Goal: Task Accomplishment & Management: Manage account settings

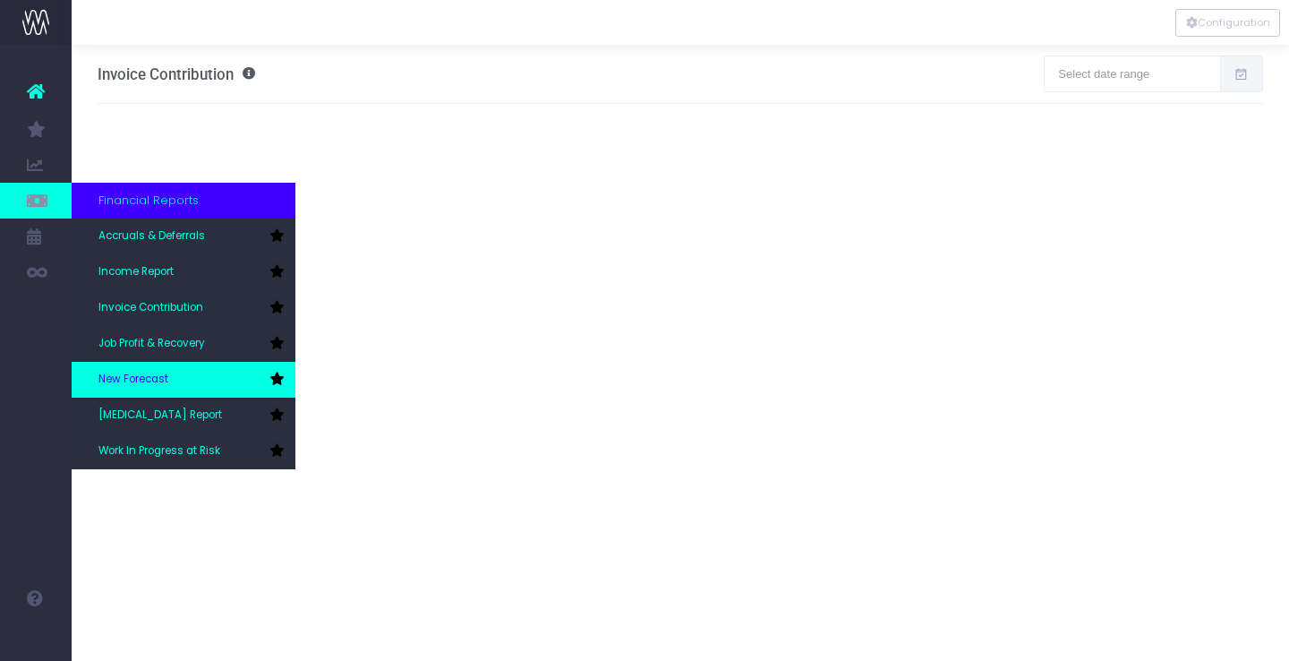
click at [172, 383] on link "New Forecast" at bounding box center [184, 380] width 224 height 36
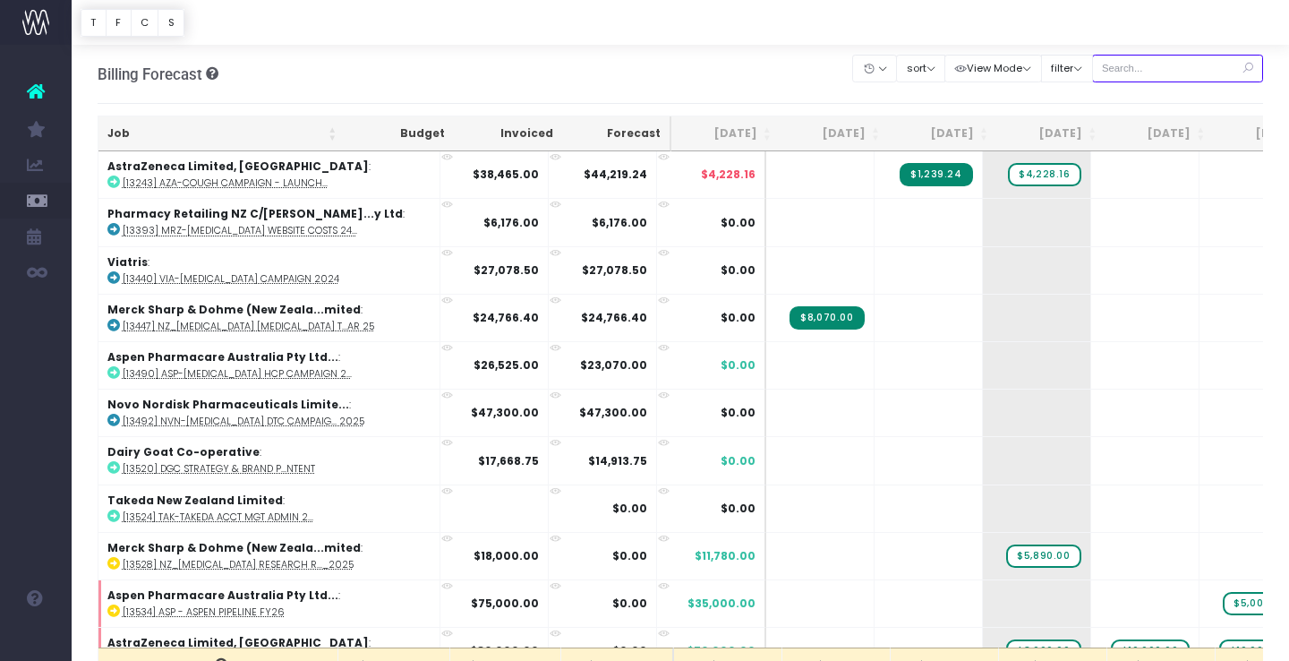
click at [1159, 68] on input "text" at bounding box center [1178, 69] width 172 height 28
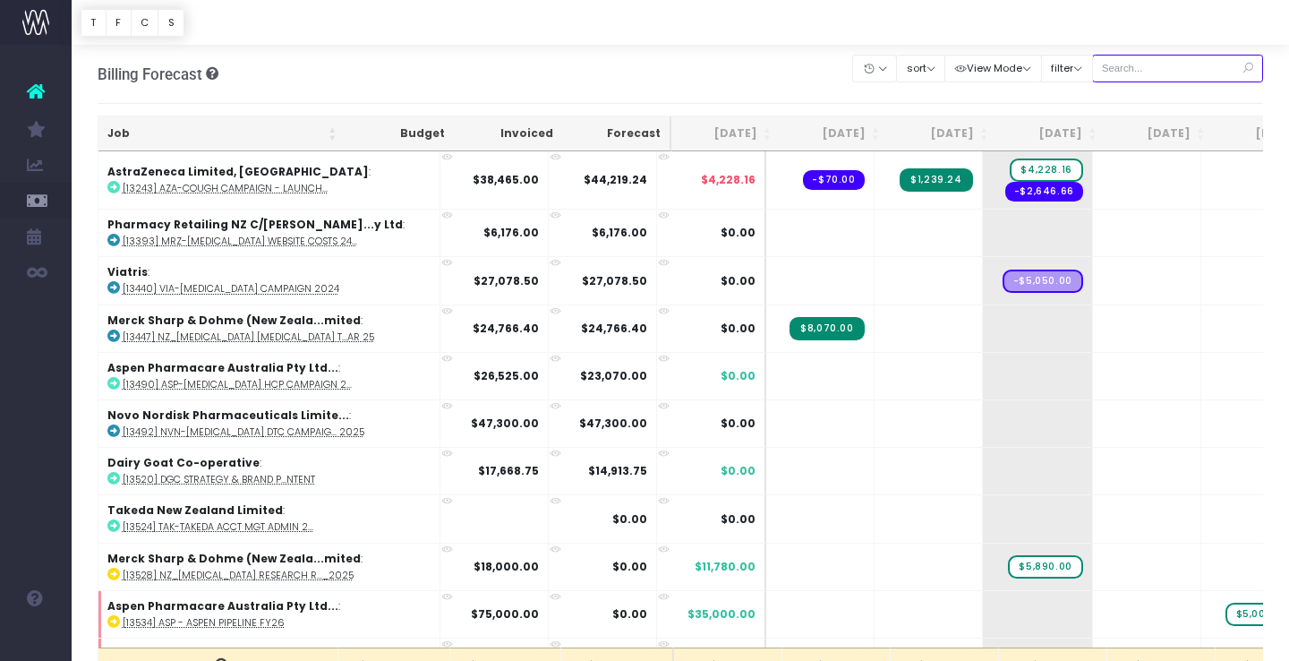
type input "Merck sharp & dohme ([GEOGRAPHIC_DATA]"
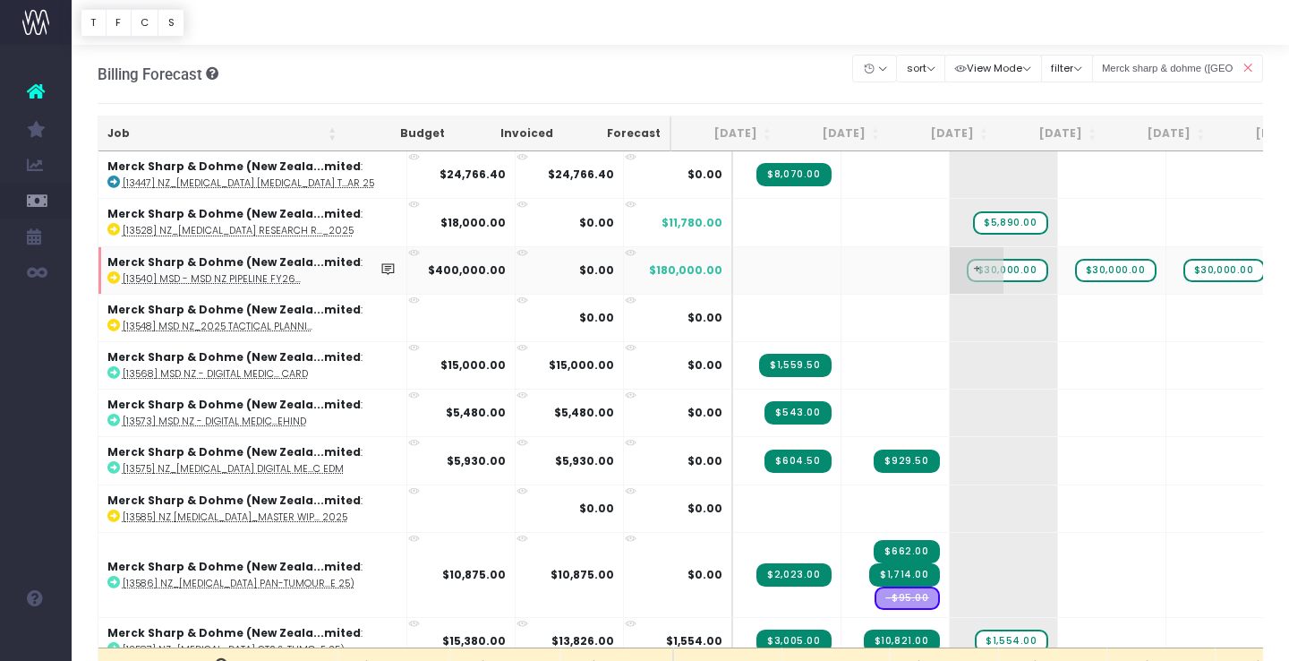
click at [967, 274] on span "$30,000.00" at bounding box center [1007, 270] width 81 height 23
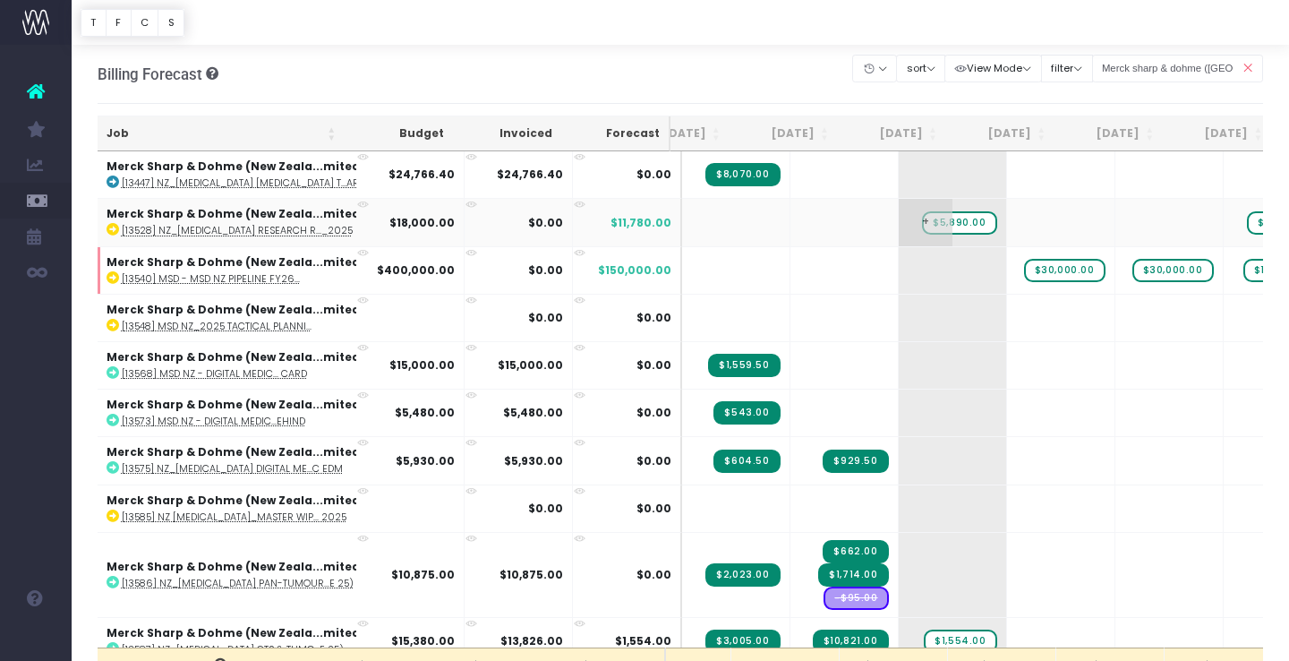
scroll to position [0, 70]
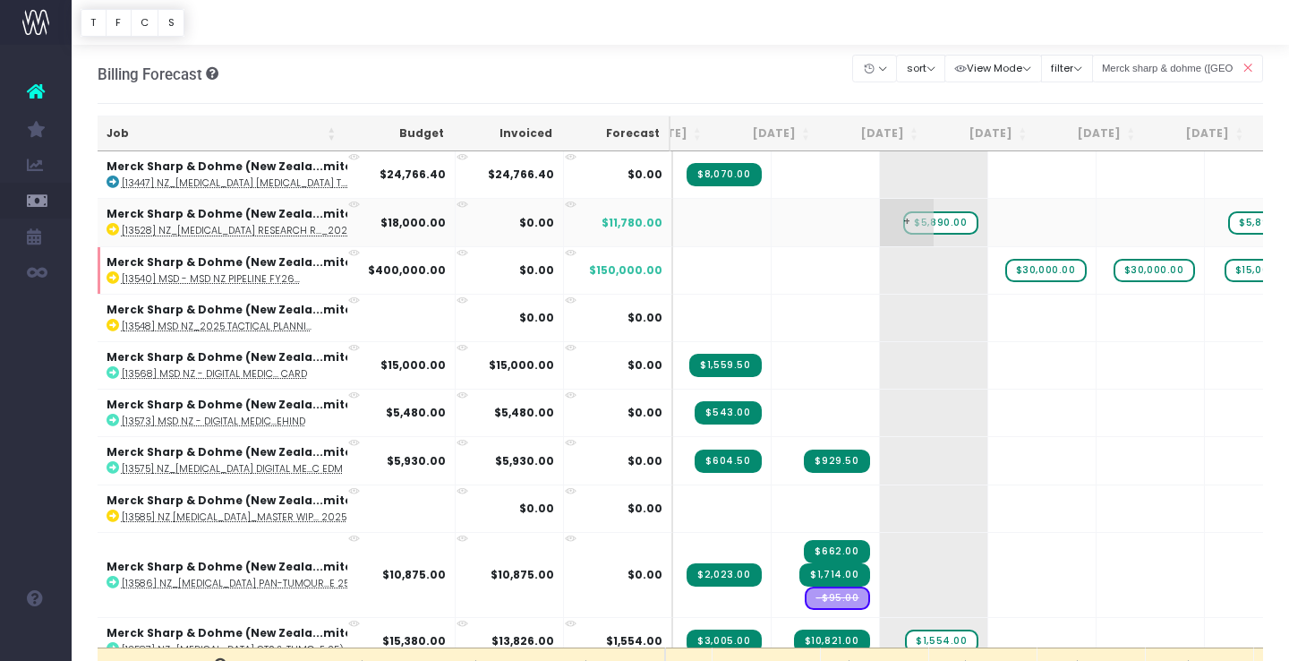
click at [903, 222] on span "$5,890.00" at bounding box center [940, 222] width 74 height 23
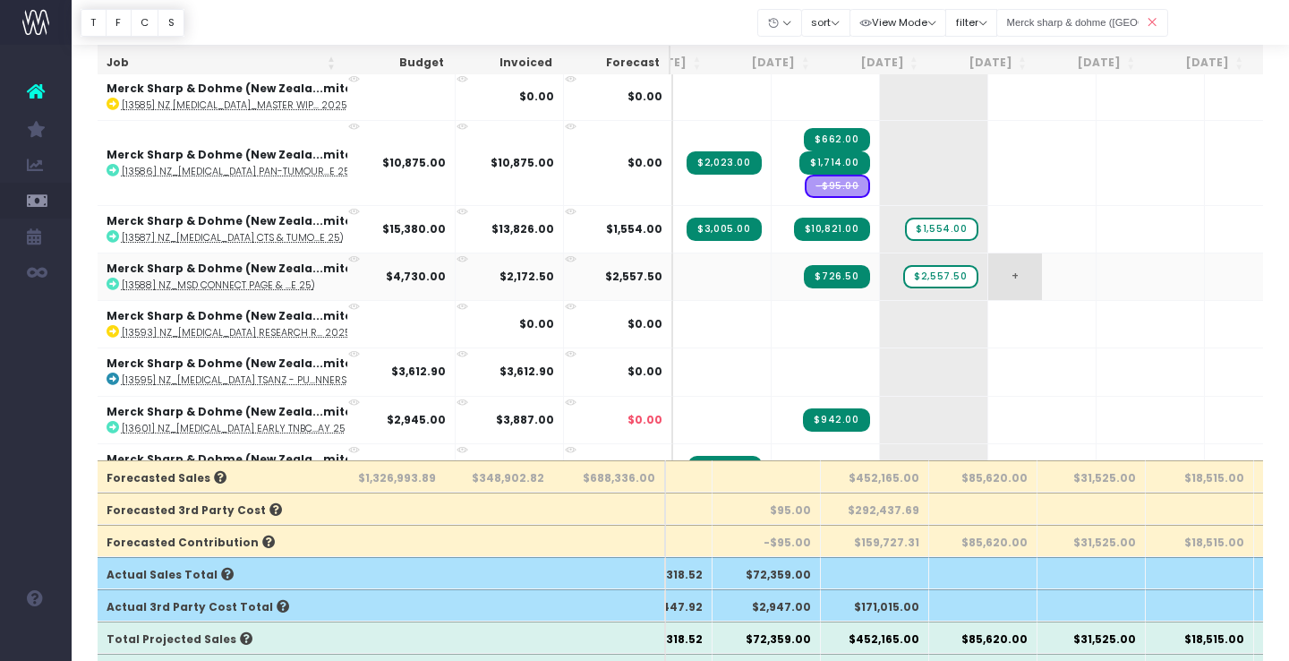
scroll to position [229, 70]
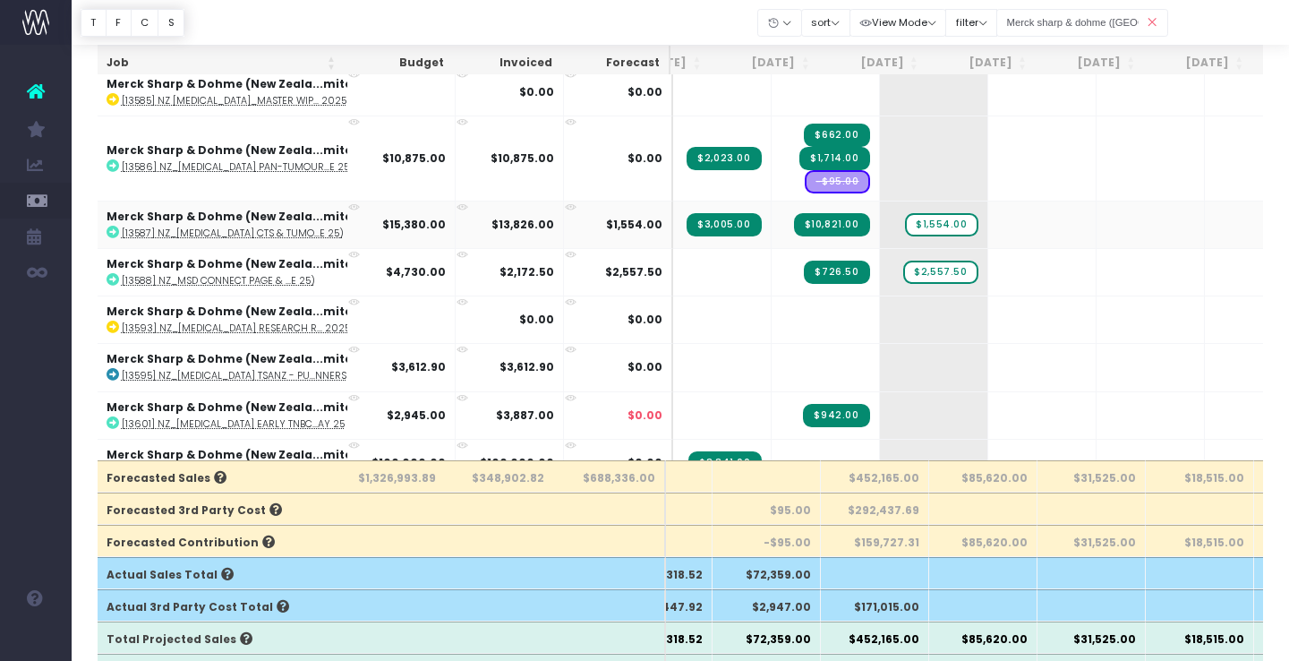
click at [463, 205] on icon at bounding box center [463, 207] width 12 height 12
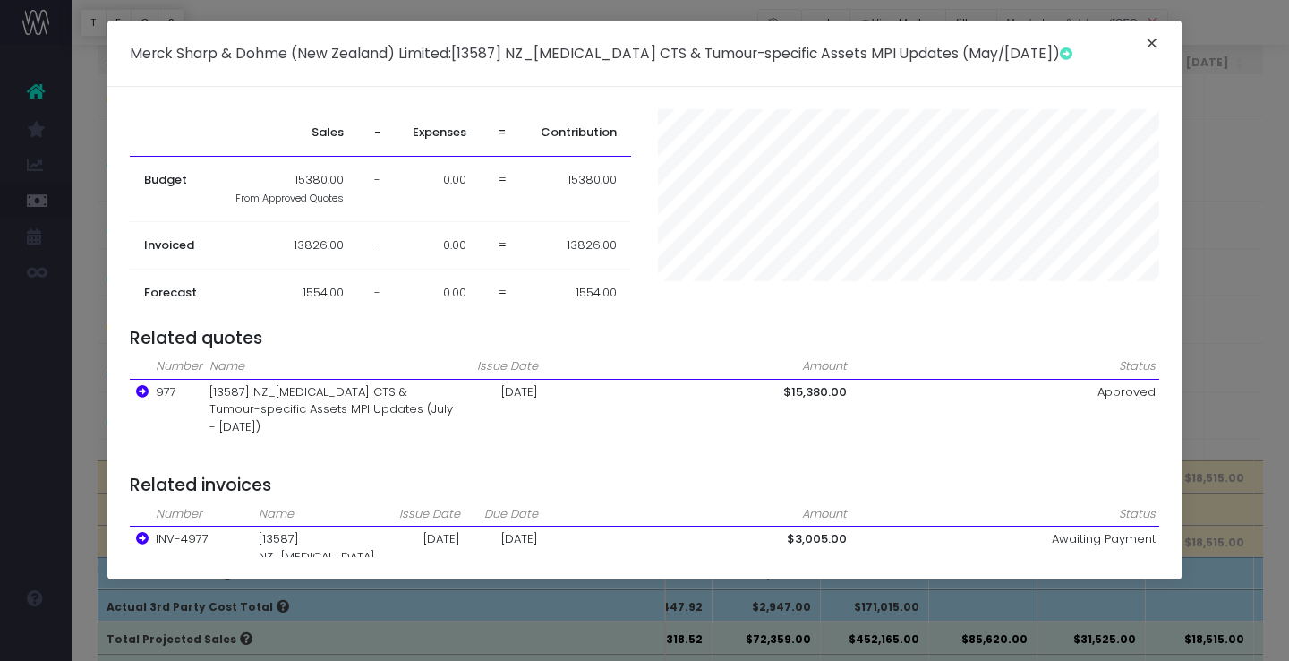
click at [1151, 42] on button "×" at bounding box center [1152, 45] width 38 height 29
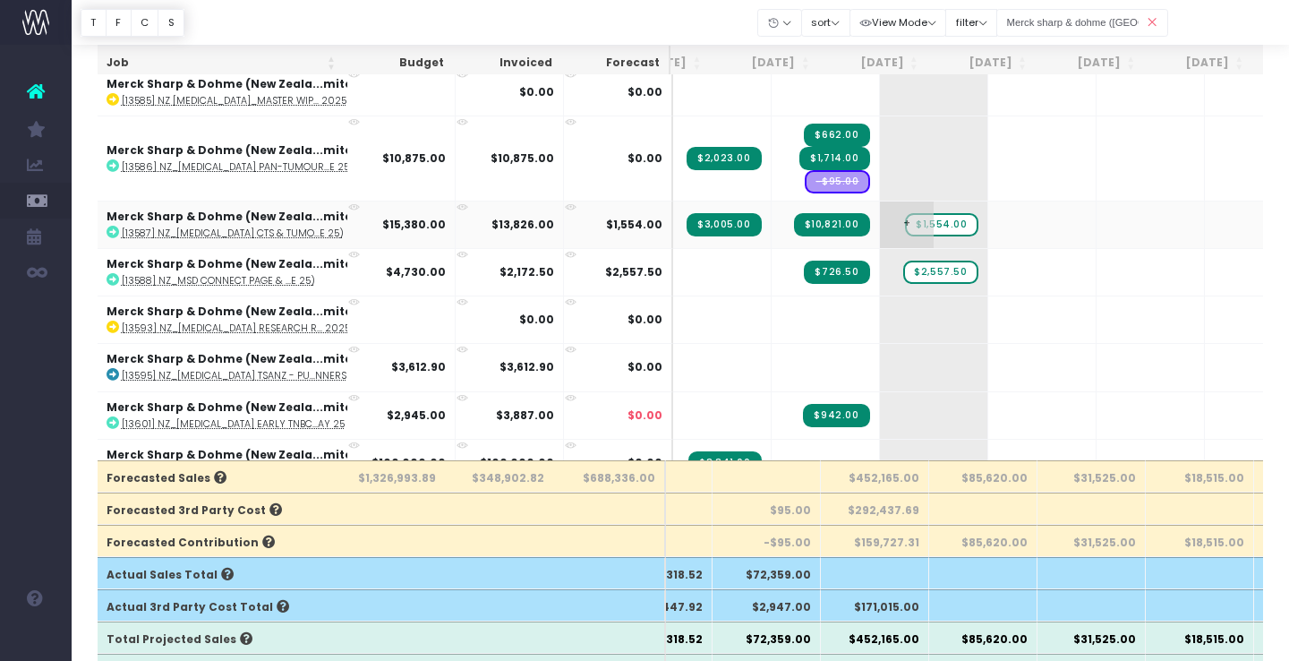
click at [905, 225] on span "$1,554.00" at bounding box center [941, 224] width 73 height 23
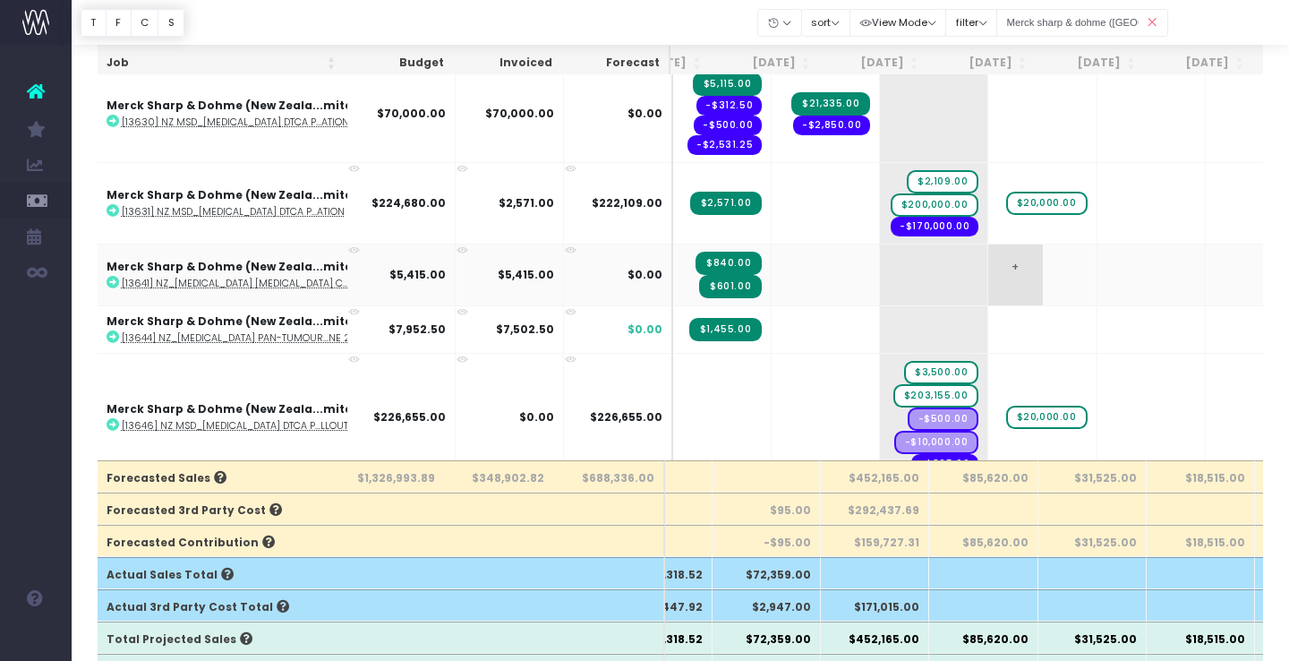
scroll to position [766, 70]
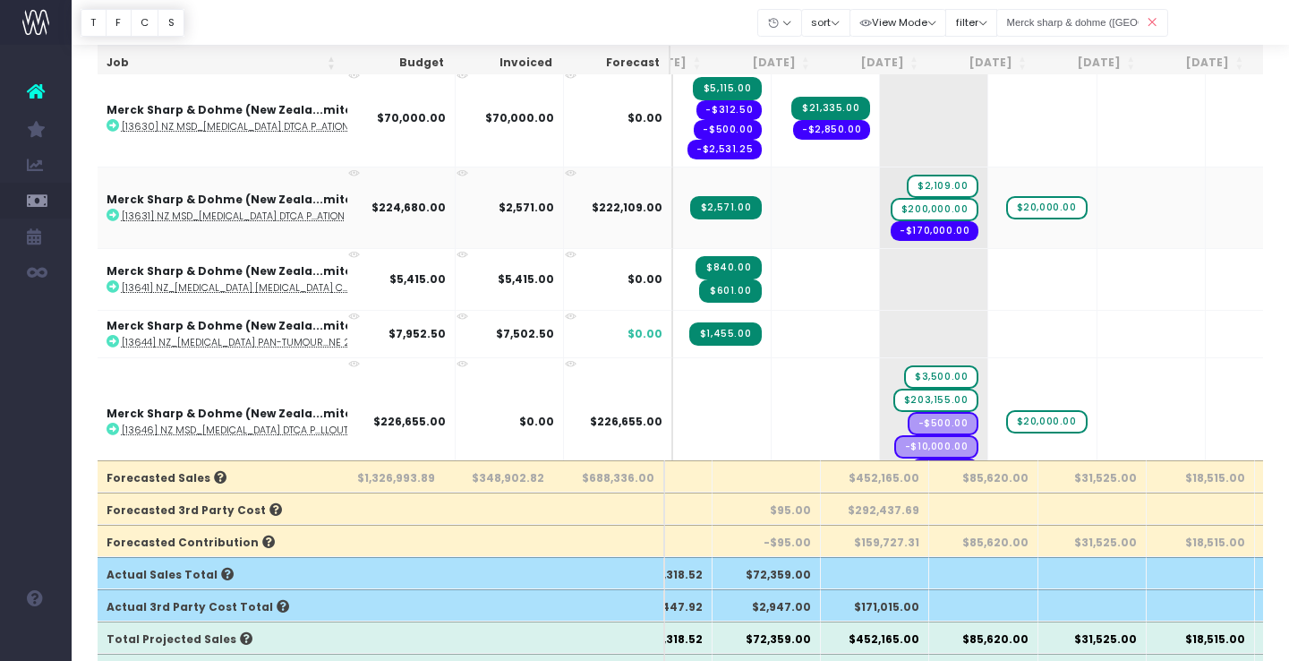
click at [354, 174] on icon at bounding box center [354, 173] width 12 height 12
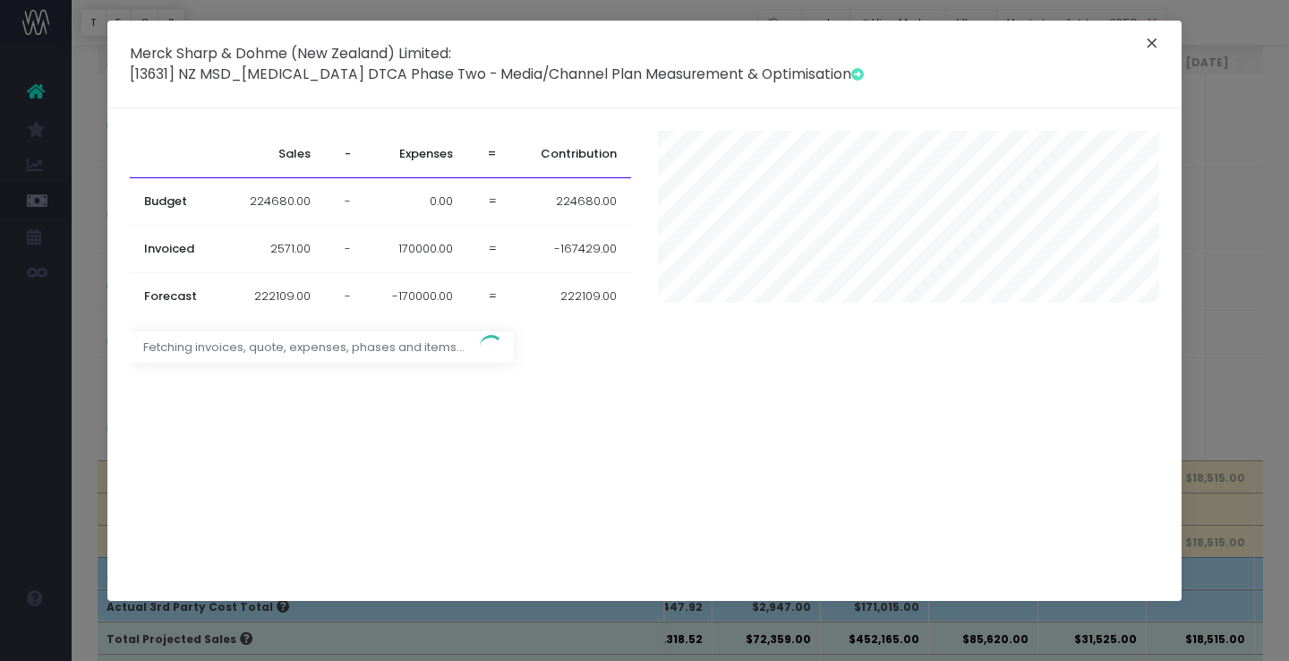
click at [1159, 41] on button "×" at bounding box center [1152, 45] width 38 height 29
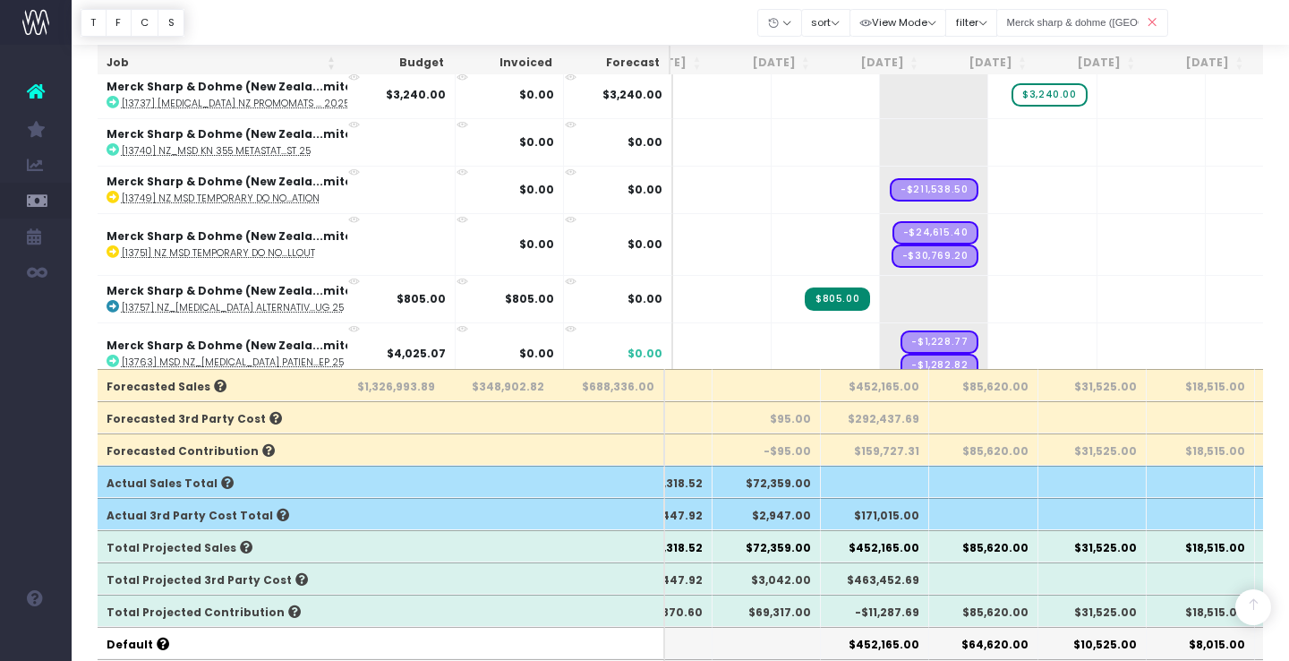
scroll to position [2087, 70]
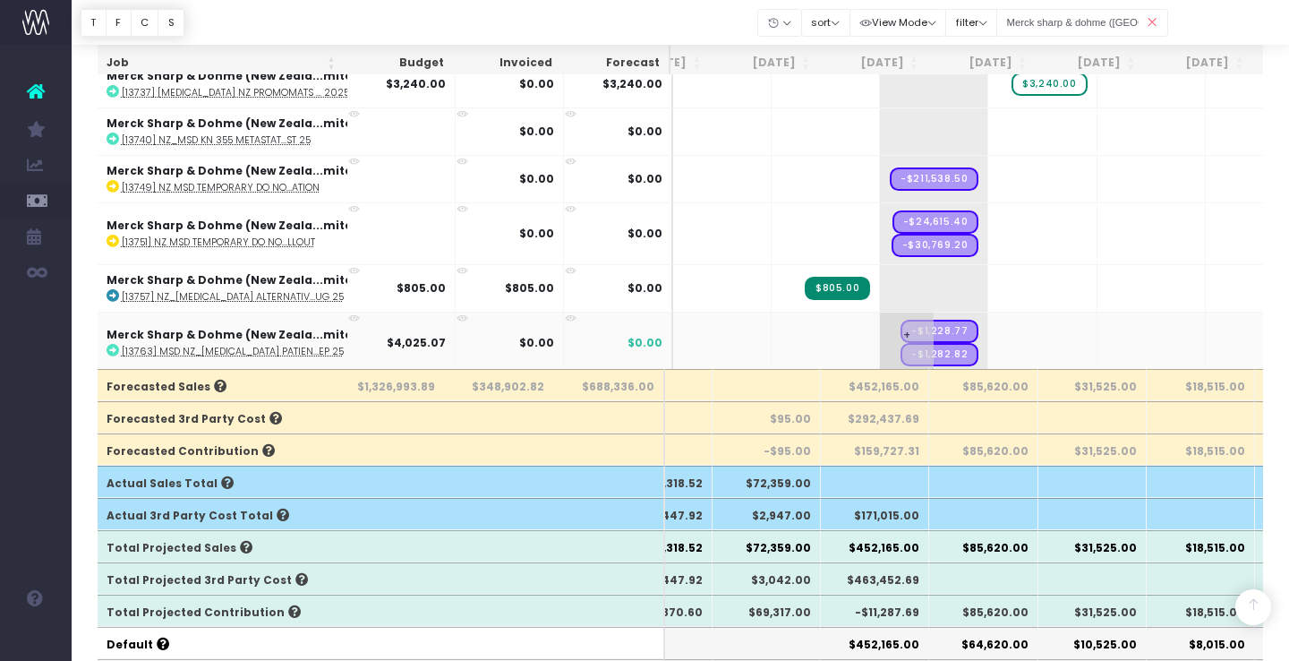
click at [880, 329] on span "+" at bounding box center [907, 342] width 54 height 61
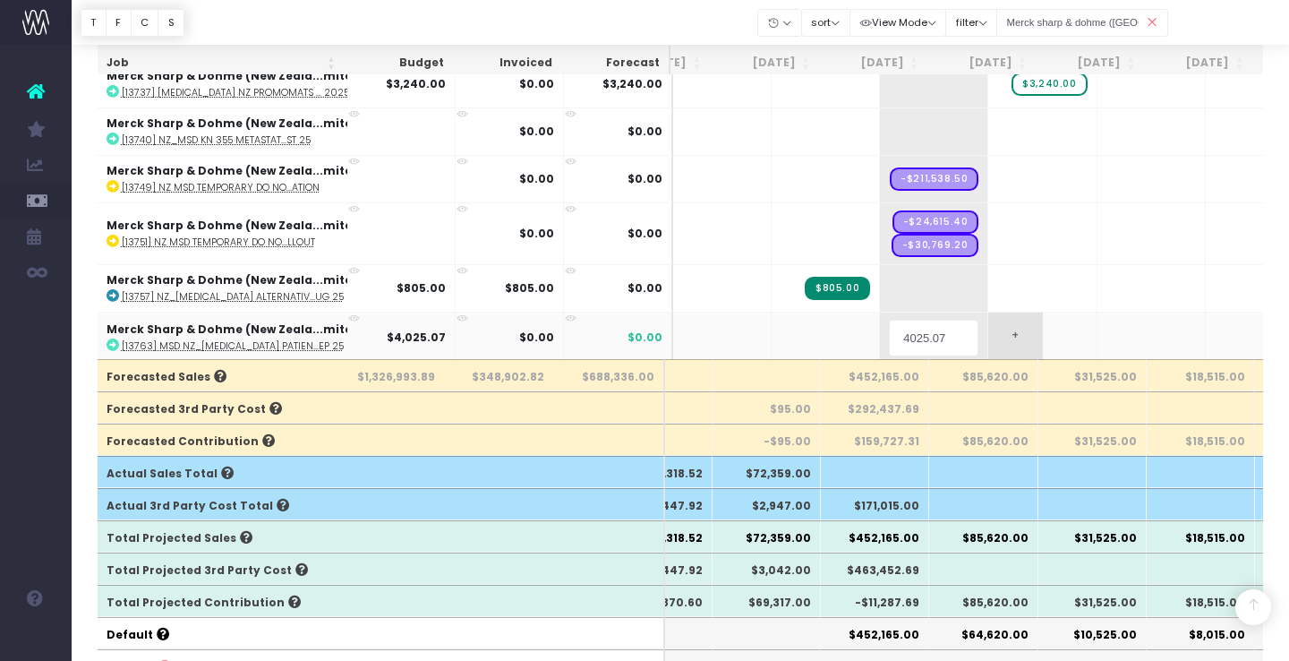
scroll to position [293, 0]
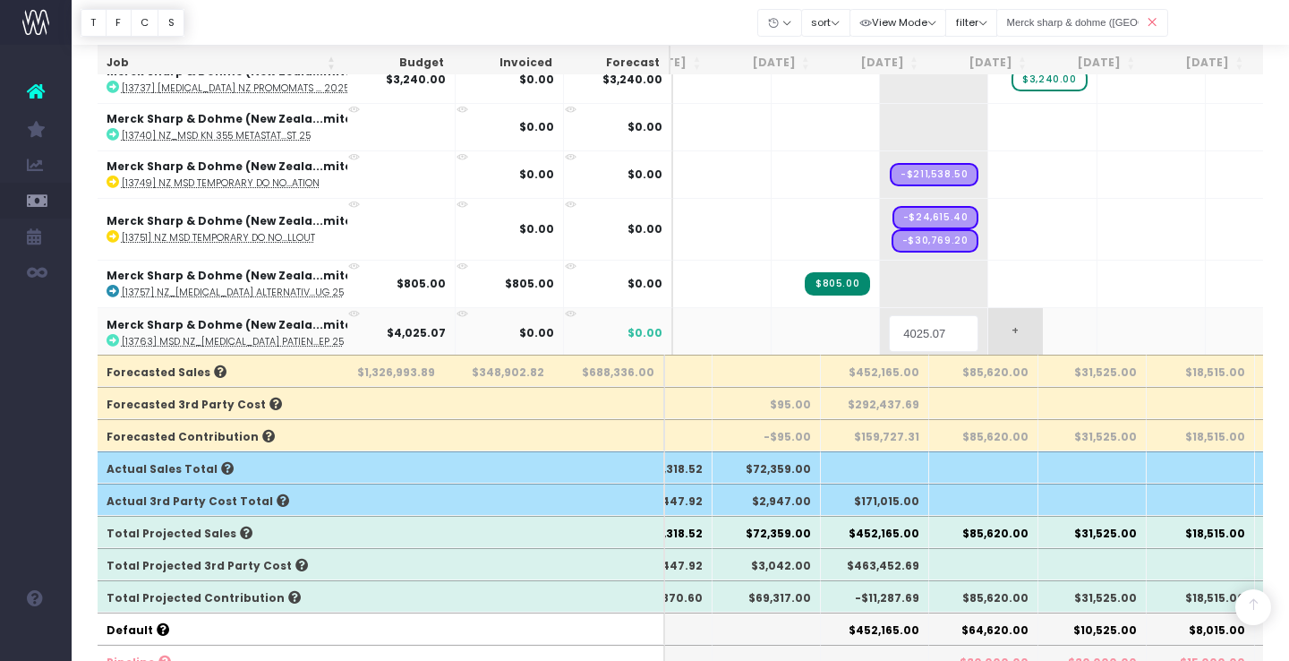
click at [1026, 324] on body "Oh my... this is bad. wayahead wasn't able to load this page. Please contact su…" at bounding box center [644, 37] width 1289 height 661
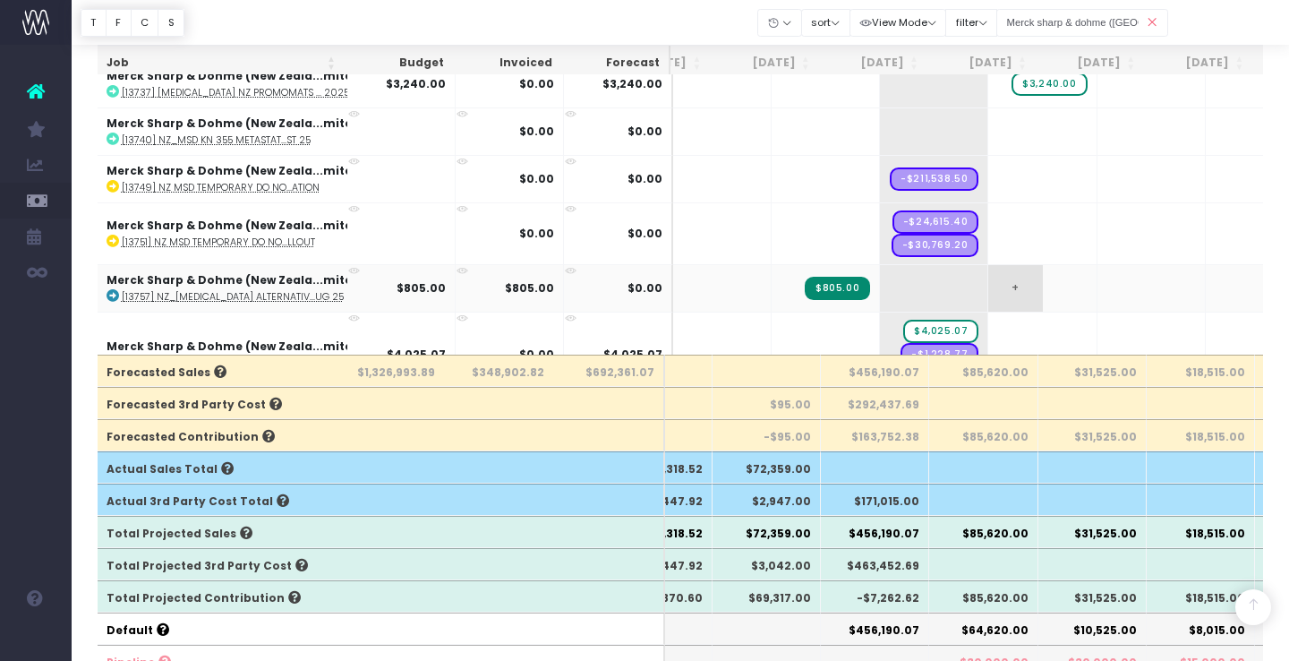
scroll to position [2111, 70]
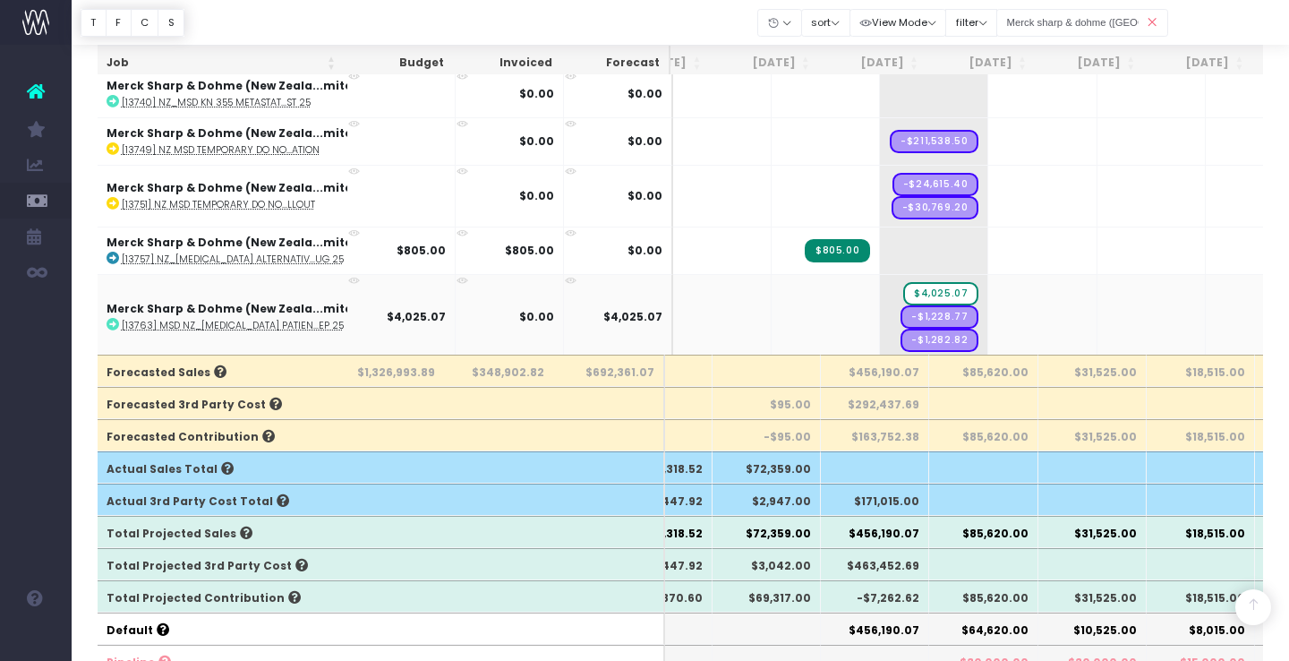
click at [358, 275] on icon at bounding box center [354, 281] width 12 height 12
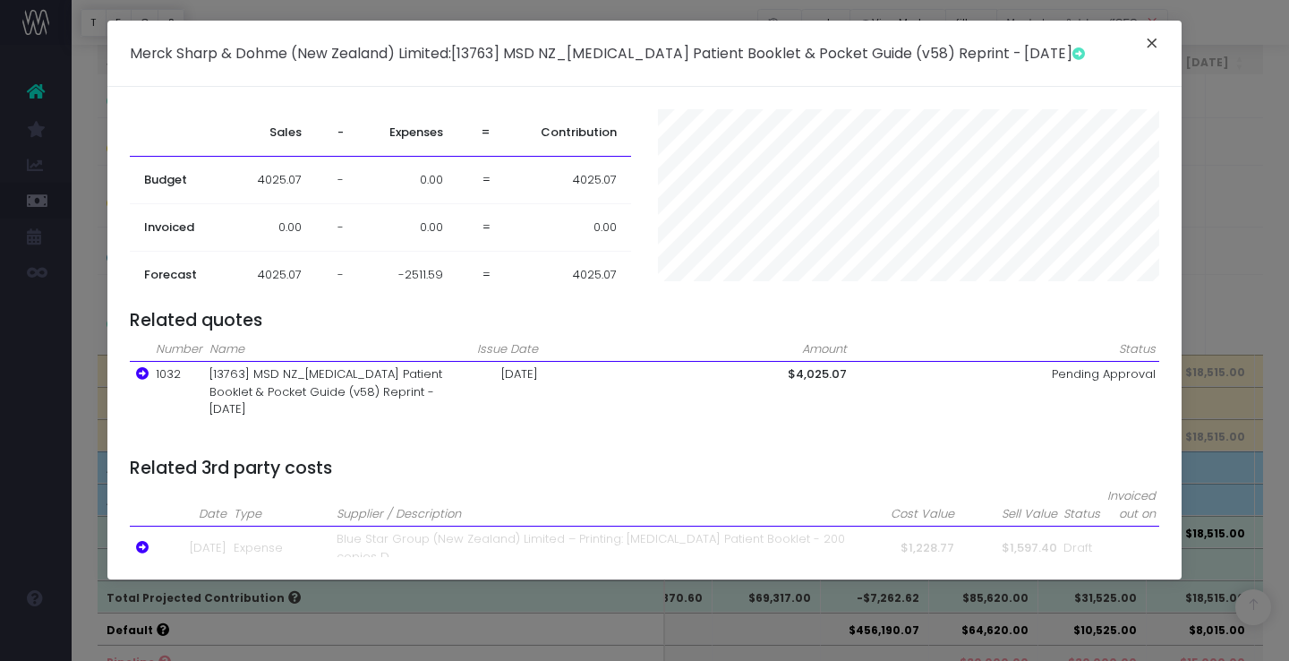
click at [1148, 41] on button "×" at bounding box center [1152, 45] width 38 height 29
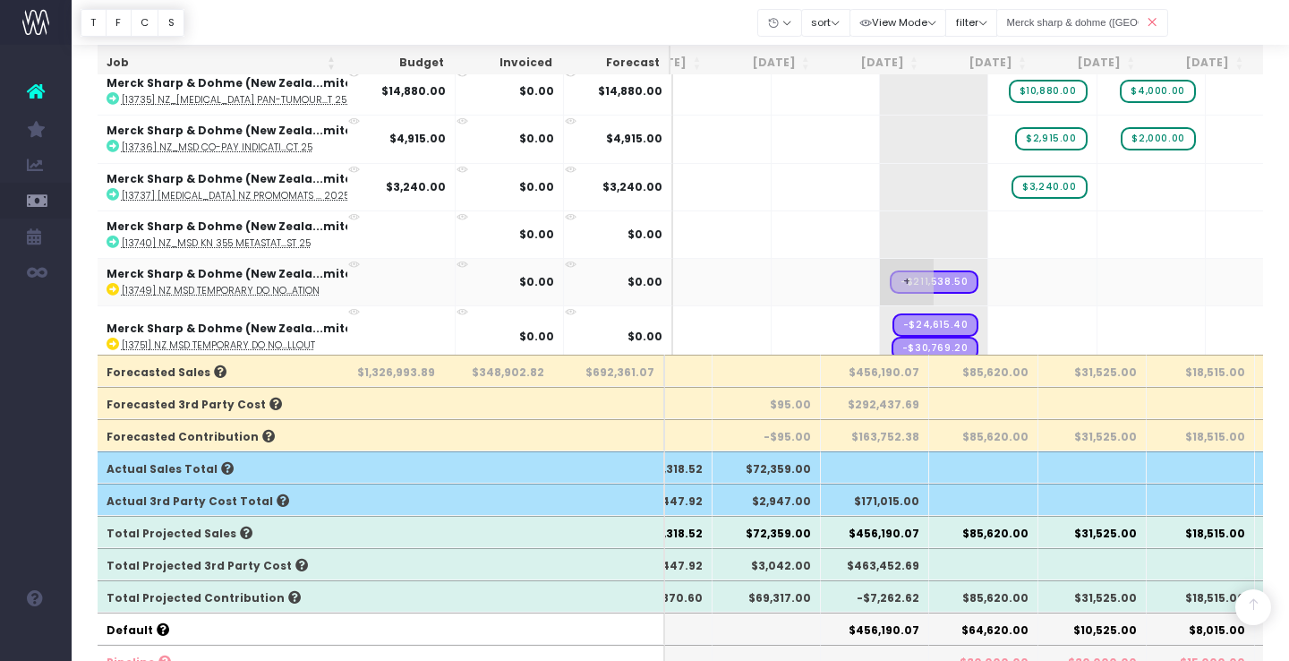
scroll to position [1971, 70]
click at [357, 258] on icon at bounding box center [354, 264] width 12 height 12
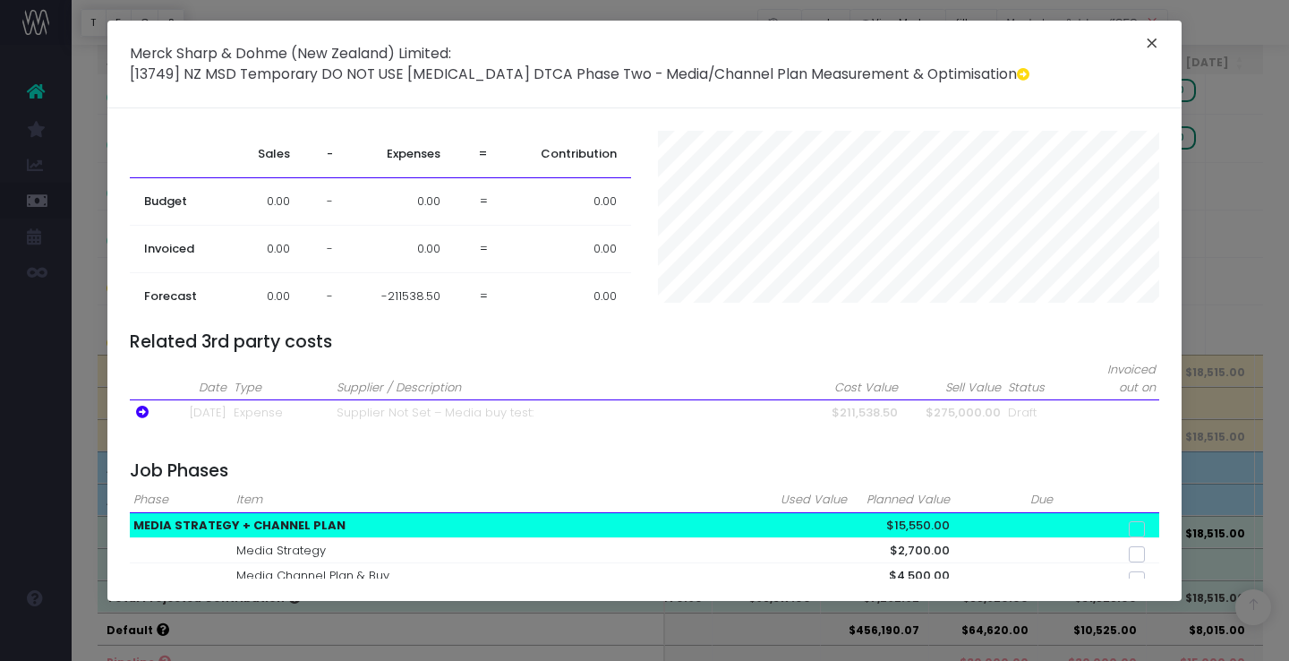
click at [1147, 41] on button "×" at bounding box center [1152, 45] width 38 height 29
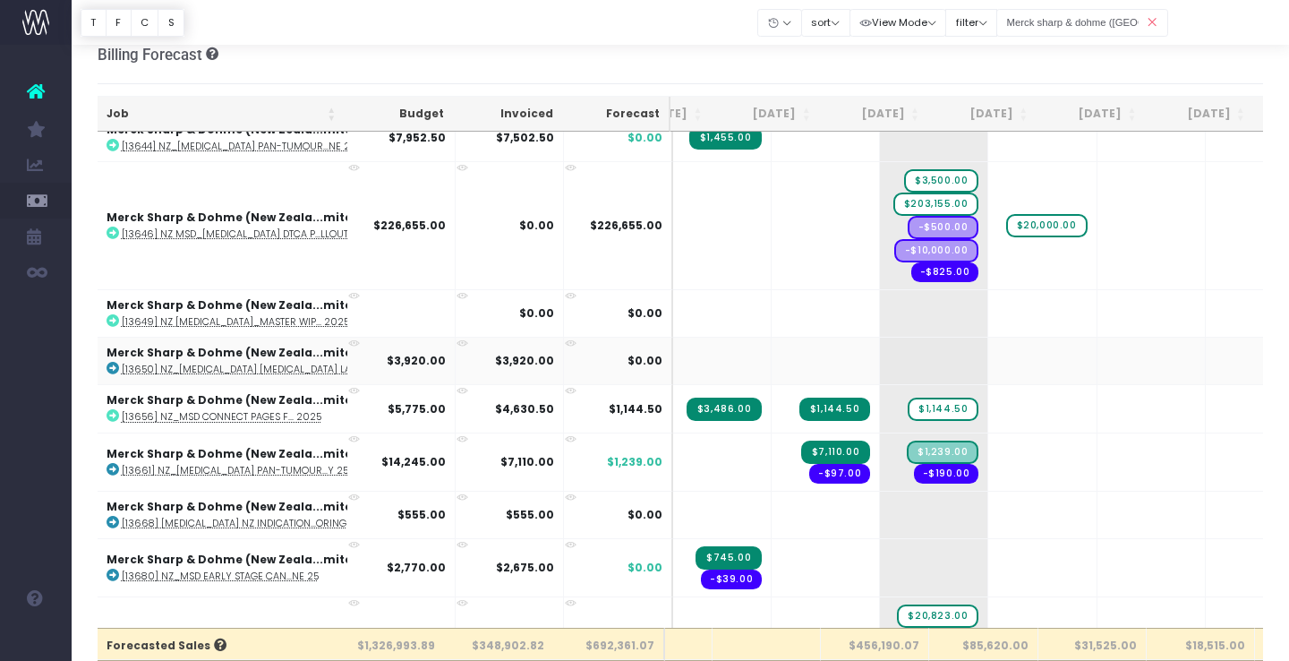
scroll to position [1139, 70]
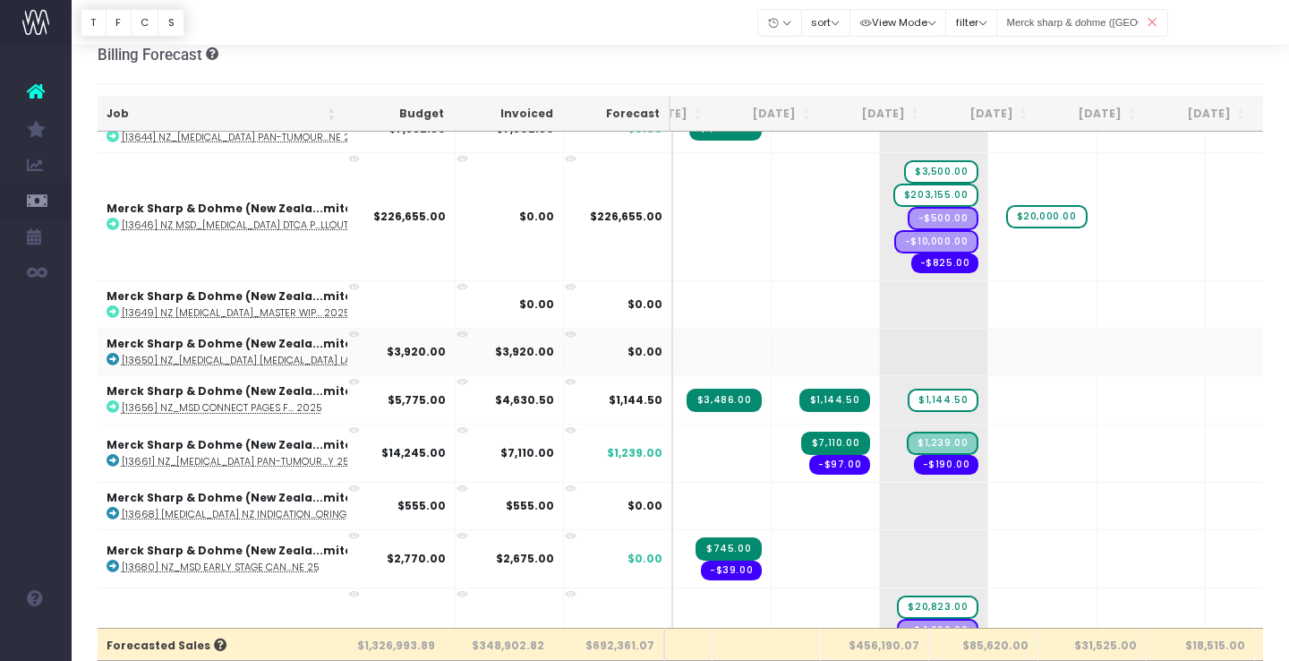
click at [355, 331] on icon at bounding box center [354, 335] width 12 height 12
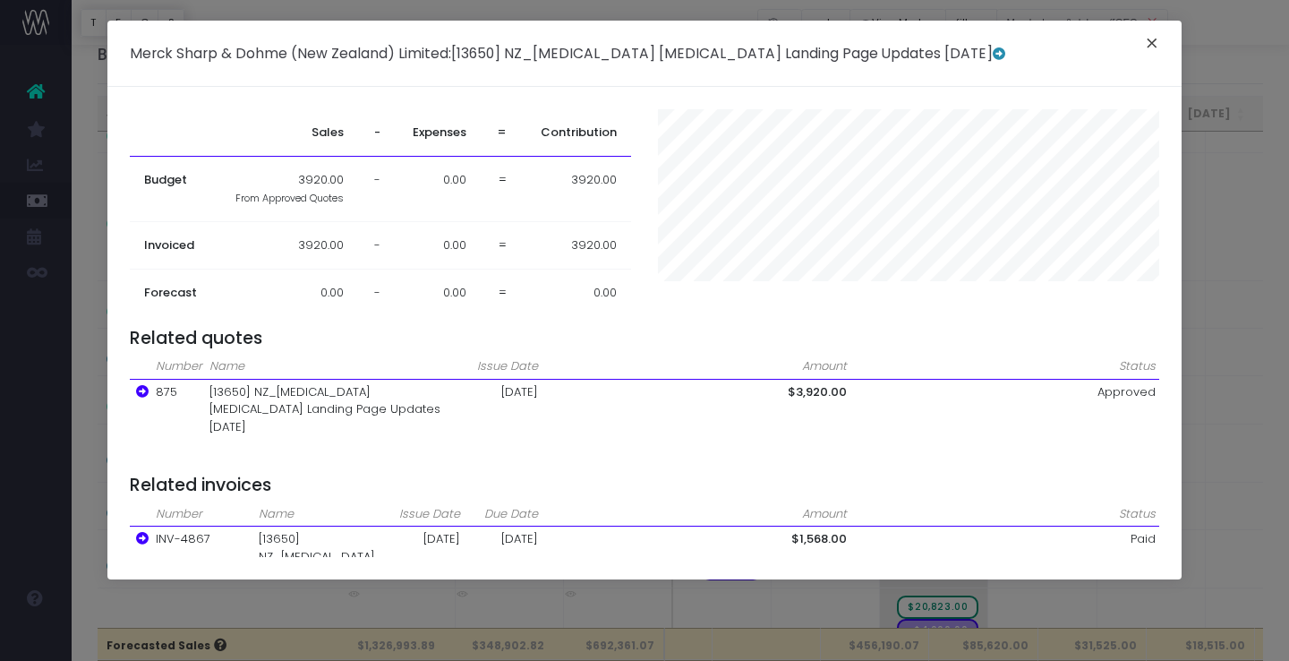
click at [1157, 39] on button "×" at bounding box center [1152, 45] width 38 height 29
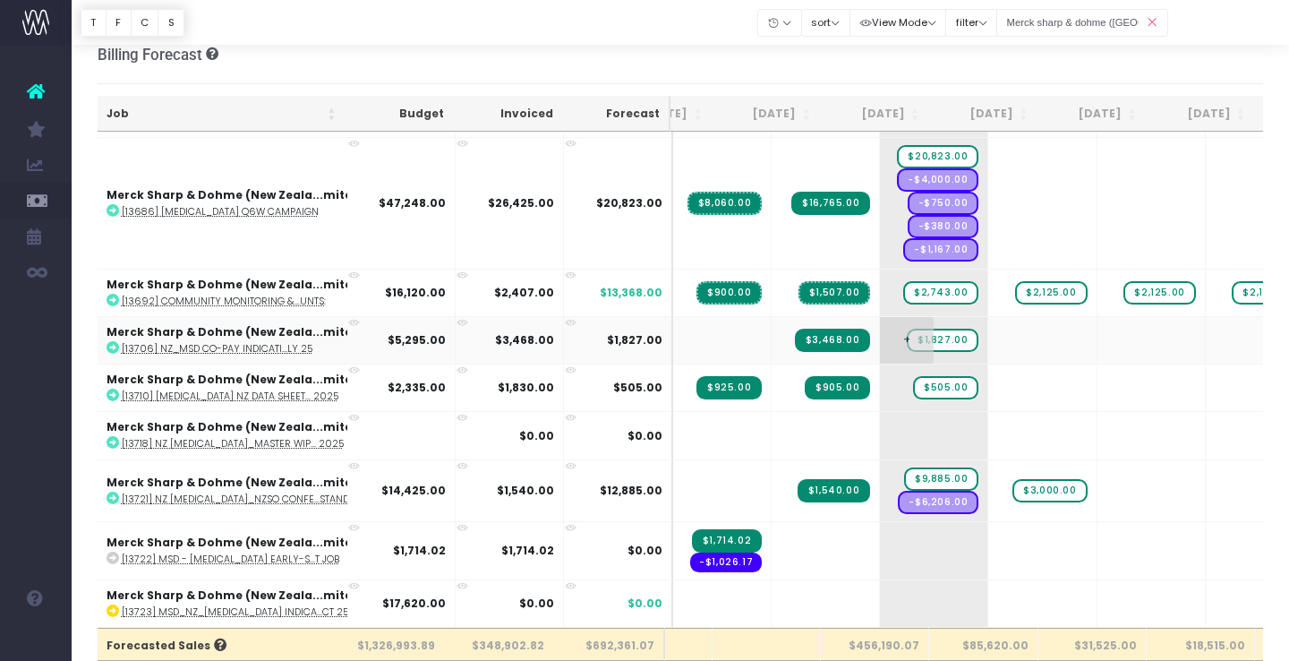
scroll to position [1617, 70]
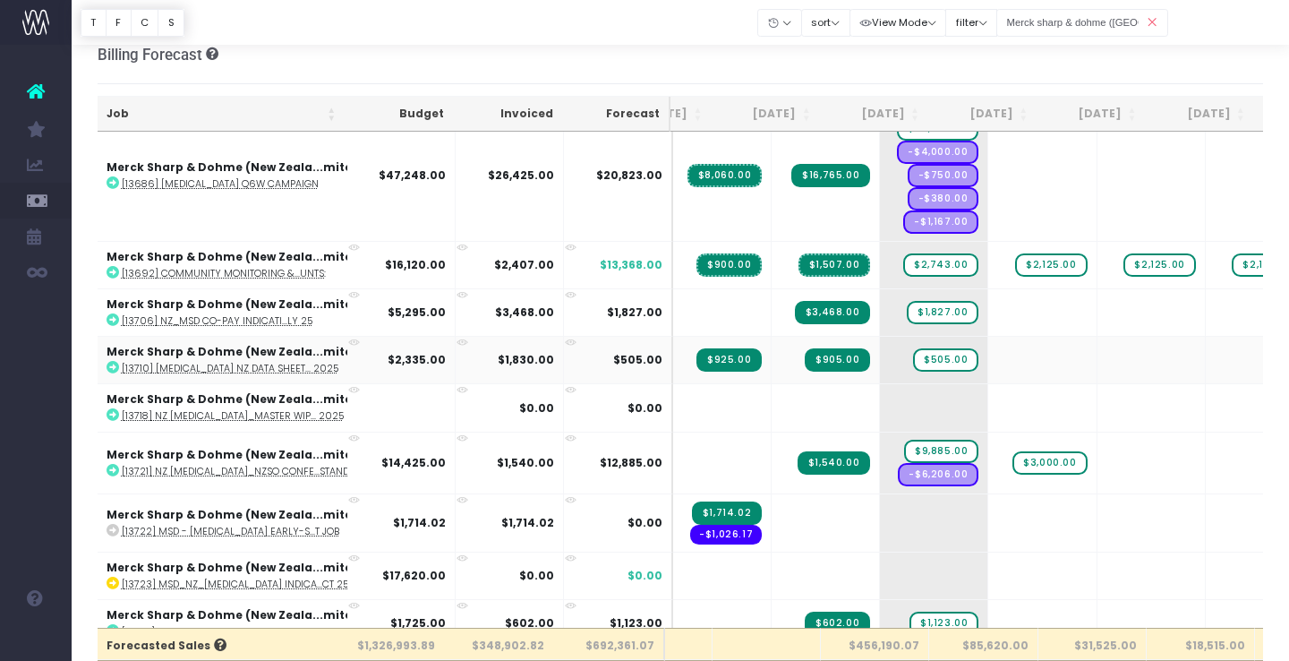
click at [357, 337] on icon at bounding box center [354, 343] width 12 height 12
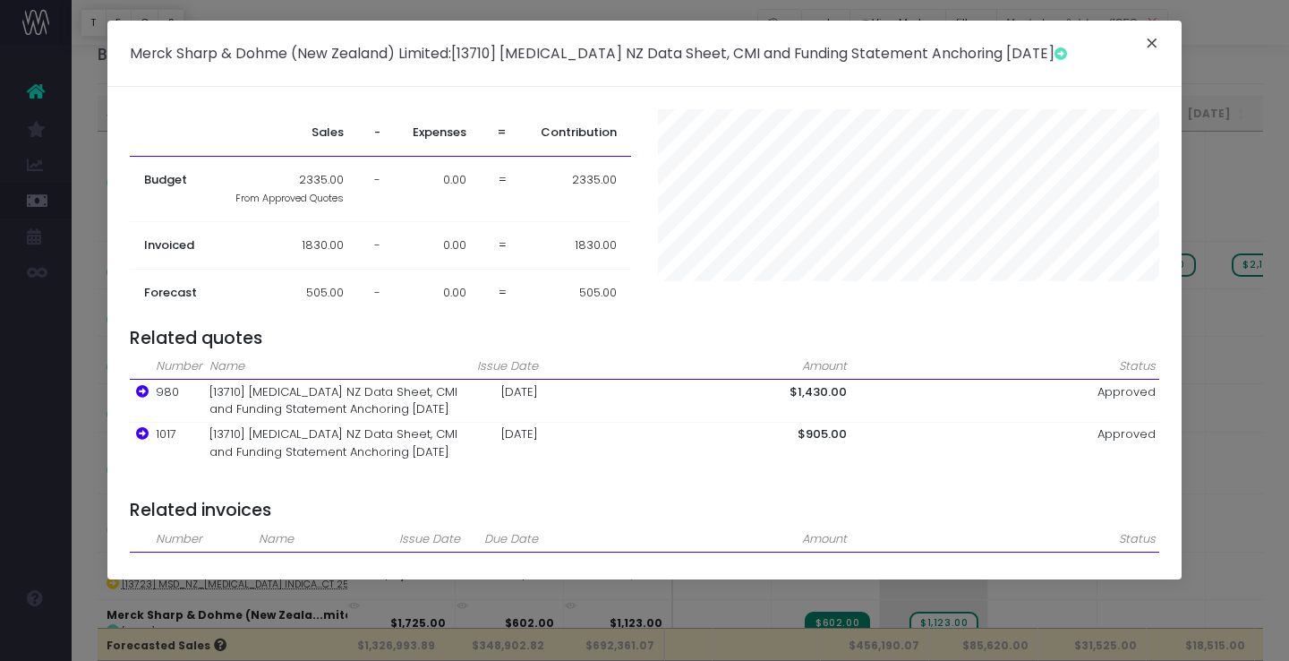
click at [1152, 42] on button "×" at bounding box center [1152, 45] width 38 height 29
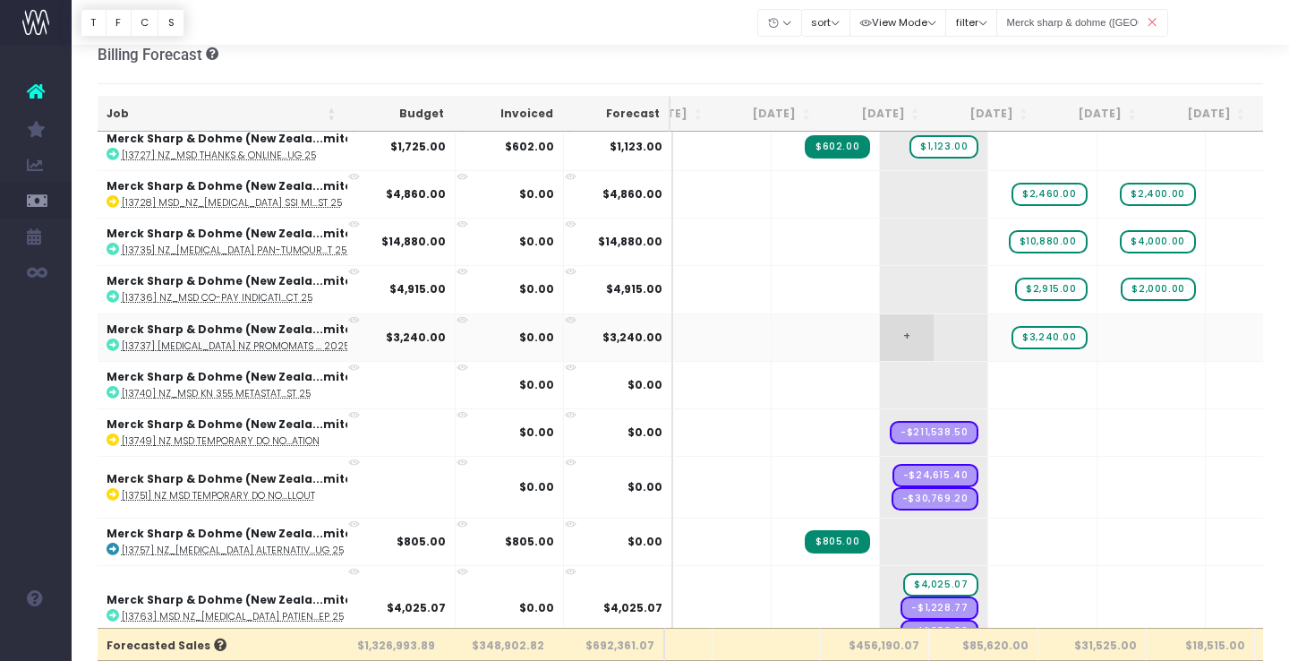
scroll to position [2104, 70]
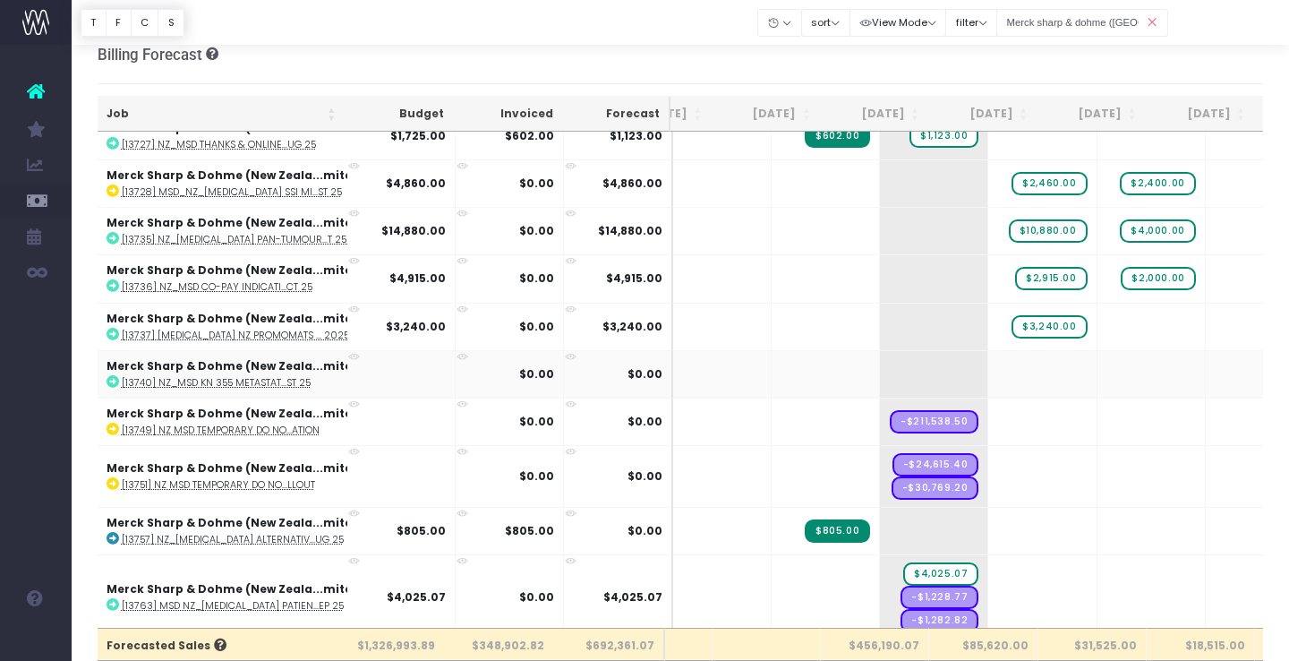
click at [354, 351] on icon at bounding box center [354, 357] width 12 height 12
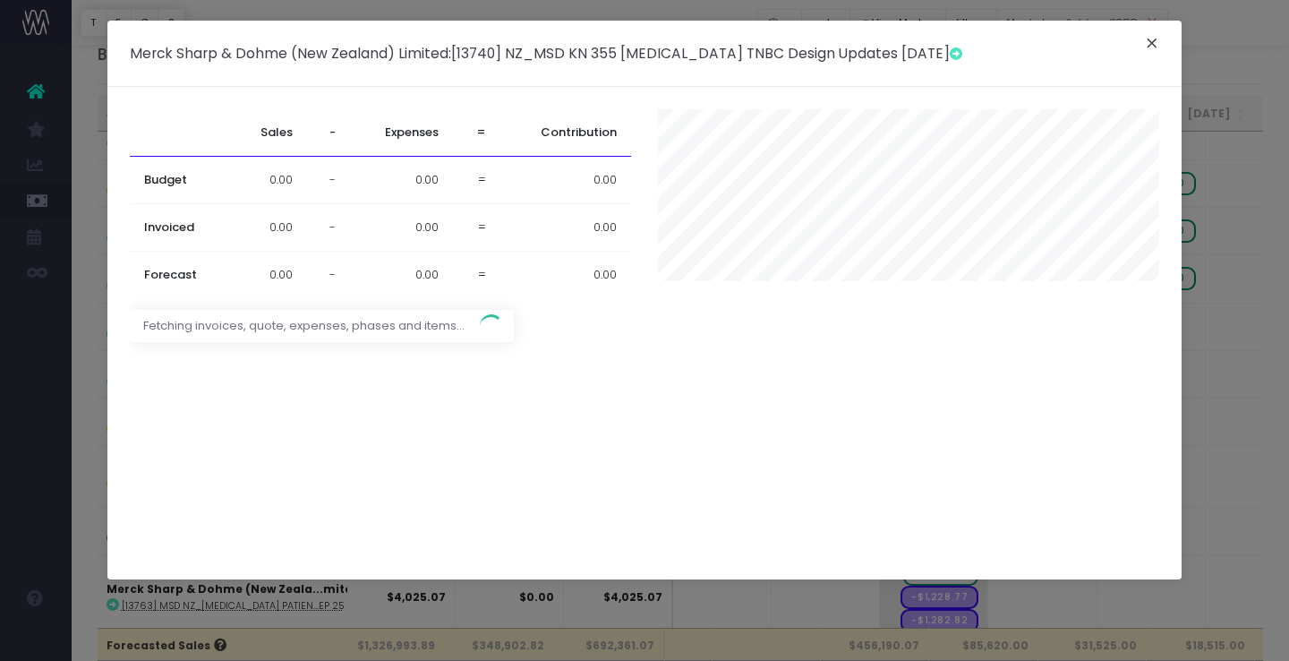
click at [1157, 36] on button "×" at bounding box center [1152, 45] width 38 height 29
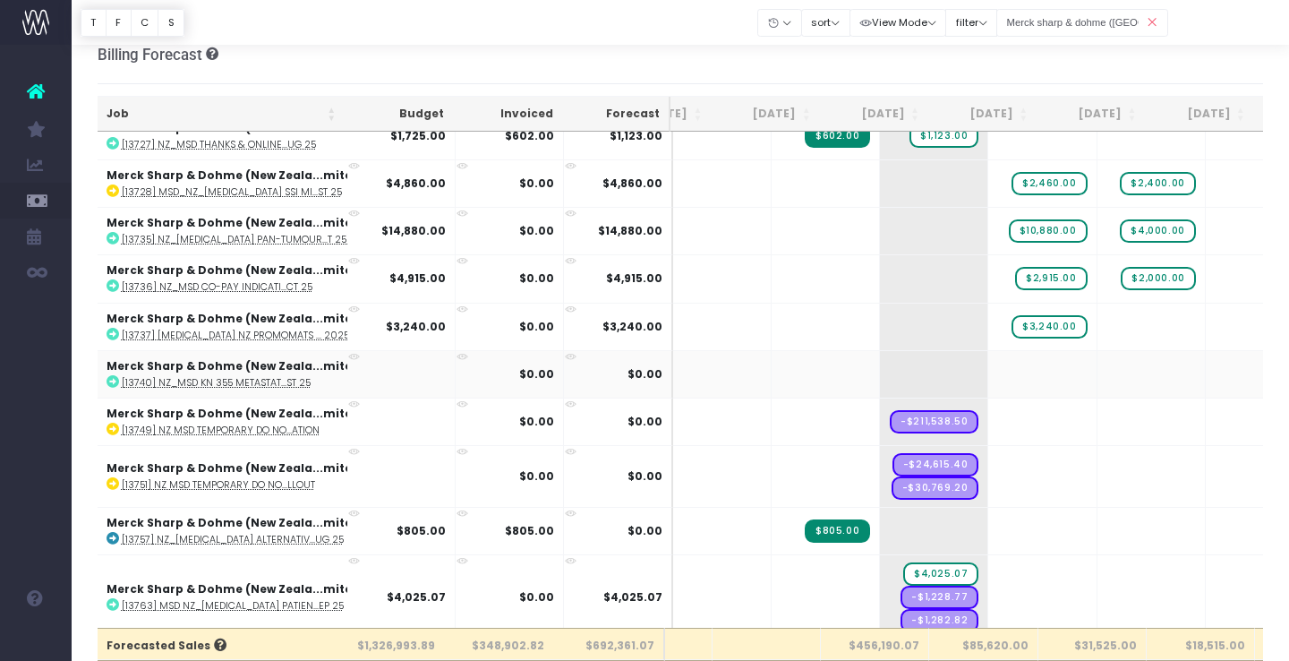
click at [110, 382] on link at bounding box center [113, 381] width 13 height 15
click at [880, 363] on span "+" at bounding box center [907, 374] width 54 height 47
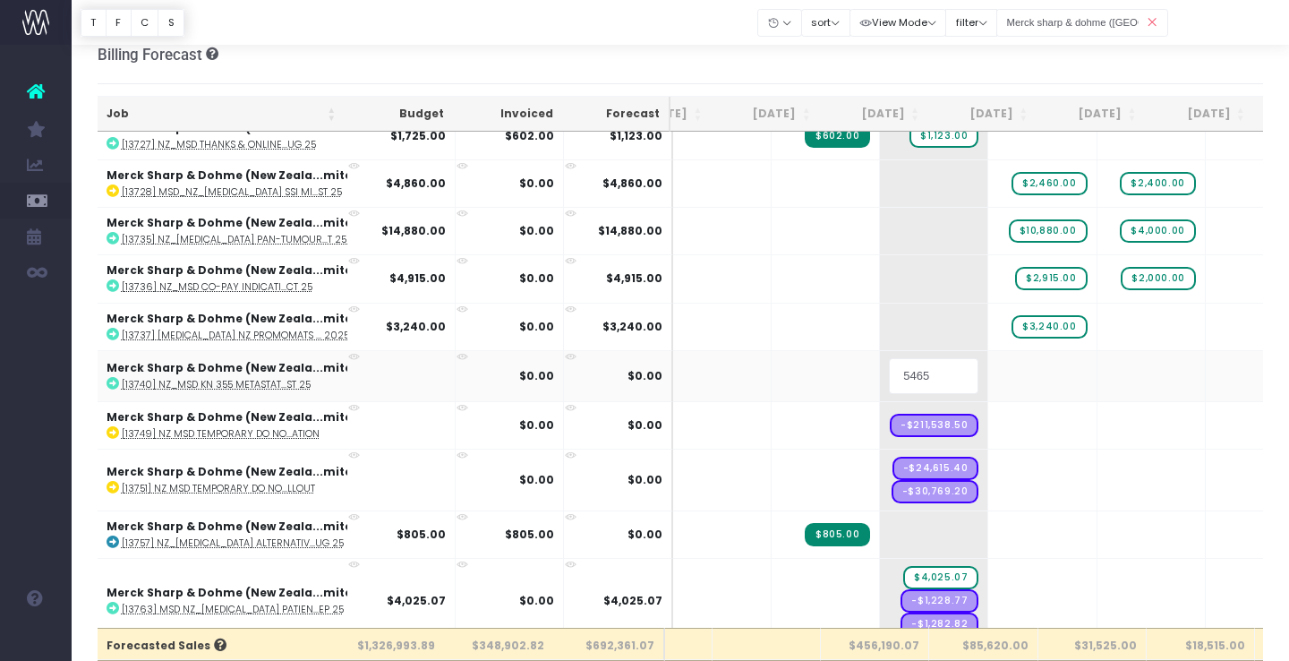
drag, startPoint x: 874, startPoint y: 372, endPoint x: 843, endPoint y: 371, distance: 30.5
click at [889, 371] on input "5465" at bounding box center [934, 376] width 90 height 36
type input "4000"
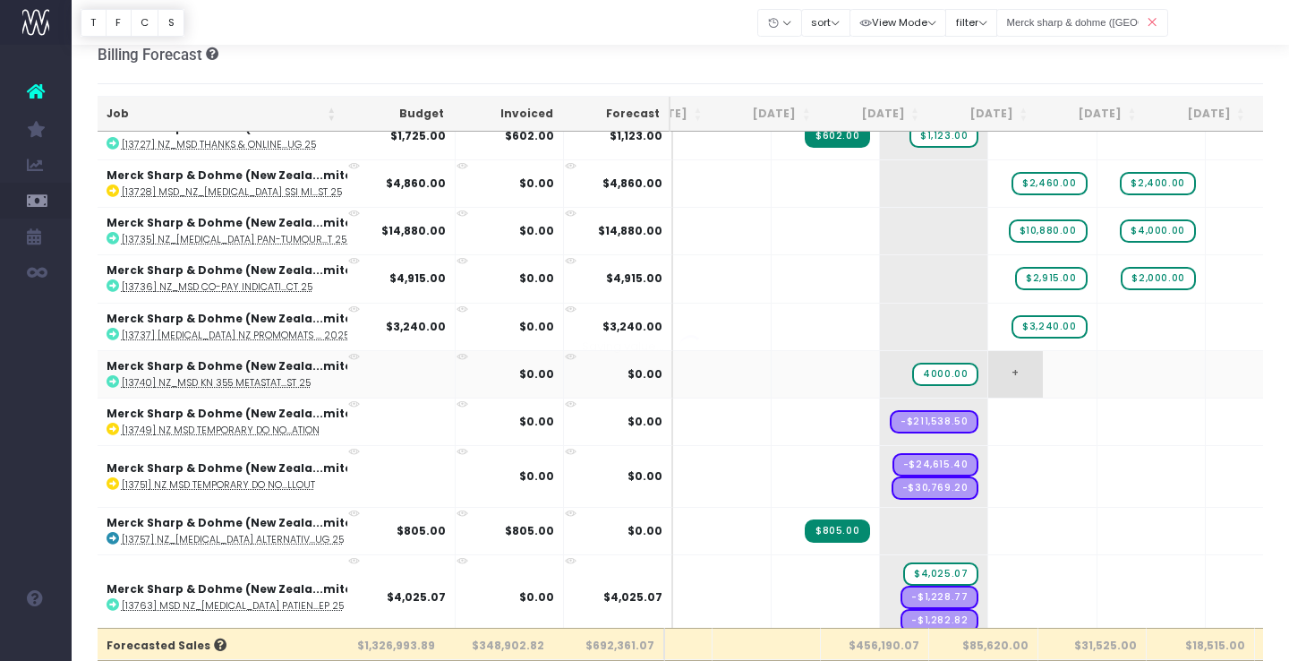
click at [958, 373] on body "Oh my... this is bad. [PERSON_NAME] wasn't able to load this page. Please conta…" at bounding box center [644, 310] width 1289 height 661
click at [0, 0] on span "+" at bounding box center [0, 0] width 0 height 0
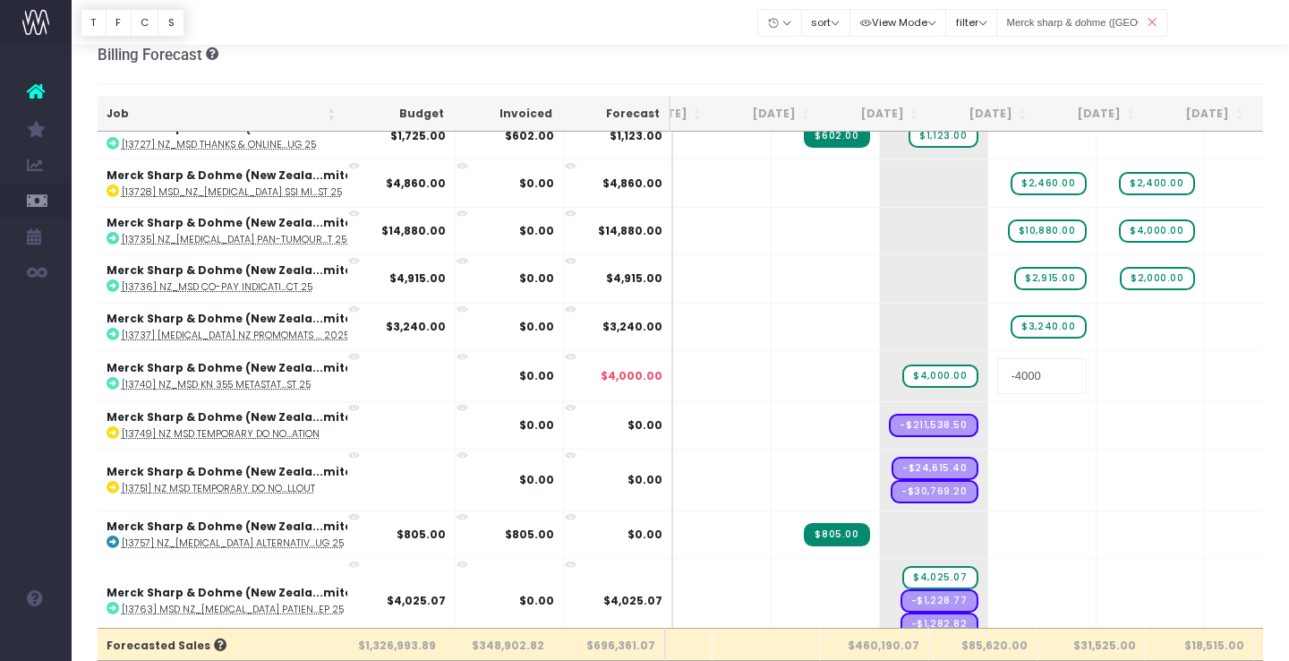
type input "x"
drag, startPoint x: 959, startPoint y: 370, endPoint x: 937, endPoint y: 370, distance: 21.5
click at [997, 370] on input "5465" at bounding box center [1042, 376] width 90 height 36
type input "1465"
click at [983, 425] on body "Oh my... this is bad. [PERSON_NAME] wasn't able to load this page. Please conta…" at bounding box center [644, 310] width 1289 height 661
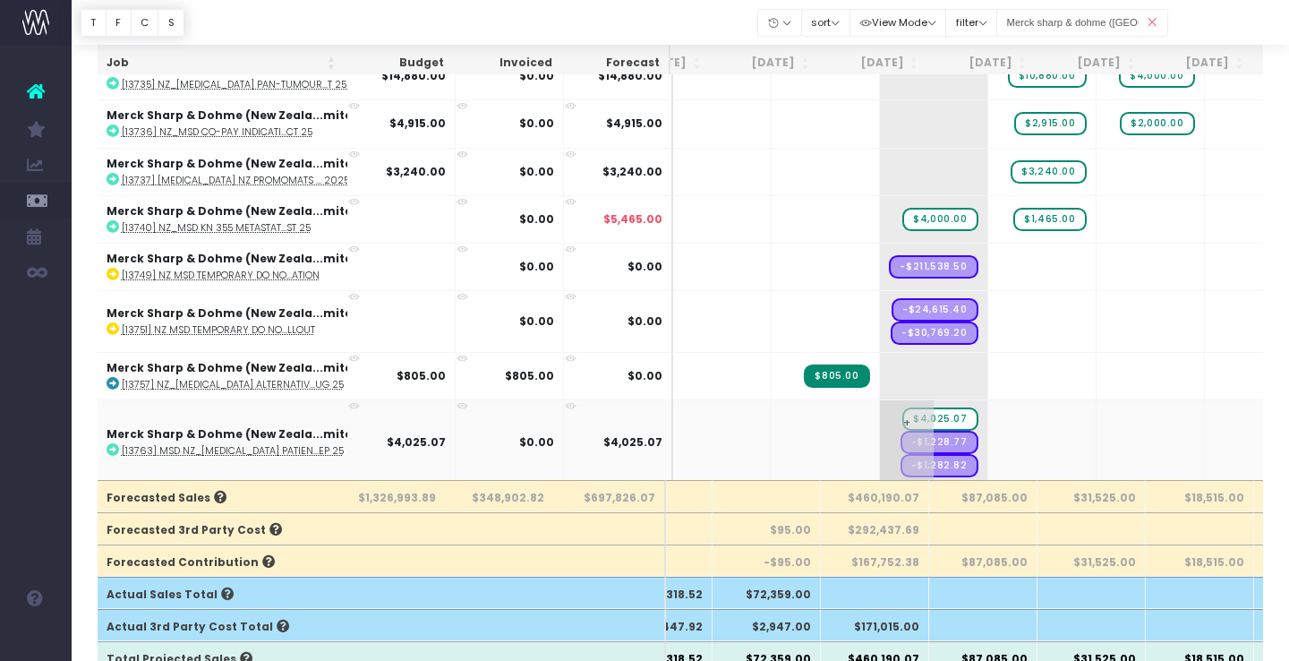
scroll to position [207, 0]
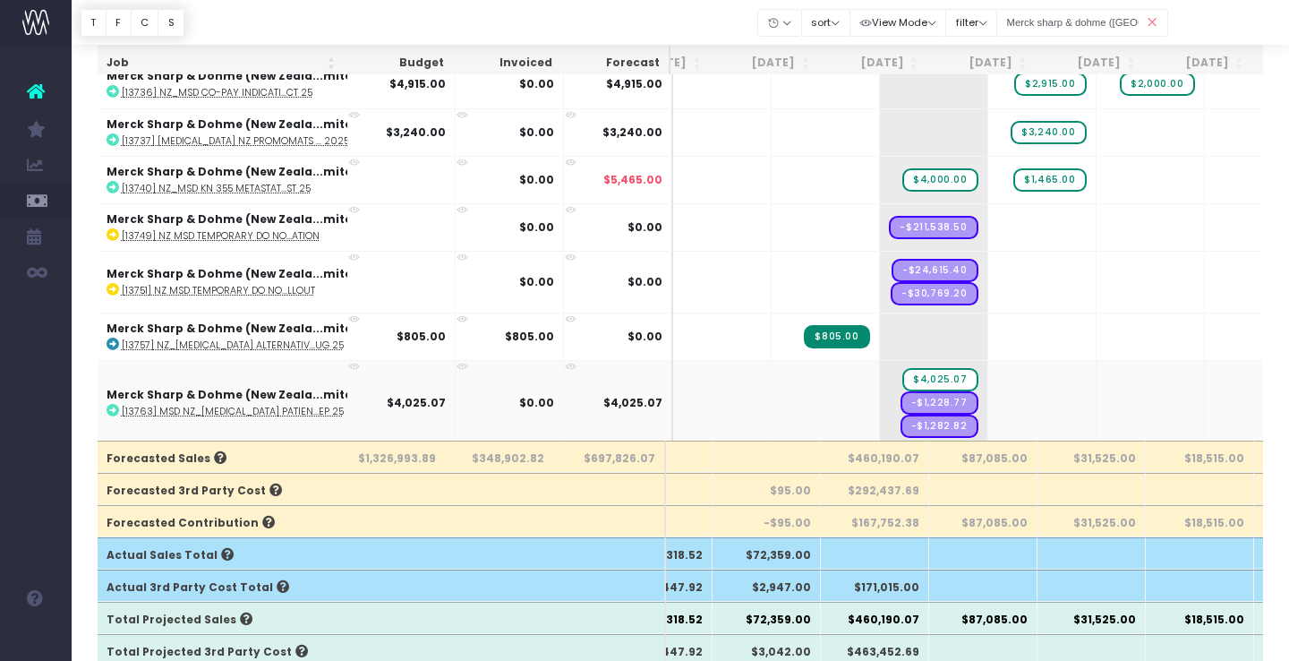
click at [354, 361] on icon at bounding box center [354, 367] width 12 height 12
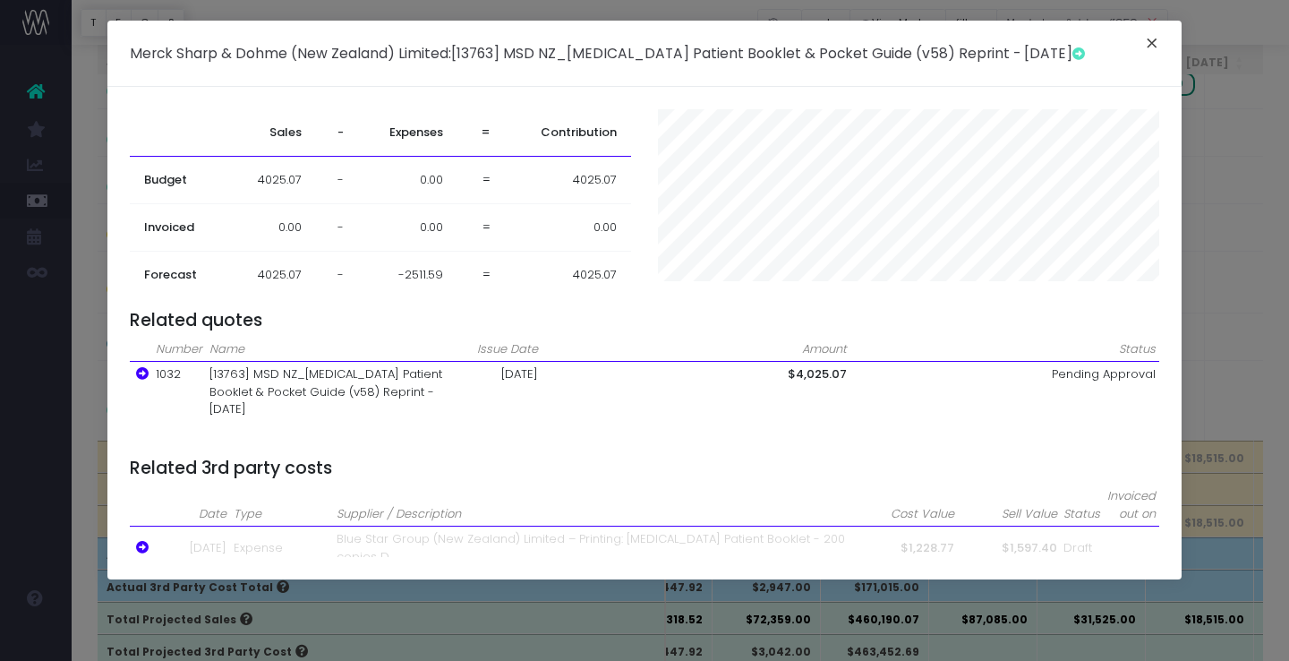
click at [1145, 44] on button "×" at bounding box center [1152, 45] width 38 height 29
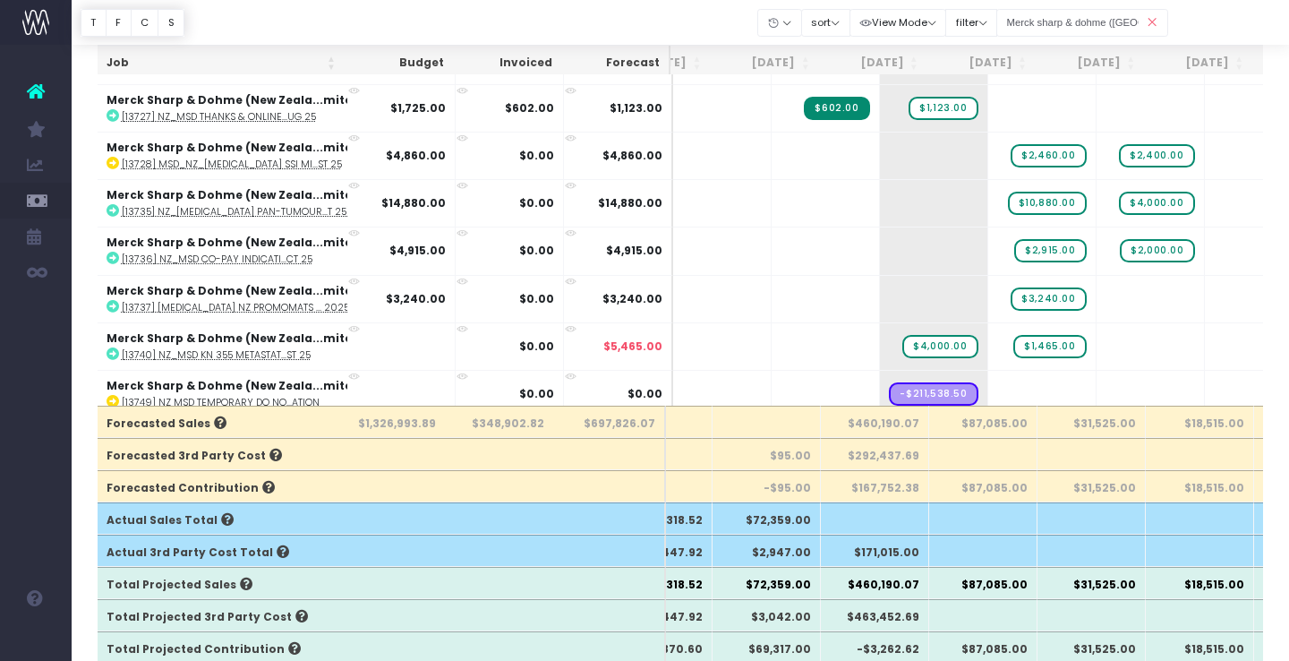
scroll to position [1916, 70]
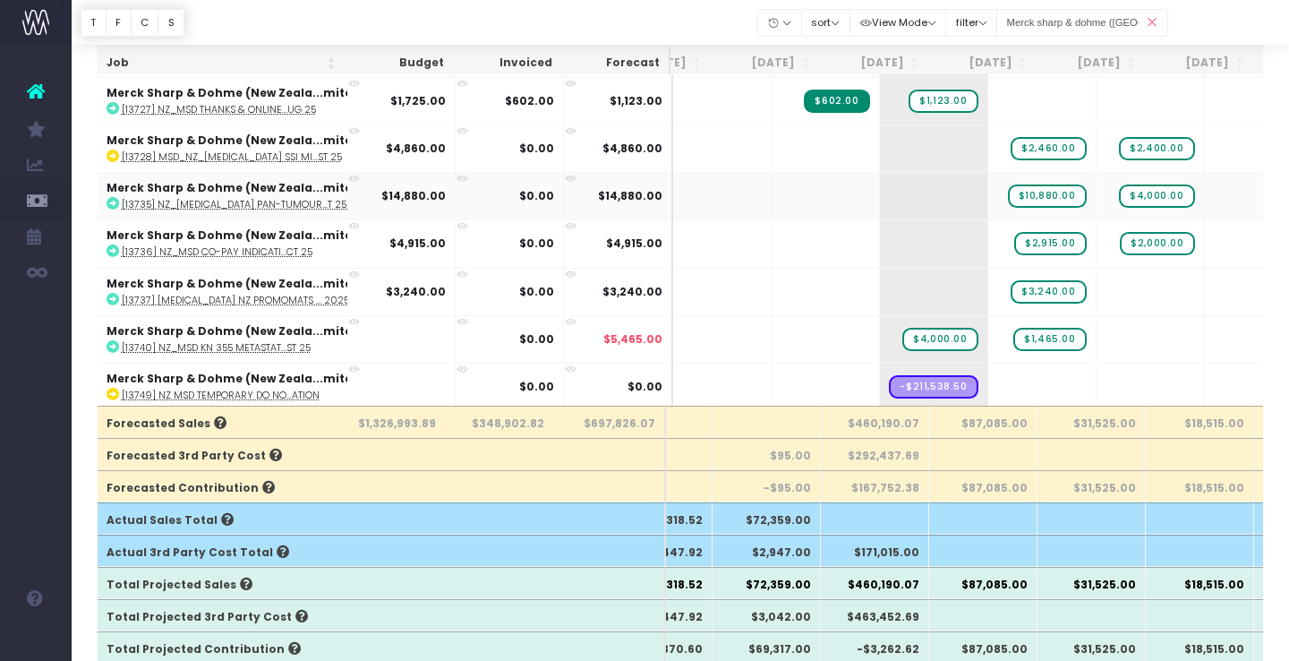
click at [112, 197] on icon at bounding box center [113, 203] width 13 height 13
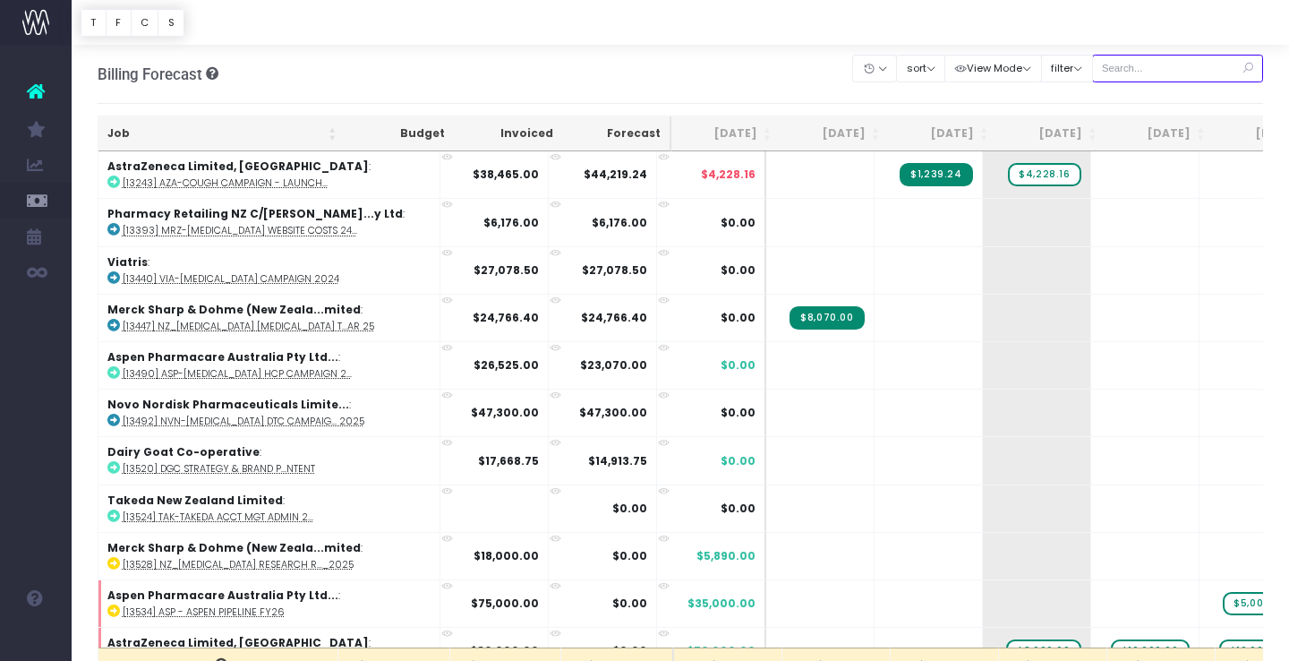
click at [1205, 65] on input "text" at bounding box center [1178, 69] width 172 height 28
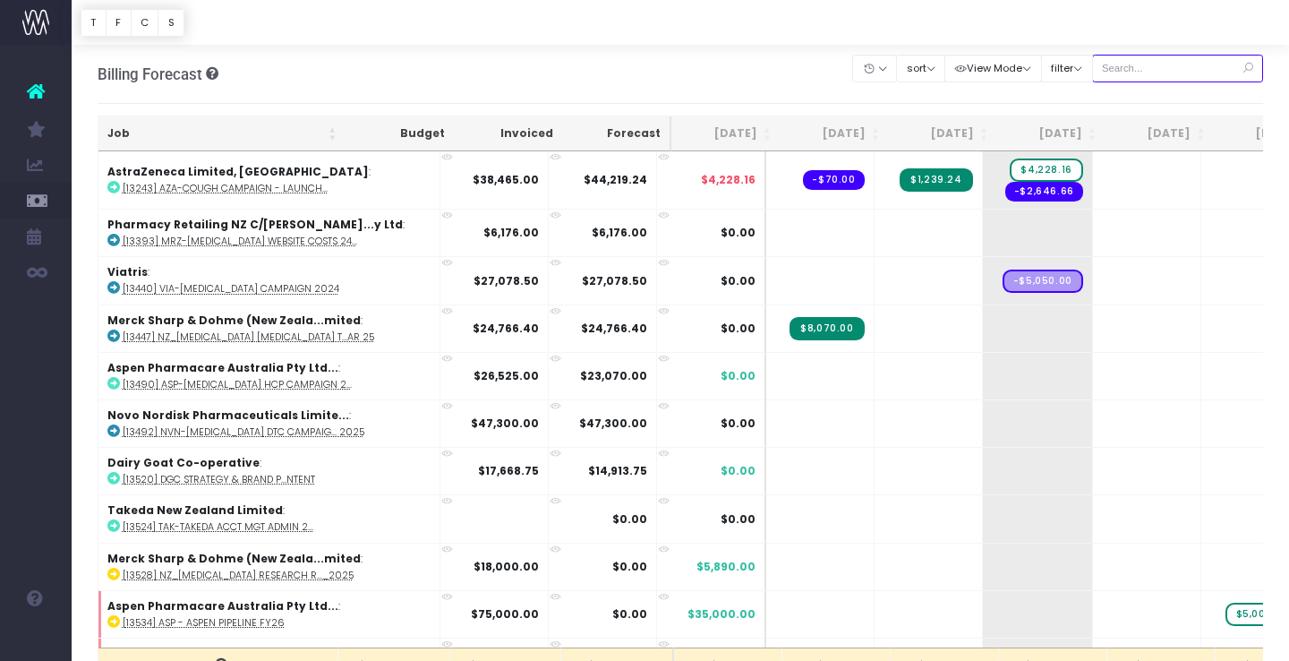
type input "Merck sharp & dohme (New zealand"
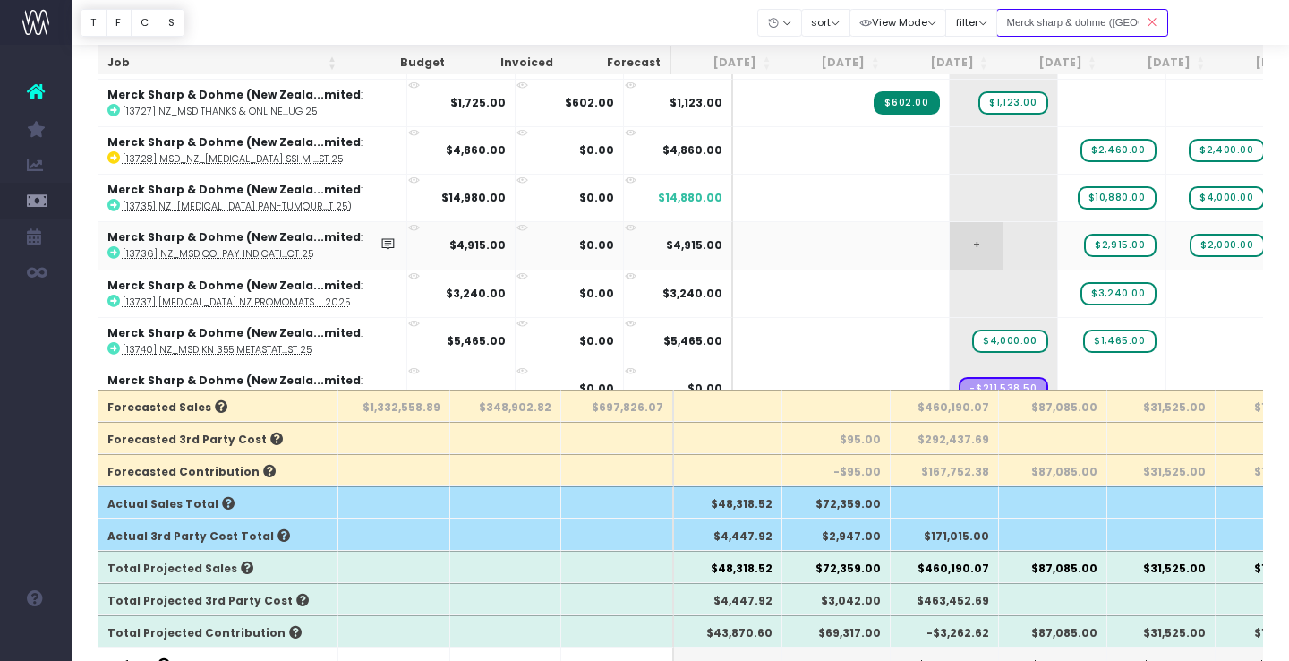
scroll to position [1891, 0]
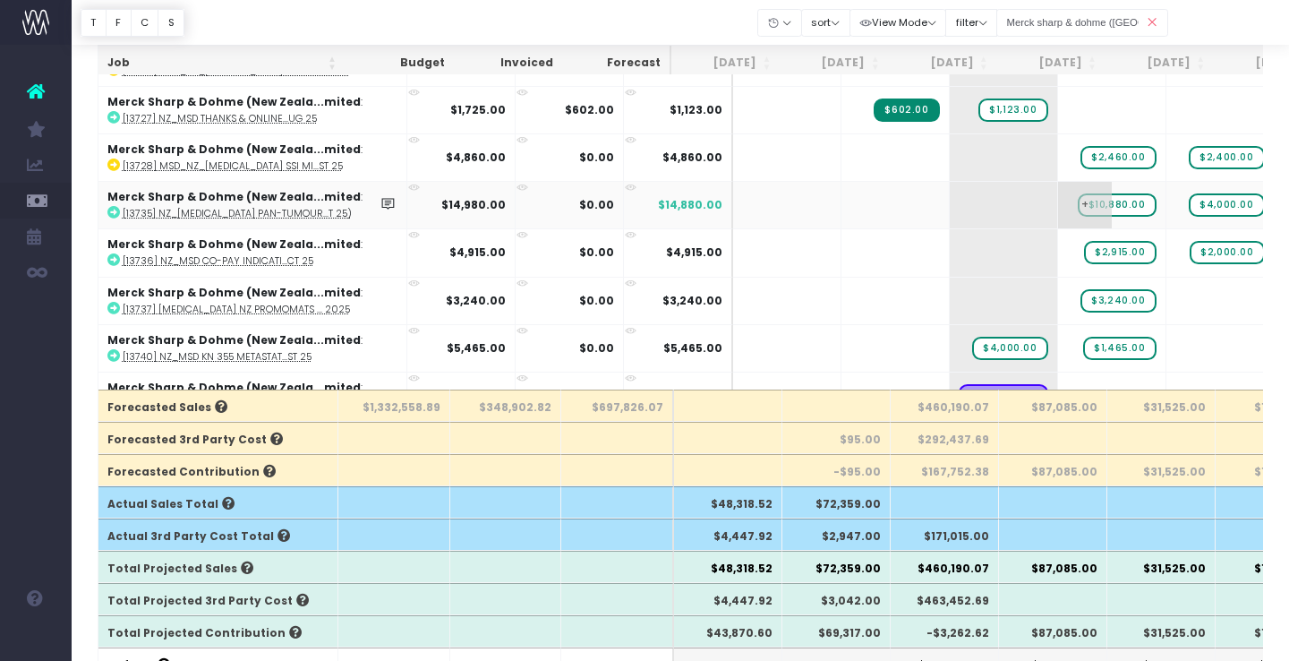
click at [1078, 201] on span "$10,880.00" at bounding box center [1117, 204] width 79 height 23
click at [950, 199] on span "+" at bounding box center [977, 205] width 54 height 47
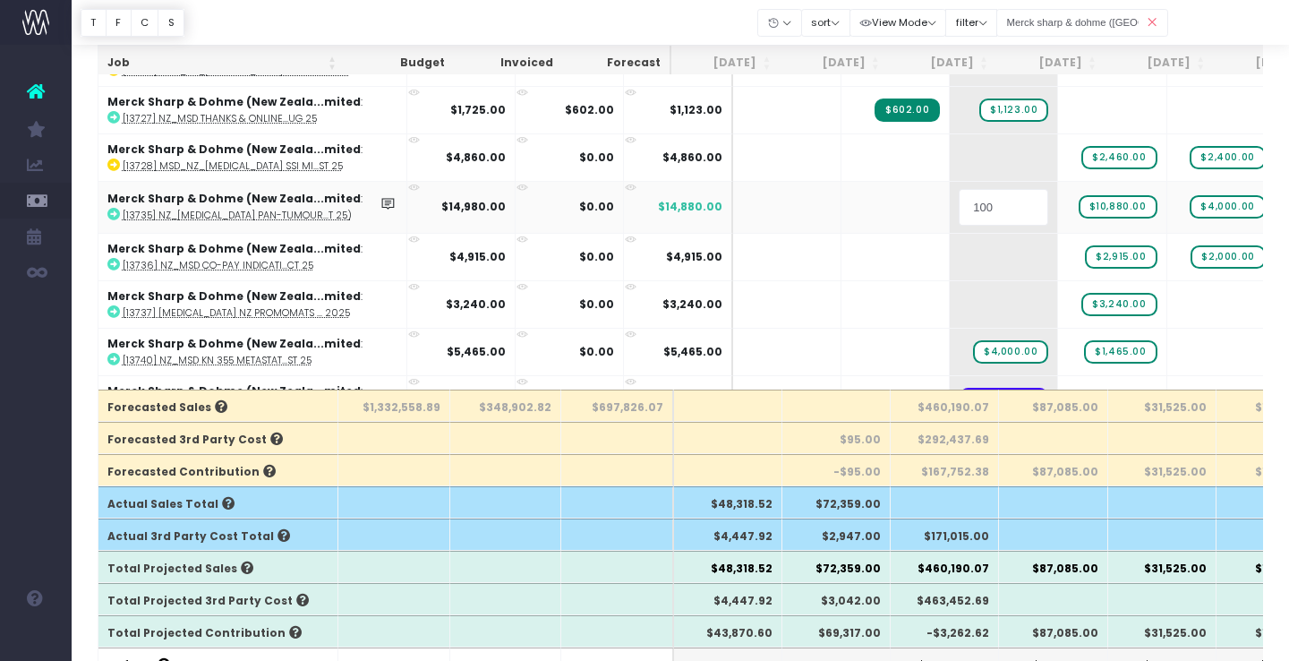
drag, startPoint x: 972, startPoint y: 205, endPoint x: 911, endPoint y: 204, distance: 60.9
click at [959, 204] on input "100" at bounding box center [1004, 207] width 90 height 36
type input "6000"
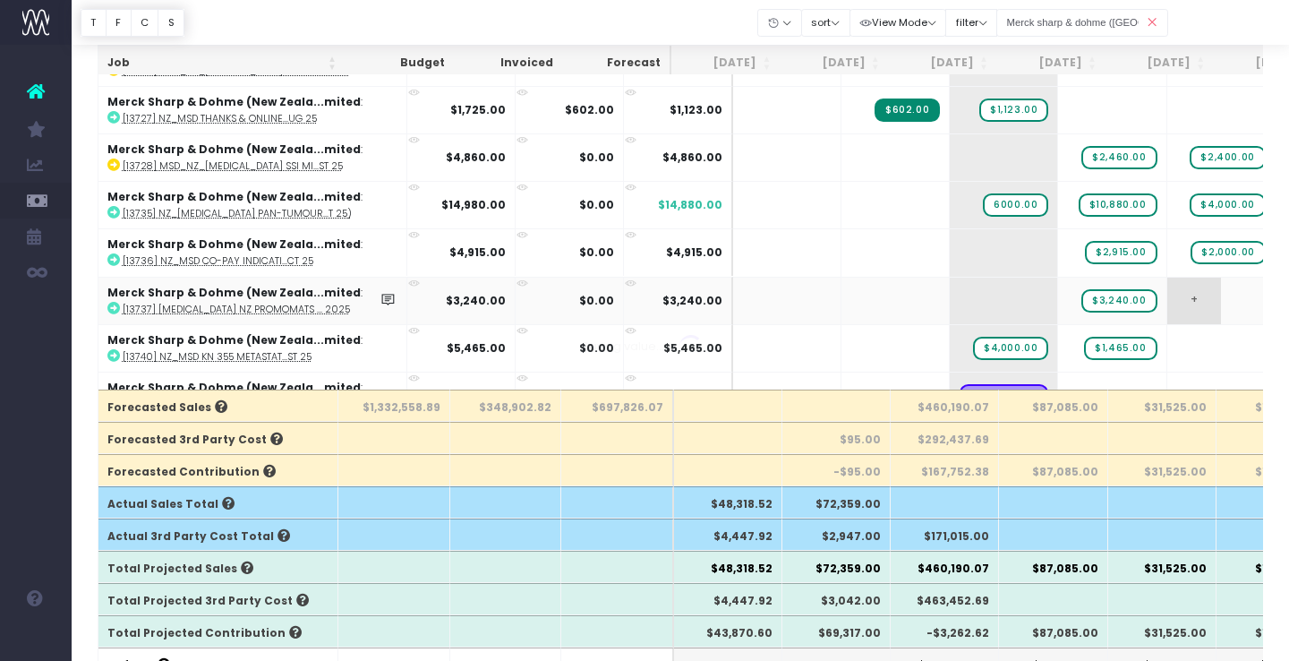
click at [1169, 295] on body "Oh my... this is bad. [PERSON_NAME] wasn't able to load this page. Please conta…" at bounding box center [644, 72] width 1289 height 661
click at [1079, 203] on span "$10,880.00" at bounding box center [1118, 204] width 79 height 23
click at [1058, 200] on td "+" at bounding box center [1112, 204] width 108 height 47
click at [1058, 198] on span "+" at bounding box center [1085, 205] width 54 height 47
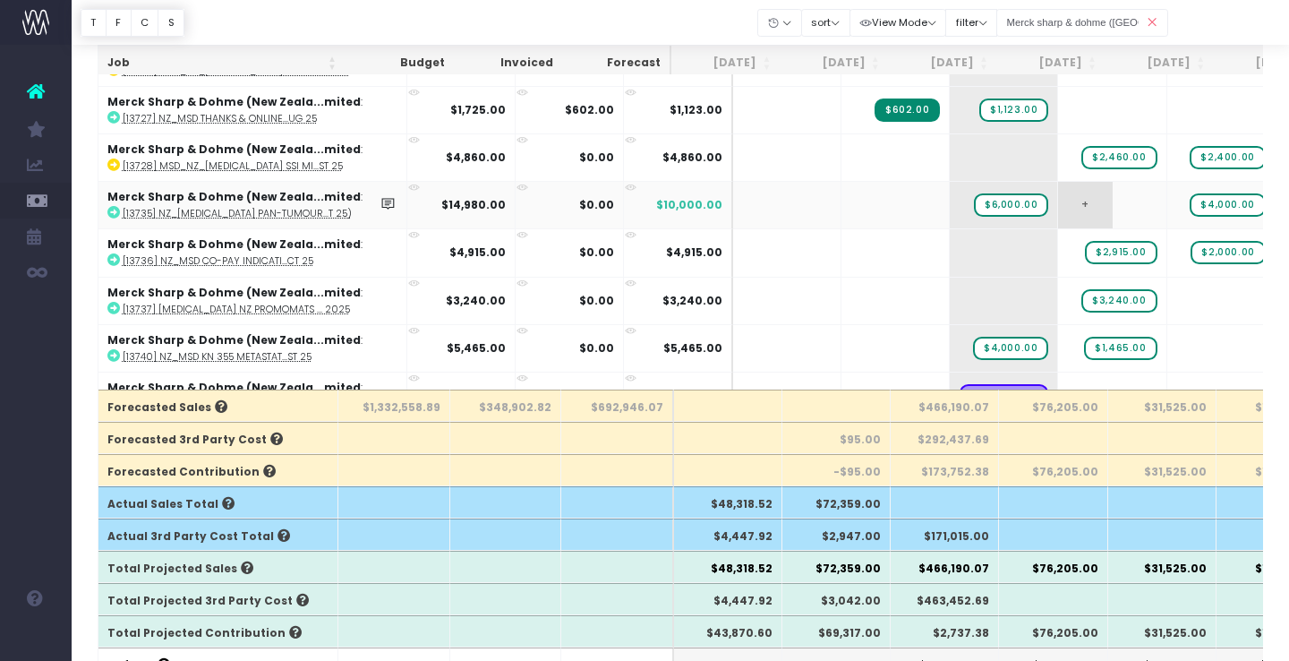
click at [1058, 198] on span "+" at bounding box center [1085, 205] width 54 height 47
click at [1174, 333] on body "Oh my... this is bad. wayahead wasn't able to load this page. Please contact su…" at bounding box center [644, 72] width 1289 height 661
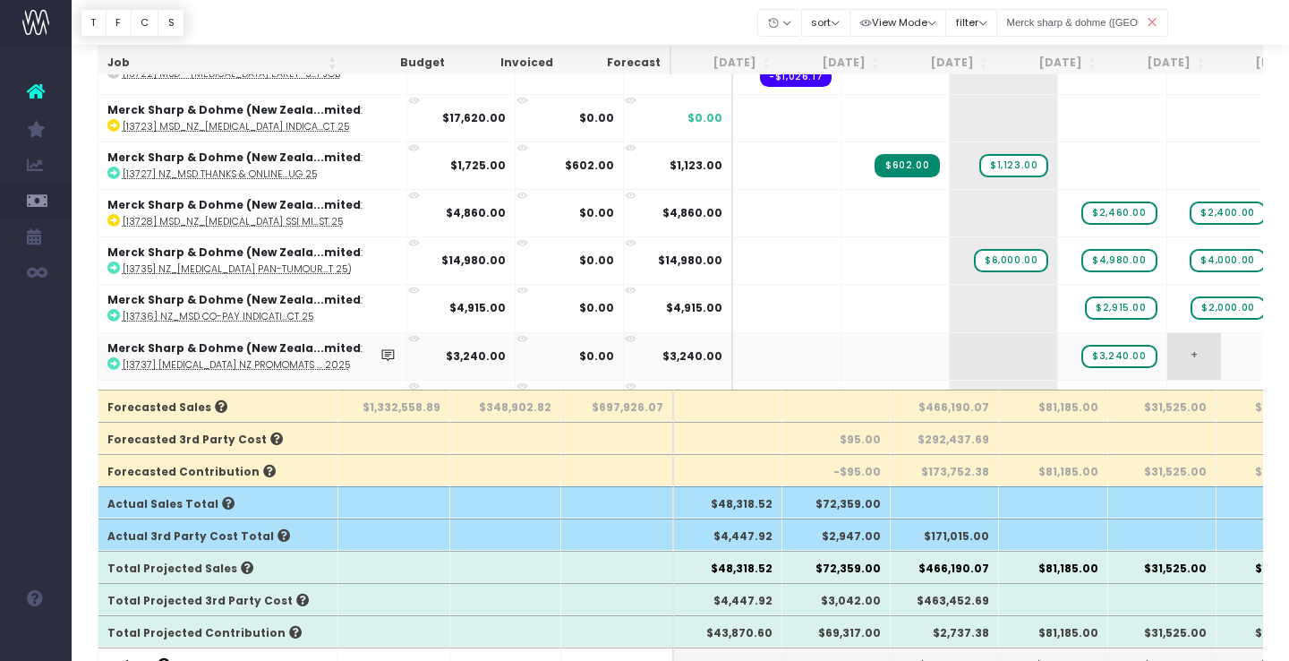
scroll to position [1829, 0]
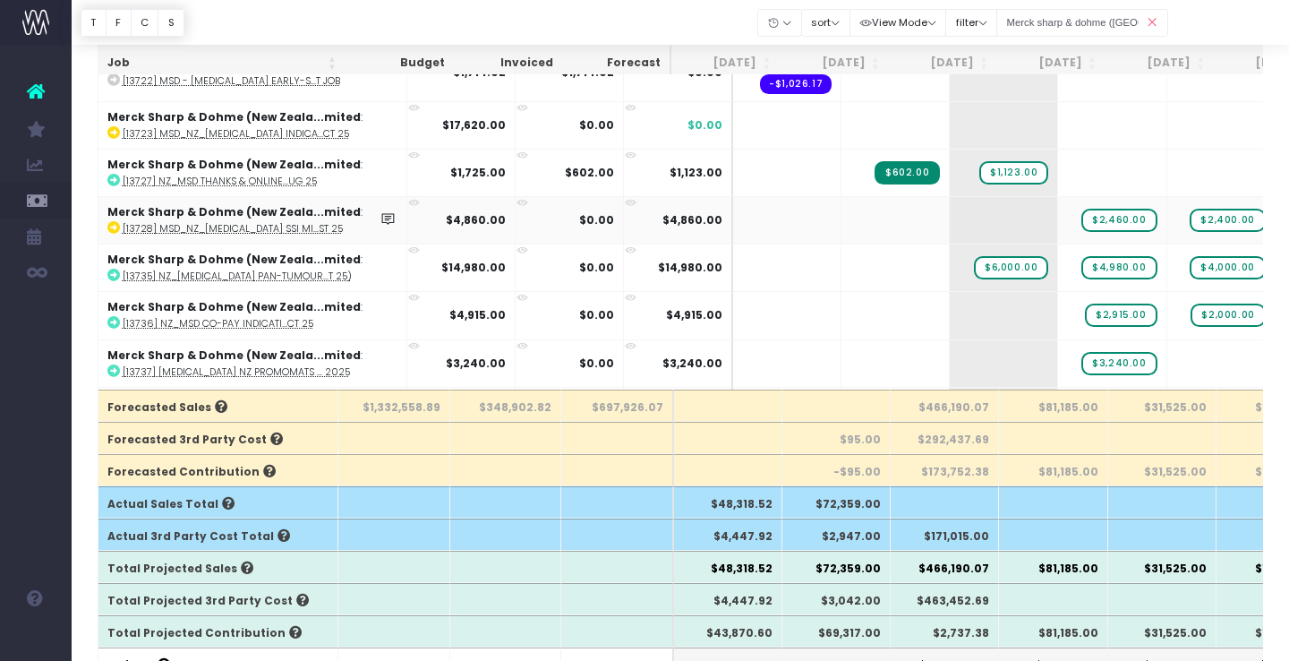
click at [110, 221] on icon at bounding box center [113, 227] width 13 height 13
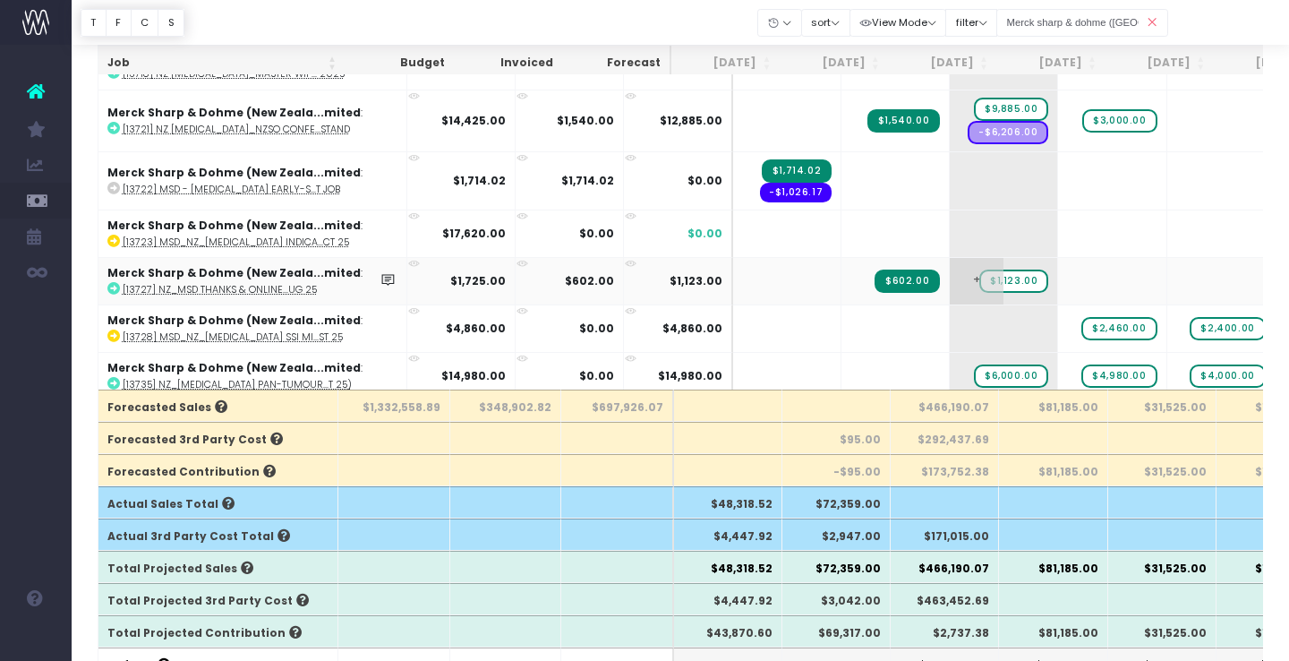
scroll to position [1693, 0]
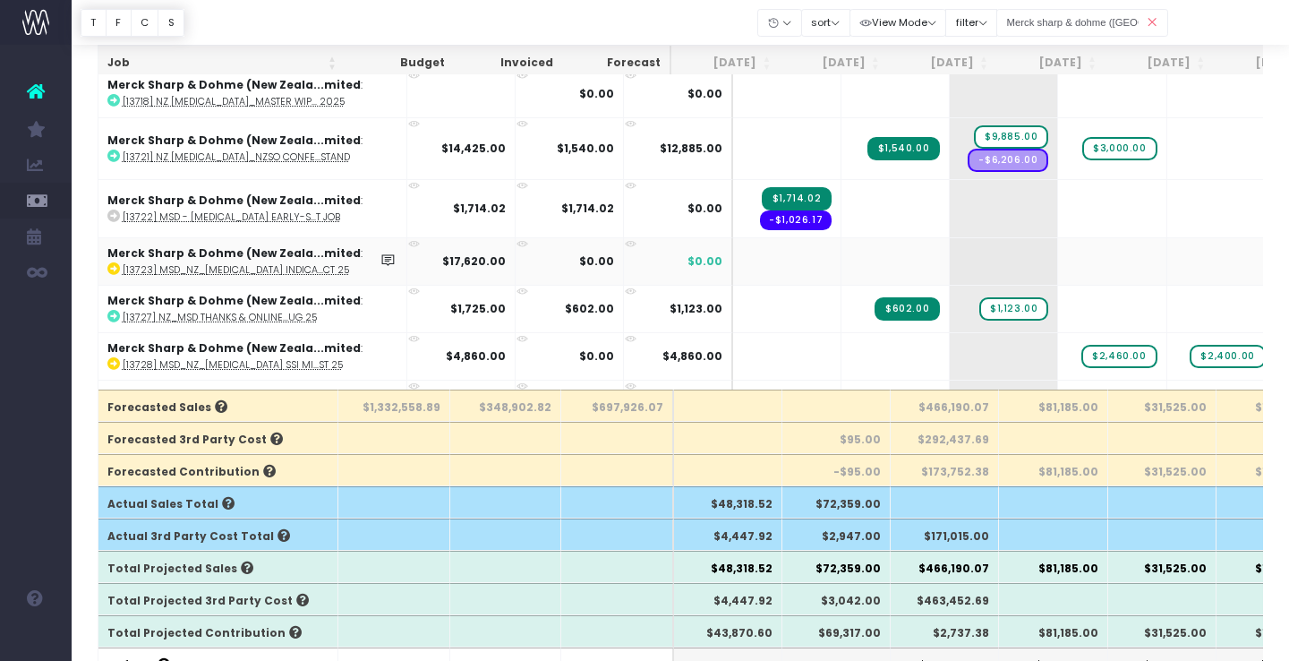
click at [408, 238] on icon at bounding box center [414, 244] width 12 height 12
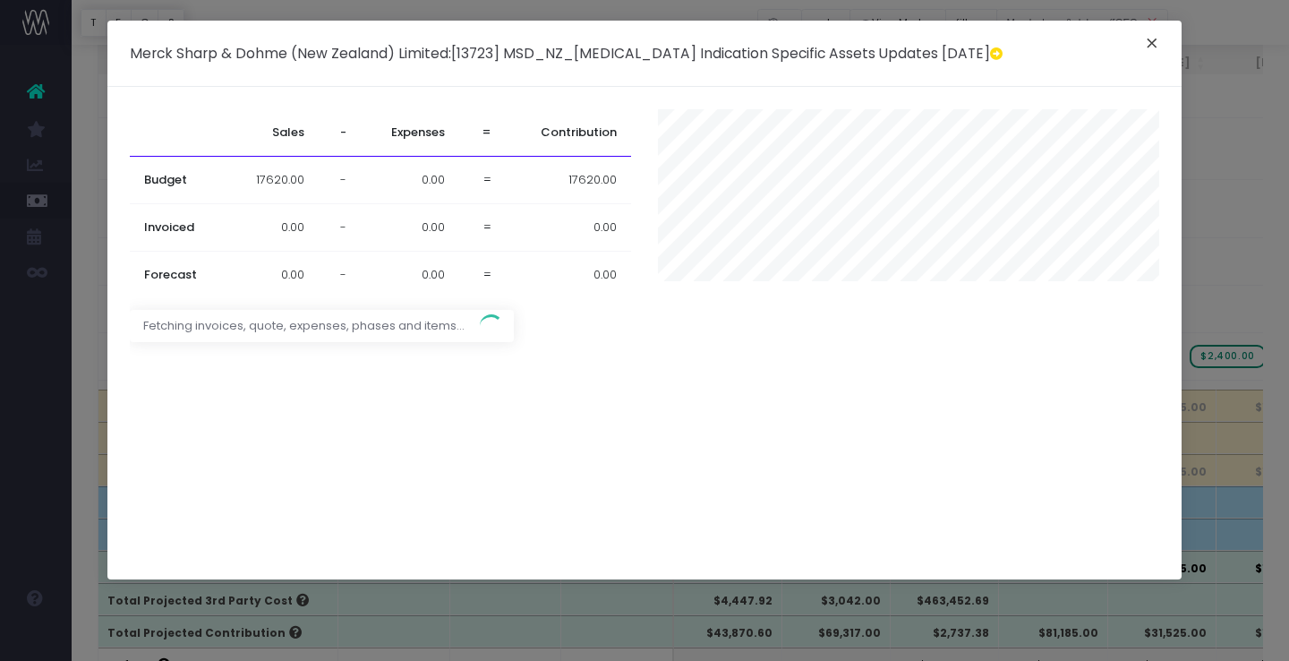
click at [1152, 41] on button "×" at bounding box center [1152, 45] width 38 height 29
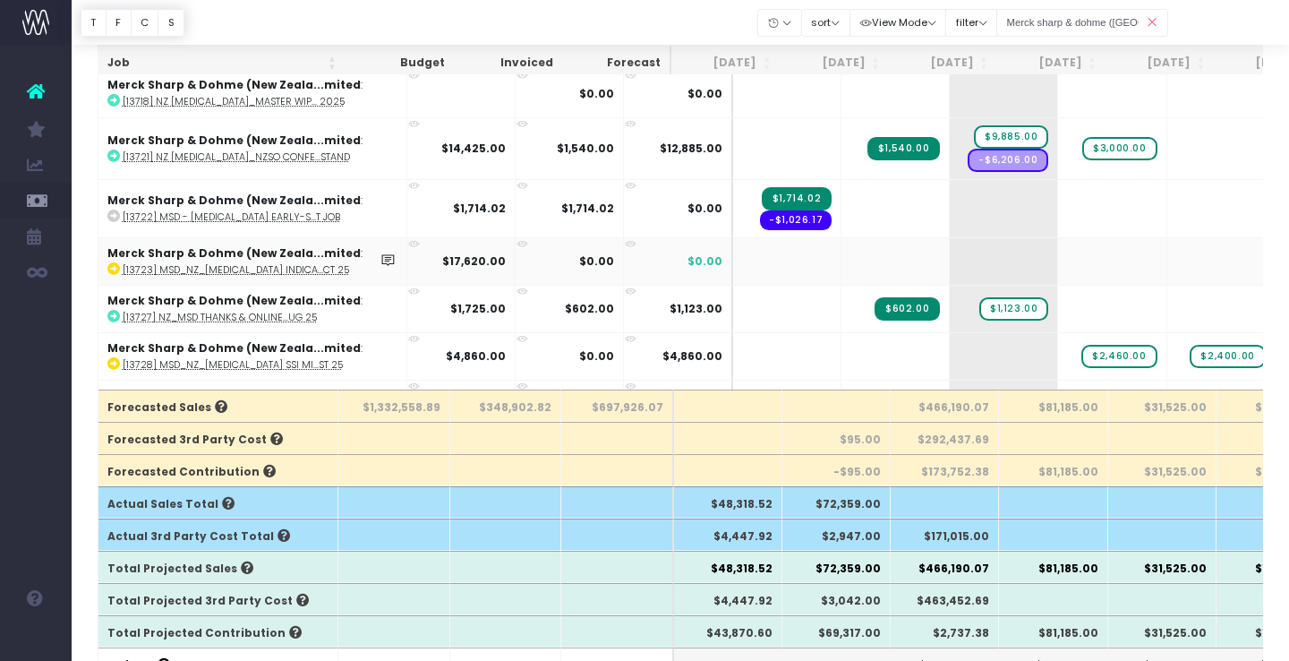
click at [115, 269] on icon at bounding box center [113, 268] width 13 height 13
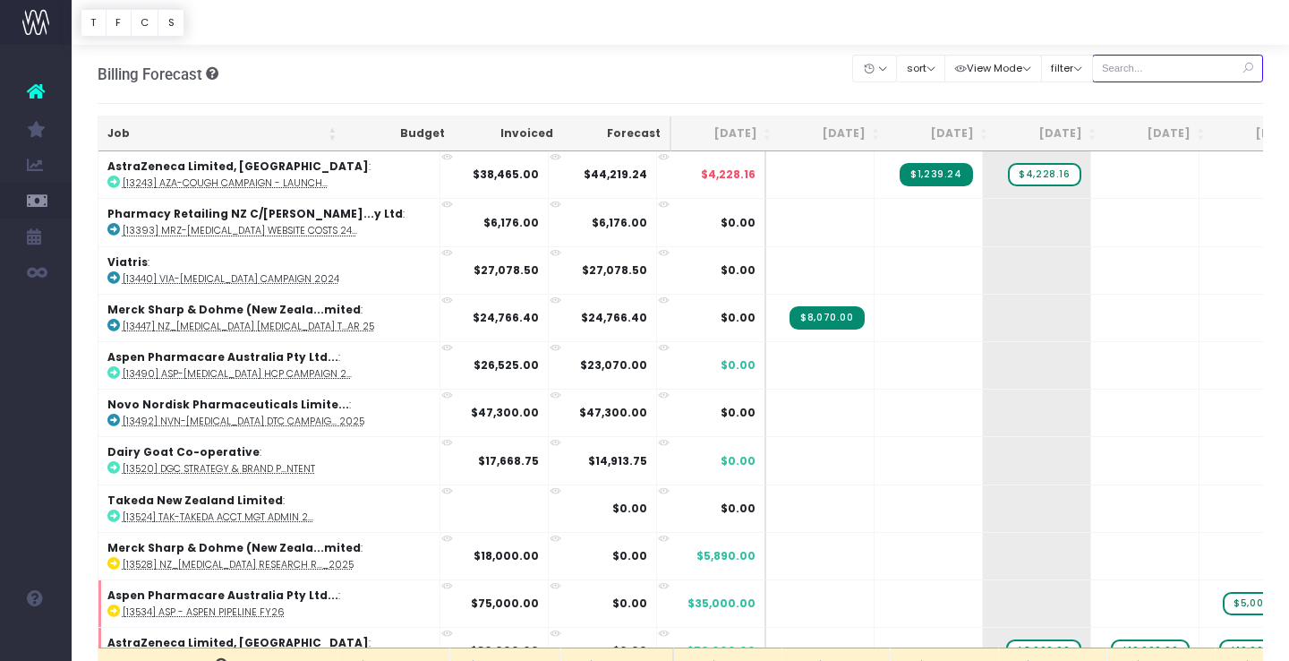
click at [1165, 66] on input "text" at bounding box center [1178, 69] width 172 height 28
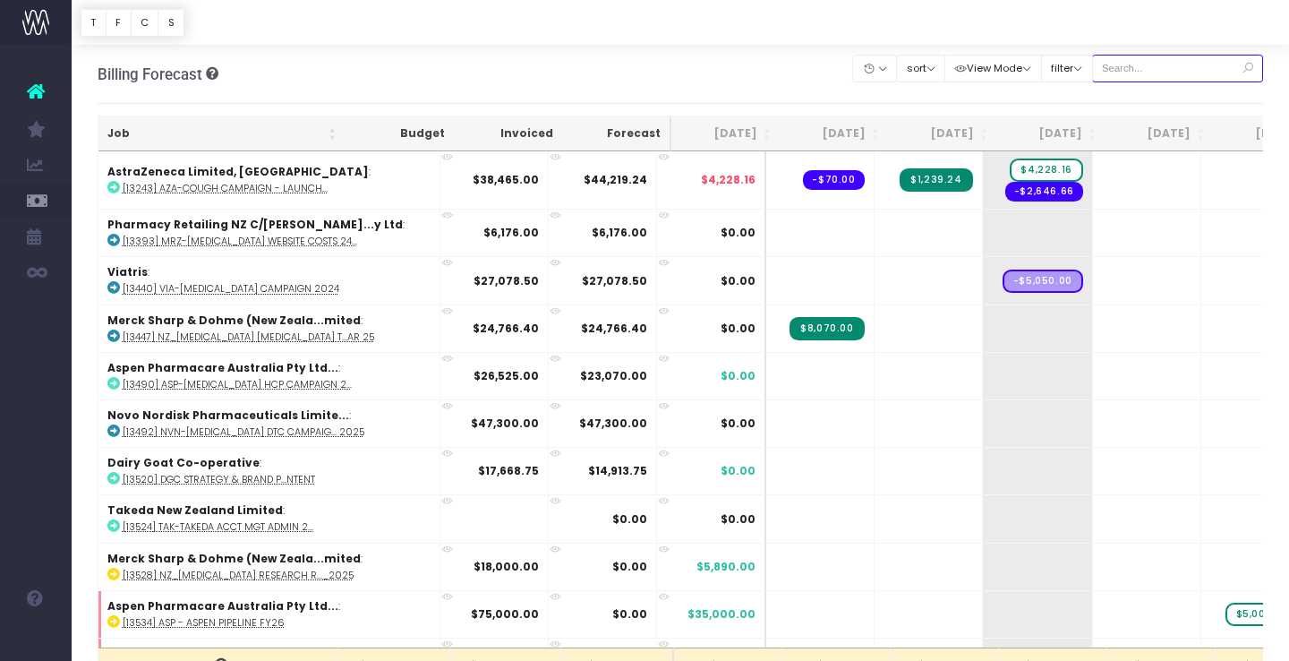
type input "Merck sharp & dohme ([GEOGRAPHIC_DATA]"
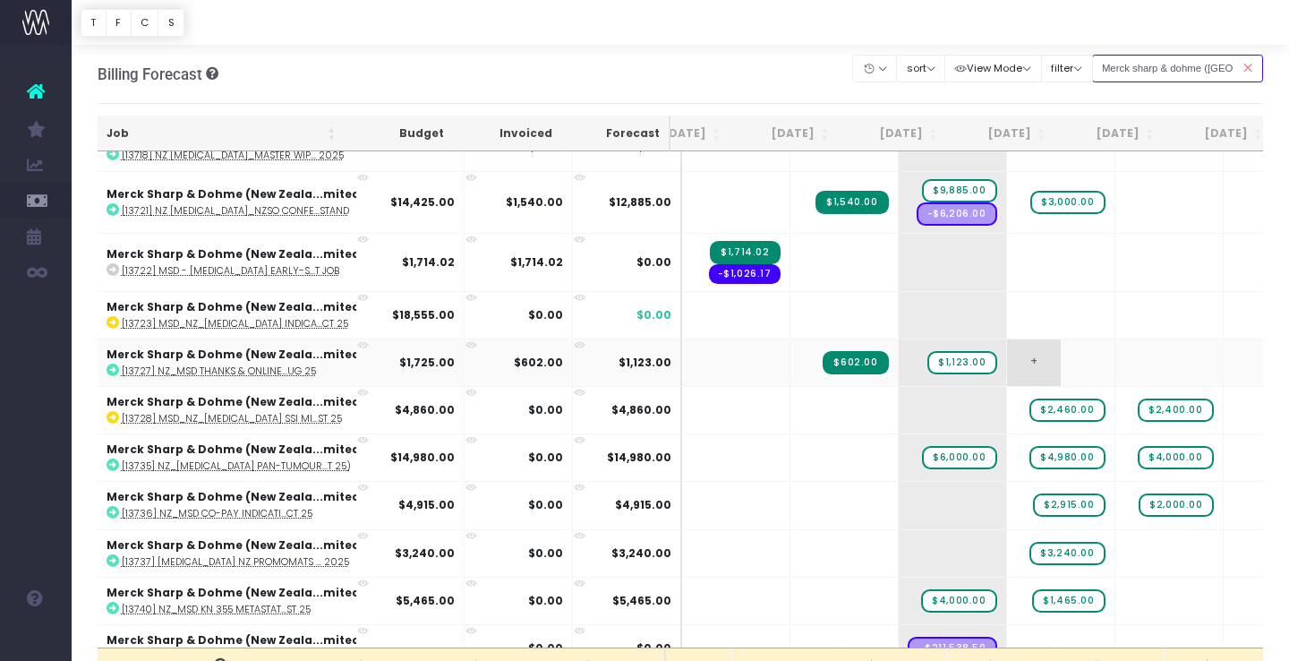
scroll to position [0, 69]
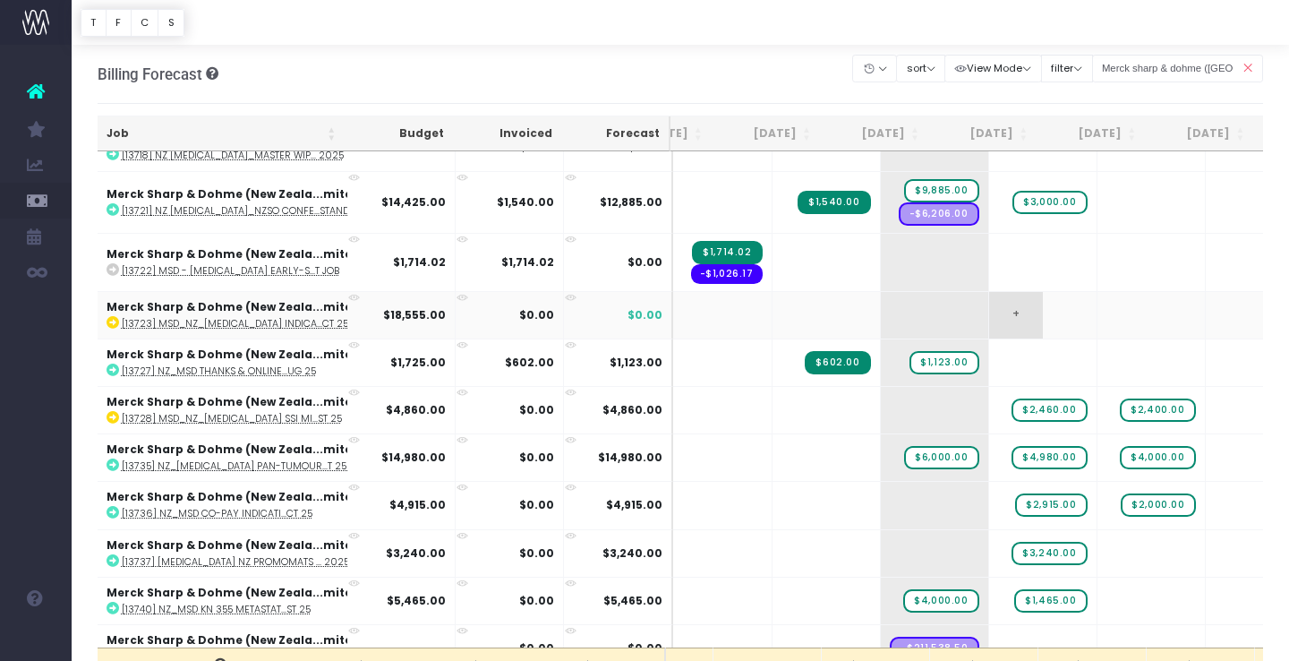
click at [989, 303] on span "+" at bounding box center [1016, 315] width 54 height 47
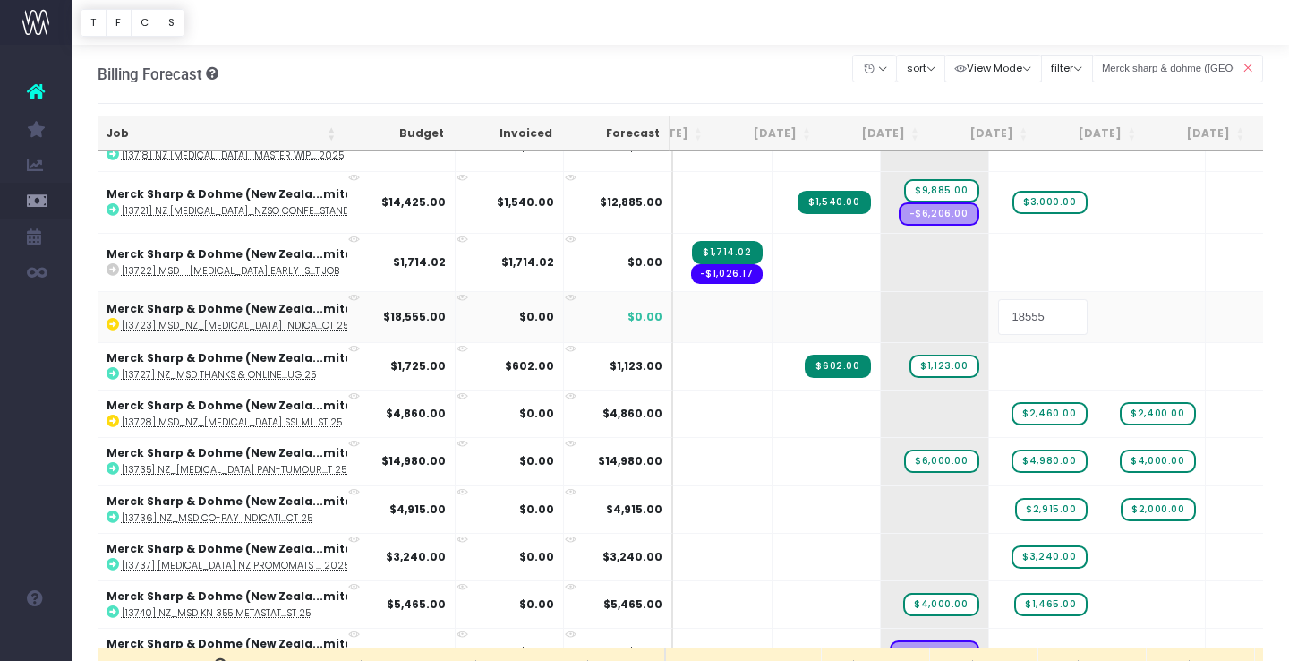
drag, startPoint x: 1004, startPoint y: 313, endPoint x: 952, endPoint y: 313, distance: 52.8
click at [998, 313] on input "18555" at bounding box center [1043, 317] width 90 height 36
type input "3000"
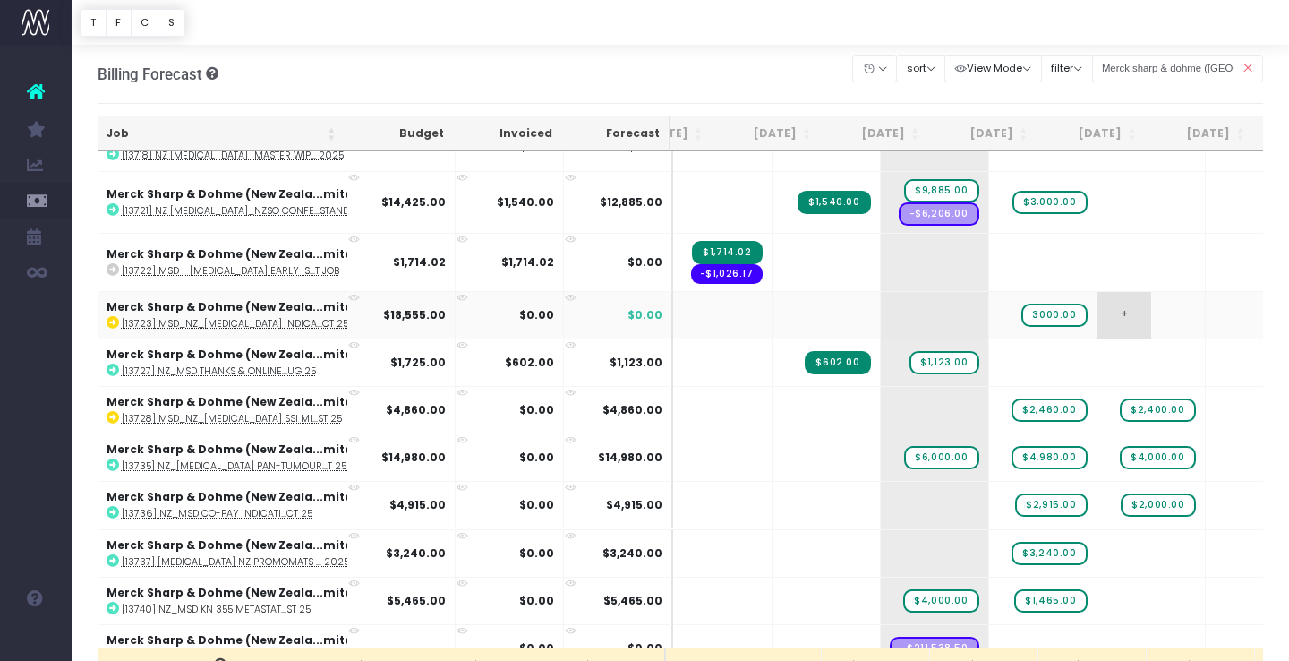
click at [1105, 319] on body "Oh my... this is bad. wayahead wasn't able to load this page. Please contact su…" at bounding box center [644, 330] width 1289 height 661
click at [1097, 310] on span "+" at bounding box center [1124, 315] width 54 height 47
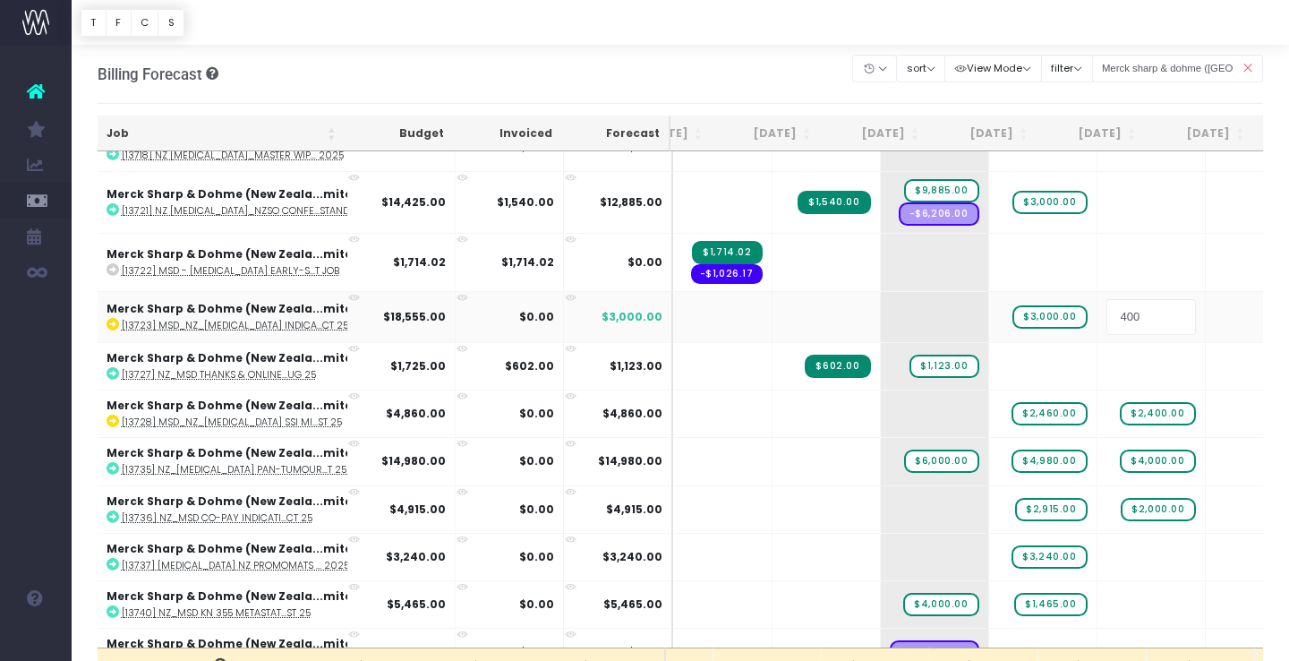
type input "4000"
click at [1178, 322] on body "Oh my... this is bad. wayahead wasn't able to load this page. Please contact su…" at bounding box center [644, 330] width 1289 height 661
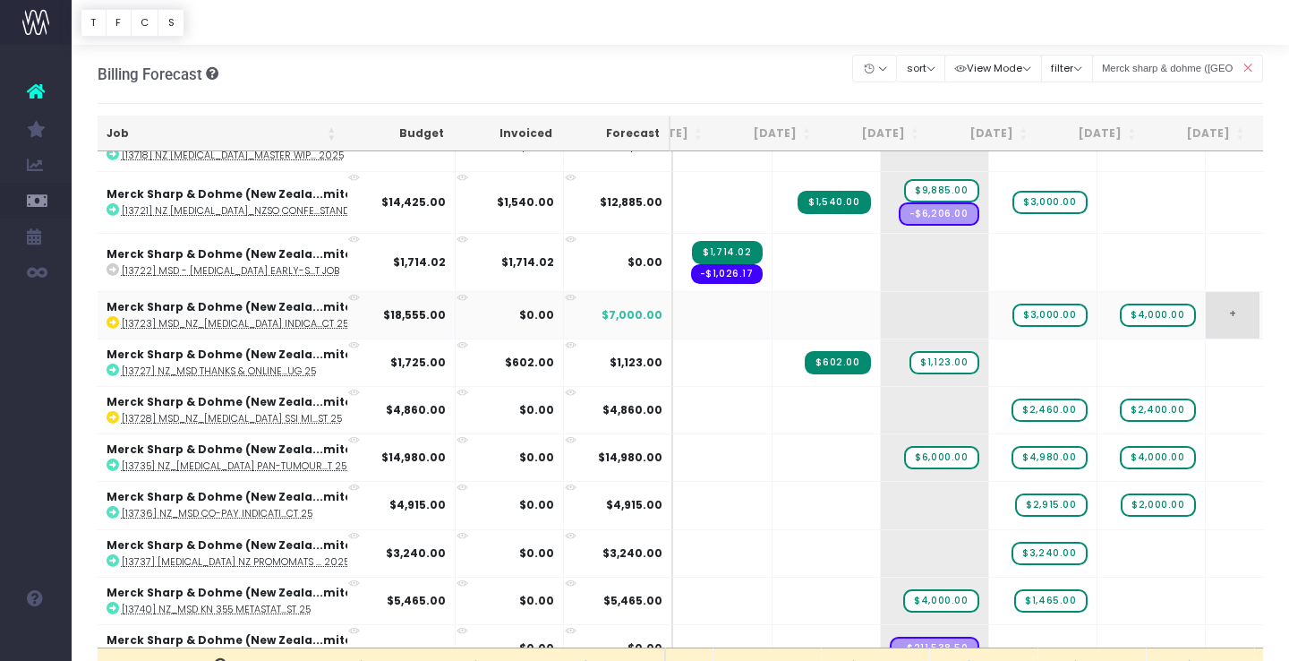
click at [1206, 315] on span "+" at bounding box center [1233, 315] width 54 height 47
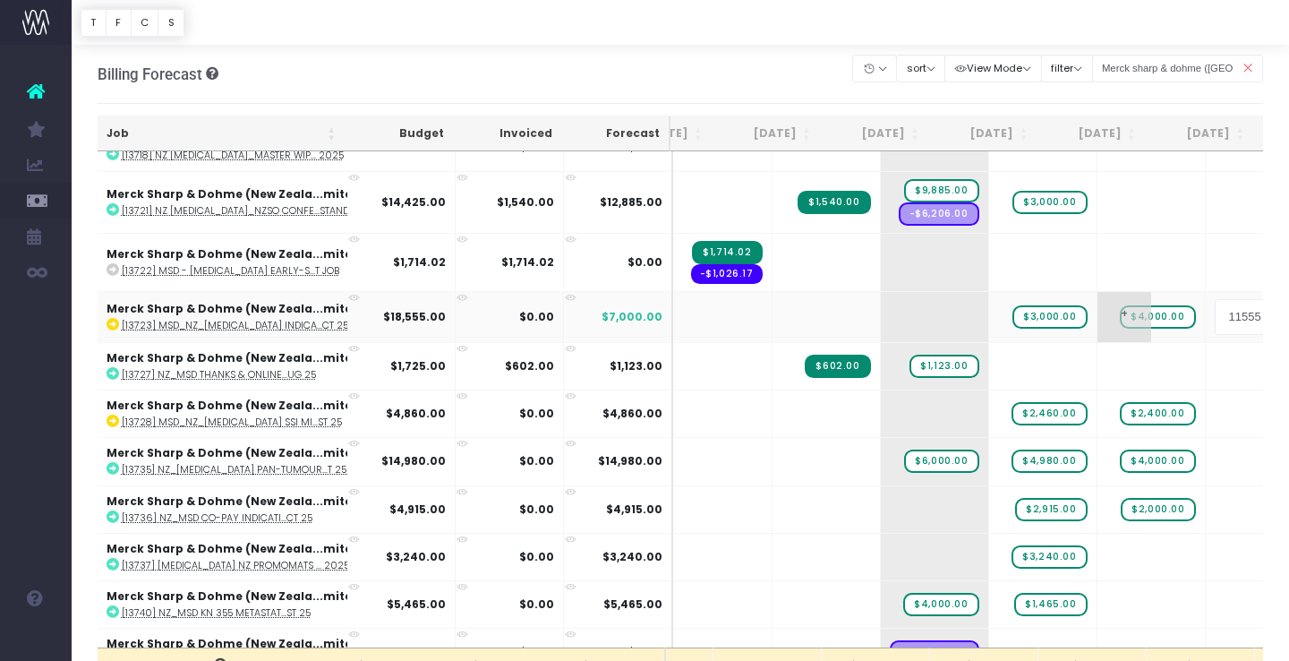
click at [1104, 313] on body "Oh my... this is bad. wayahead wasn't able to load this page. Please contact su…" at bounding box center [644, 330] width 1289 height 661
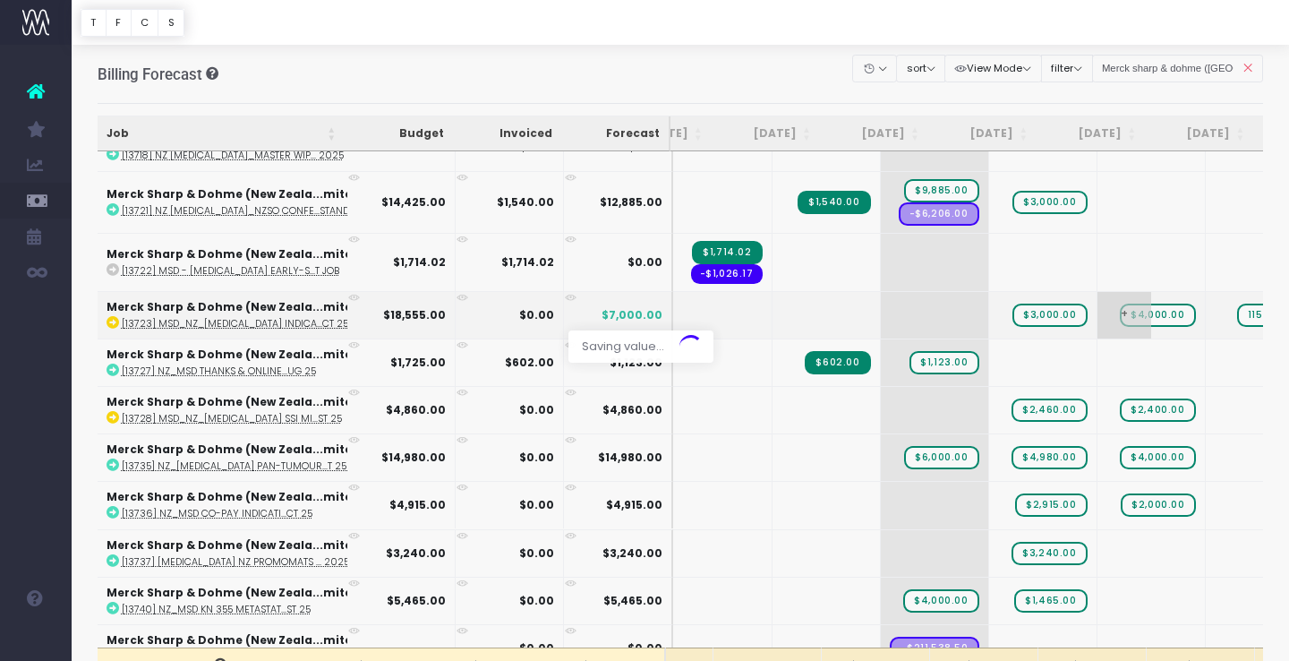
click at [1104, 313] on div at bounding box center [644, 330] width 1289 height 661
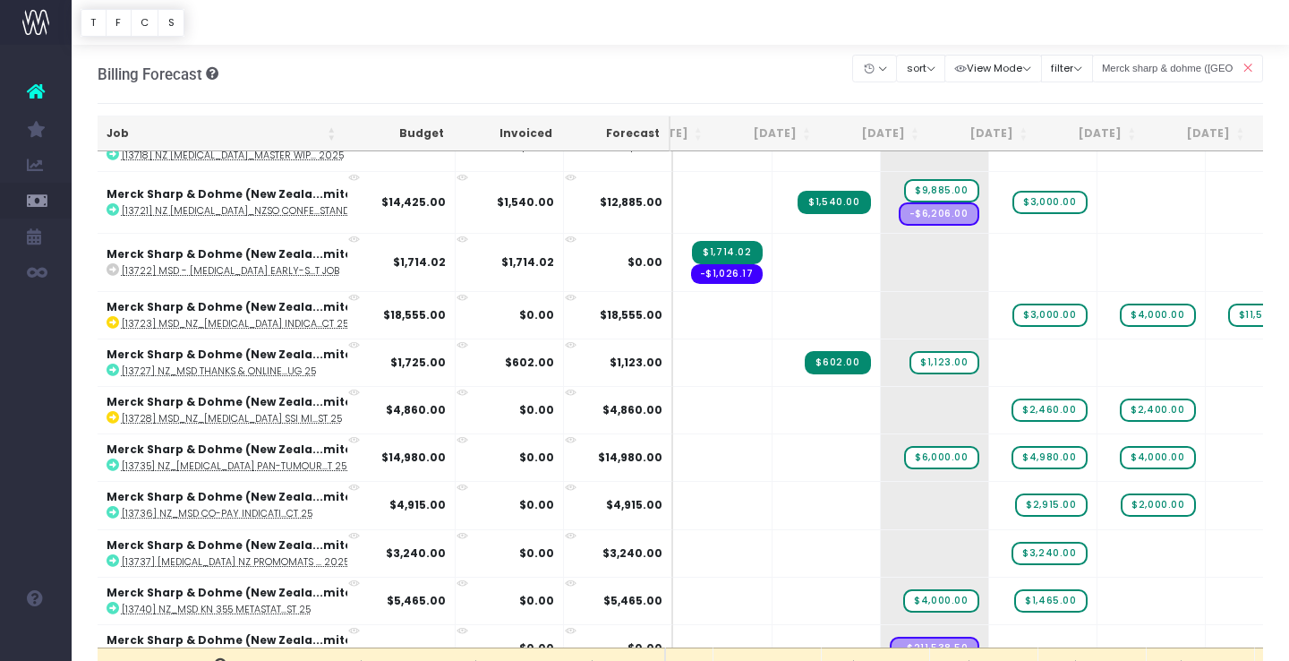
click at [1120, 307] on span "$4,000.00" at bounding box center [1157, 314] width 75 height 23
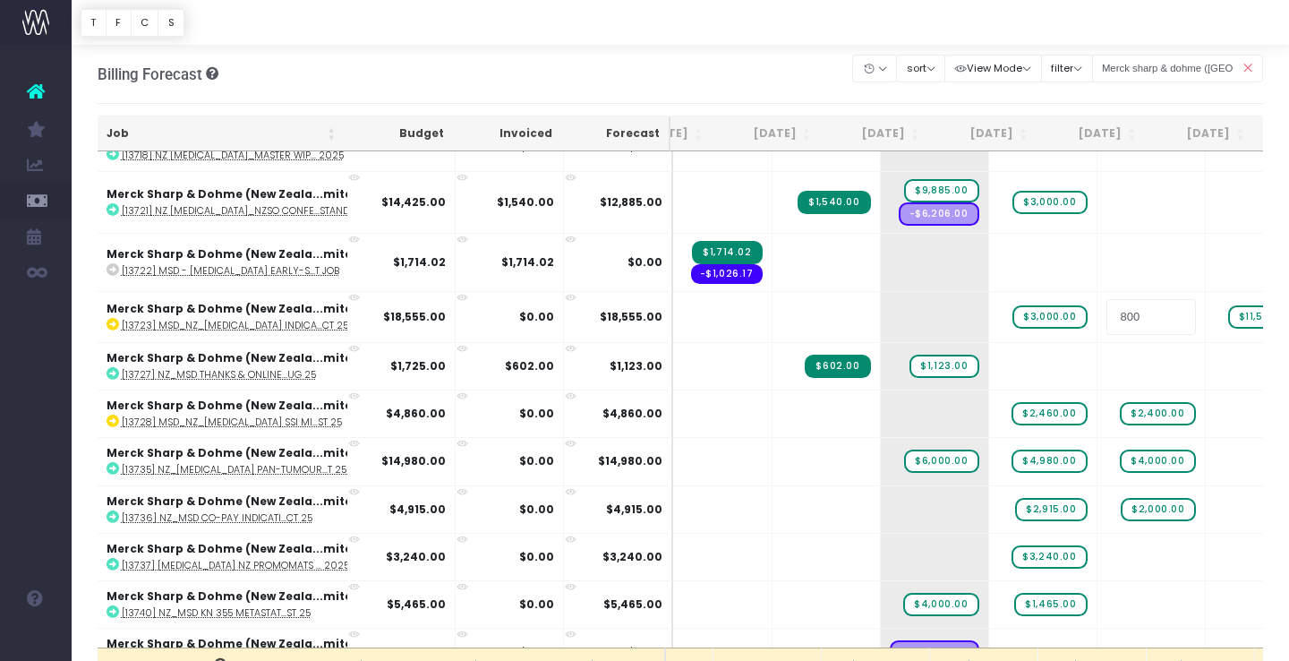
type input "8000"
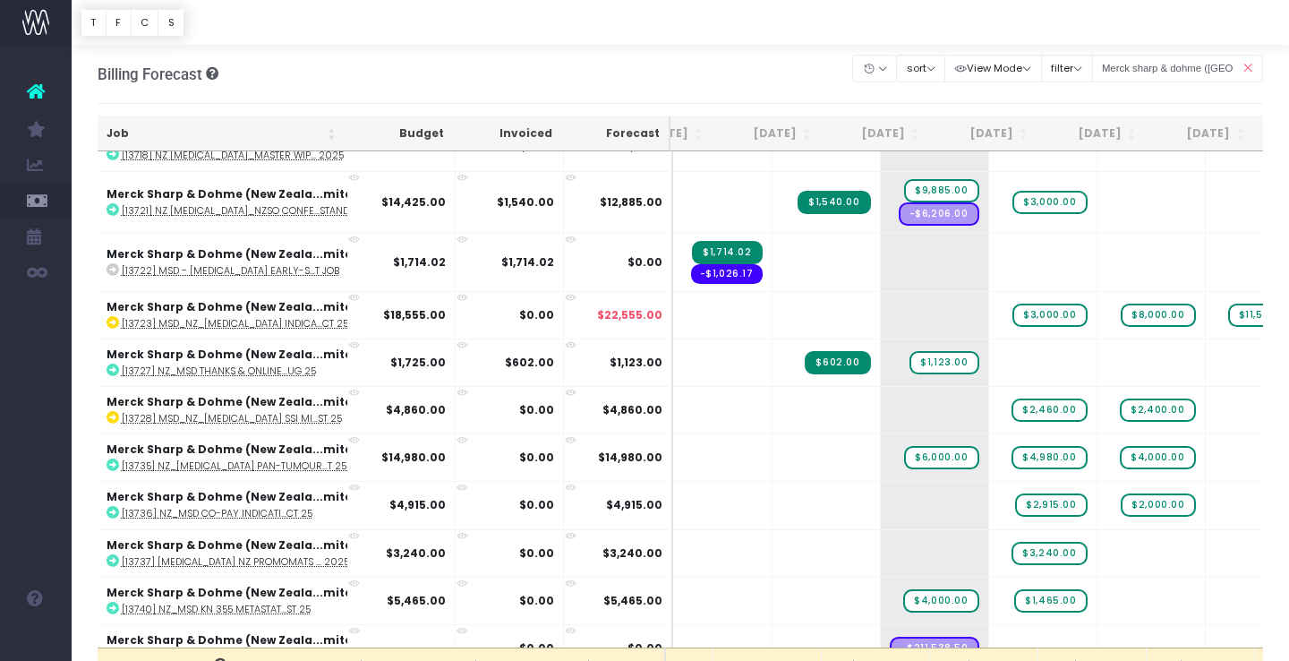
click at [1228, 312] on span "$11,555.00" at bounding box center [1266, 314] width 76 height 23
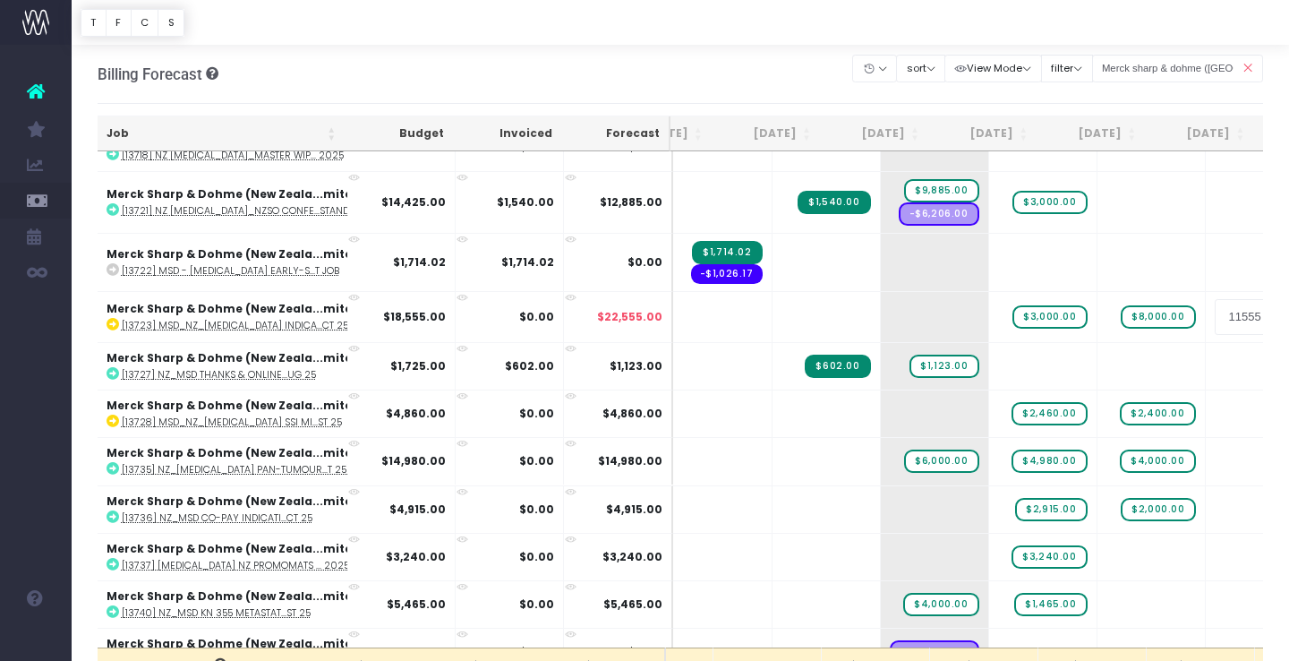
click at [1215, 312] on input "11555" at bounding box center [1260, 317] width 90 height 36
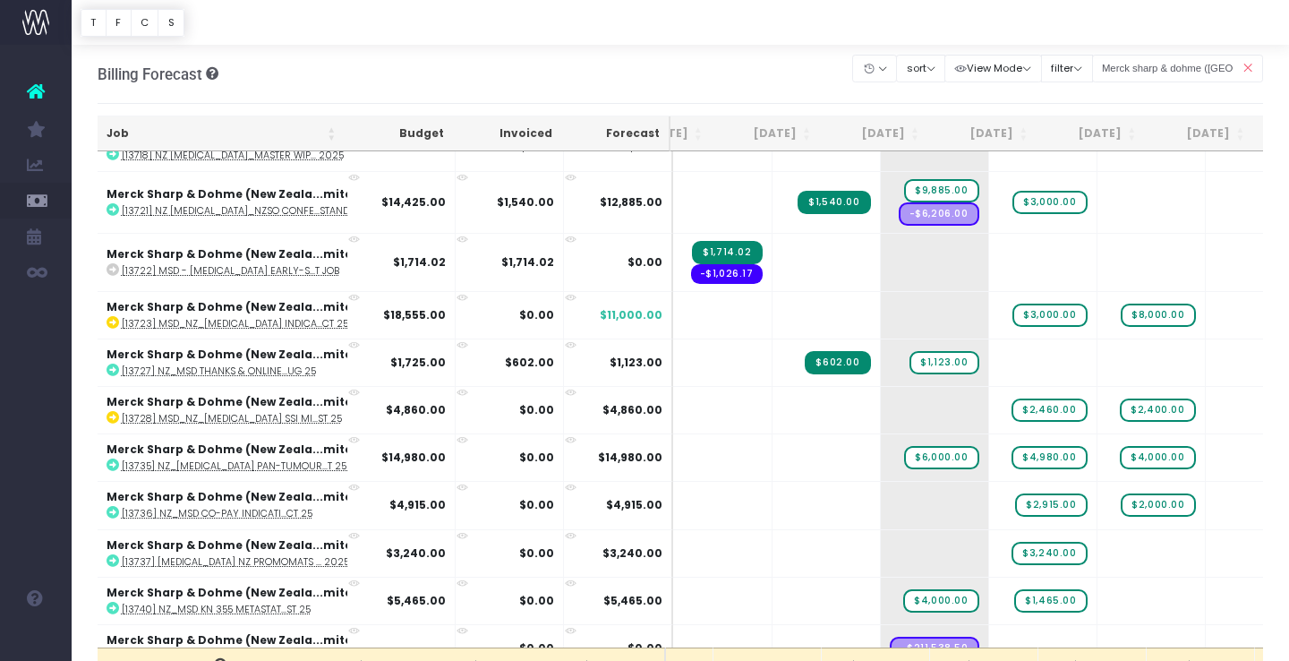
click at [0, 0] on span "+" at bounding box center [0, 0] width 0 height 0
click at [1157, 404] on body "Oh my... this is bad. wayahead wasn't able to load this page. Please contact su…" at bounding box center [644, 330] width 1289 height 661
click at [1012, 306] on span "$3,000.00" at bounding box center [1049, 314] width 74 height 23
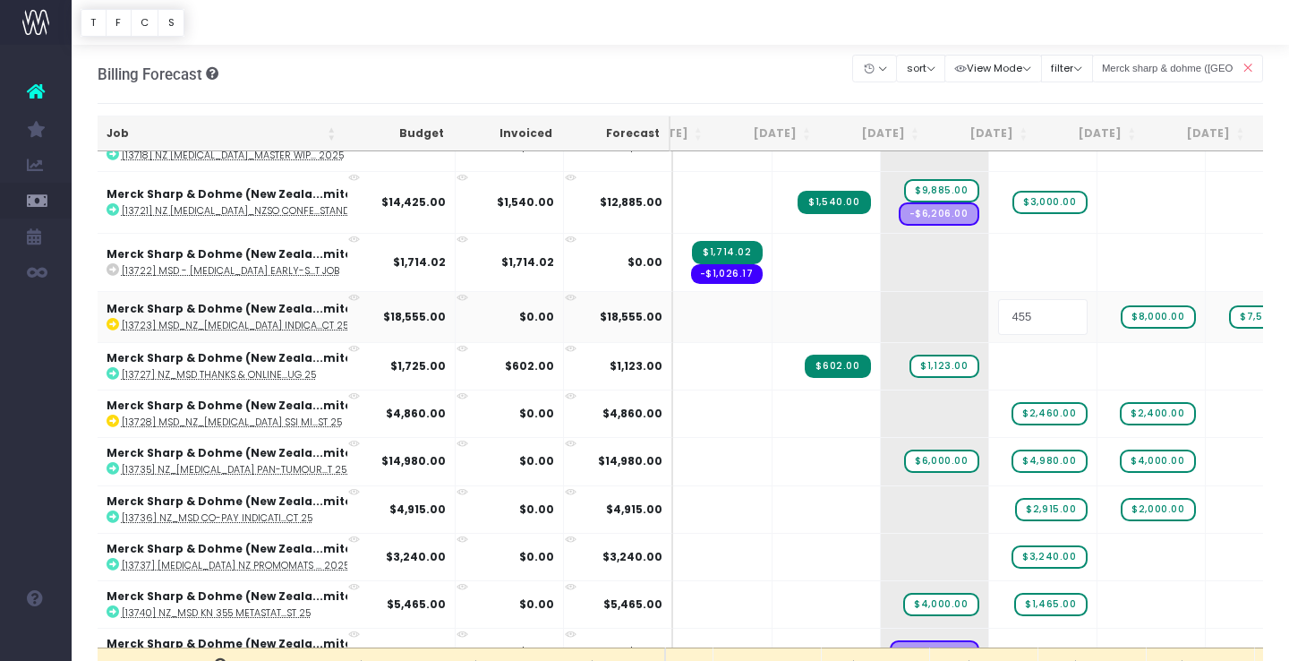
type input "4555"
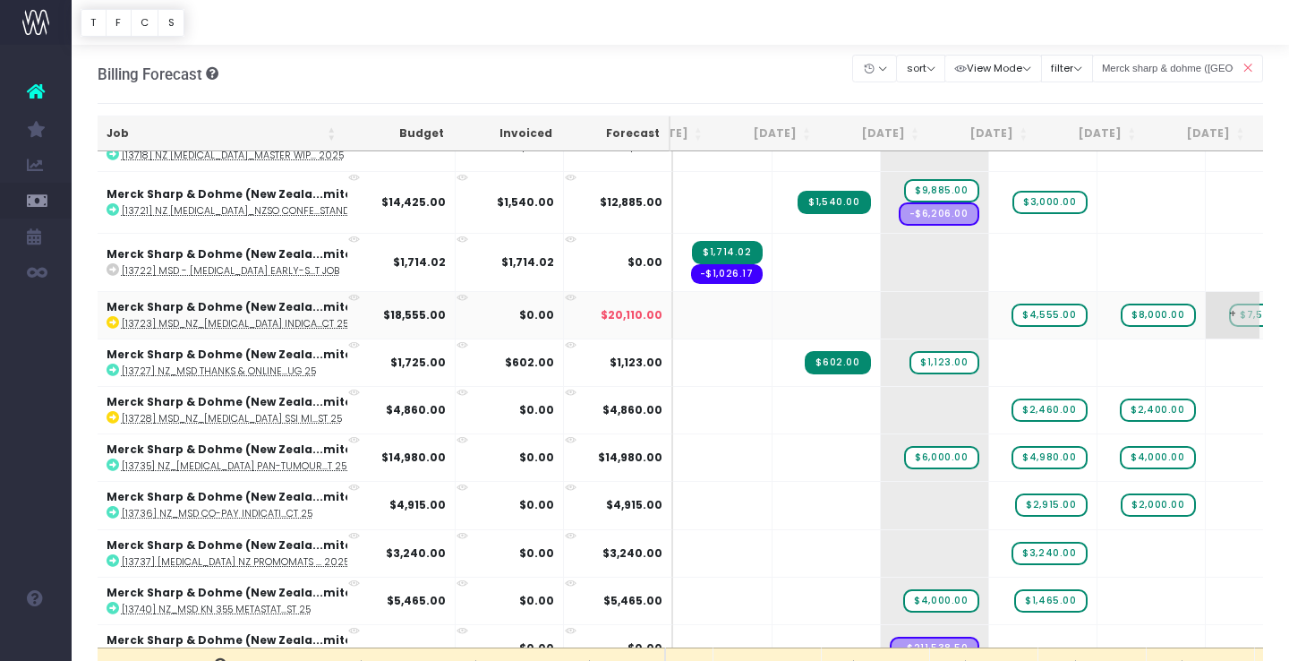
click at [1229, 311] on span "$7,555.00" at bounding box center [1266, 314] width 74 height 23
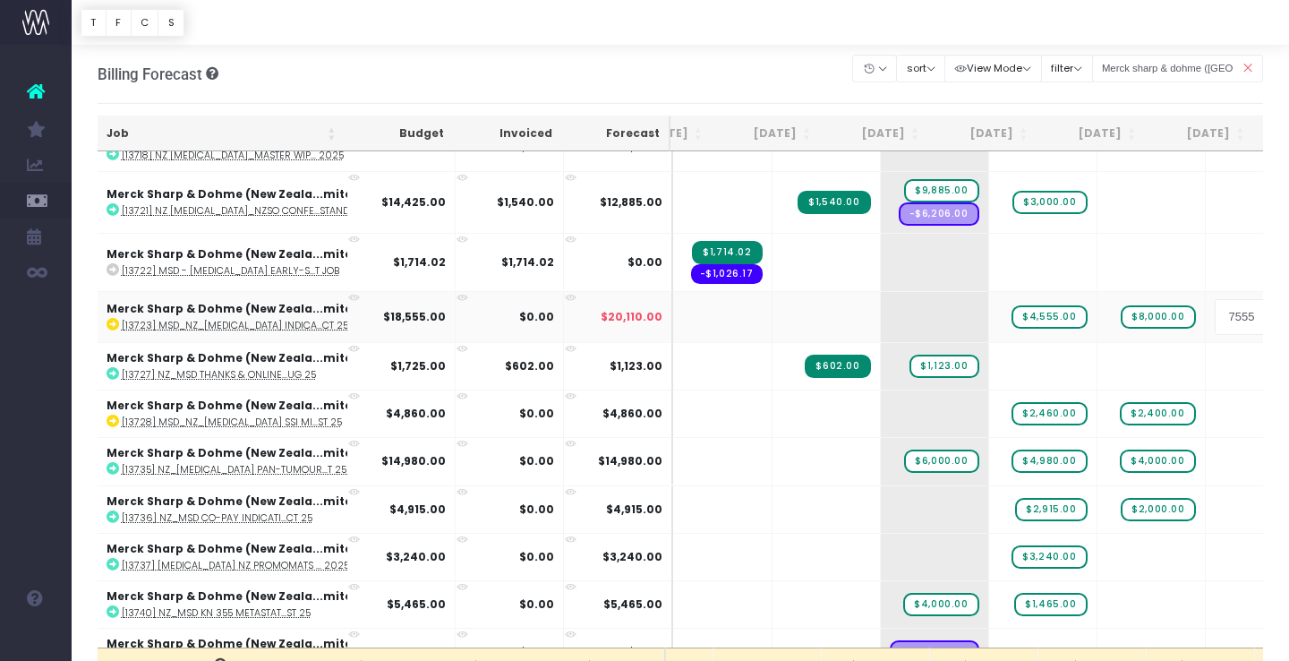
click at [1215, 311] on input "7555" at bounding box center [1260, 317] width 90 height 36
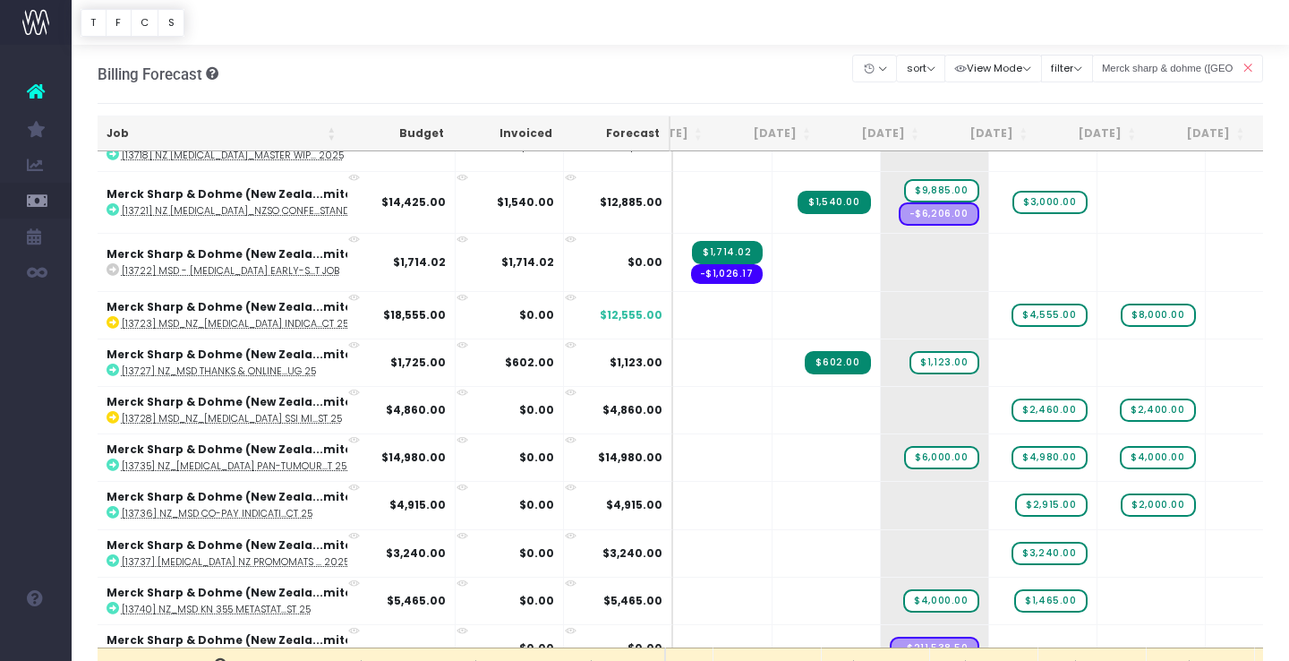
click at [0, 0] on span "+" at bounding box center [0, 0] width 0 height 0
click at [1157, 416] on body "Oh my... this is bad. wayahead wasn't able to load this page. Please contact su…" at bounding box center [644, 330] width 1289 height 661
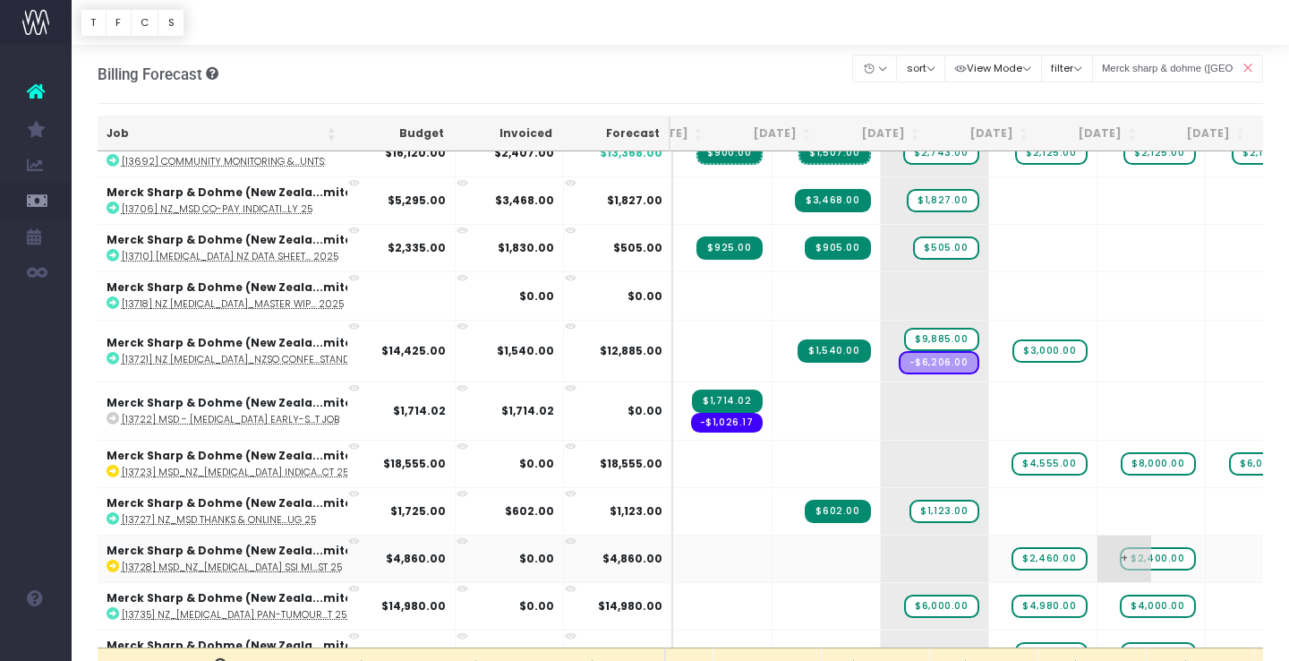
scroll to position [1746, 69]
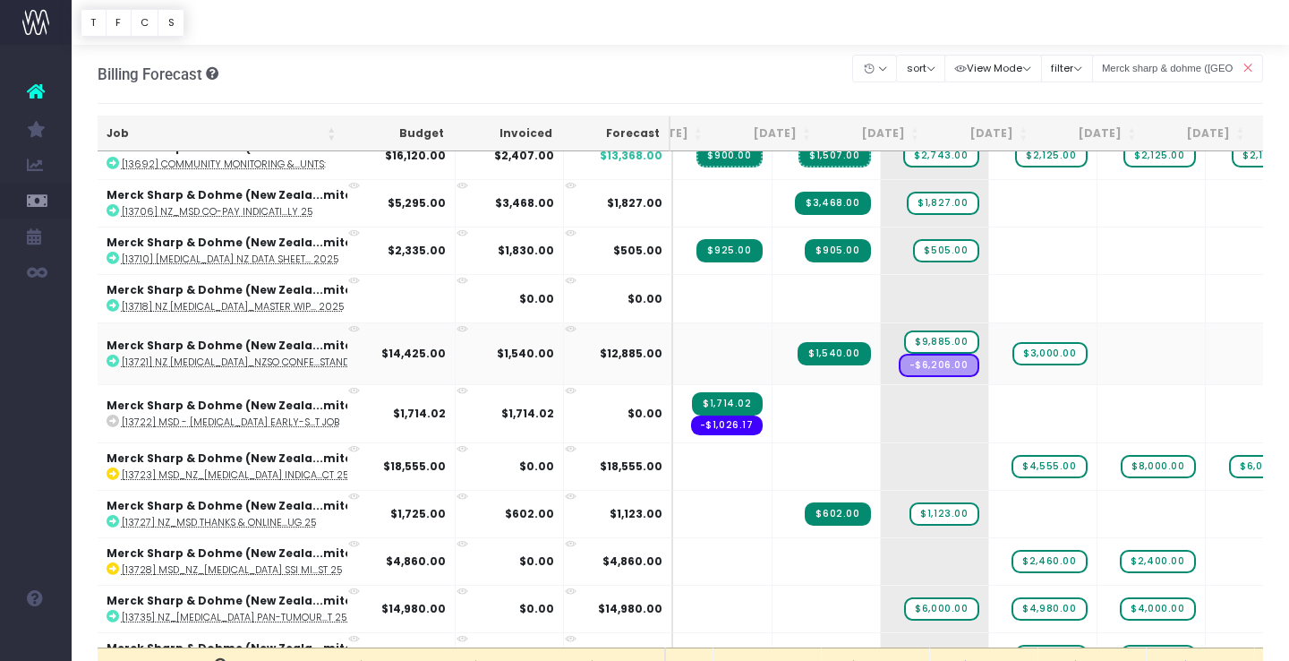
click at [110, 358] on icon at bounding box center [113, 360] width 13 height 13
click at [1012, 351] on span "$3,000.00" at bounding box center [1049, 353] width 74 height 23
click at [989, 348] on span "+" at bounding box center [1016, 353] width 54 height 61
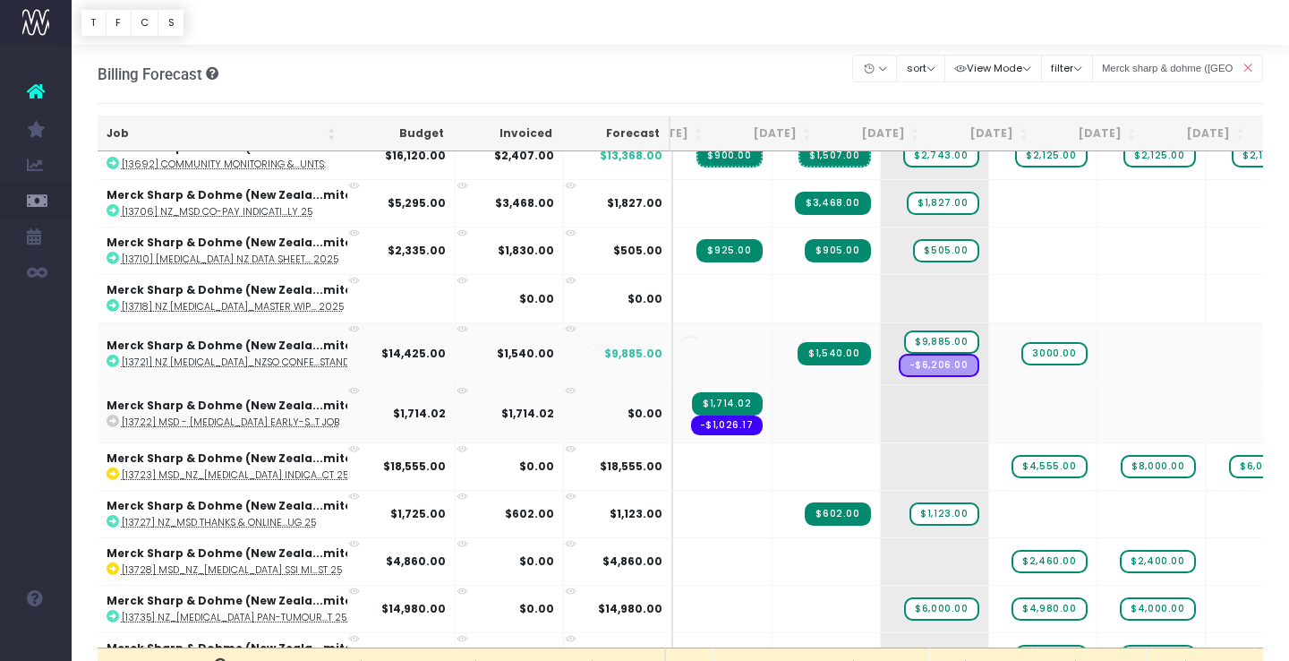
click at [1032, 392] on body "Oh my... this is bad. wayahead wasn't able to load this page. Please contact su…" at bounding box center [644, 330] width 1289 height 661
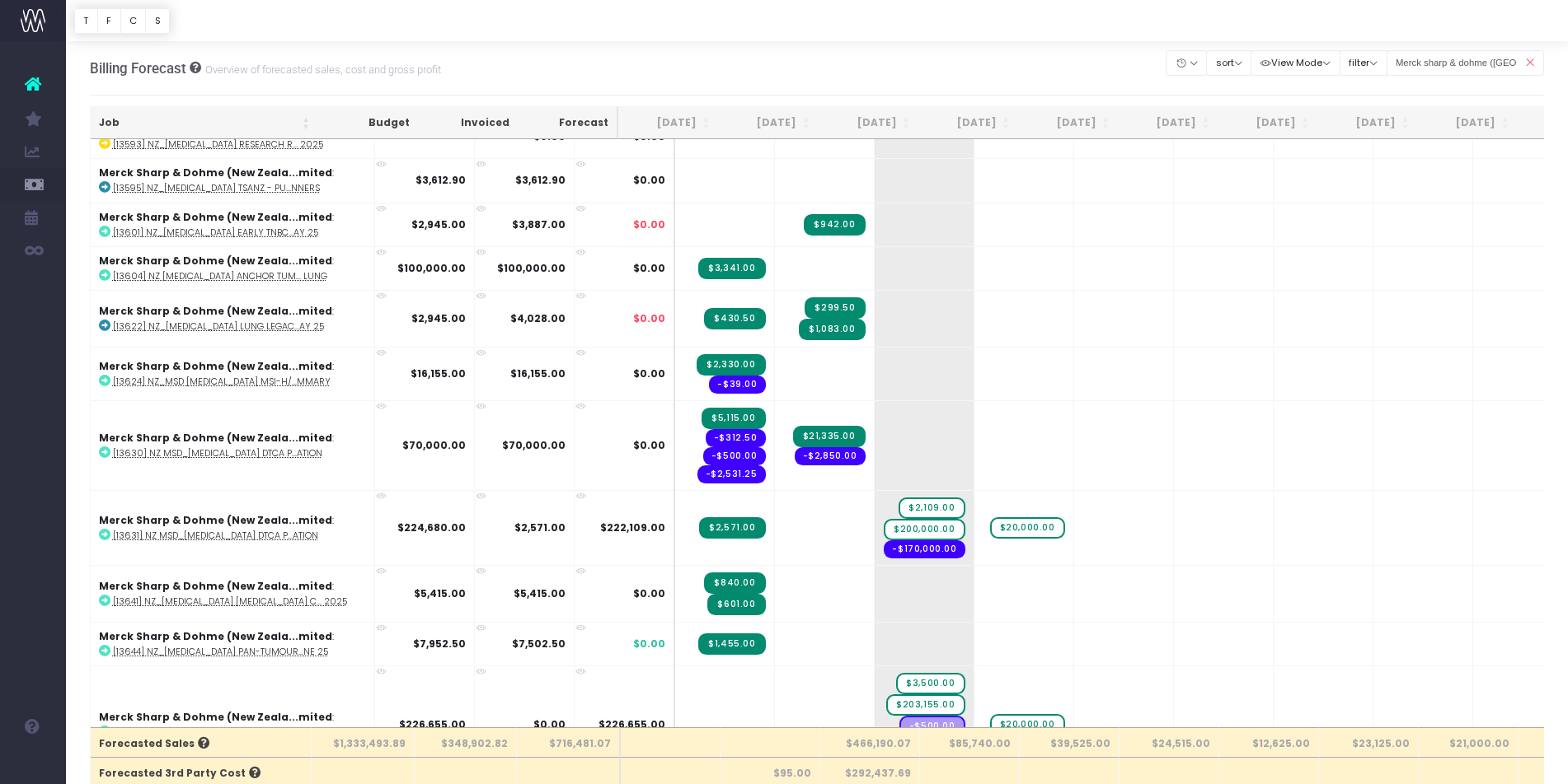
scroll to position [664, 0]
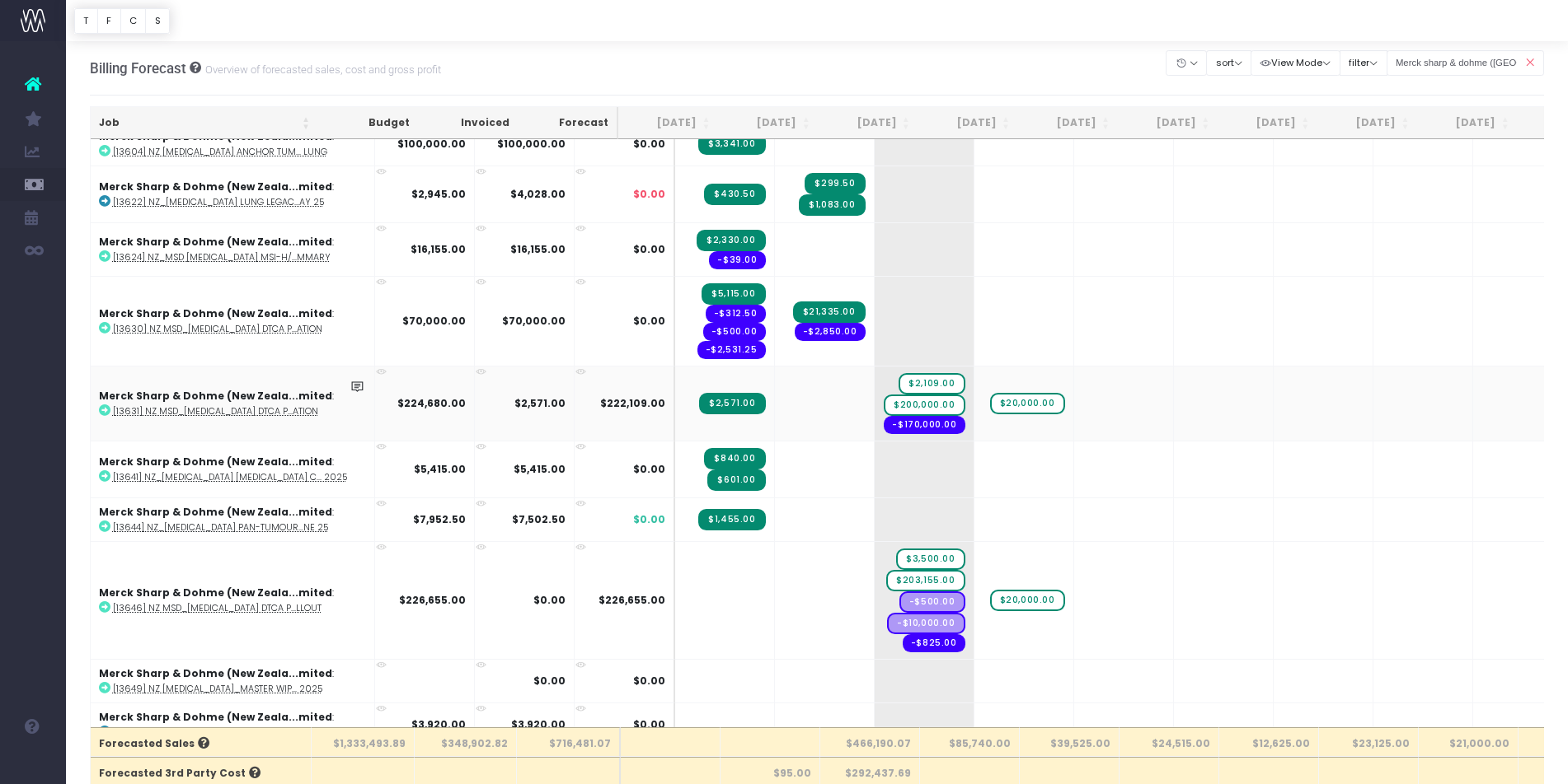
click at [104, 410] on icon at bounding box center [104, 410] width 12 height 12
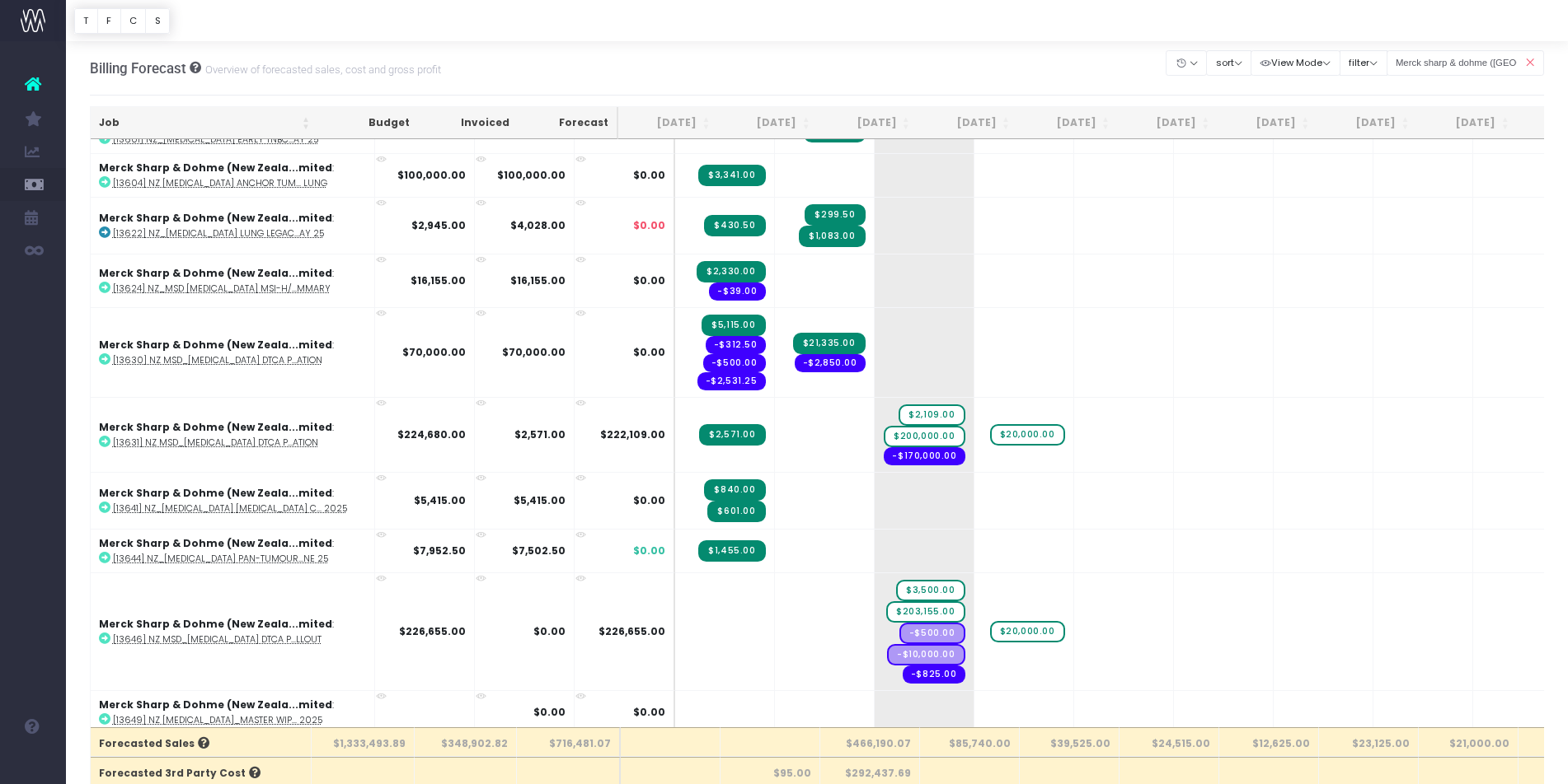
scroll to position [641, 0]
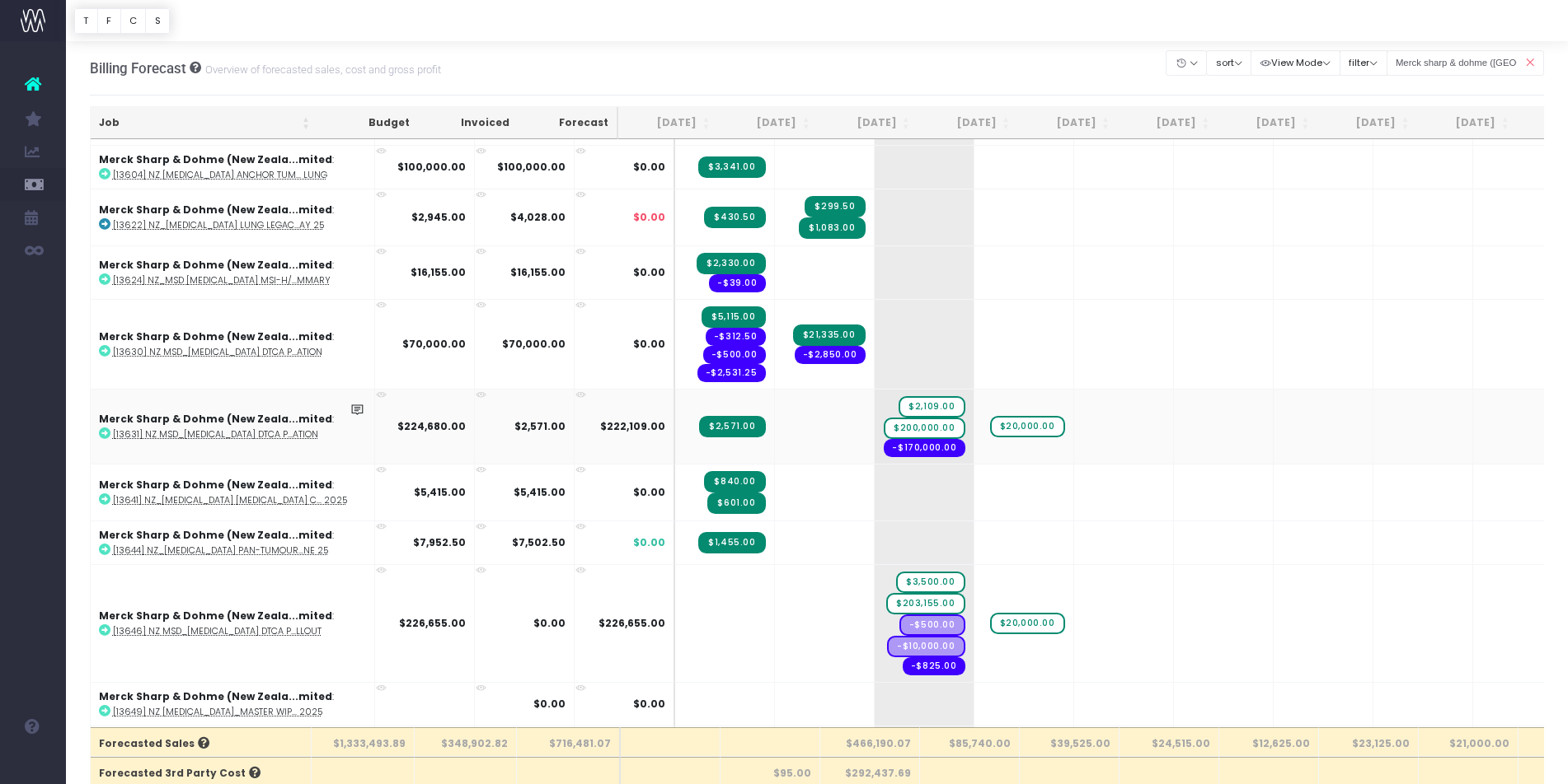
click at [376, 394] on icon at bounding box center [381, 395] width 11 height 11
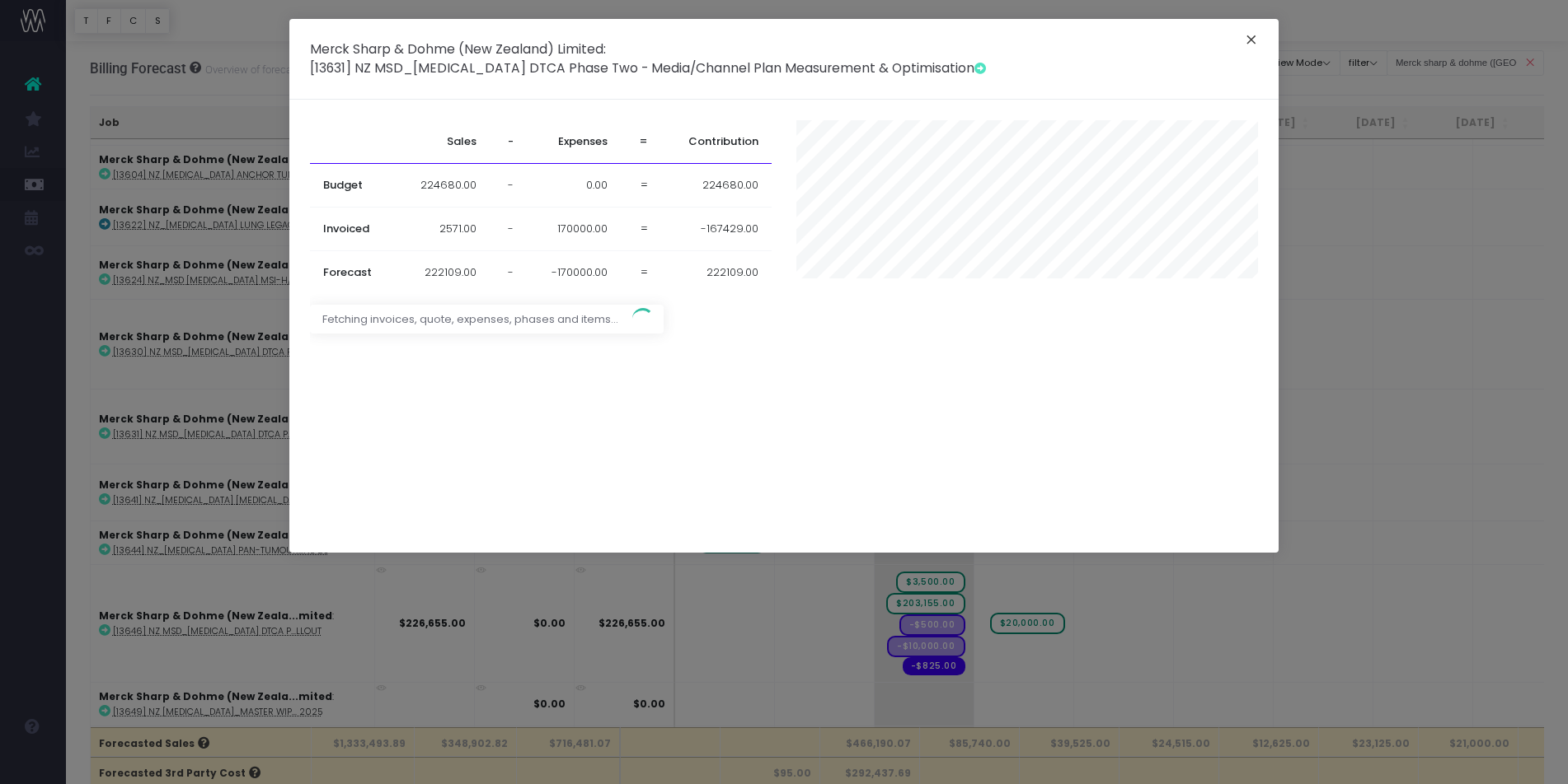
click at [1186, 40] on button "×" at bounding box center [1251, 41] width 35 height 27
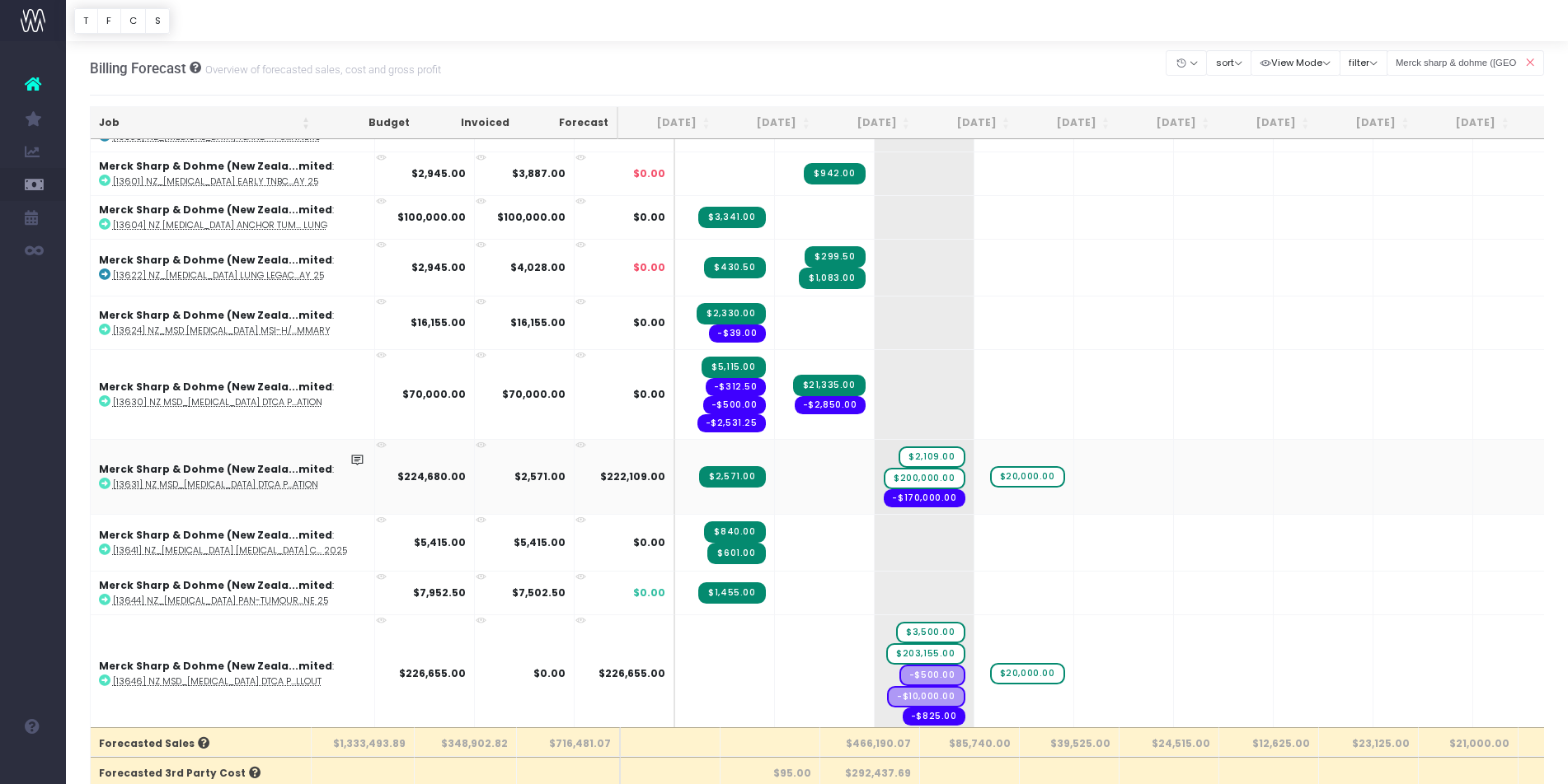
scroll to position [580, 0]
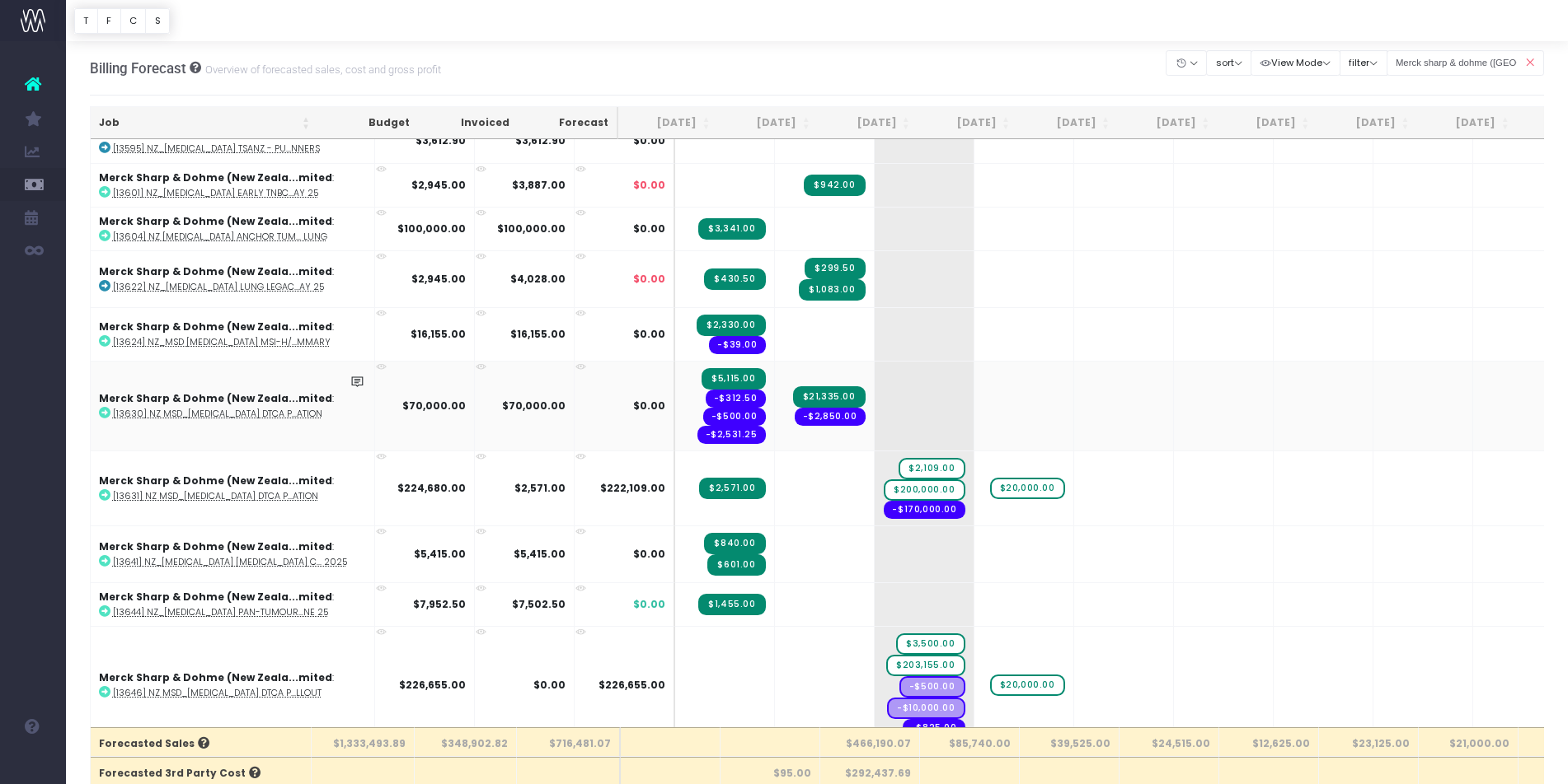
click at [376, 365] on icon at bounding box center [381, 367] width 11 height 11
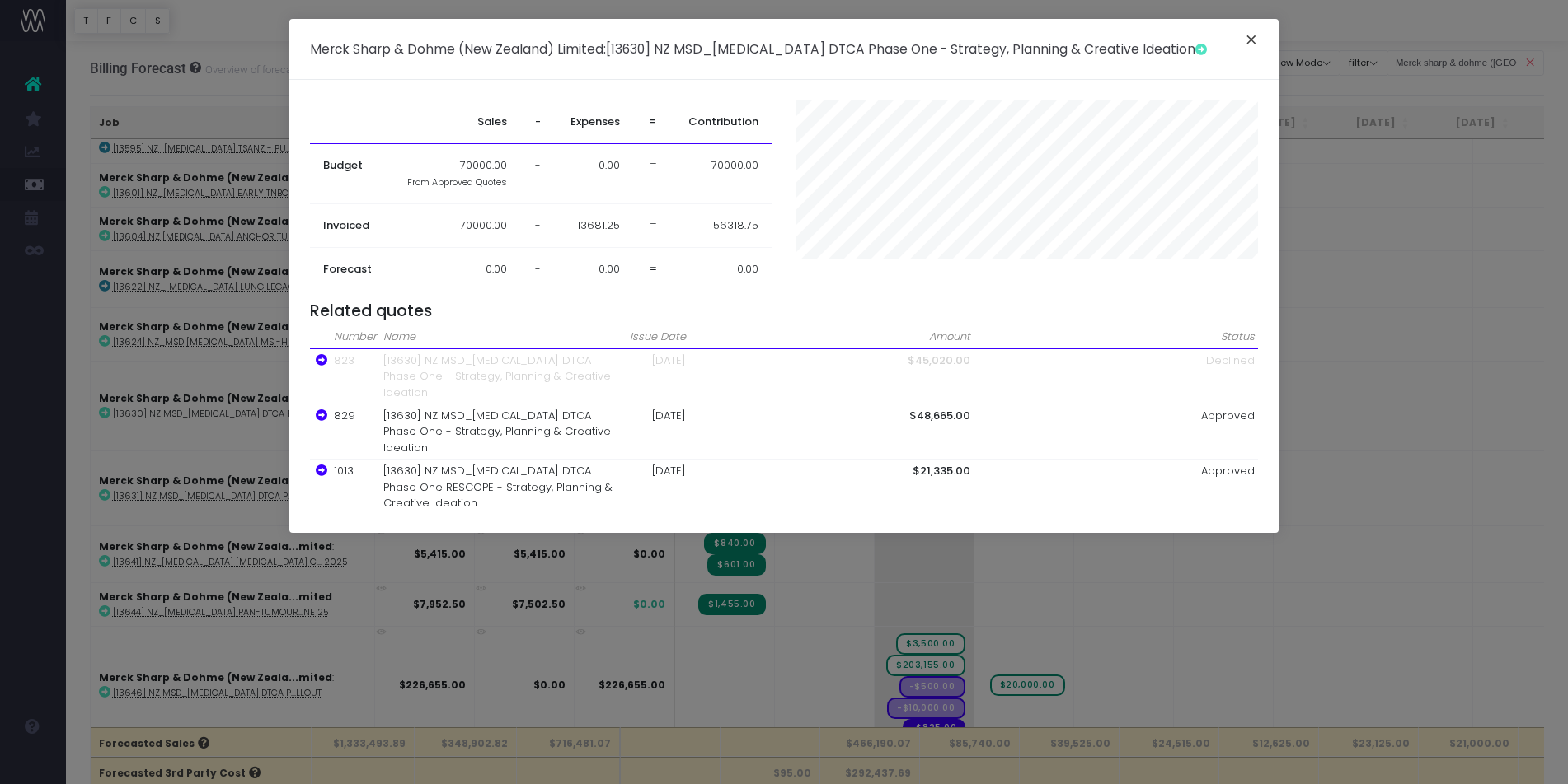
click at [1186, 32] on button "×" at bounding box center [1251, 41] width 35 height 27
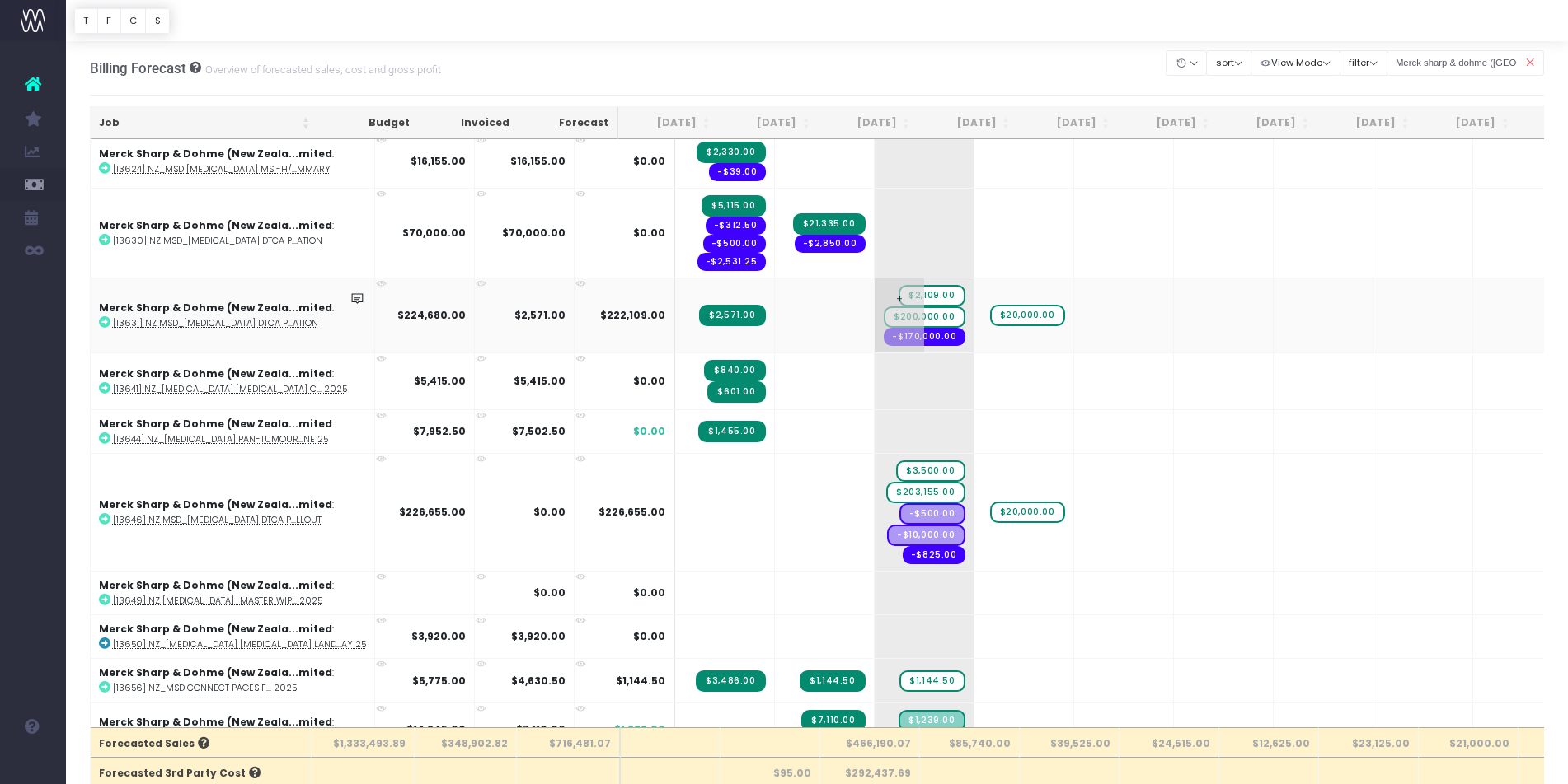
scroll to position [761, 0]
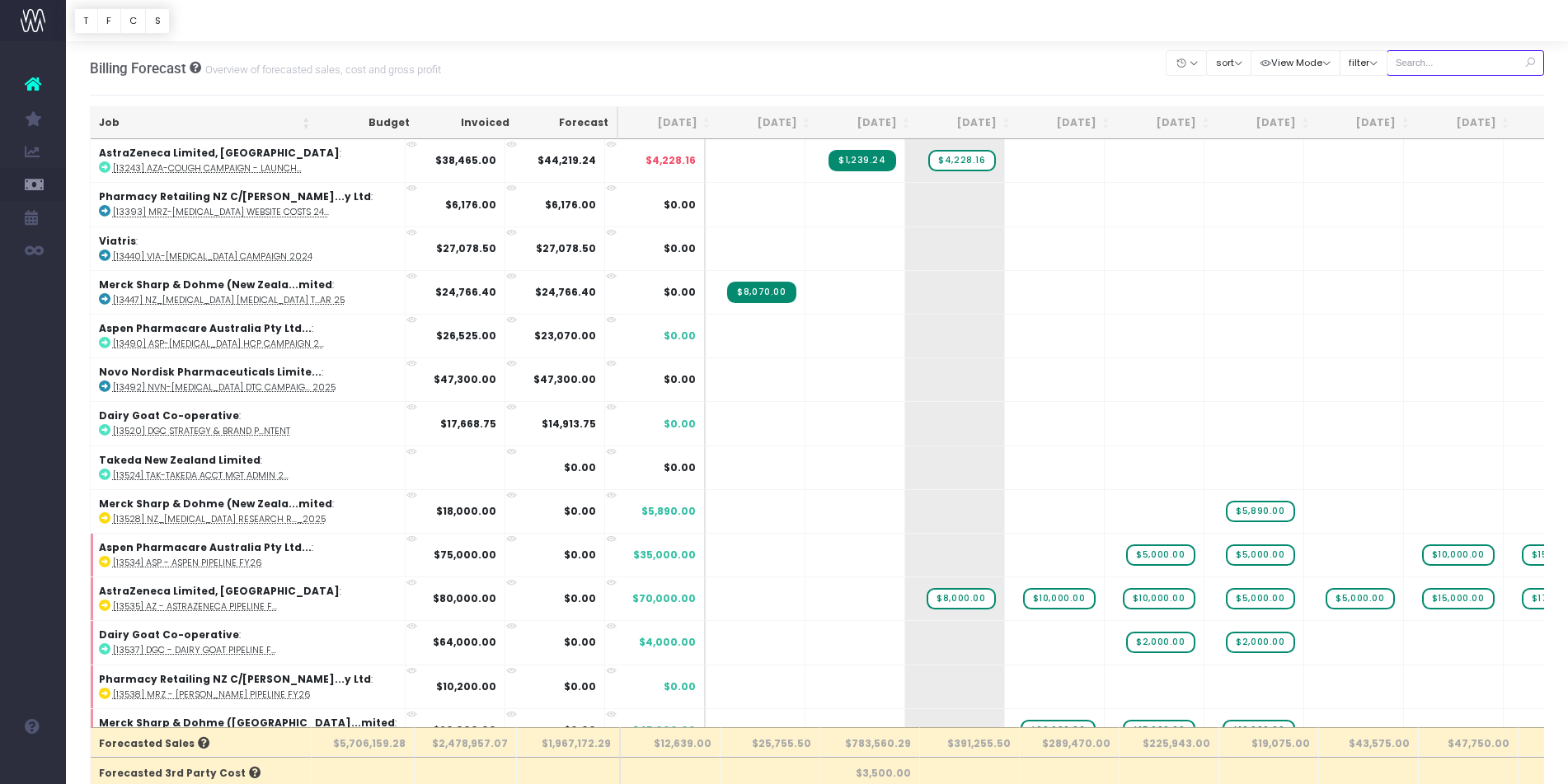
click at [1491, 69] on input "text" at bounding box center [1466, 63] width 158 height 26
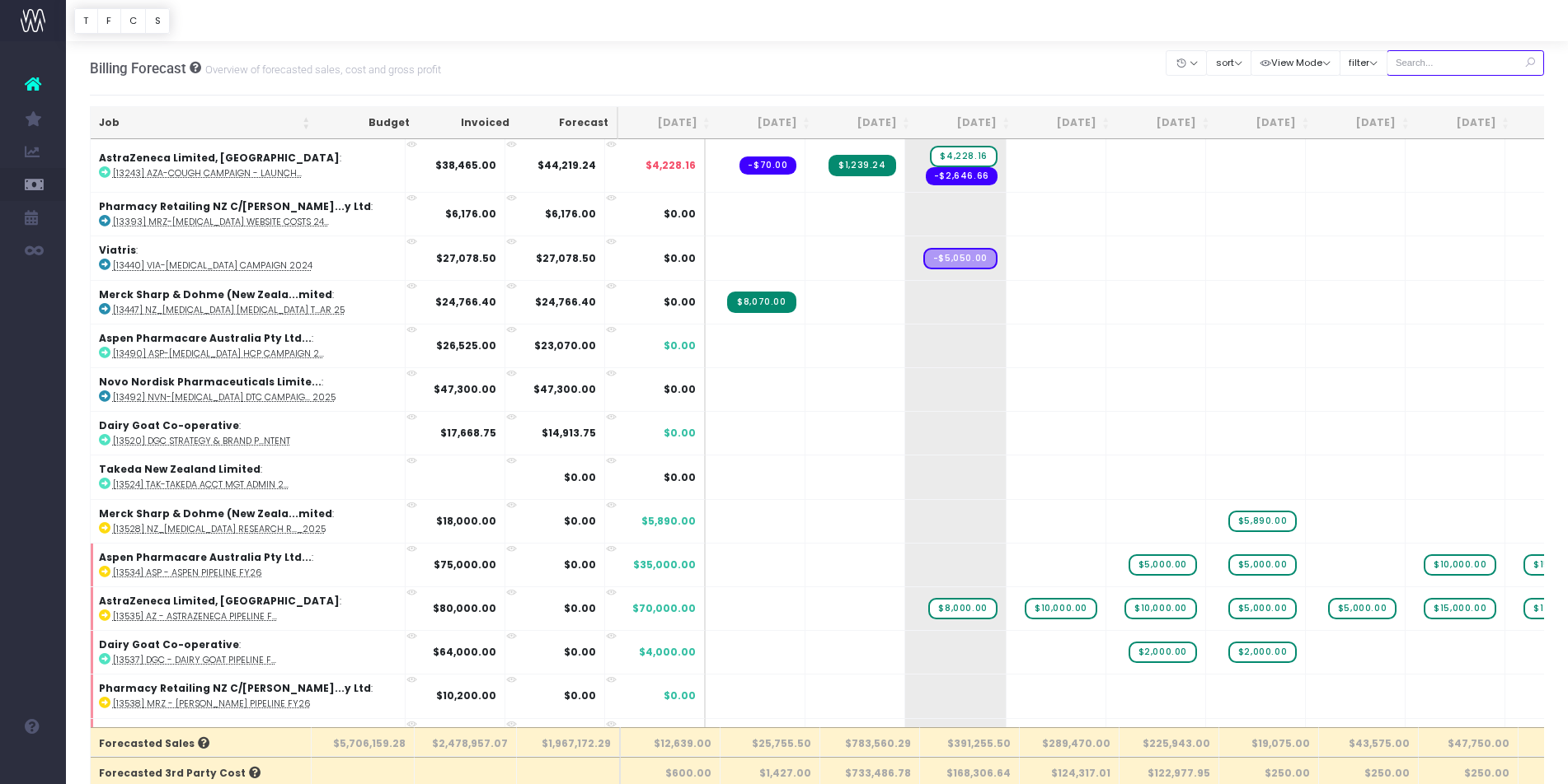
type input "Merck sharp & dohme ([GEOGRAPHIC_DATA]"
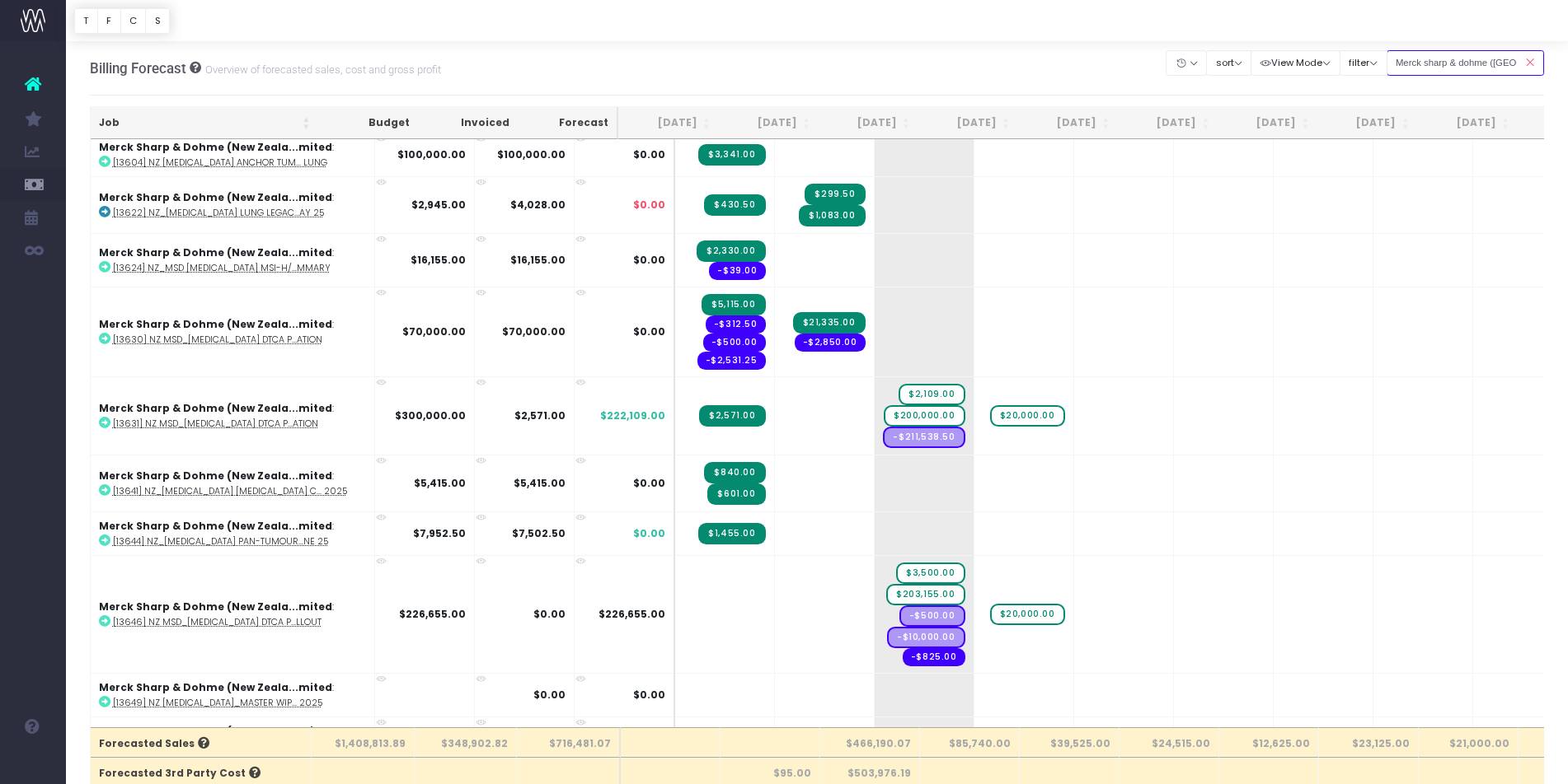
scroll to position [750, 0]
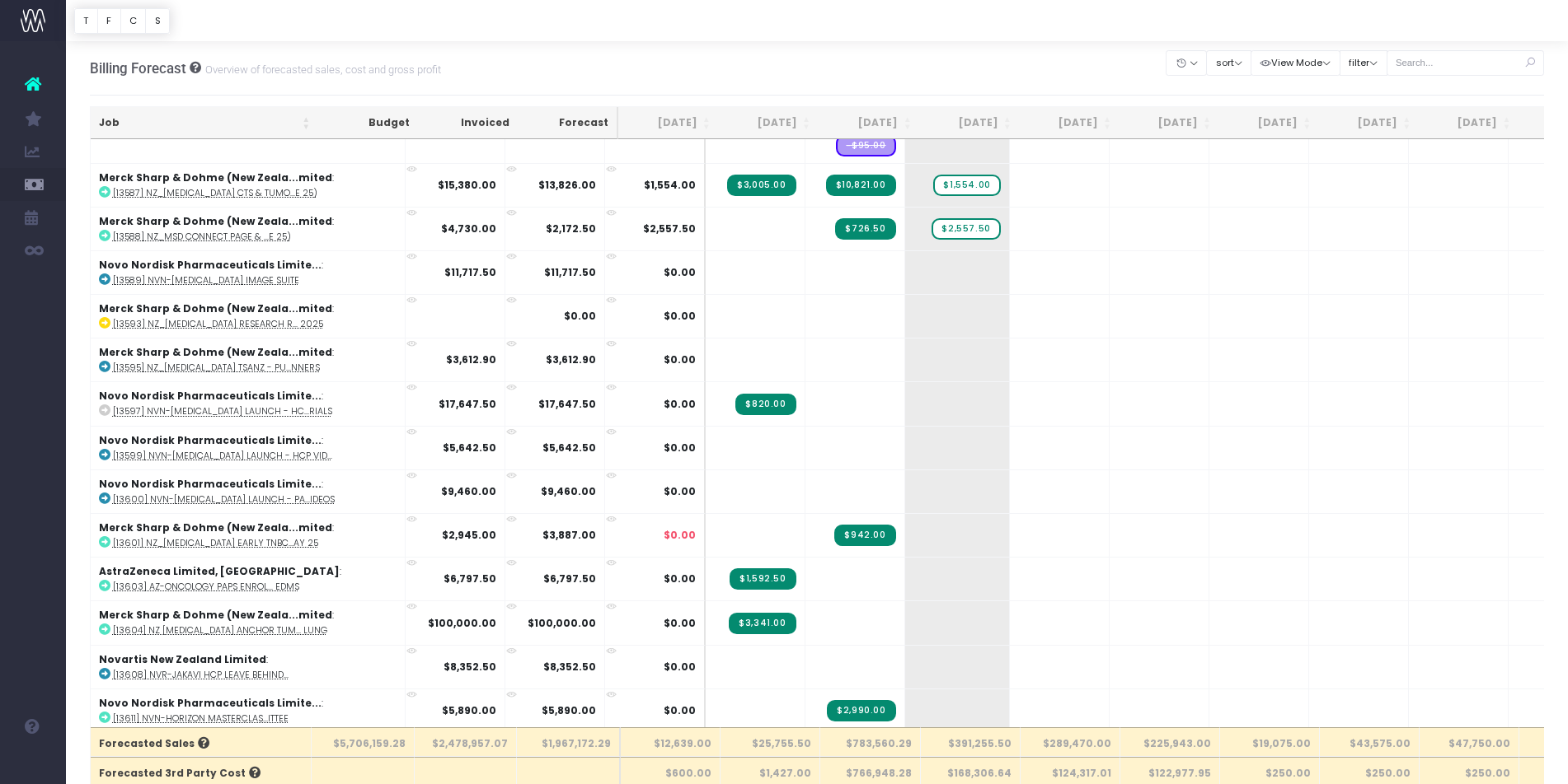
scroll to position [1338, 0]
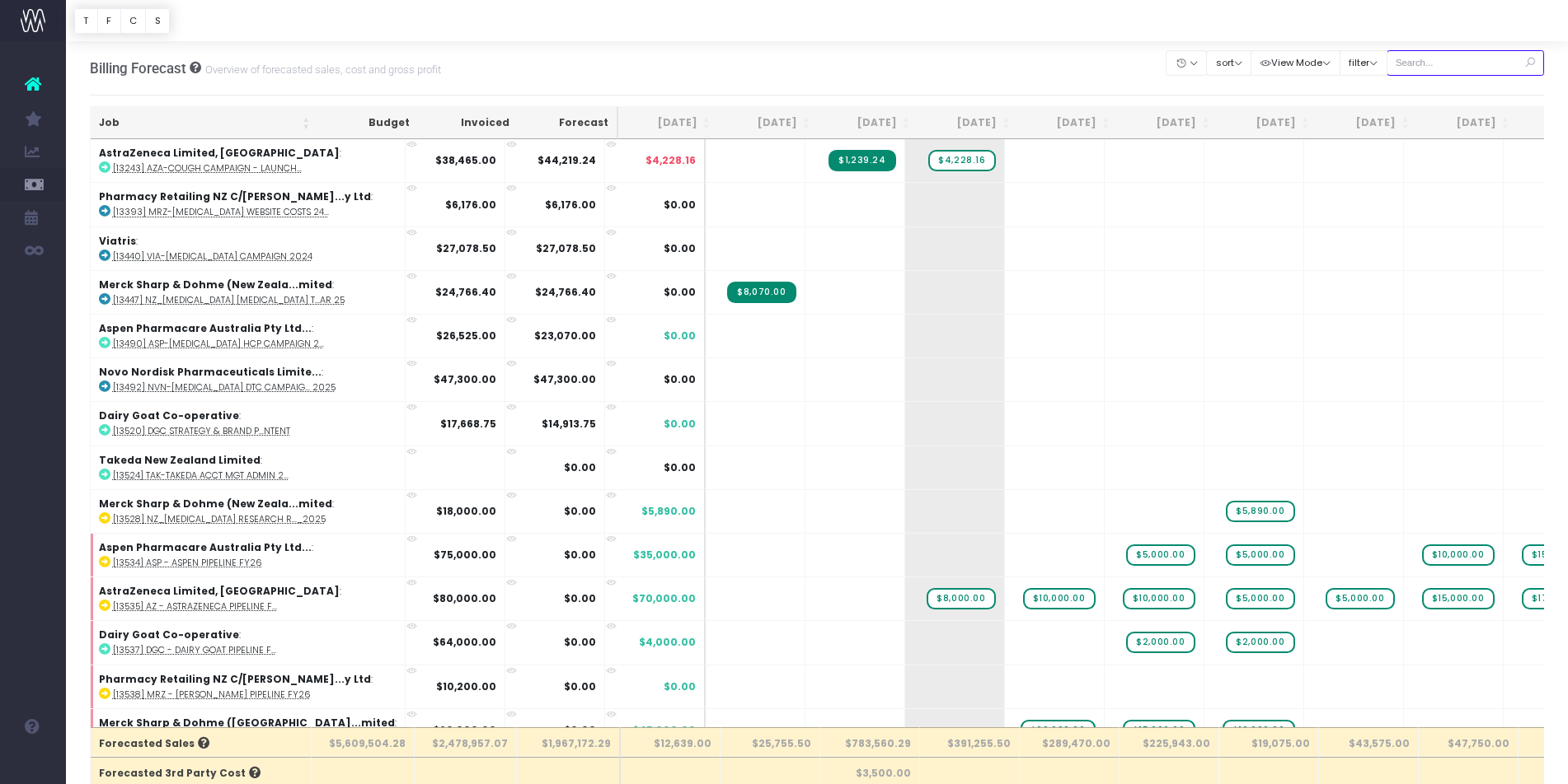
click at [1452, 70] on input "text" at bounding box center [1466, 63] width 158 height 26
type input "Merck sharp & dohme ([GEOGRAPHIC_DATA]"
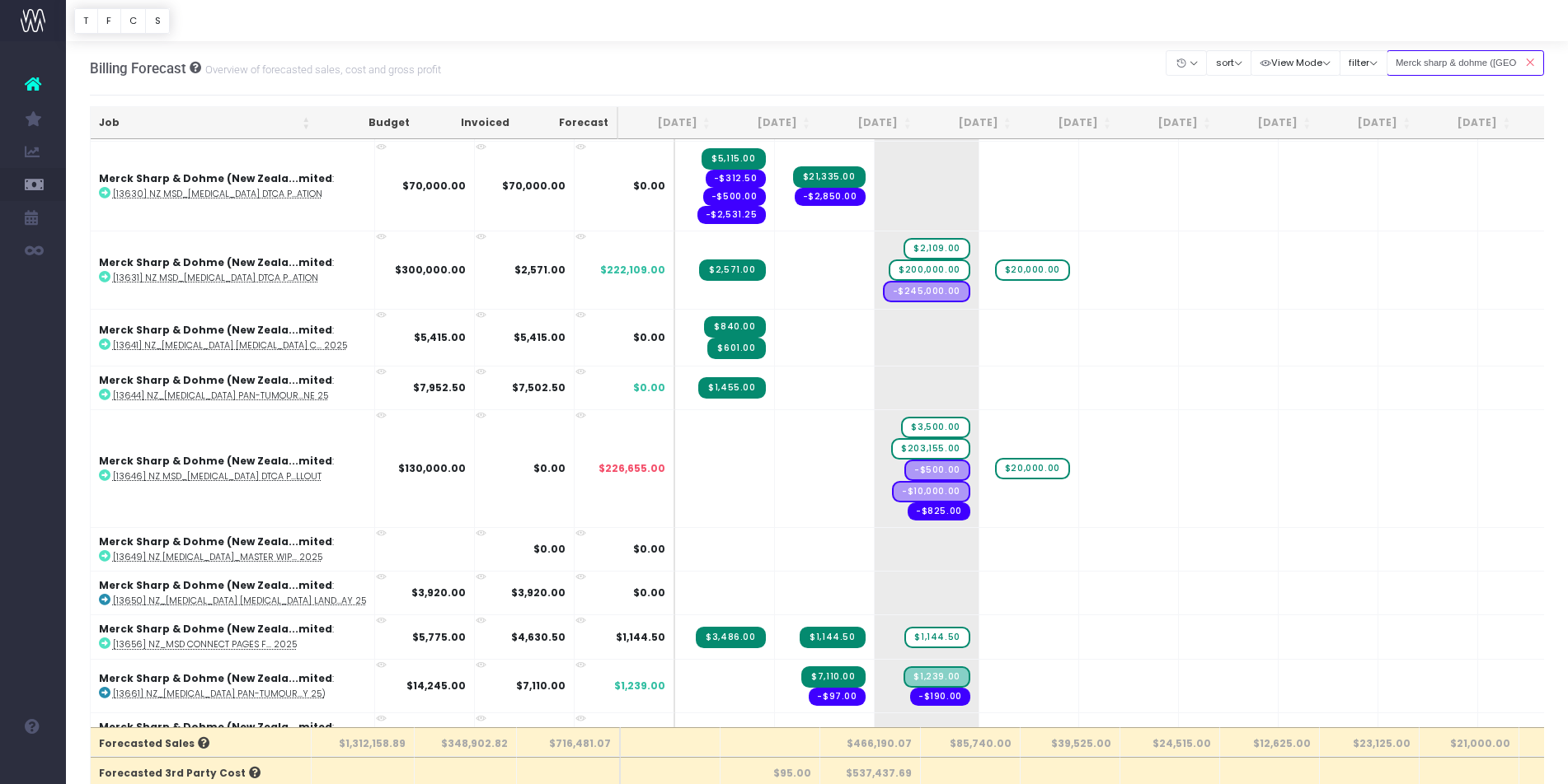
scroll to position [801, 0]
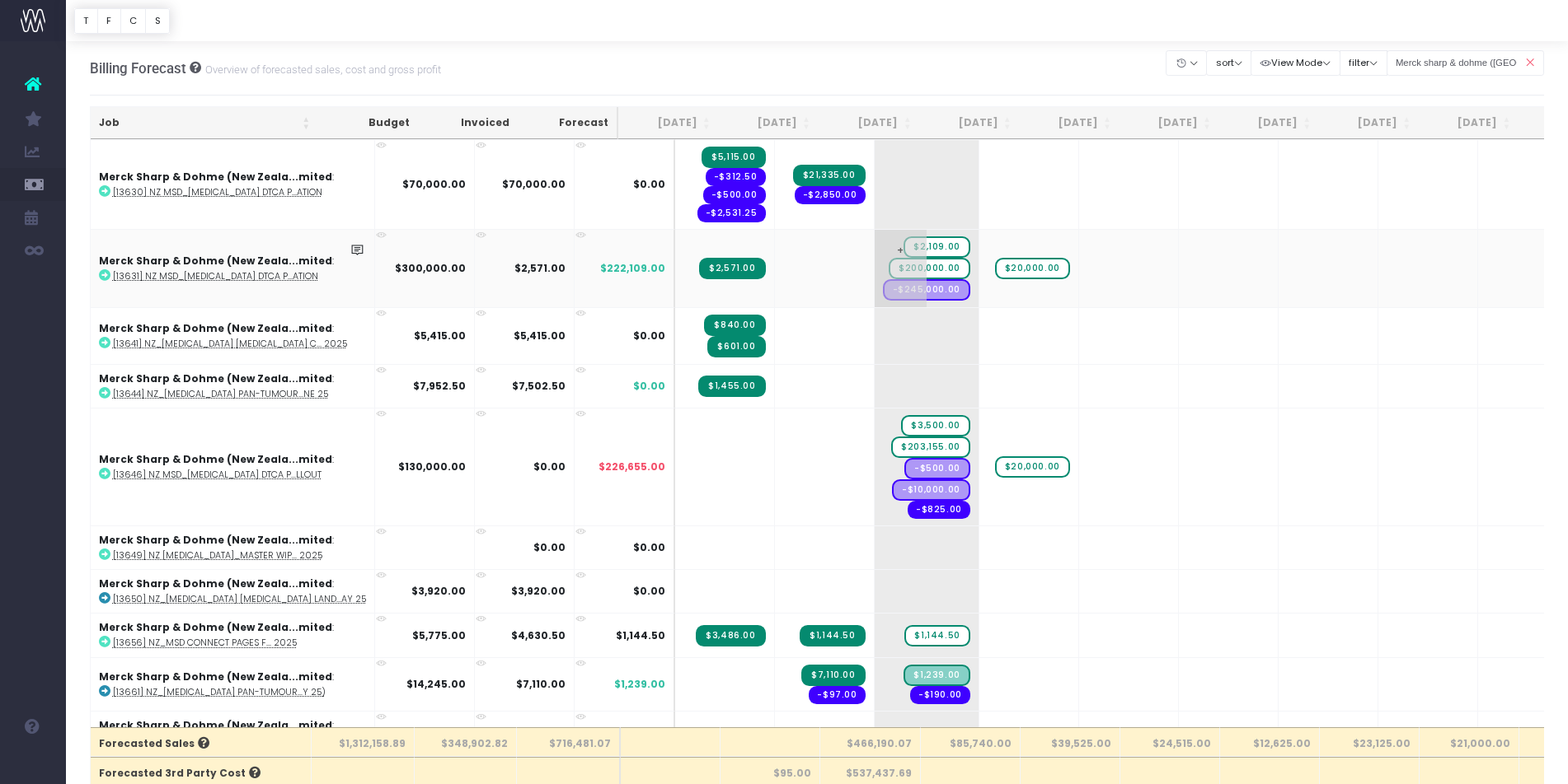
click at [903, 245] on span "$2,109.00" at bounding box center [936, 247] width 66 height 21
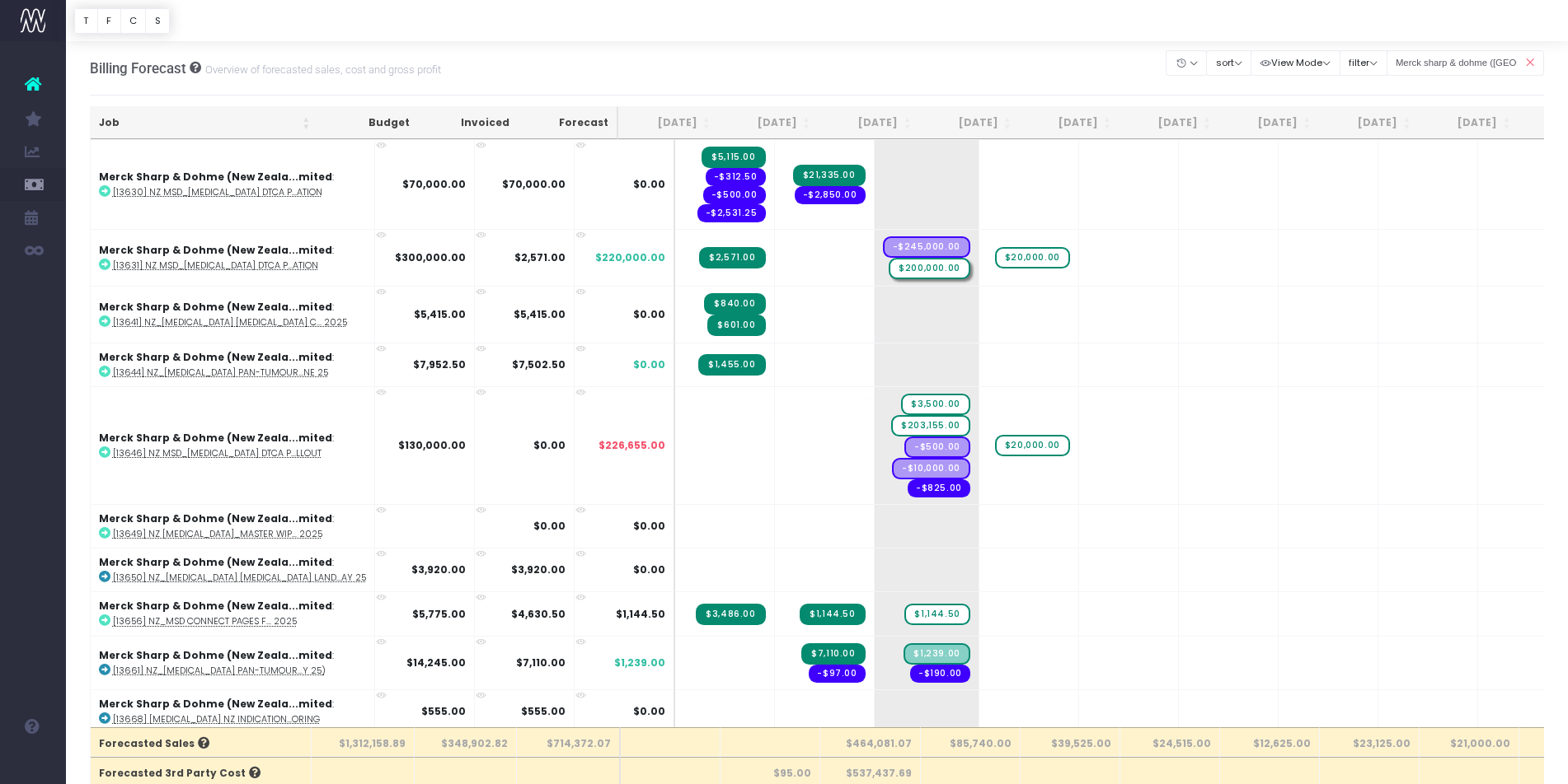
click at [892, 244] on div at bounding box center [784, 392] width 1568 height 784
click at [1006, 356] on td "+" at bounding box center [1028, 363] width 99 height 43
click at [893, 269] on span "-$245,000.00" at bounding box center [926, 268] width 87 height 21
click at [889, 240] on span "$200,000.00" at bounding box center [929, 247] width 82 height 21
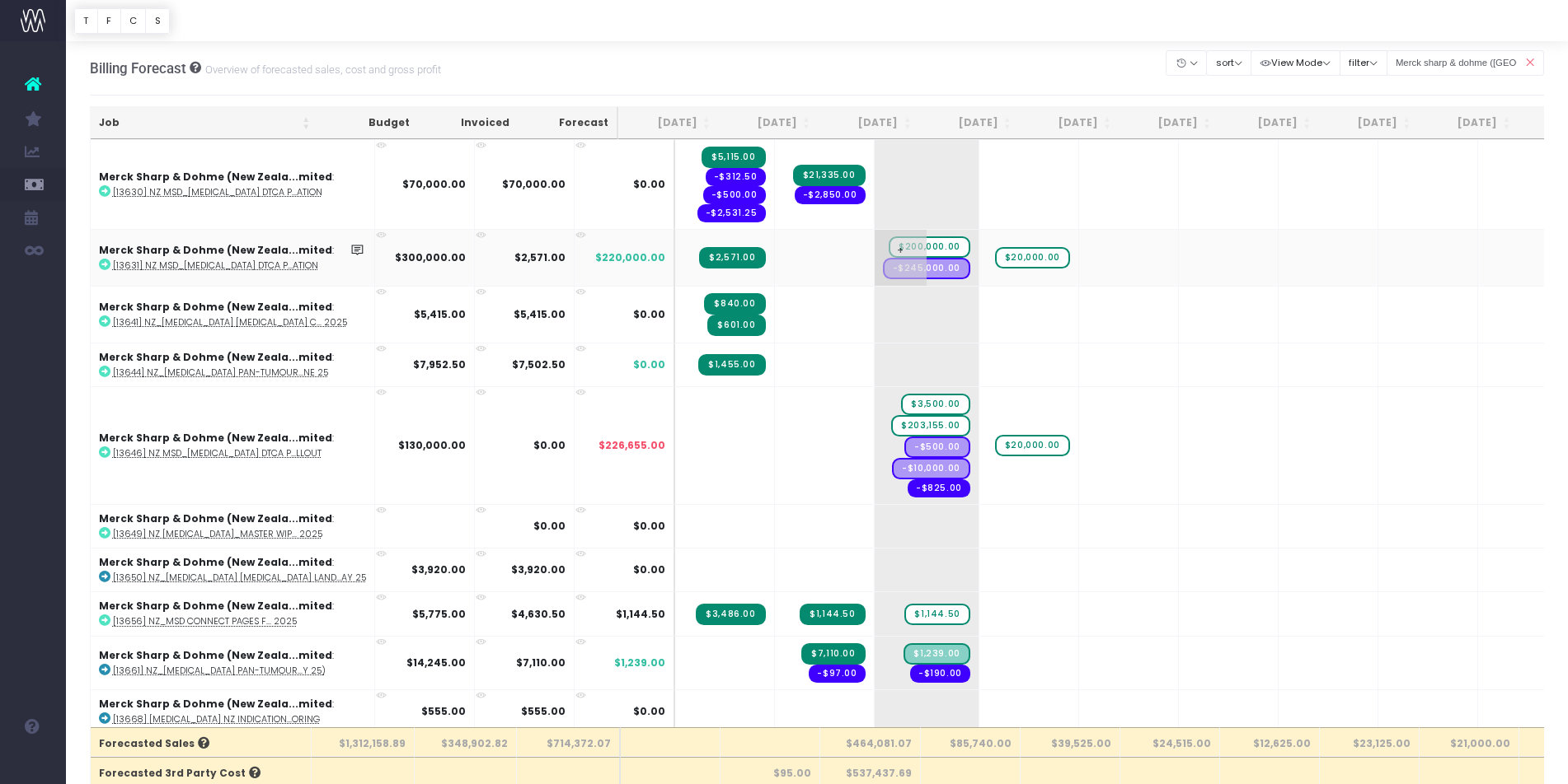
click at [889, 240] on span "$200,000.00" at bounding box center [929, 247] width 82 height 21
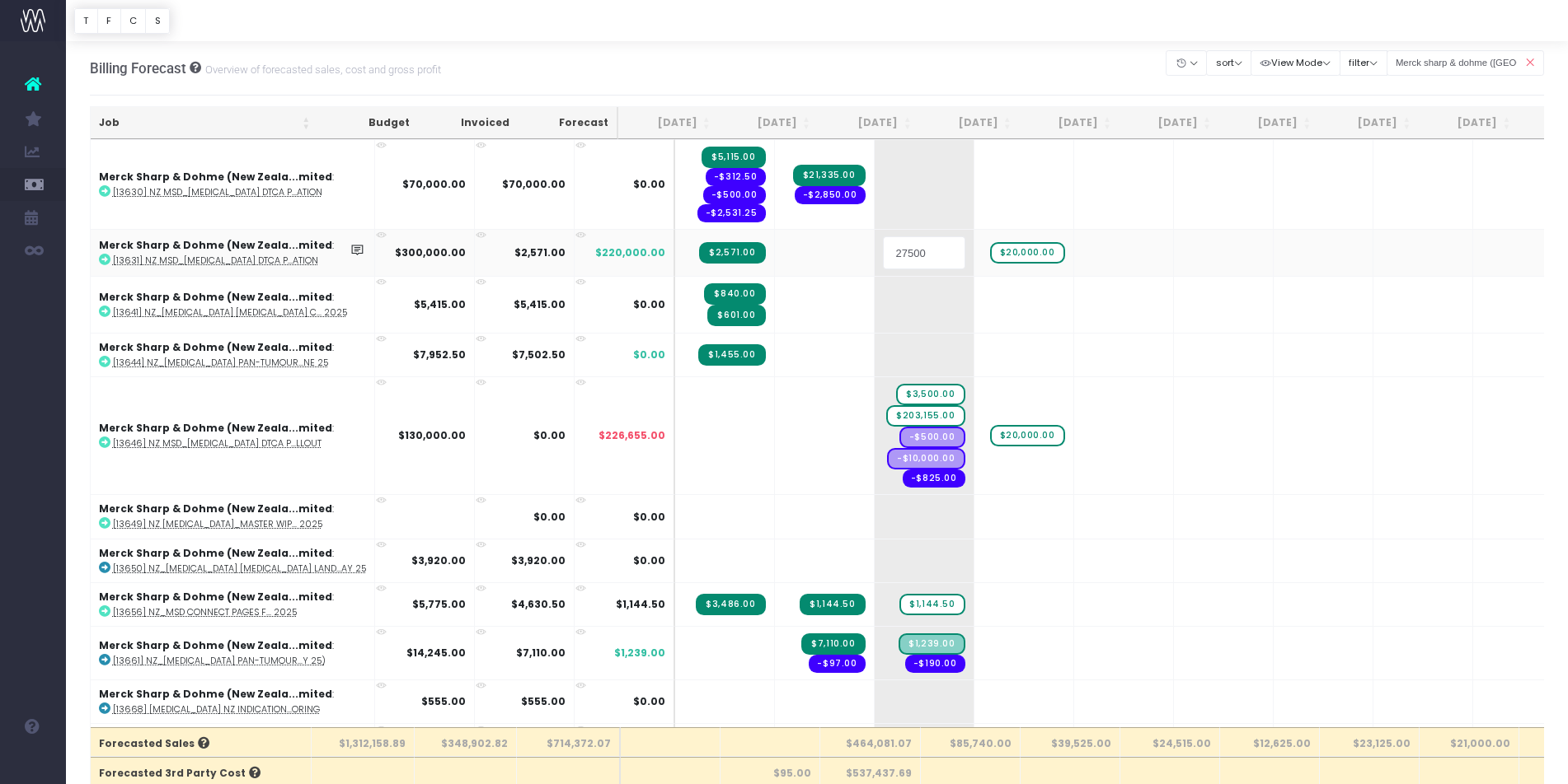
type input "275000"
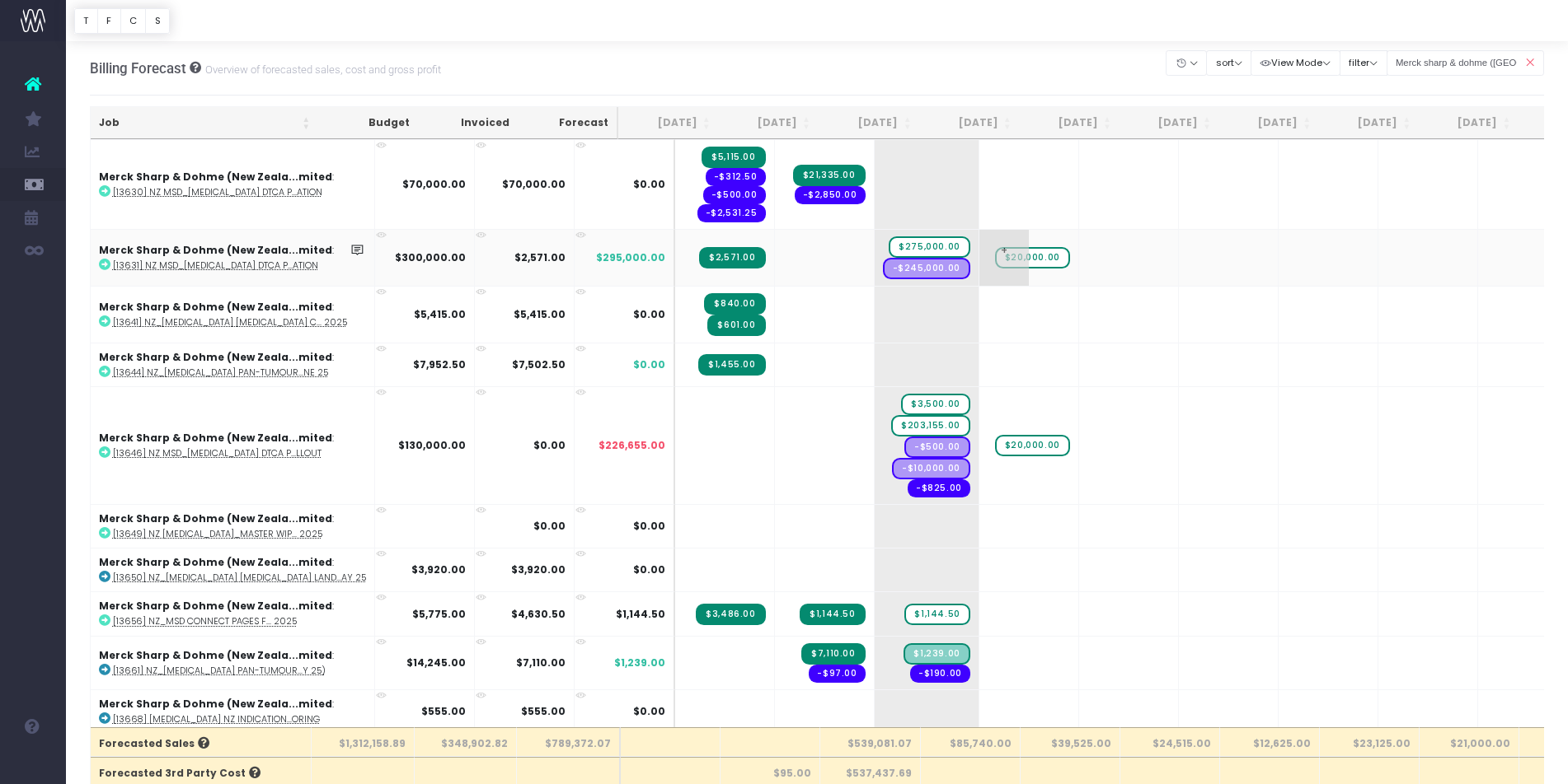
click at [994, 255] on span "$20,000.00" at bounding box center [1031, 258] width 75 height 21
click at [979, 255] on span "+" at bounding box center [1004, 258] width 50 height 56
click at [1006, 323] on body "Oh my... this is bad. [PERSON_NAME] wasn't able to load this page. Please conta…" at bounding box center [784, 392] width 1568 height 784
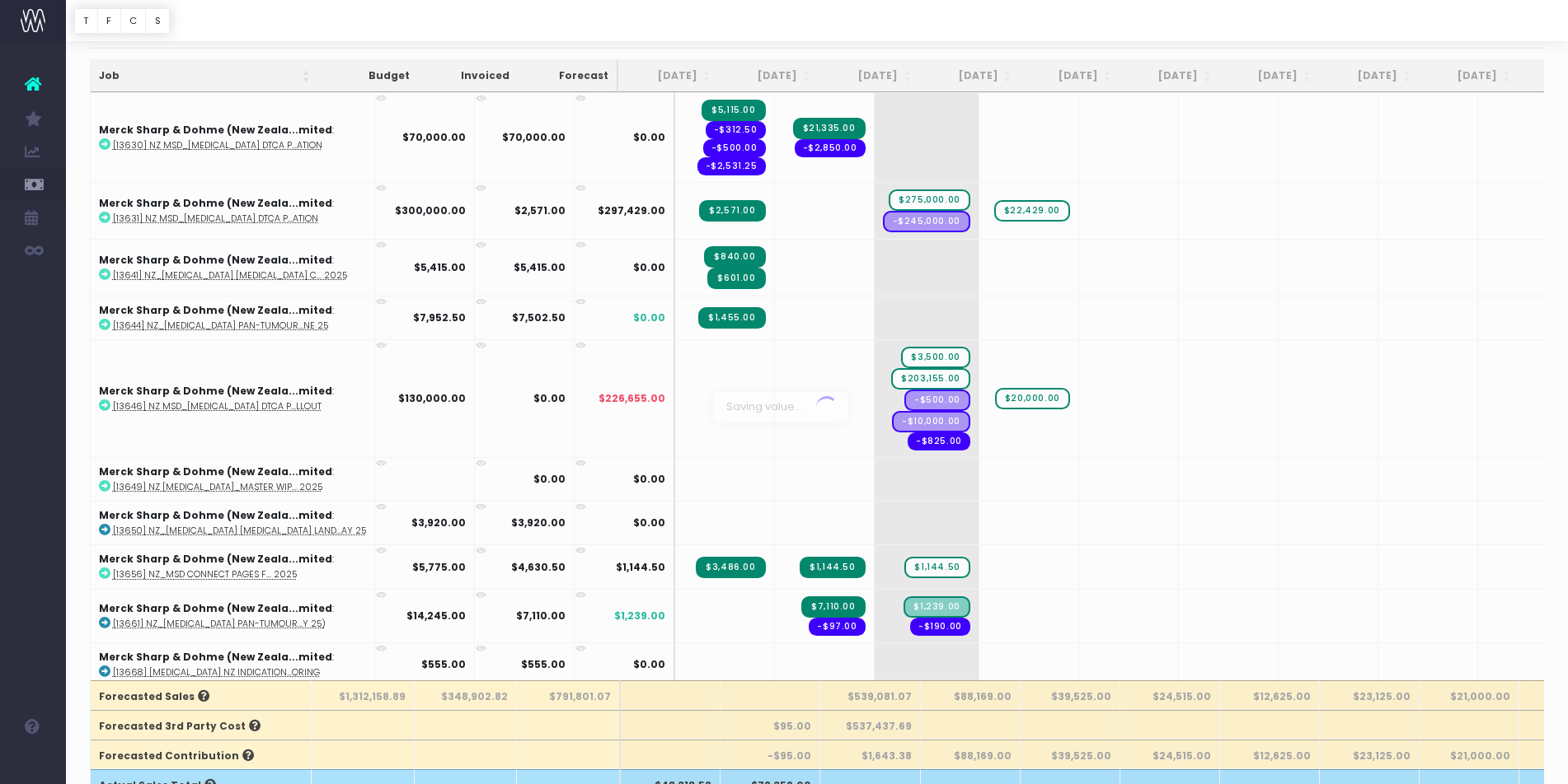
scroll to position [51, 0]
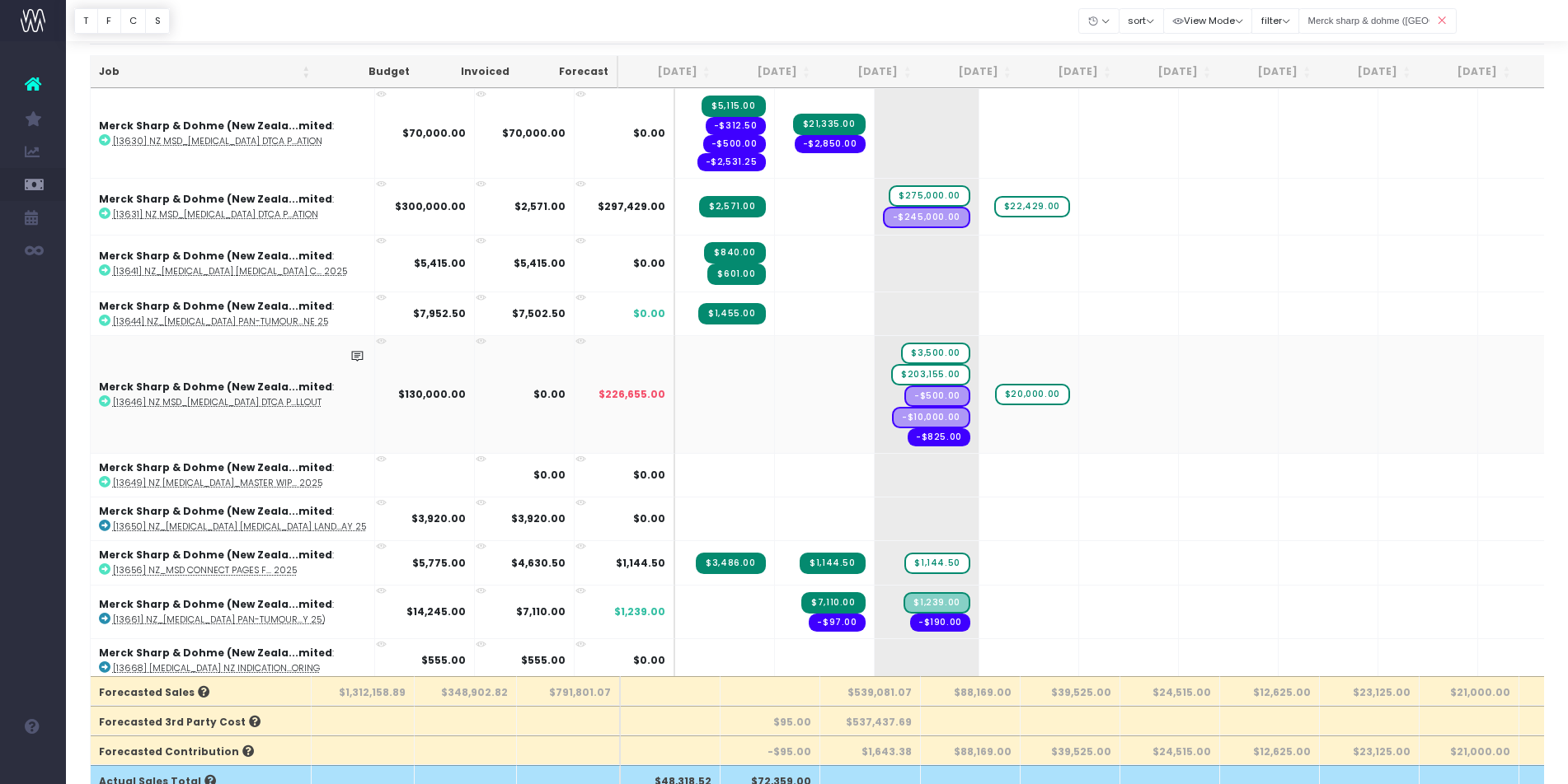
click at [376, 338] on icon at bounding box center [381, 341] width 11 height 11
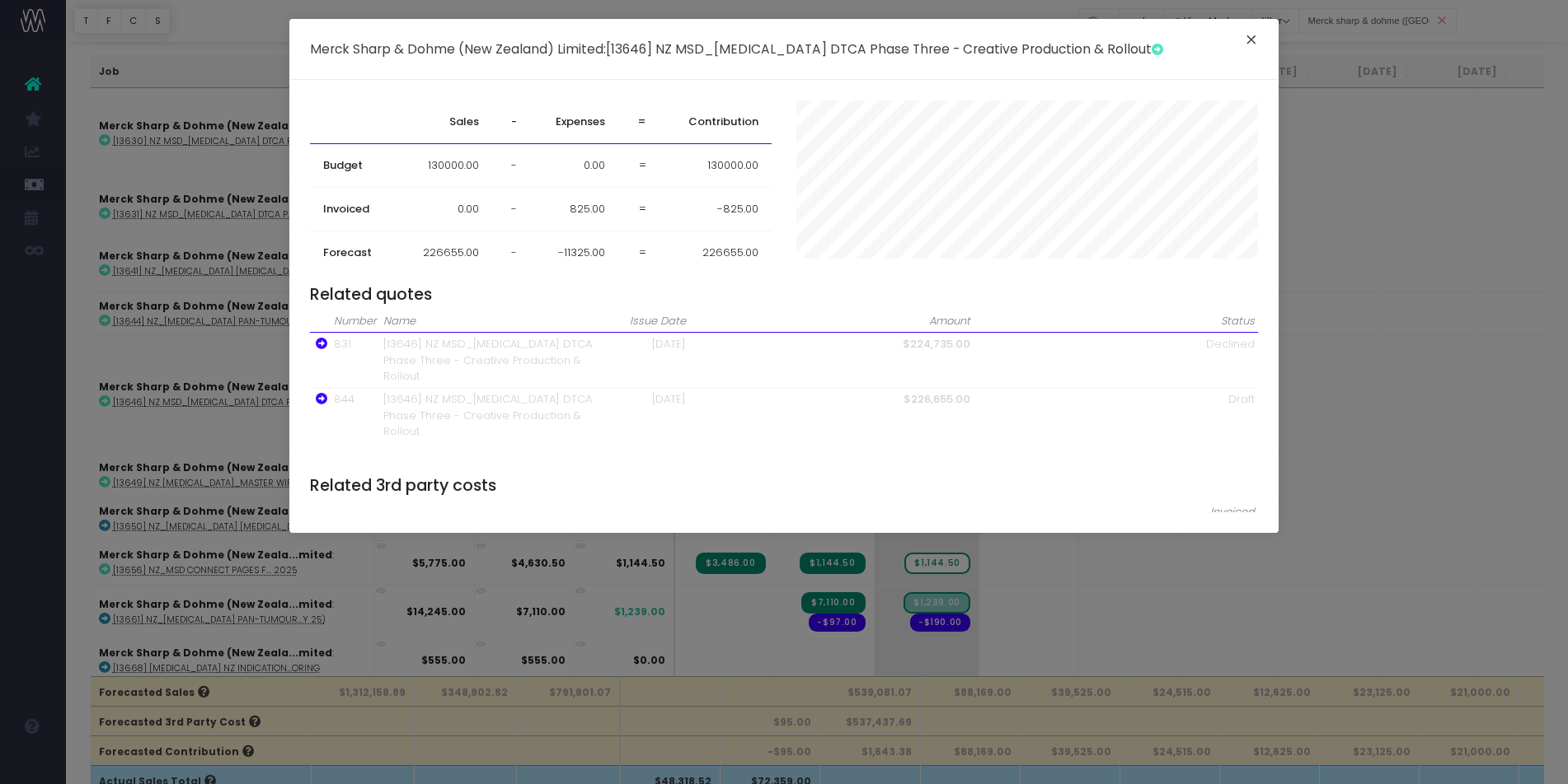
click at [1247, 42] on button "×" at bounding box center [1251, 41] width 35 height 27
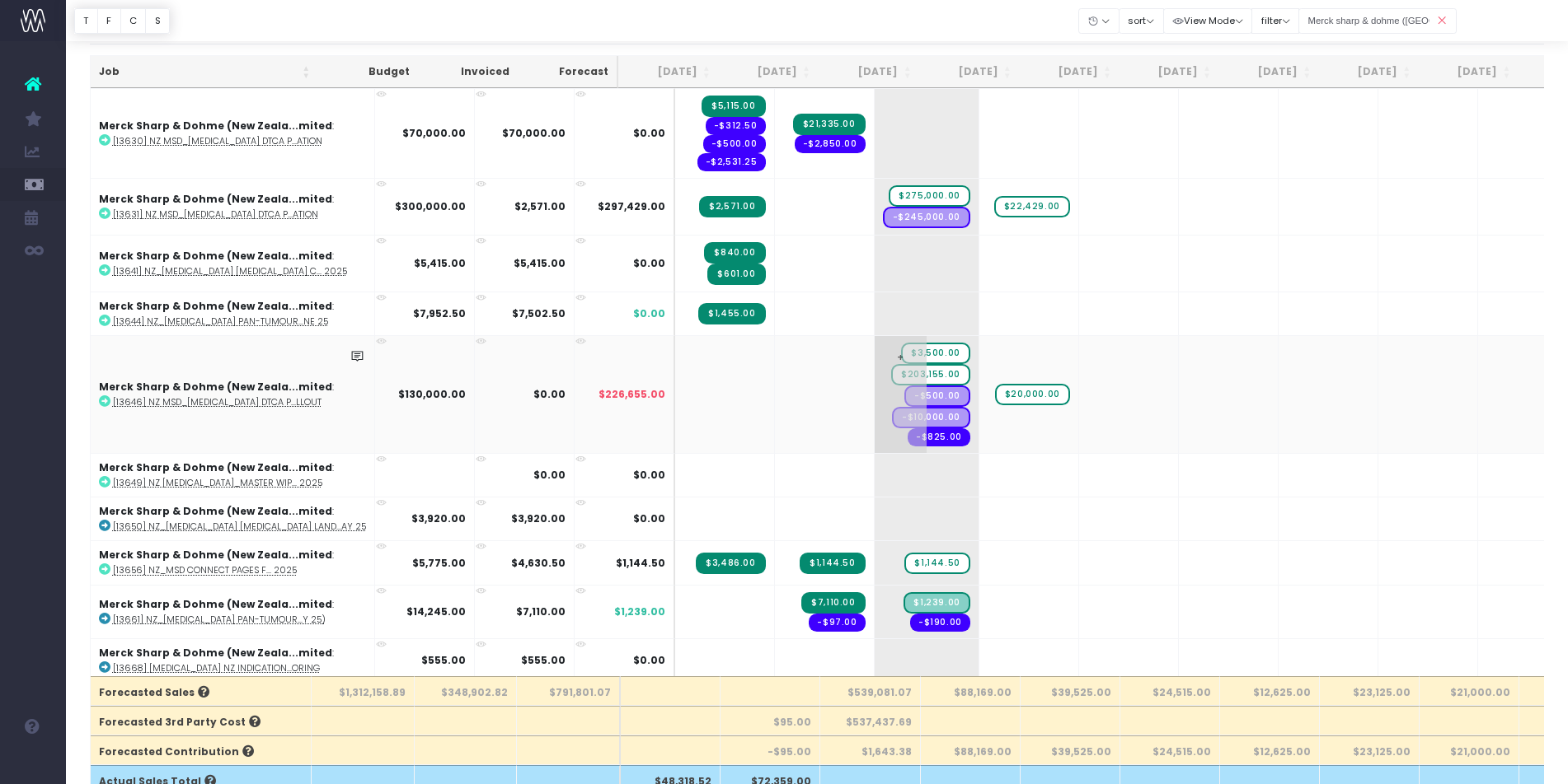
click at [900, 350] on span "$3,500.00" at bounding box center [935, 352] width 68 height 21
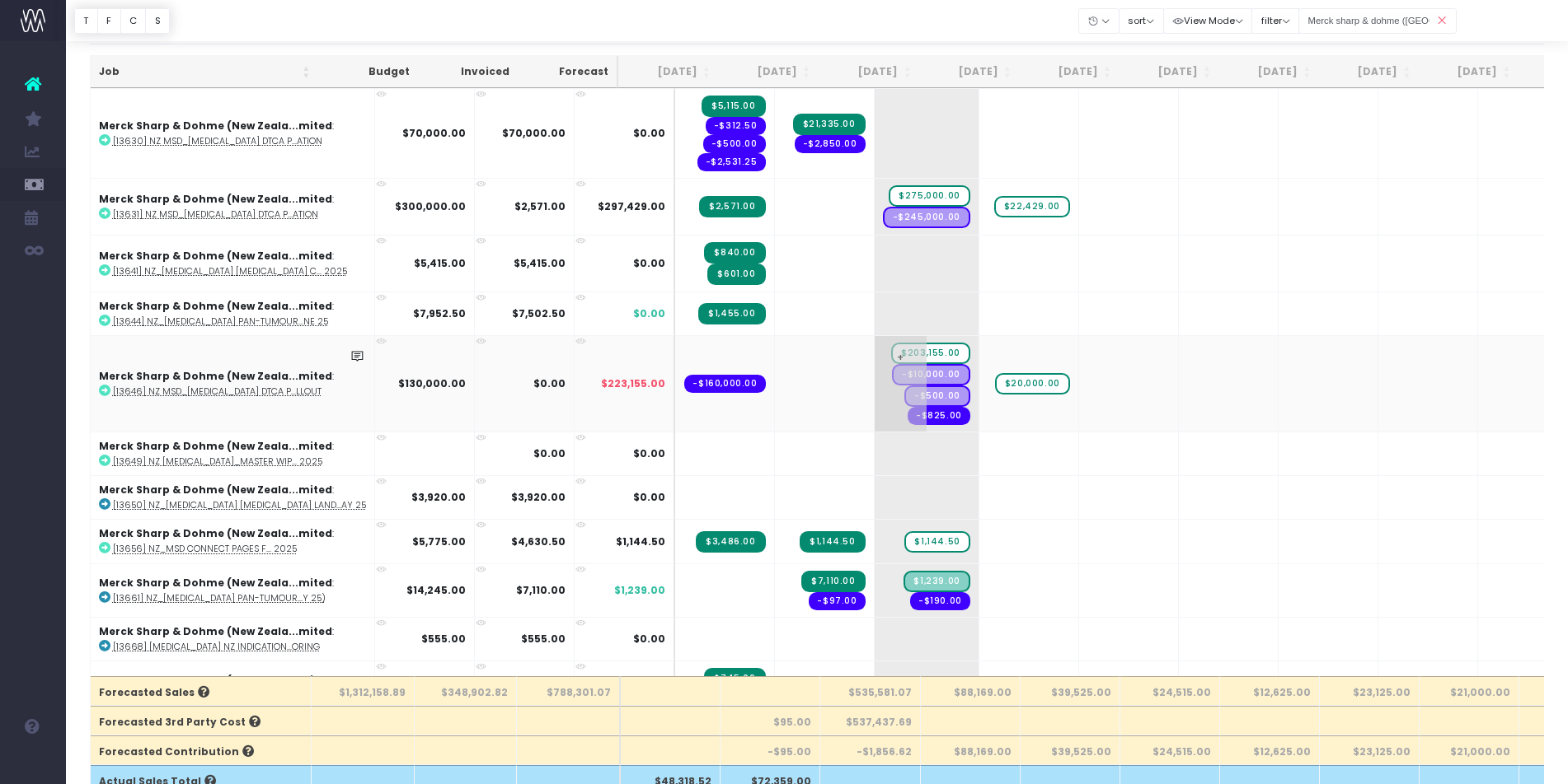
click at [891, 350] on span "$203,155.00" at bounding box center [931, 352] width 79 height 21
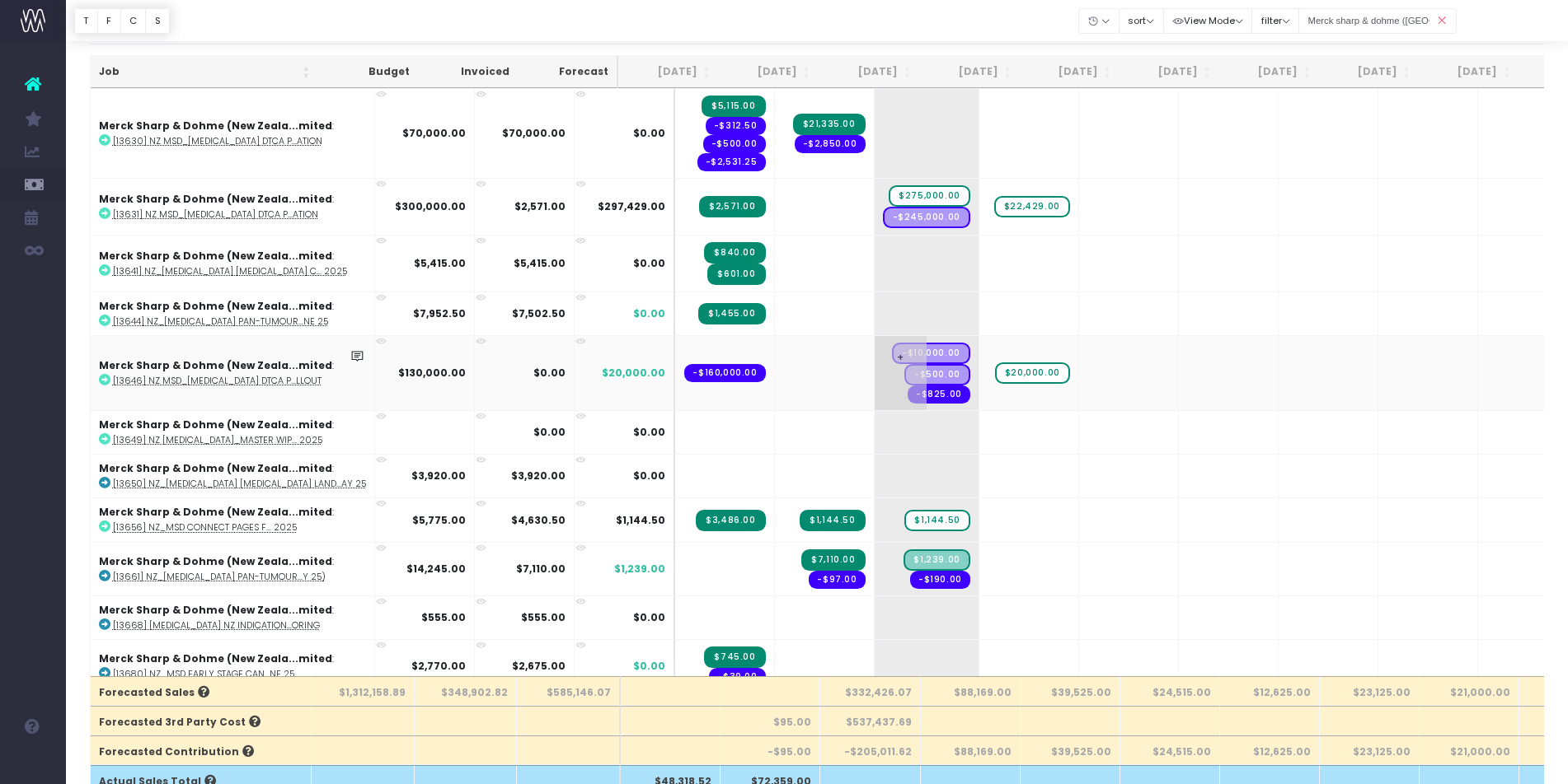
click at [875, 355] on span "+" at bounding box center [900, 373] width 52 height 75
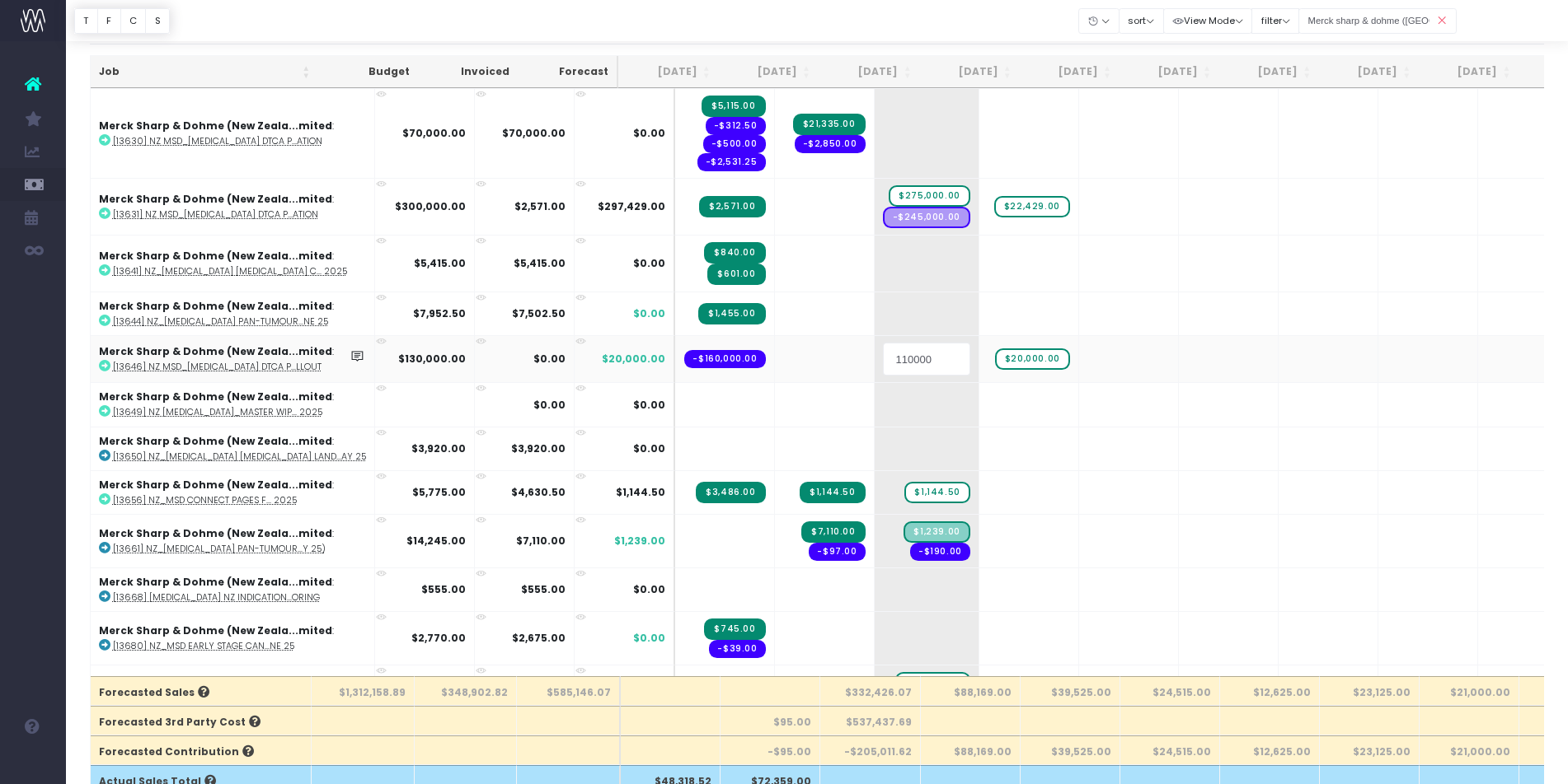
click at [883, 357] on input "110000" at bounding box center [926, 359] width 87 height 33
type input "50000"
click at [1050, 399] on body "Oh my... this is bad. [PERSON_NAME] wasn't able to load this page. Please conta…" at bounding box center [784, 341] width 1568 height 784
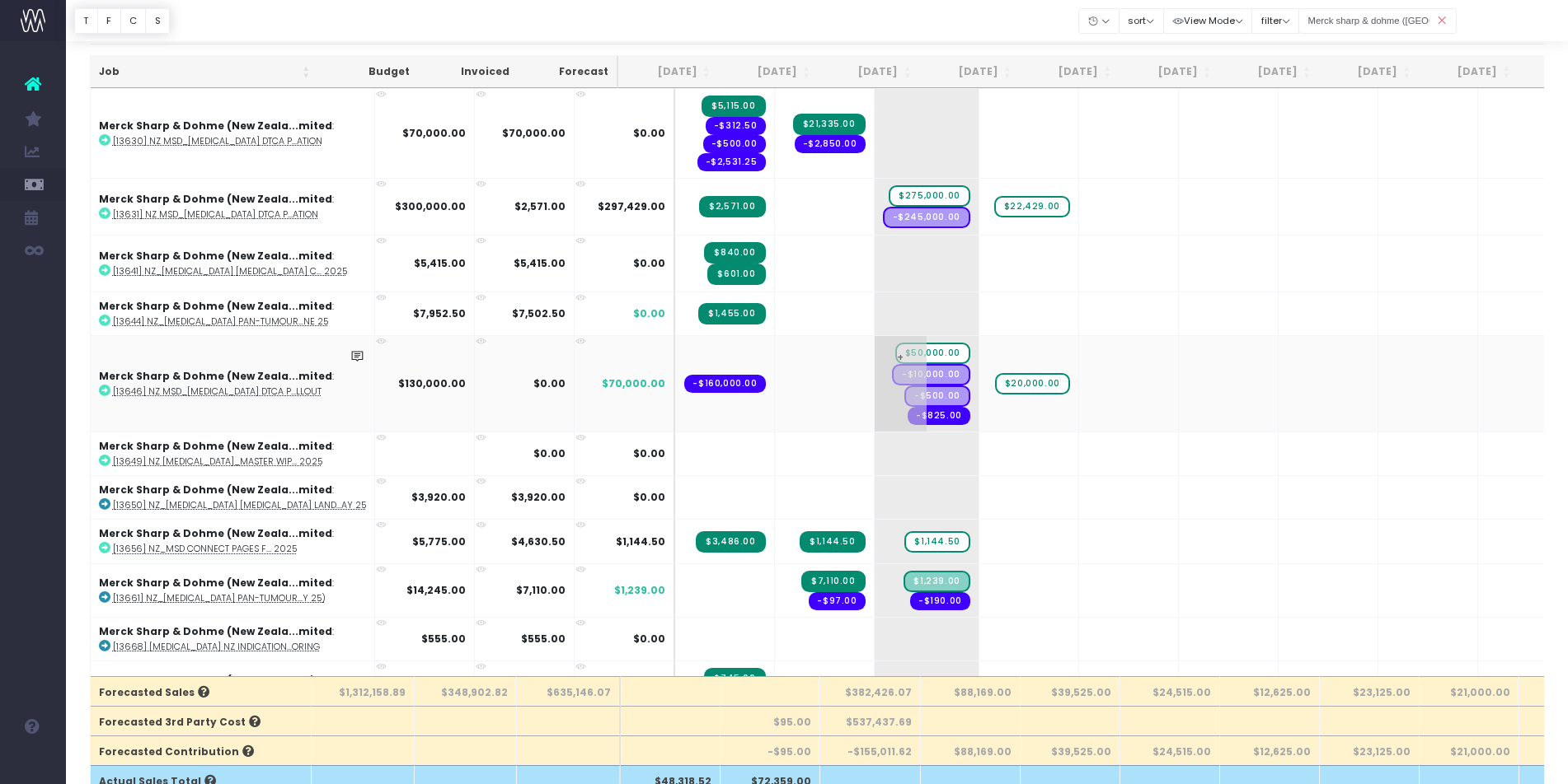
click at [895, 352] on span "$50,000.00" at bounding box center [932, 352] width 75 height 21
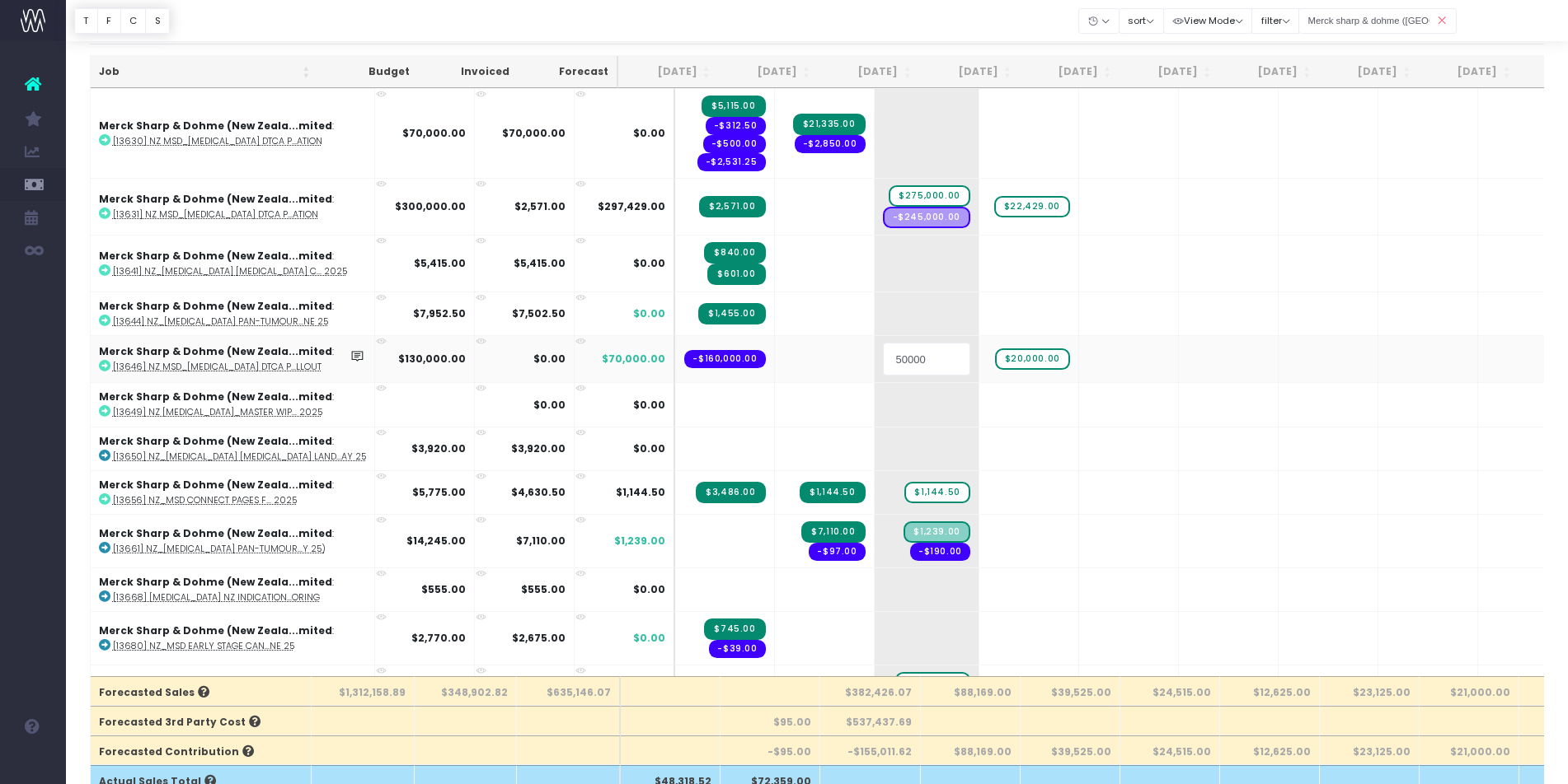
click at [883, 360] on input "50000" at bounding box center [926, 359] width 87 height 33
type input "5000"
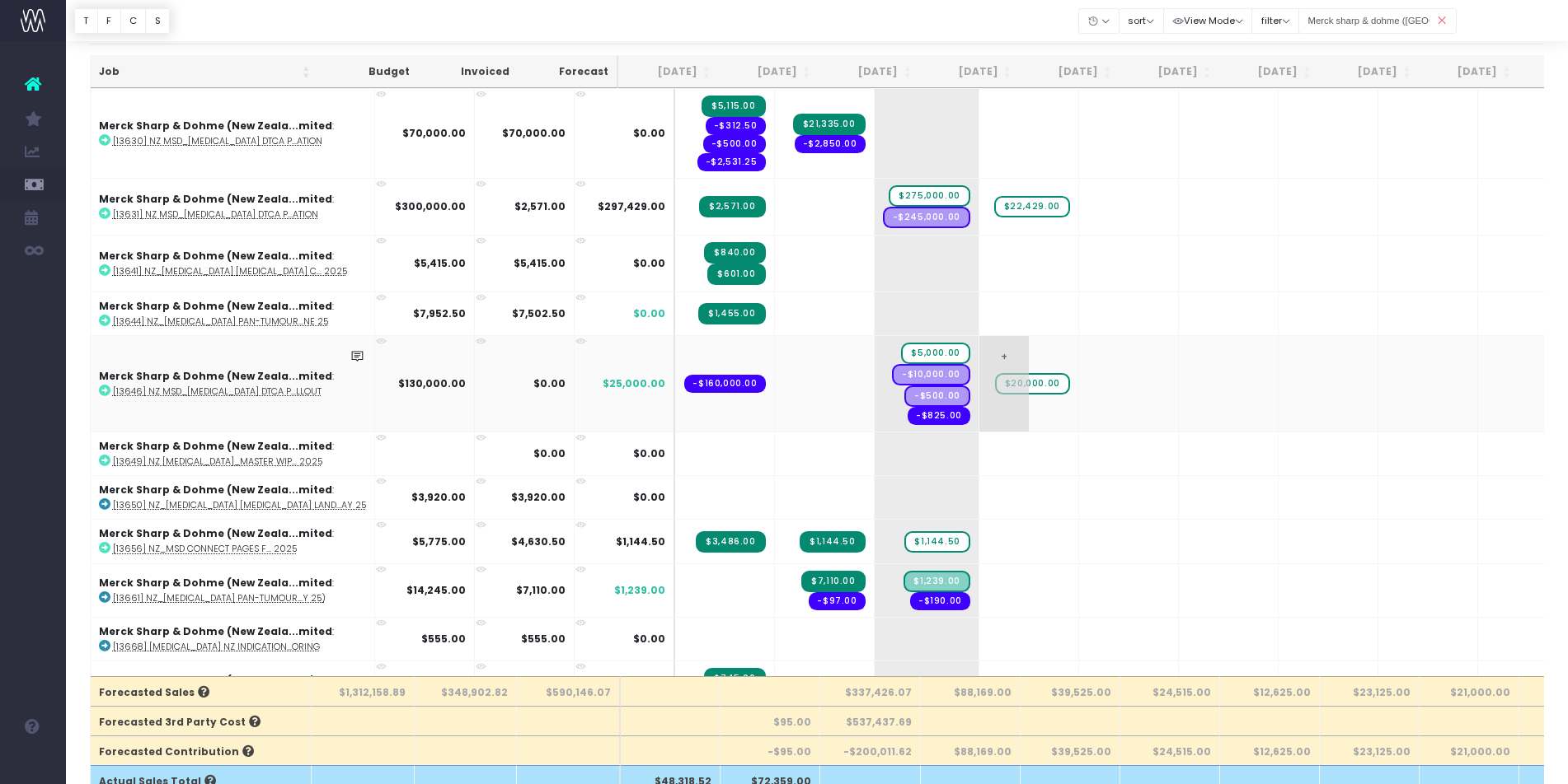
click at [979, 378] on span "+" at bounding box center [1004, 384] width 50 height 96
click at [994, 381] on span "$20,000.00" at bounding box center [1031, 383] width 75 height 21
click at [979, 368] on span "+" at bounding box center [1004, 384] width 50 height 96
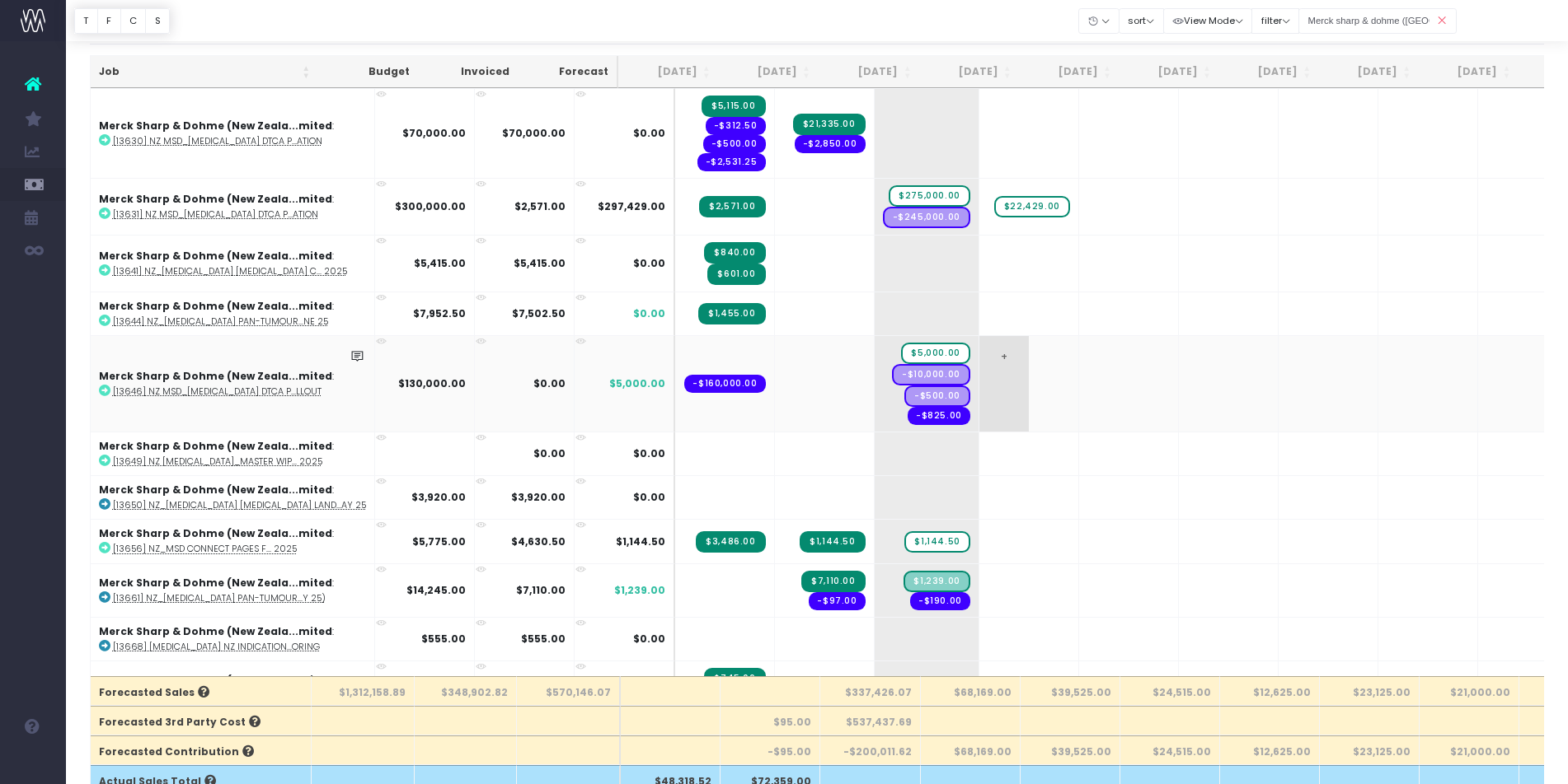
click at [979, 368] on span "+" at bounding box center [1004, 384] width 50 height 96
click at [989, 444] on body "Oh my... this is bad. [PERSON_NAME] wasn't able to load this page. Please conta…" at bounding box center [784, 341] width 1568 height 784
click at [104, 391] on icon at bounding box center [104, 390] width 12 height 12
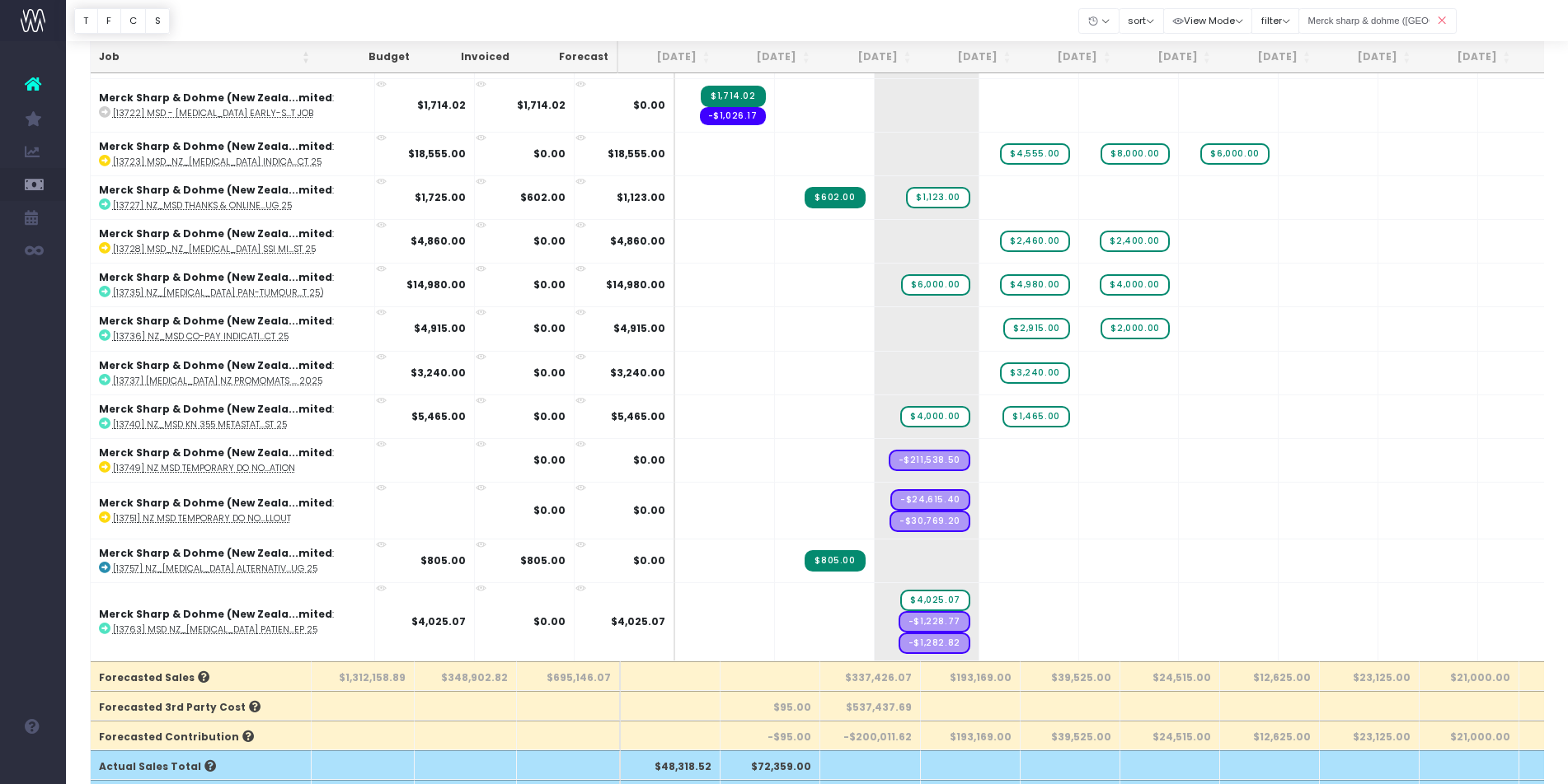
scroll to position [81, 0]
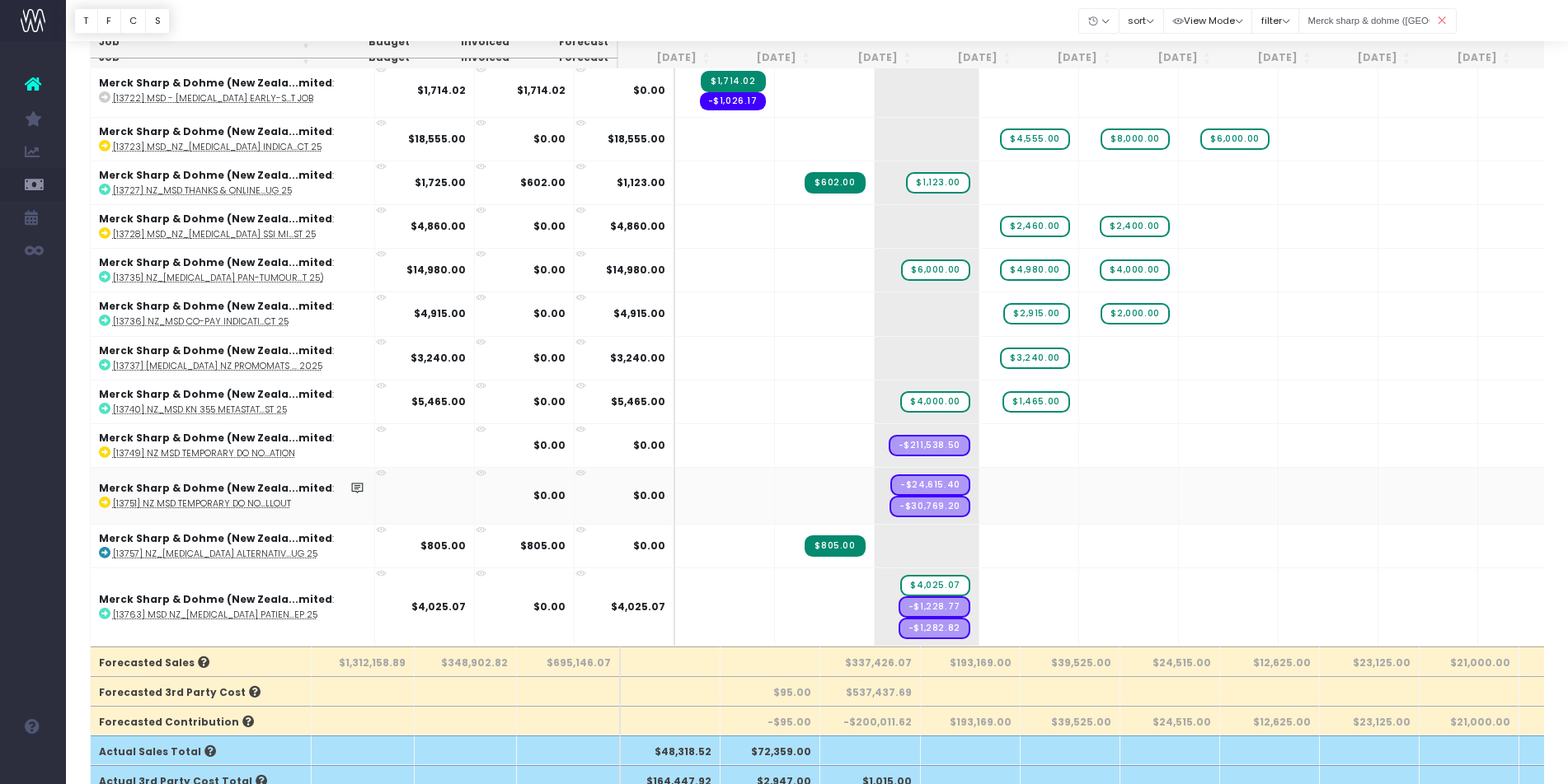
click at [106, 501] on icon at bounding box center [104, 502] width 12 height 12
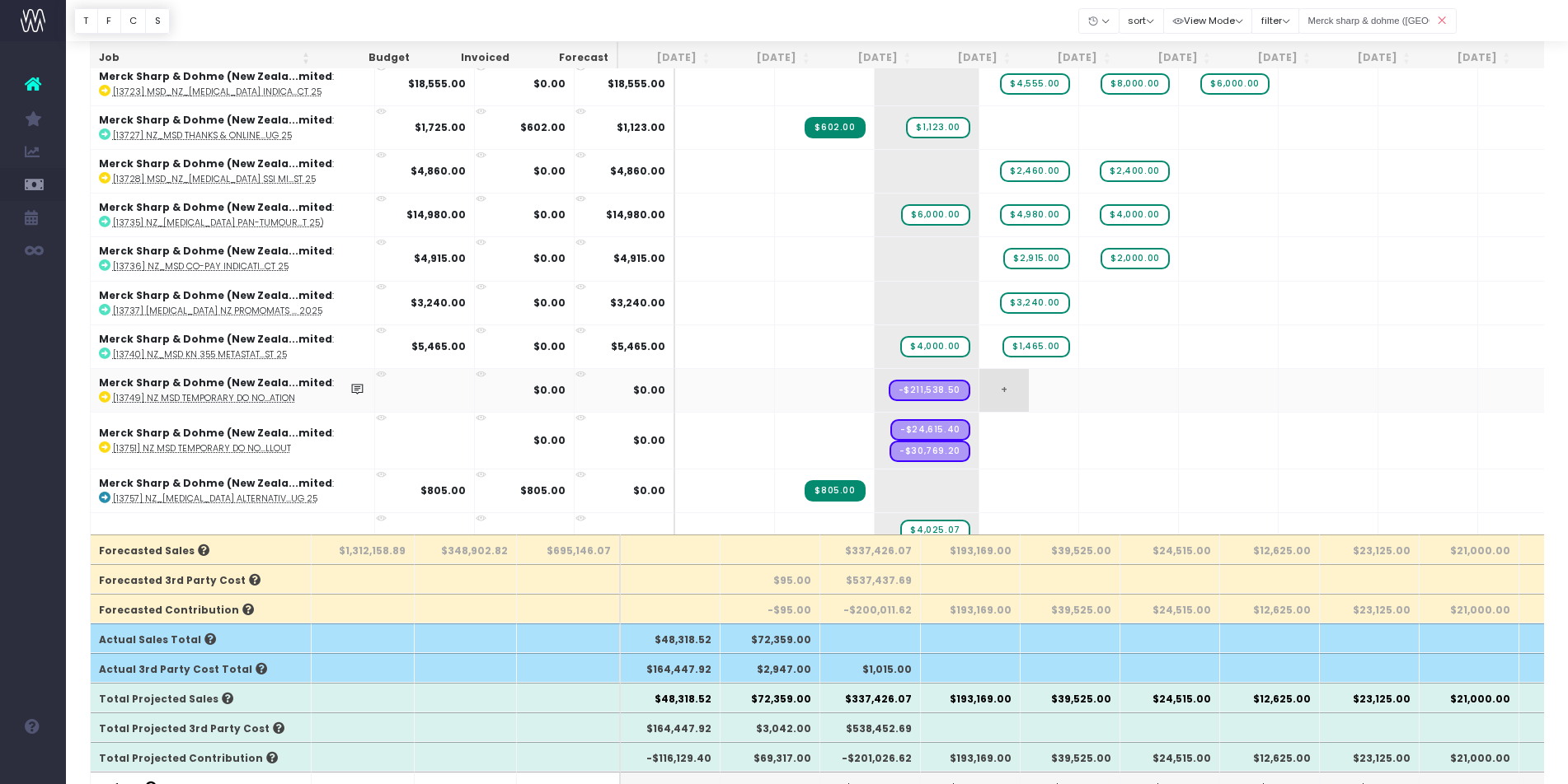
scroll to position [1714, 0]
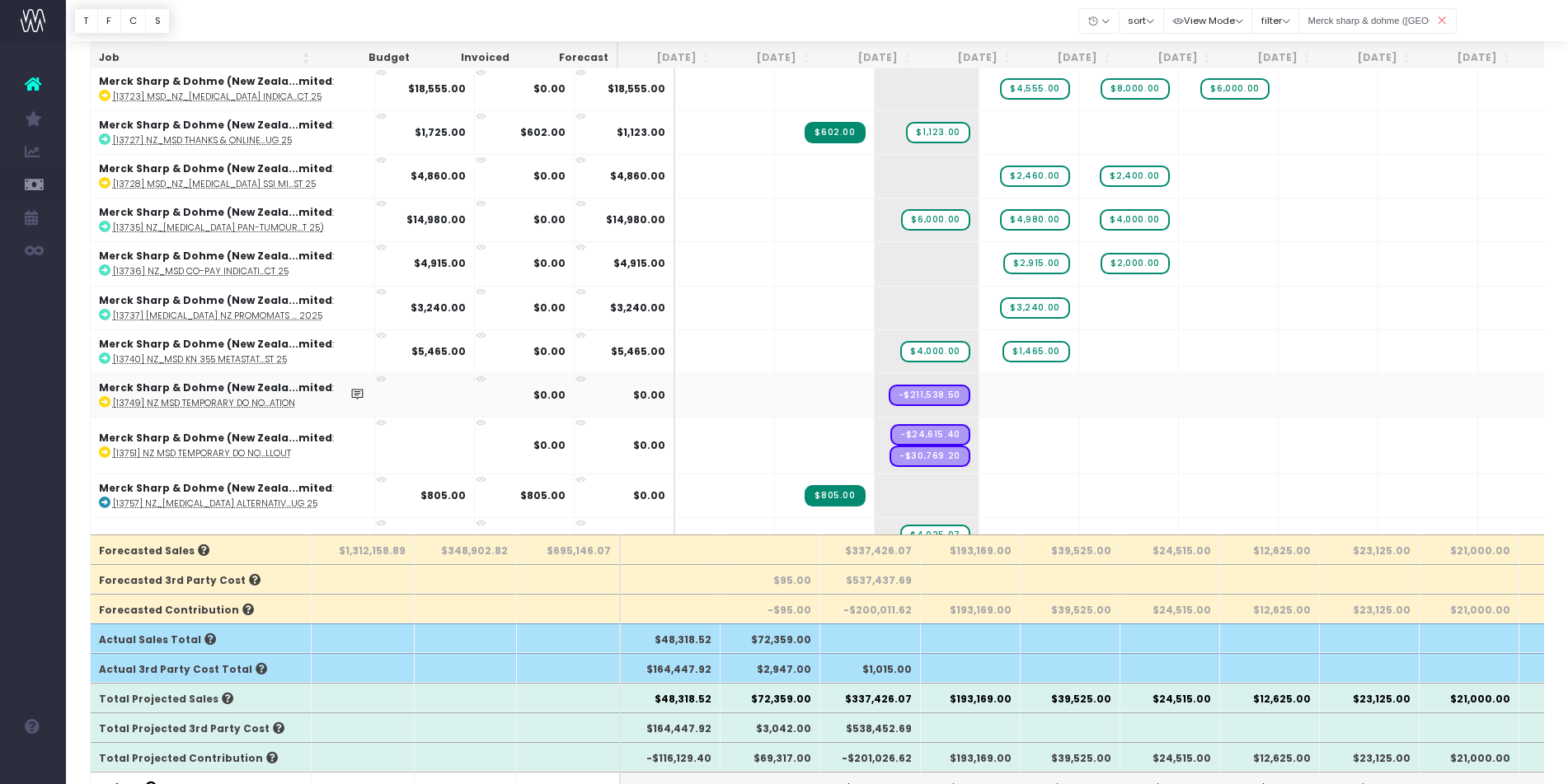
click at [102, 403] on icon at bounding box center [104, 402] width 12 height 12
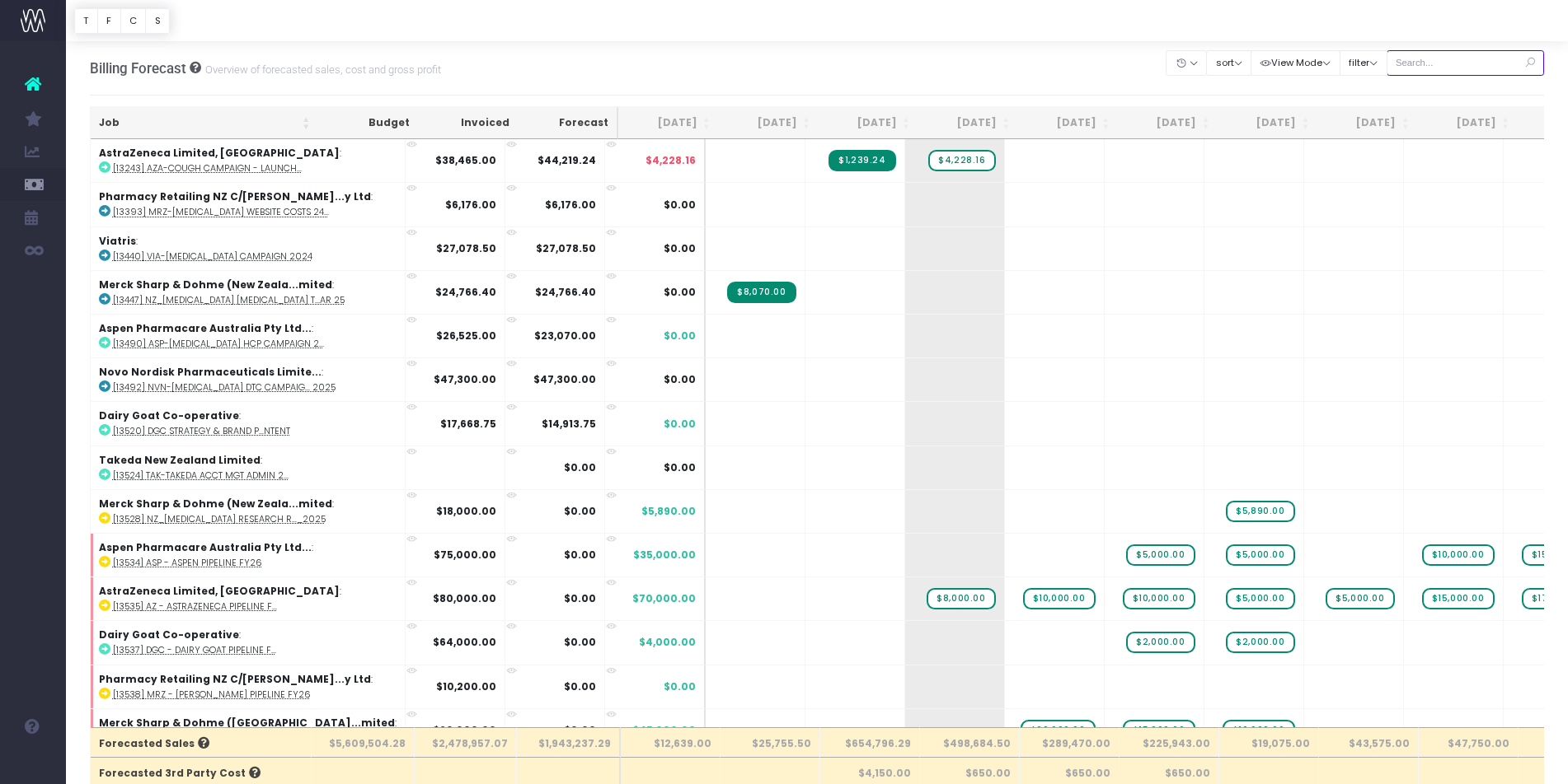
click at [1465, 60] on input "text" at bounding box center [1466, 63] width 158 height 26
type input "Merck sharp & dohme ([GEOGRAPHIC_DATA]"
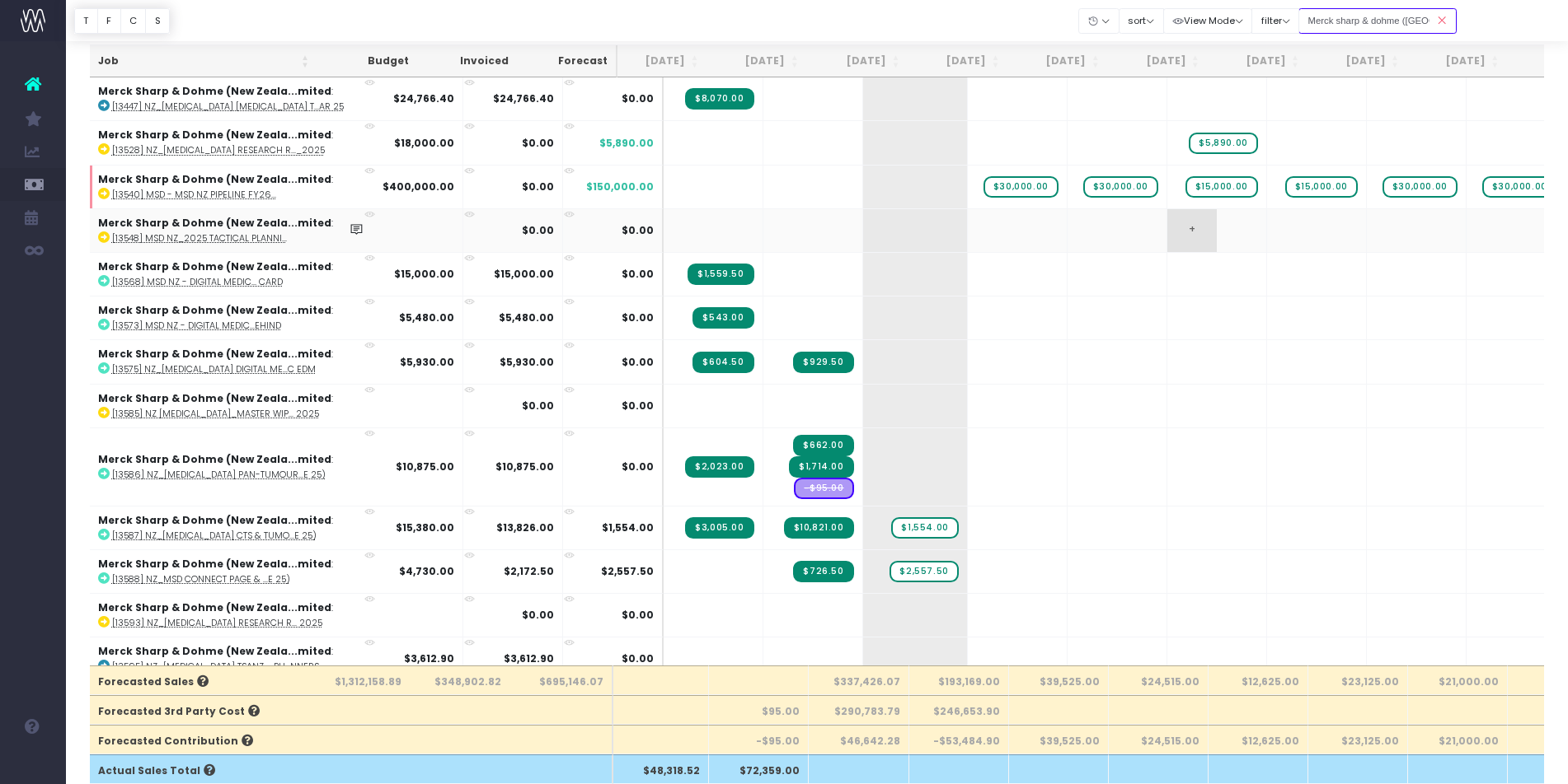
scroll to position [0, 13]
click at [1360, 12] on input "Merck sharp & dohme (New zealand" at bounding box center [1377, 21] width 158 height 26
click at [1440, 21] on icon at bounding box center [1441, 20] width 29 height 34
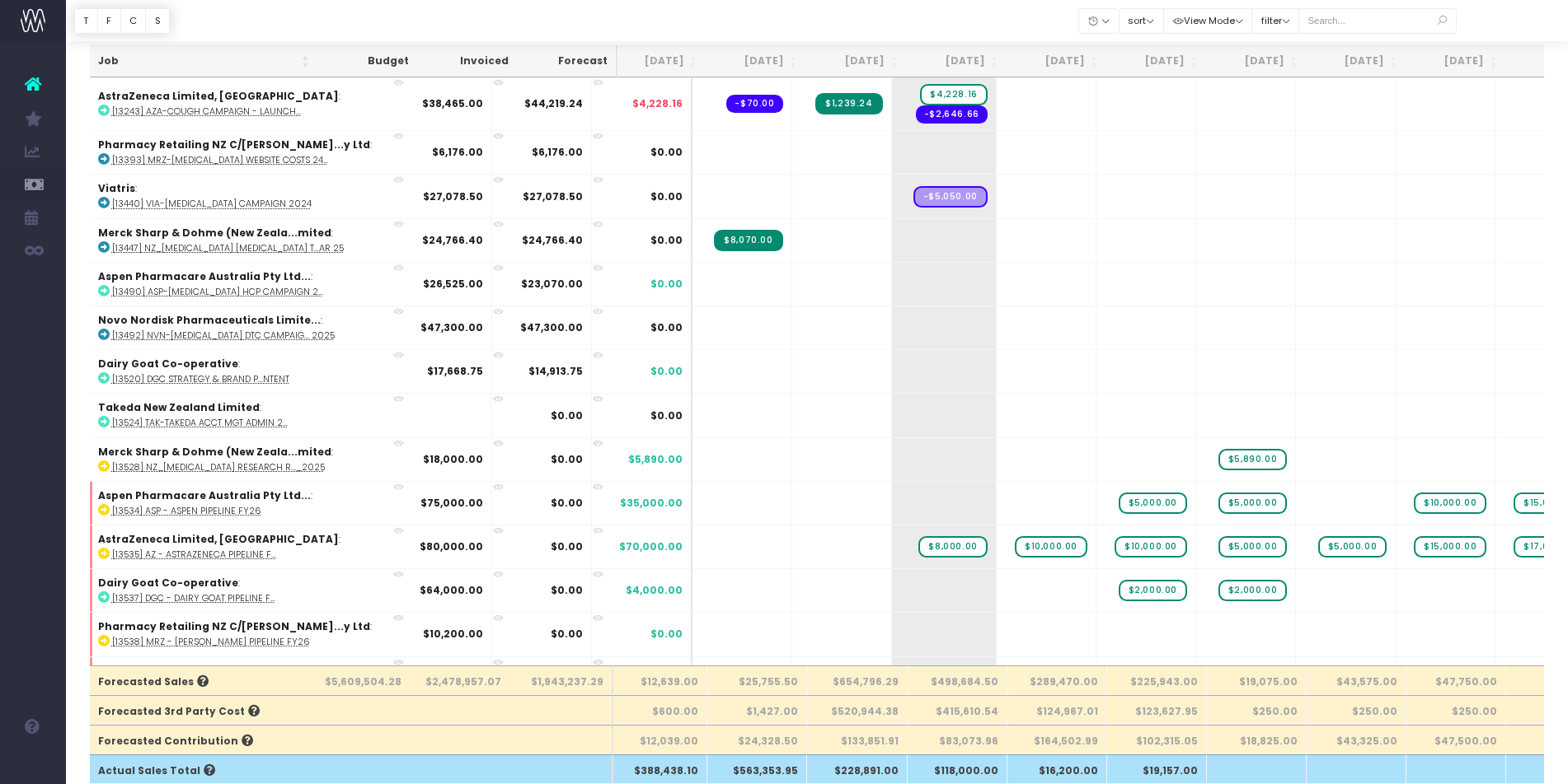
click at [1446, 19] on icon at bounding box center [1441, 20] width 29 height 34
click at [1388, 24] on input "text" at bounding box center [1377, 21] width 158 height 26
type input "Merck sharp & dohme ([GEOGRAPHIC_DATA]"
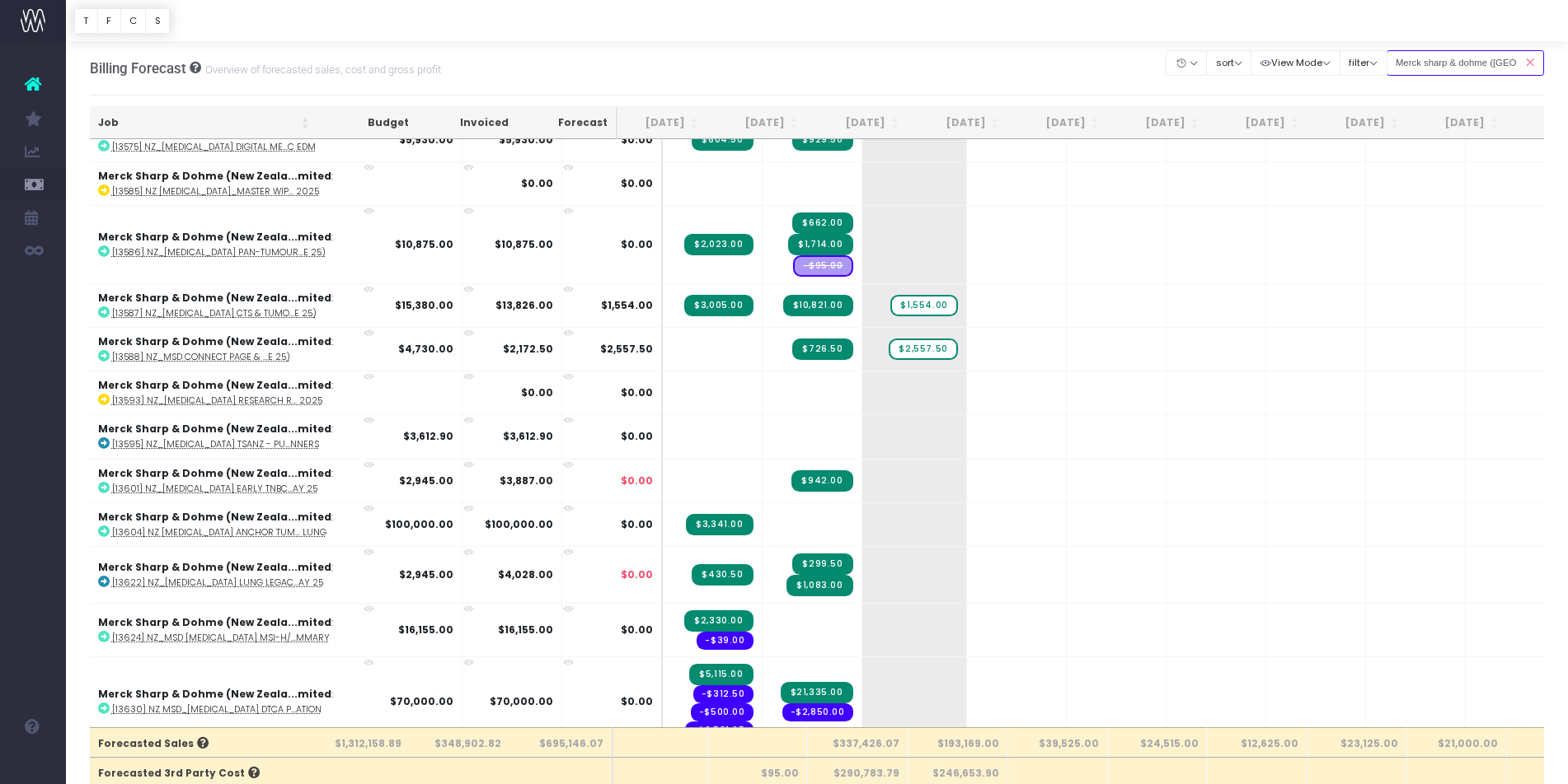
scroll to position [334, 12]
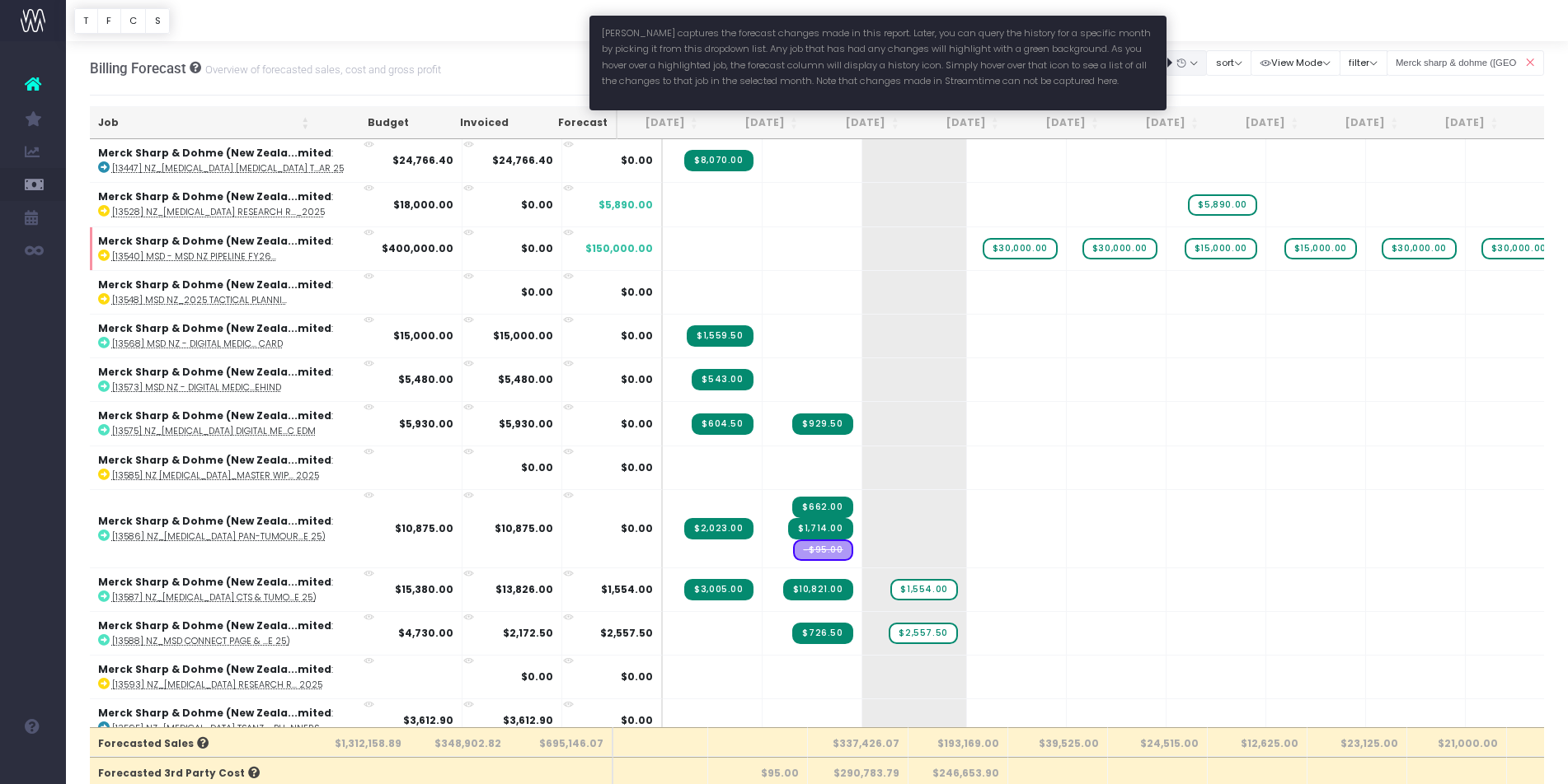
click at [1182, 63] on icon "button" at bounding box center [1180, 63] width 12 height 0
click at [1208, 182] on link "[DATE]" at bounding box center [1219, 179] width 107 height 28
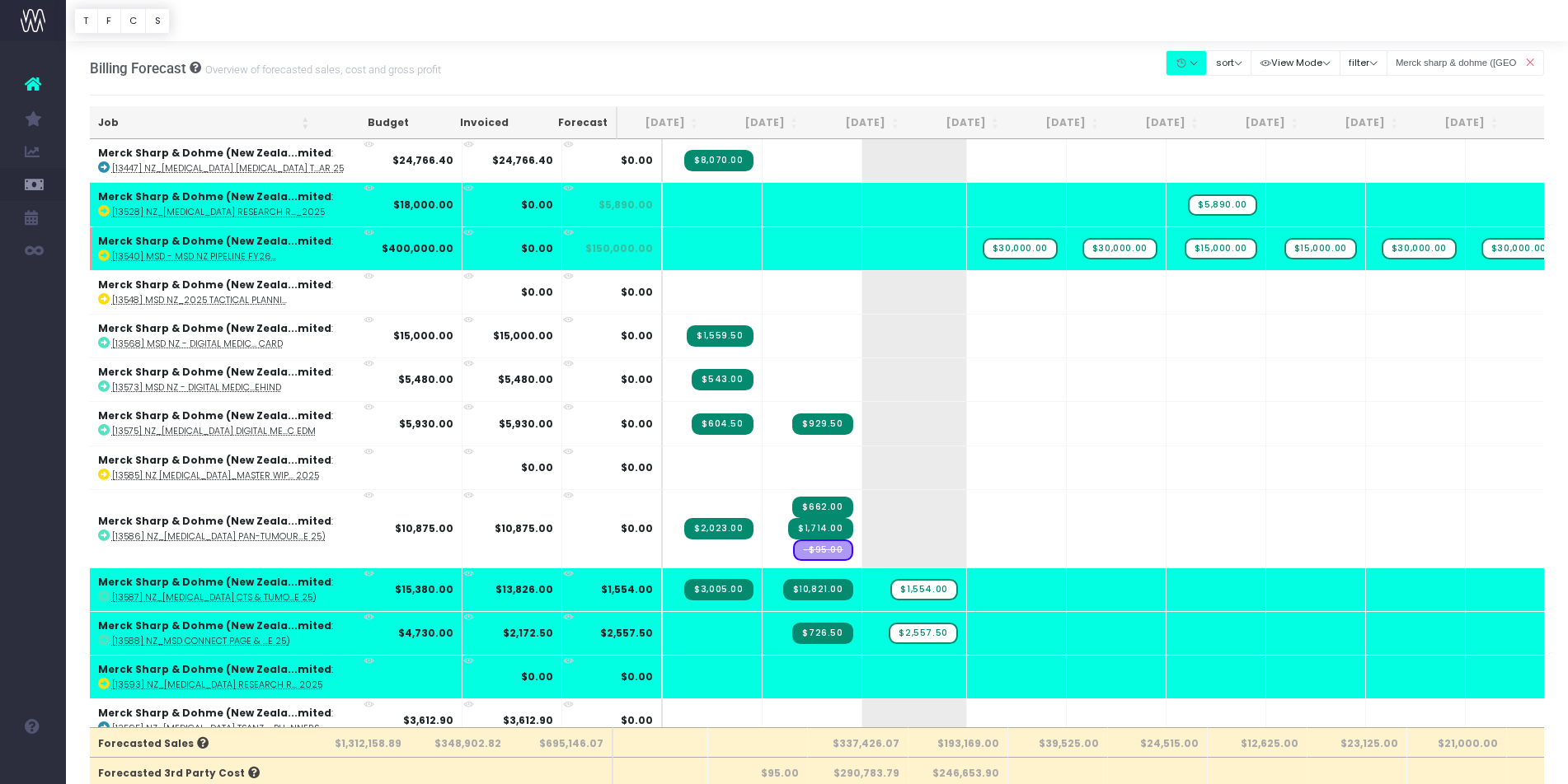
click at [1206, 60] on button "button" at bounding box center [1186, 63] width 41 height 26
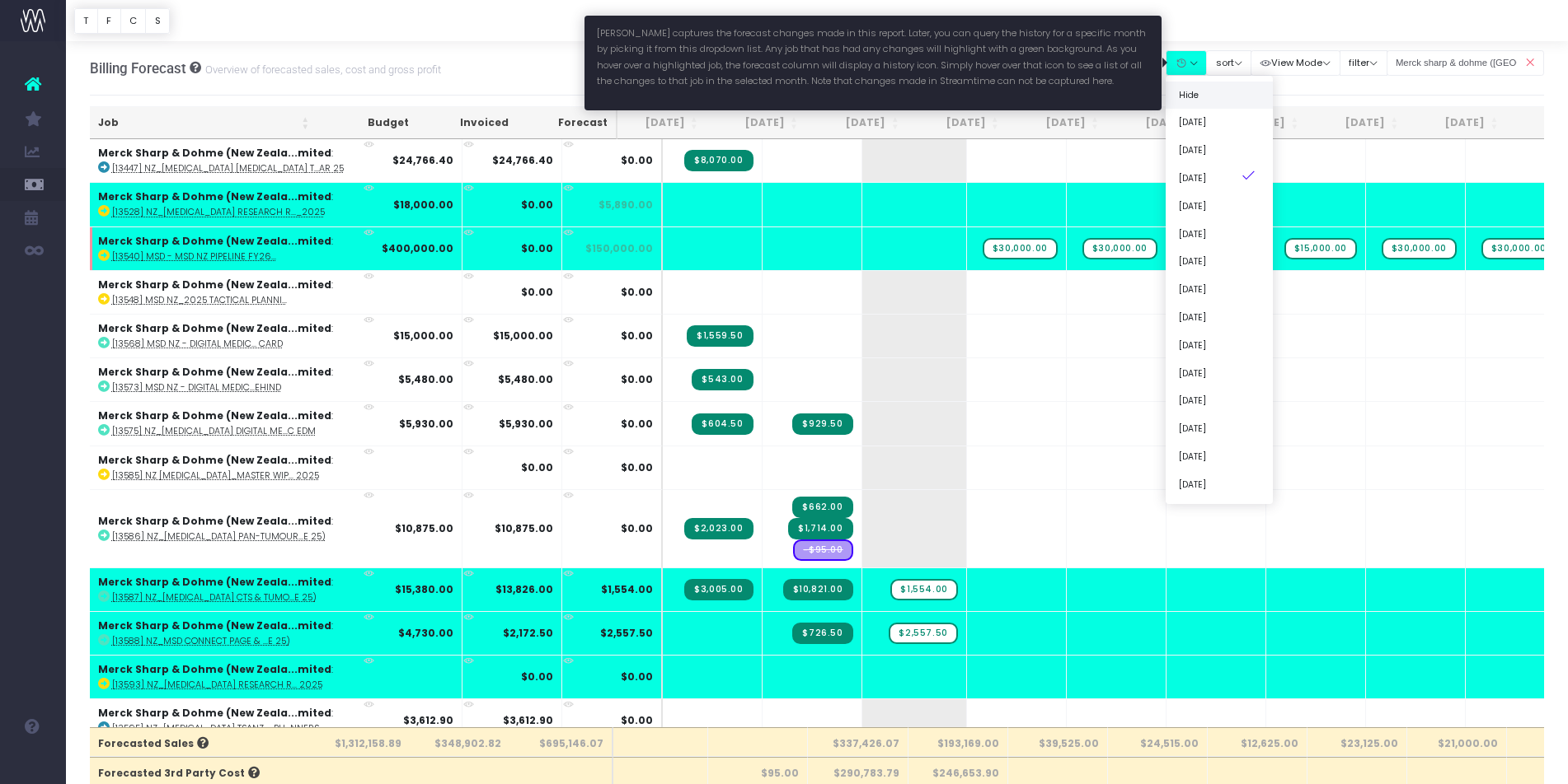
click at [1215, 94] on link "Hide" at bounding box center [1219, 95] width 107 height 28
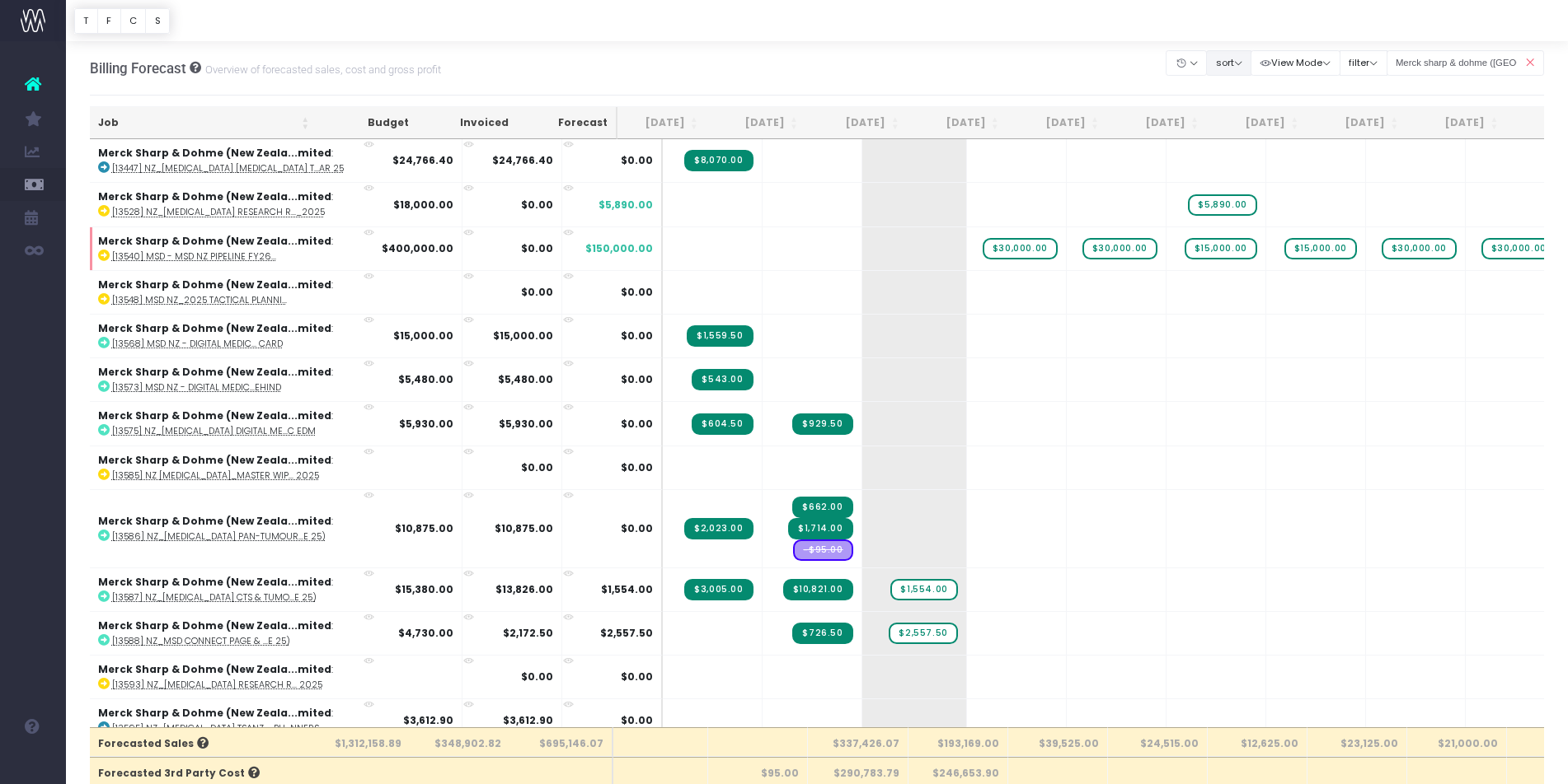
click at [1235, 68] on button "sort" at bounding box center [1228, 63] width 45 height 26
click at [1224, 99] on link "Sort by Job Name Desc" at bounding box center [1271, 95] width 129 height 28
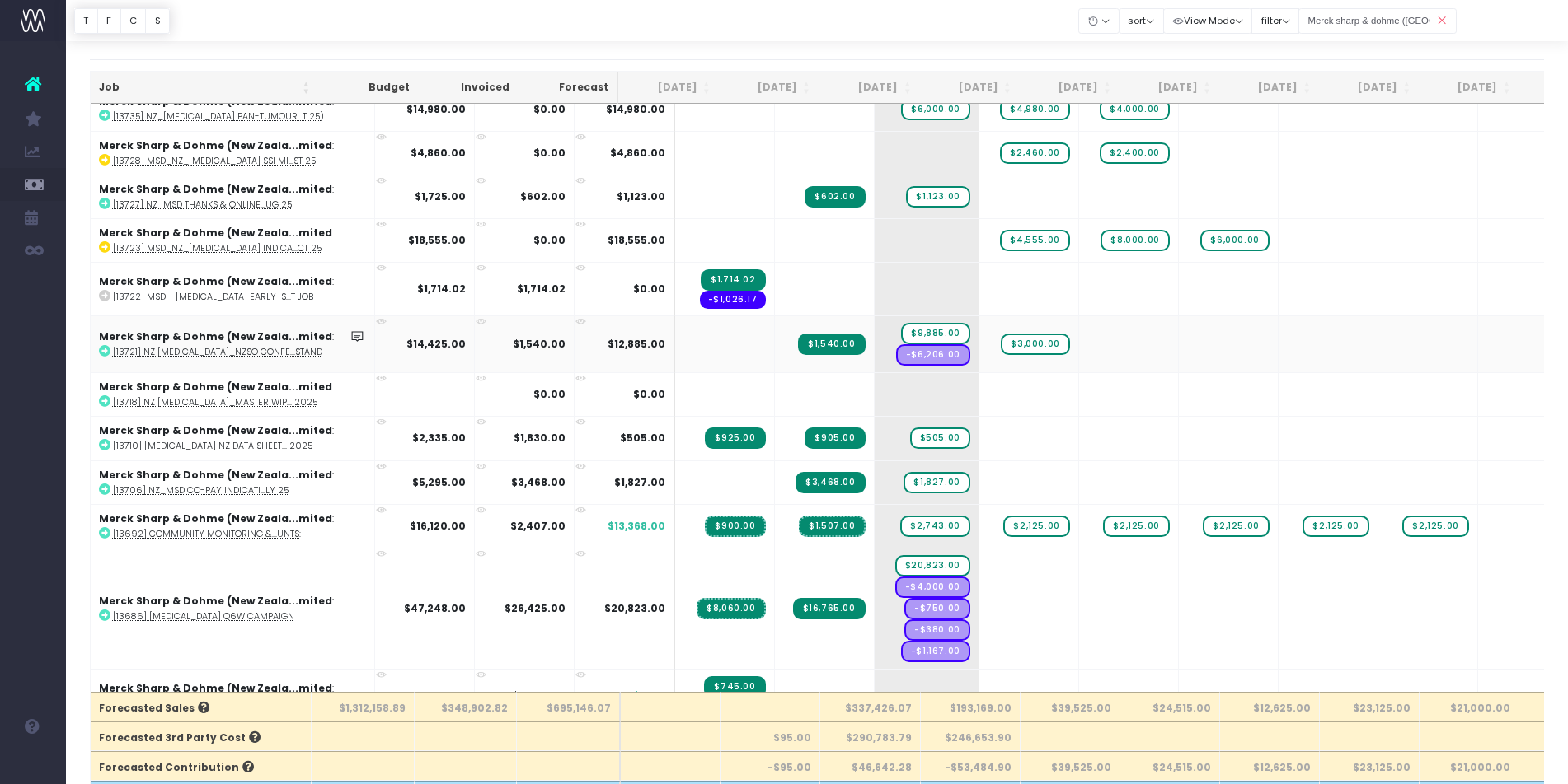
scroll to position [0, 0]
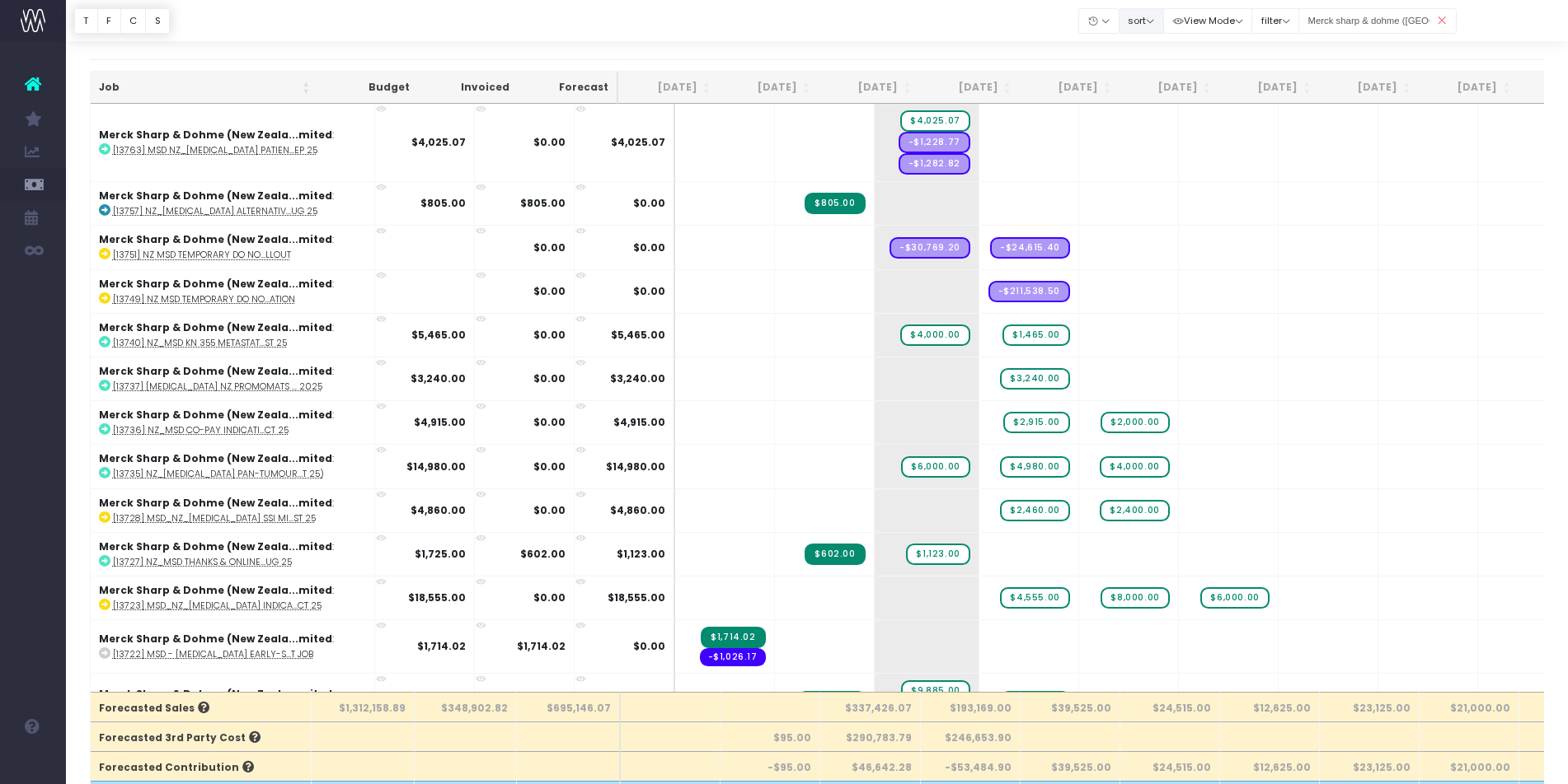
click at [1159, 26] on button "sort" at bounding box center [1141, 21] width 45 height 26
click at [1156, 55] on link "Sort by Job Name Asc" at bounding box center [1184, 53] width 129 height 28
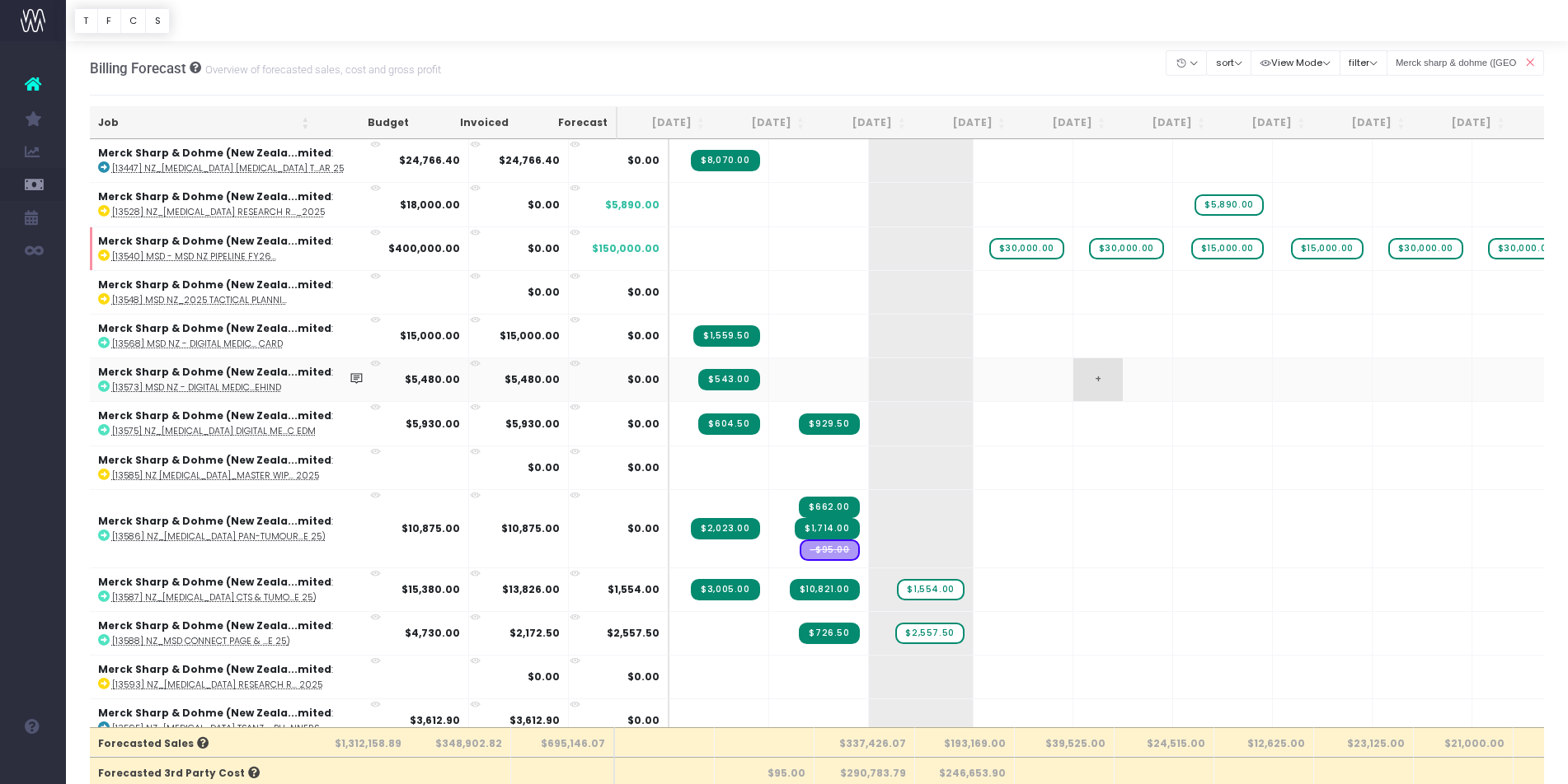
scroll to position [0, 4]
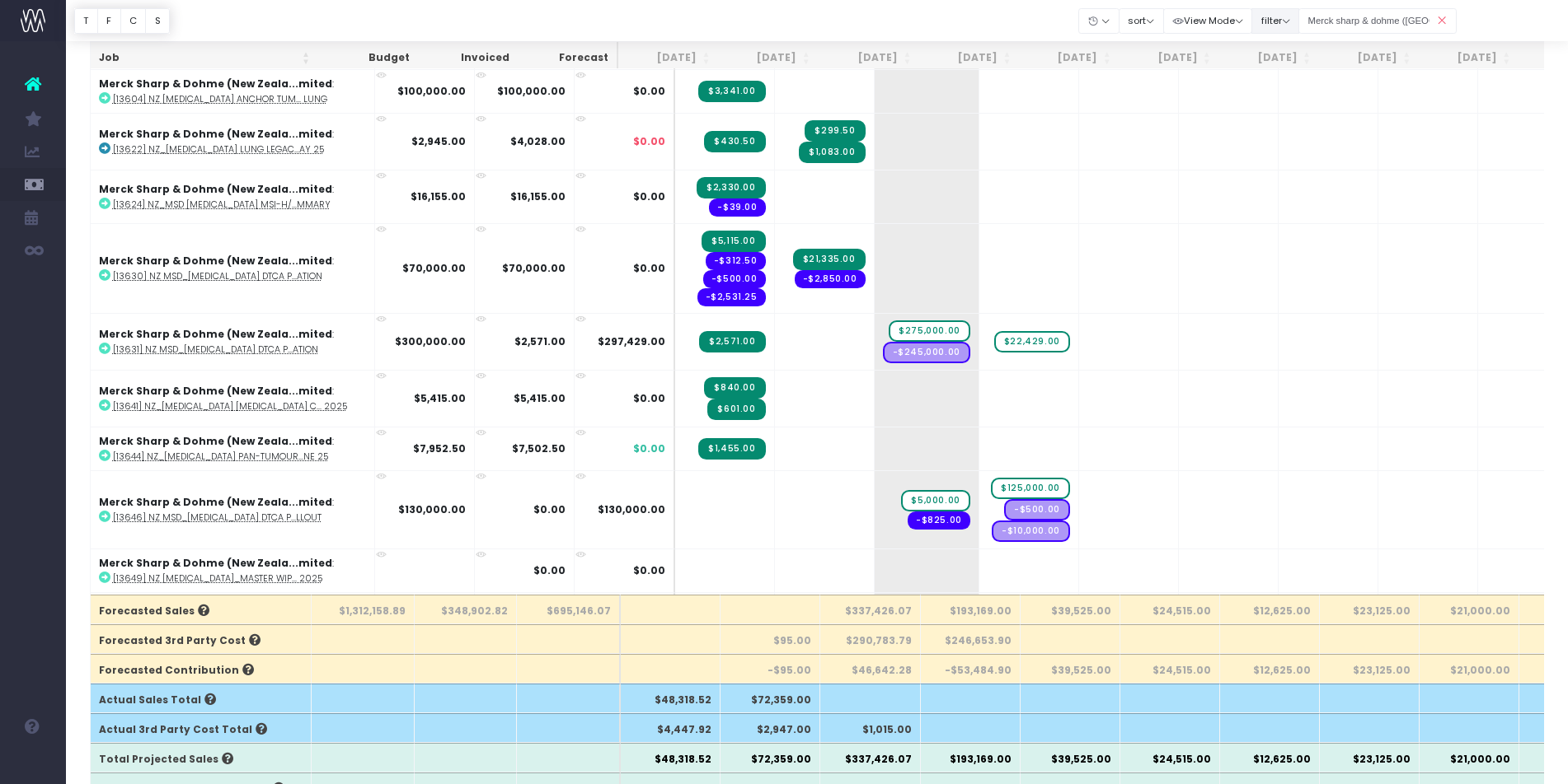
click at [1299, 14] on button "filter" at bounding box center [1275, 21] width 48 height 26
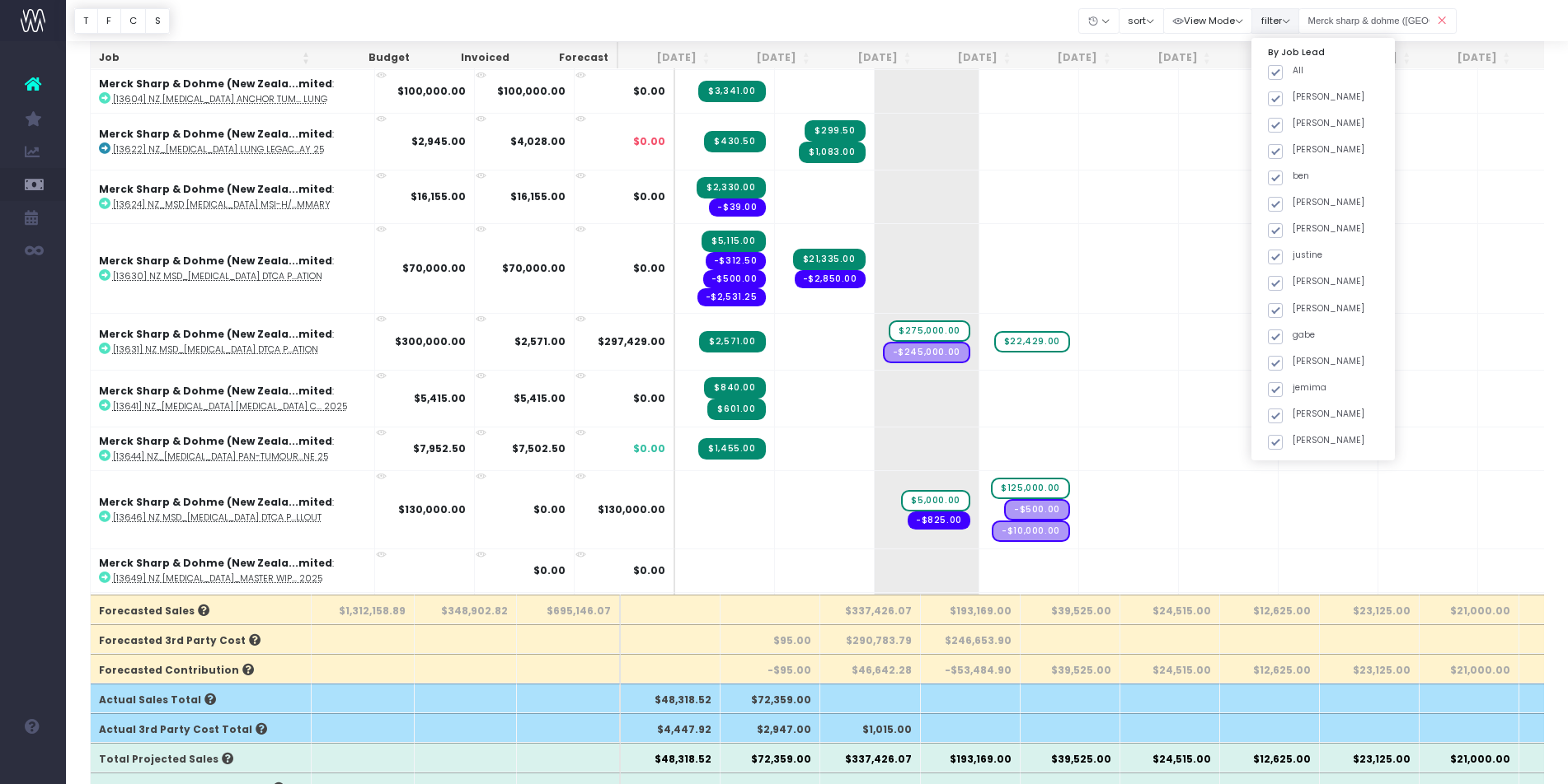
click at [1293, 28] on button "filter" at bounding box center [1275, 21] width 48 height 26
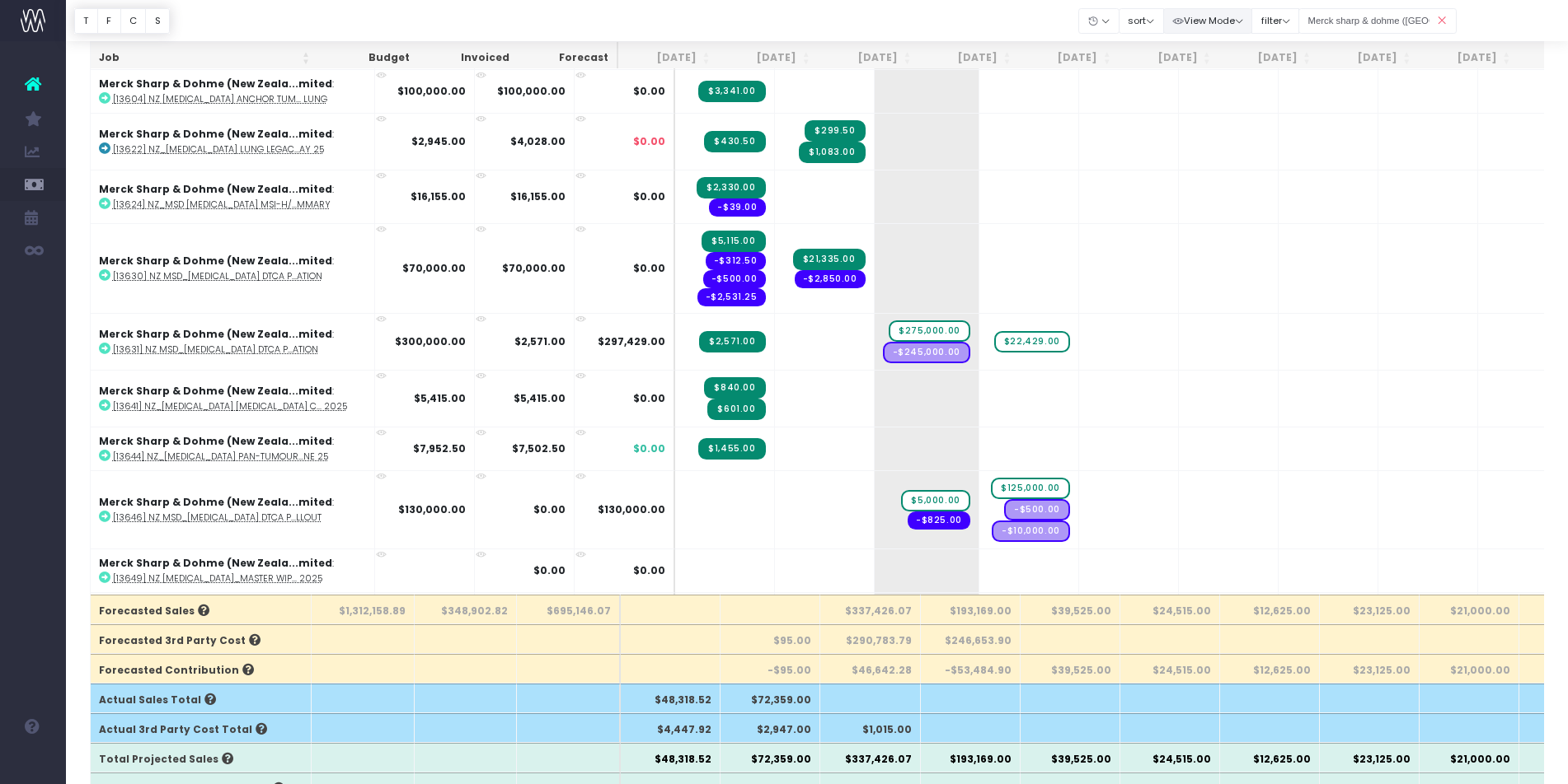
click at [1237, 23] on button "View Mode" at bounding box center [1208, 21] width 90 height 26
click at [1222, 48] on link "Show [PERSON_NAME]" at bounding box center [1249, 53] width 168 height 28
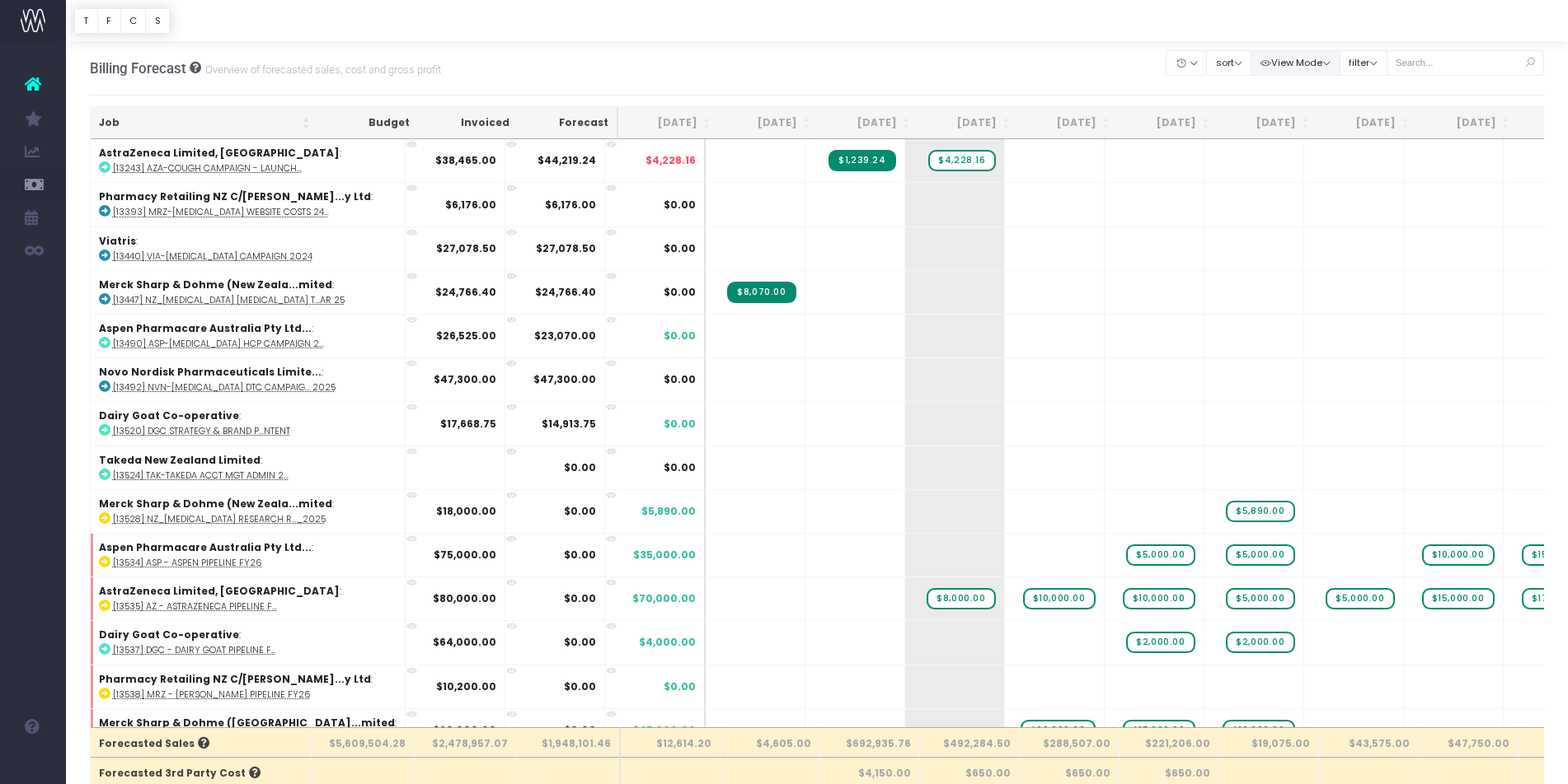
click at [1300, 59] on button "View Mode" at bounding box center [1295, 63] width 90 height 26
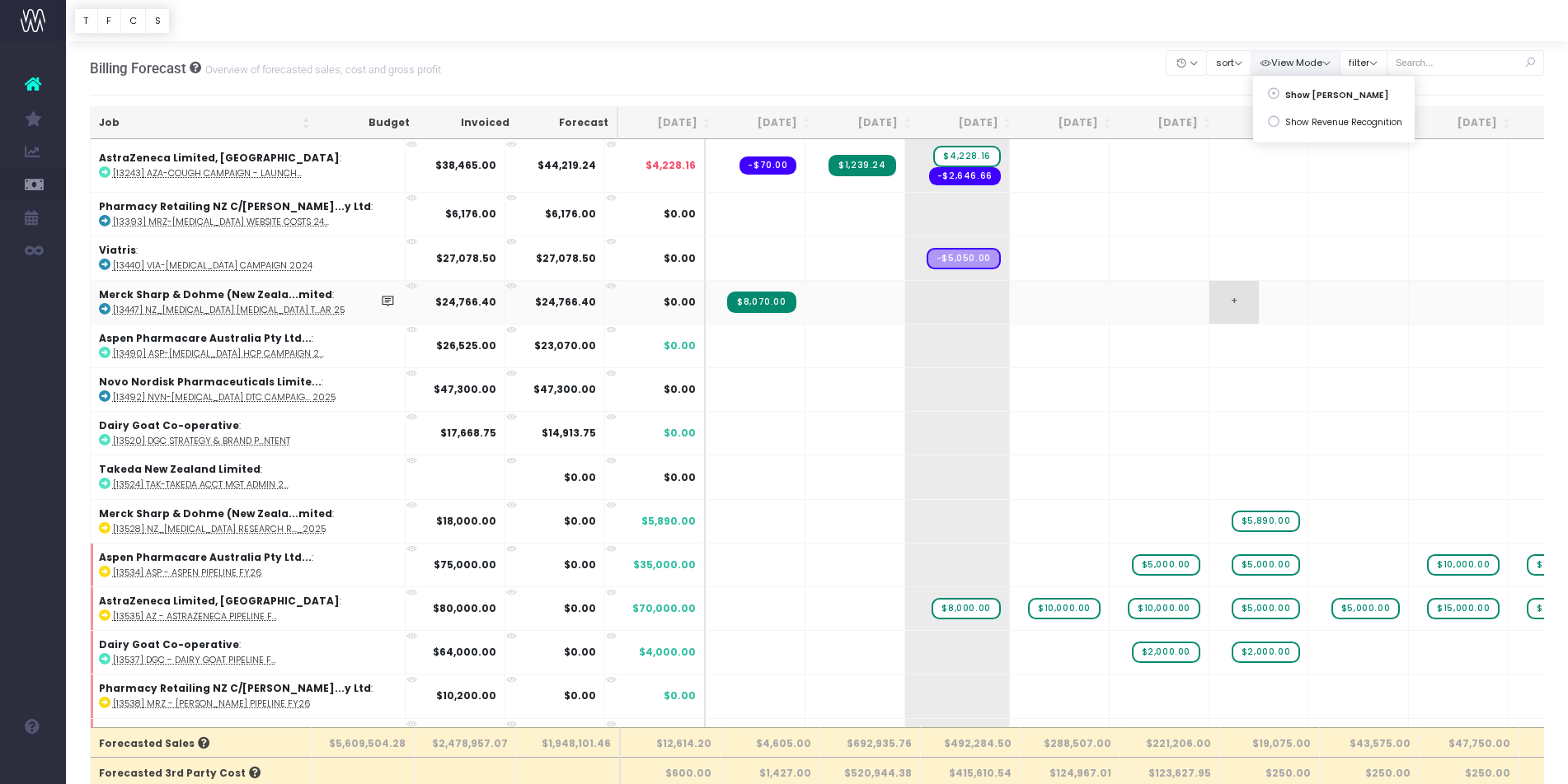
click at [1209, 297] on span "+" at bounding box center [1234, 302] width 50 height 43
click at [1321, 61] on button "View Mode" at bounding box center [1295, 63] width 90 height 26
click at [1305, 123] on link "Show Revenue Recognition" at bounding box center [1333, 122] width 161 height 28
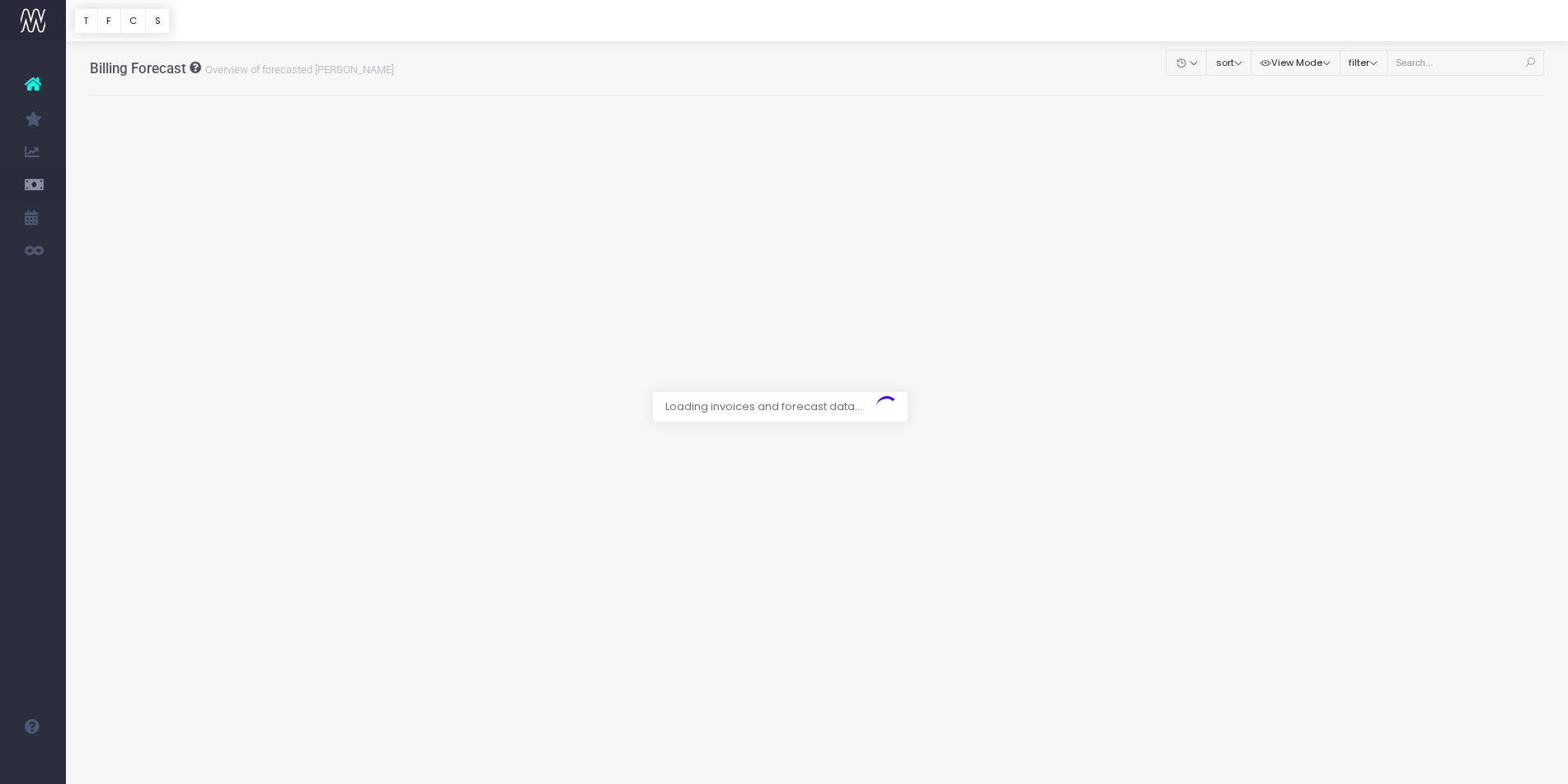
click at [1434, 60] on div at bounding box center [784, 392] width 1568 height 784
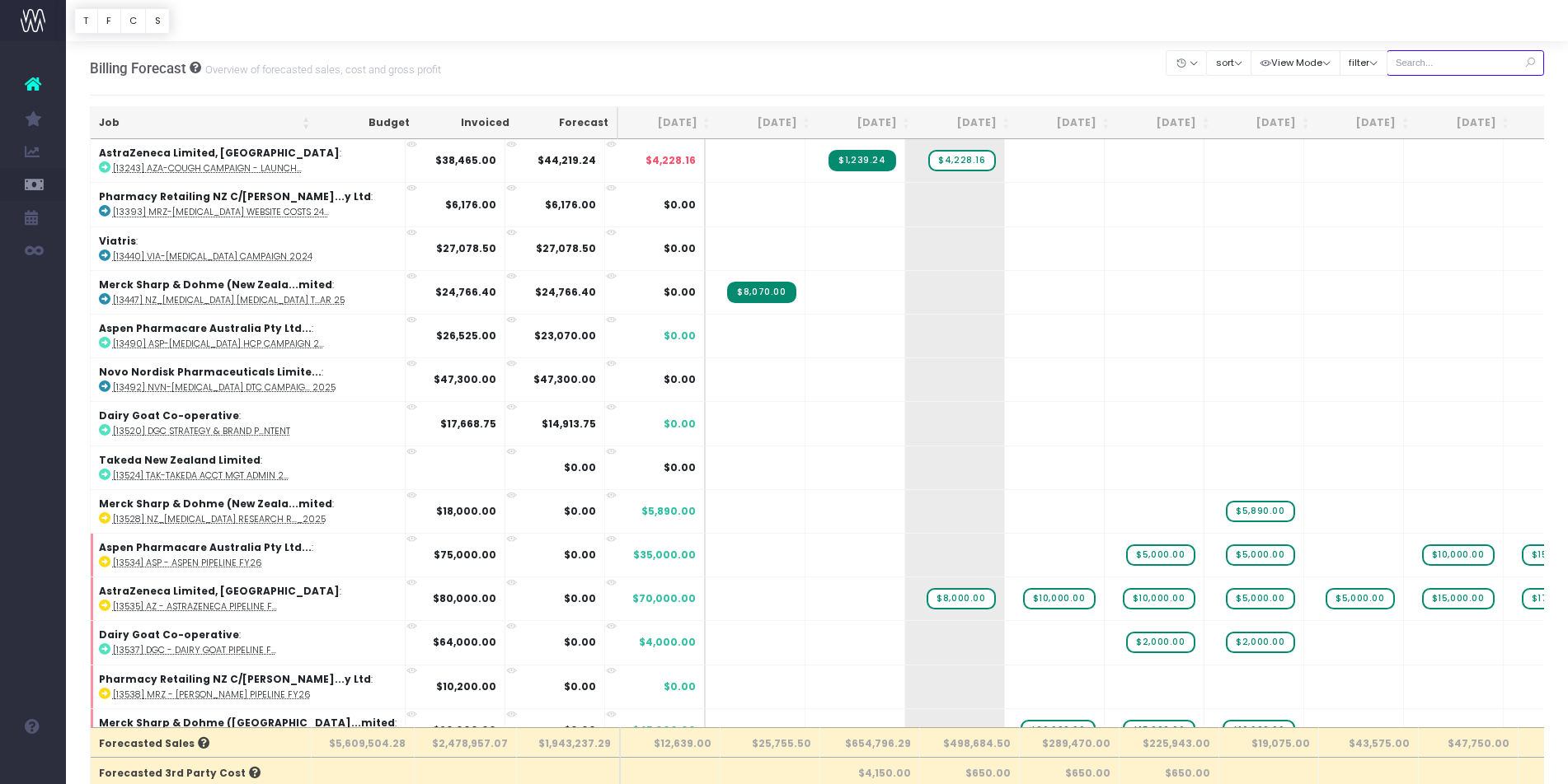
click at [1468, 68] on input "text" at bounding box center [1466, 63] width 158 height 26
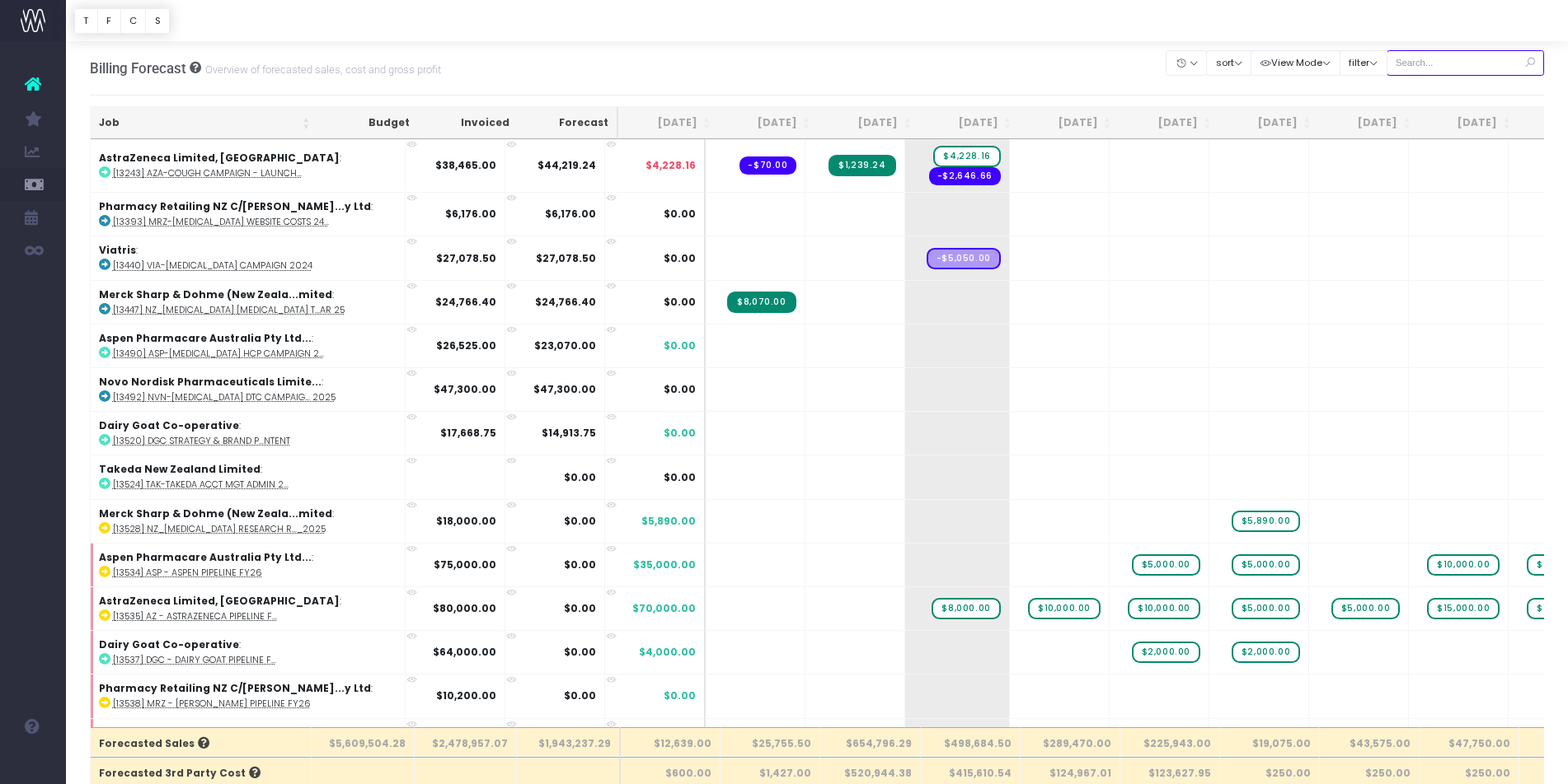
type input "Merck sharp & dohme ([GEOGRAPHIC_DATA]"
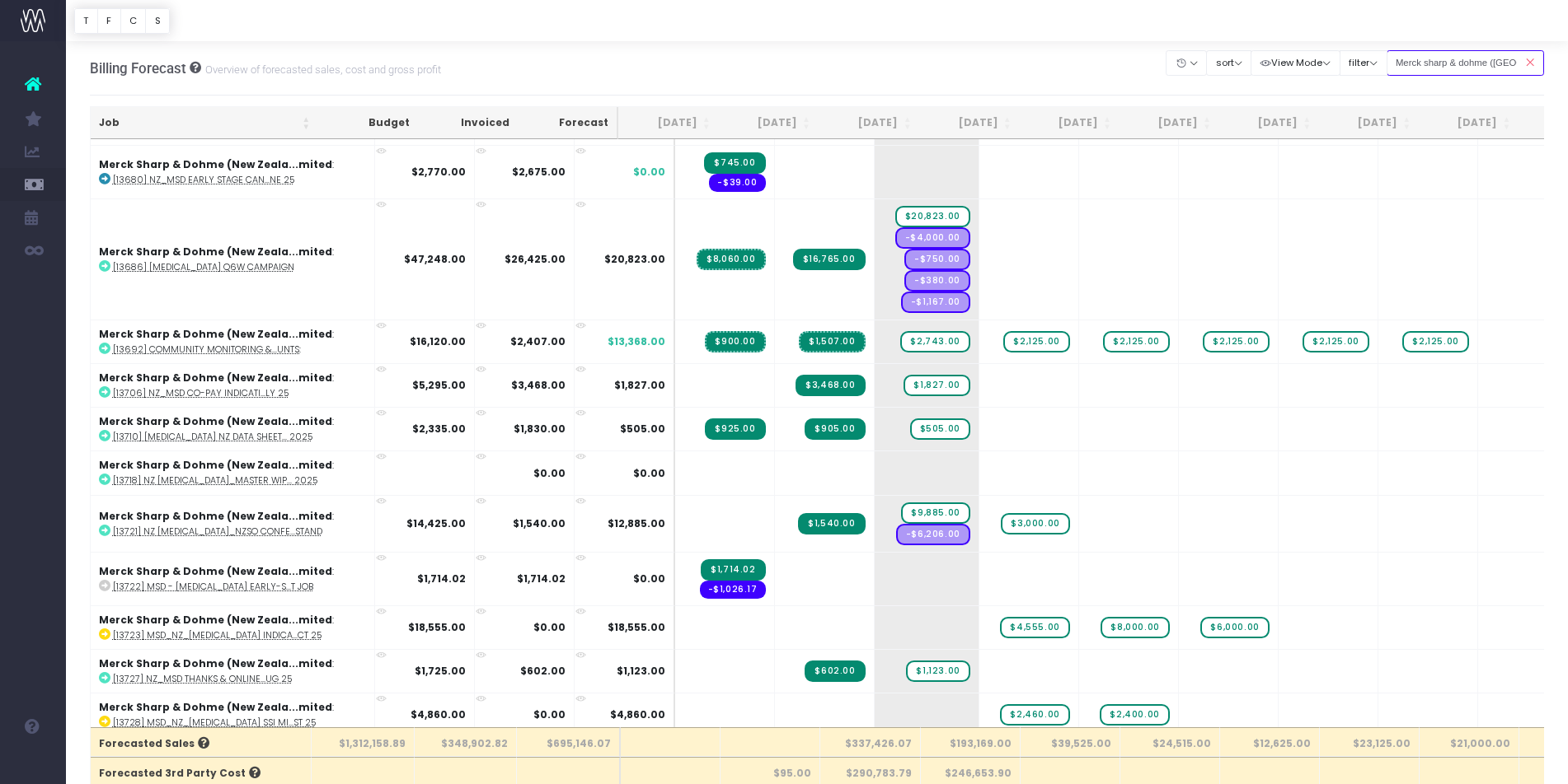
scroll to position [1360, 0]
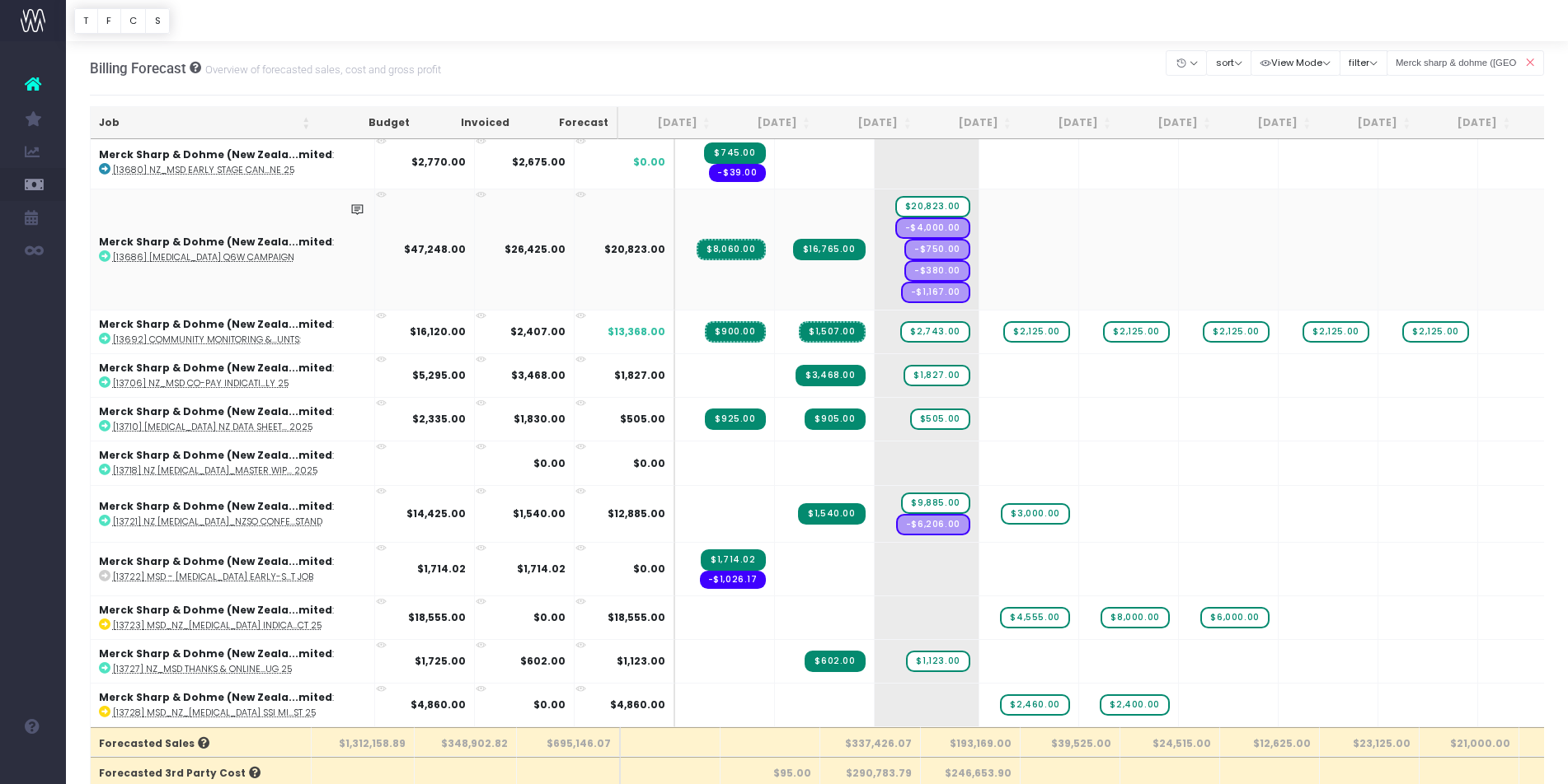
click at [104, 254] on icon at bounding box center [104, 256] width 12 height 12
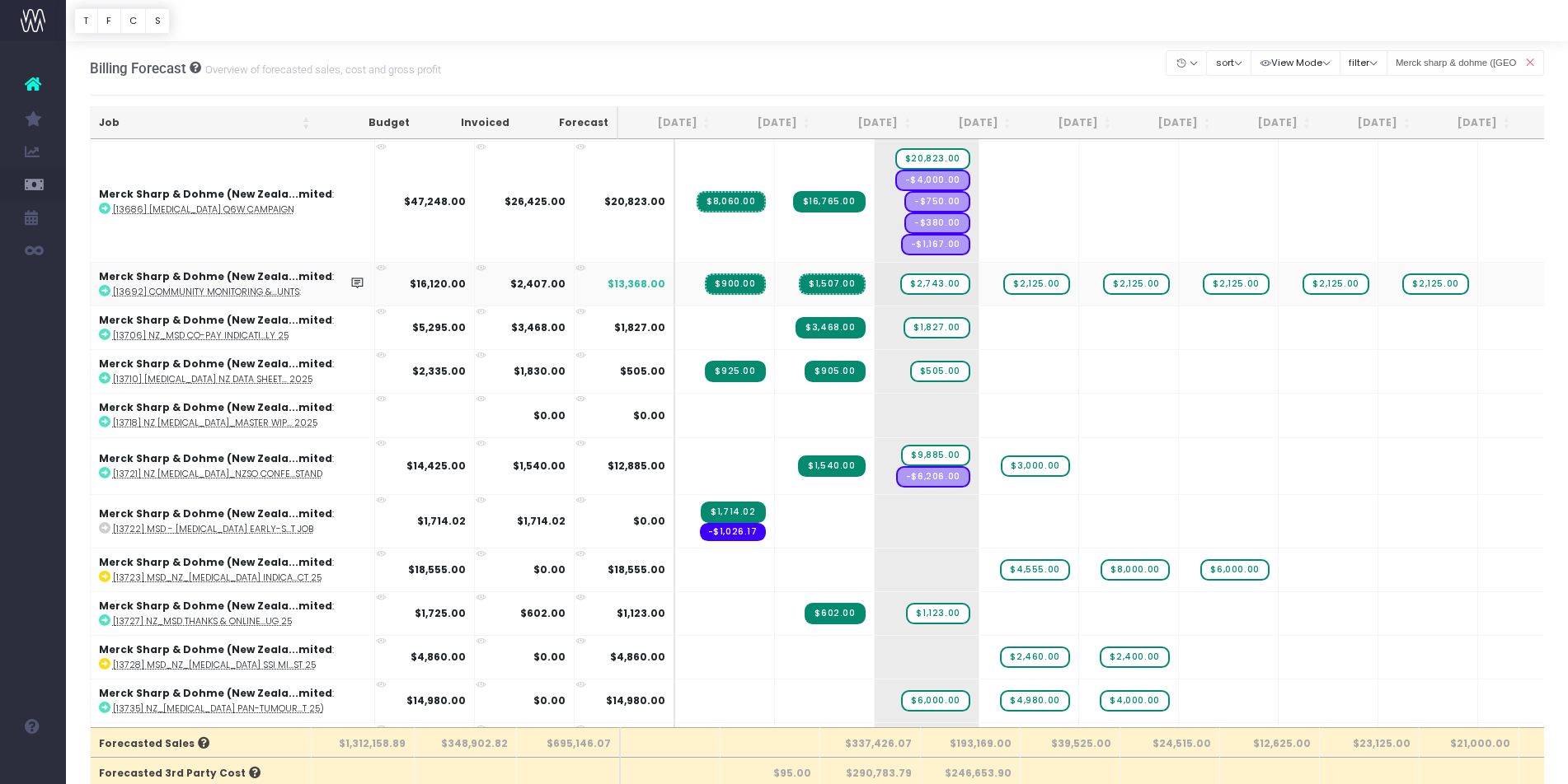
scroll to position [1470, 0]
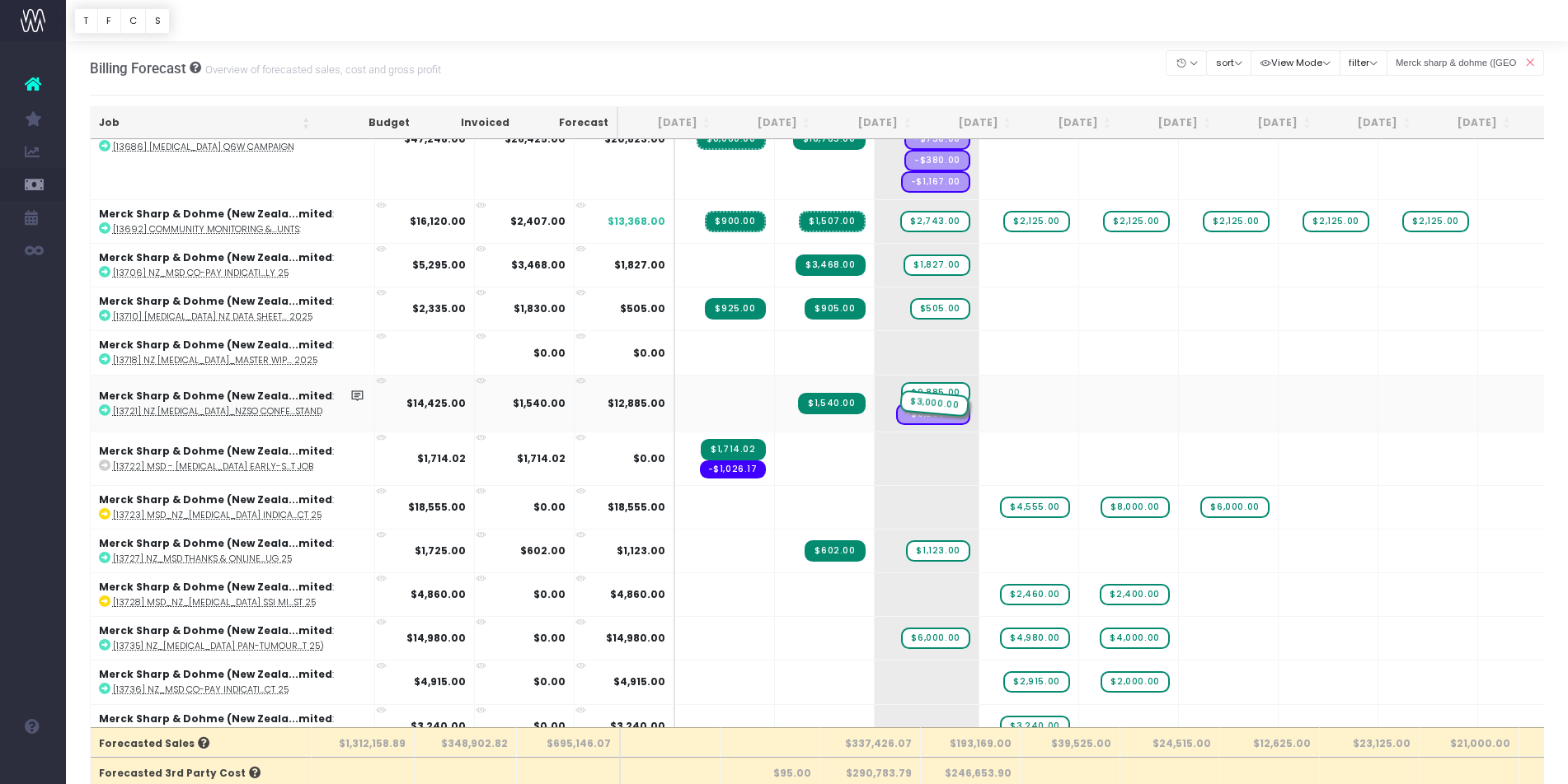
drag, startPoint x: 982, startPoint y: 406, endPoint x: 889, endPoint y: 407, distance: 93.0
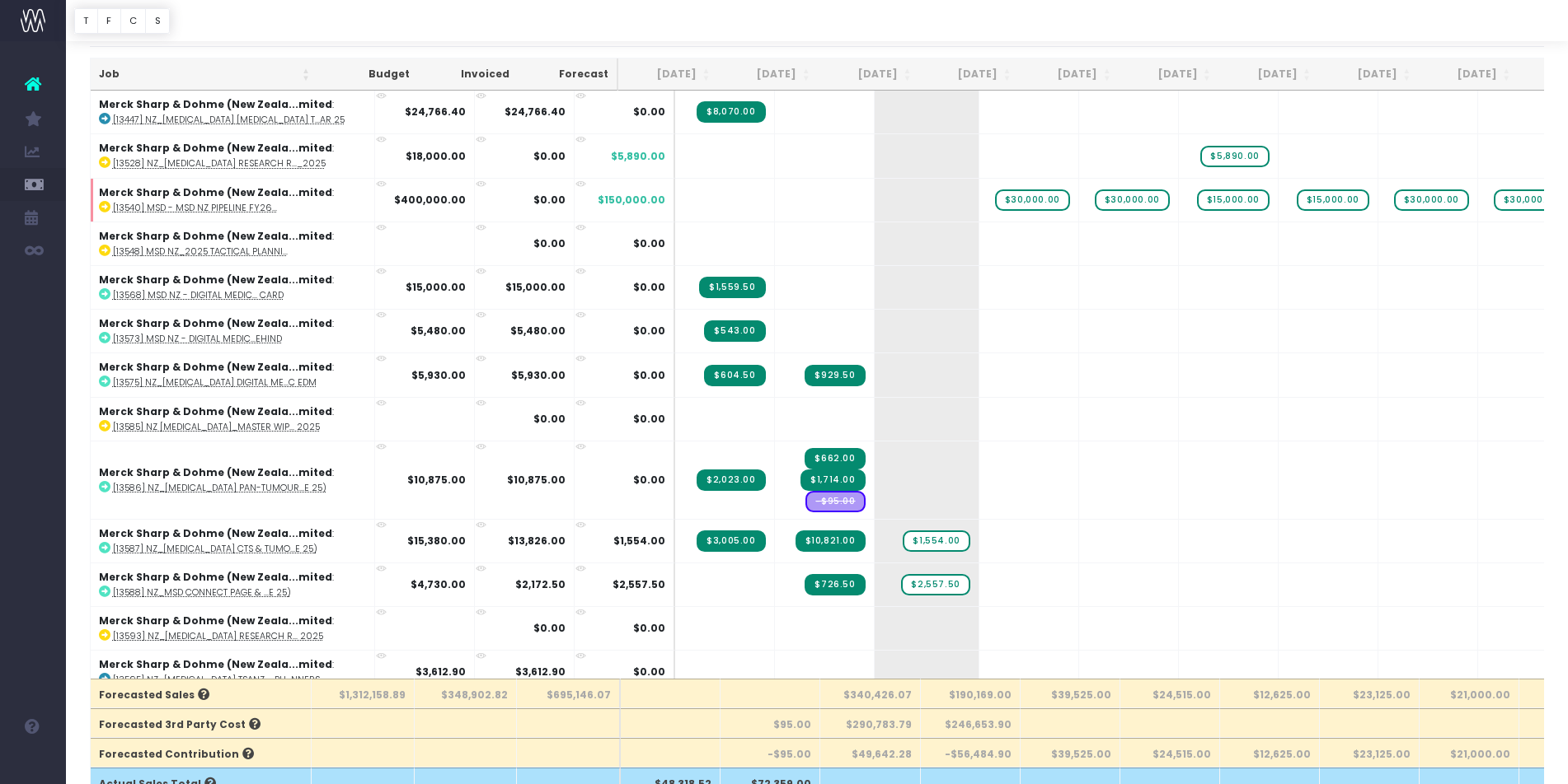
scroll to position [0, 0]
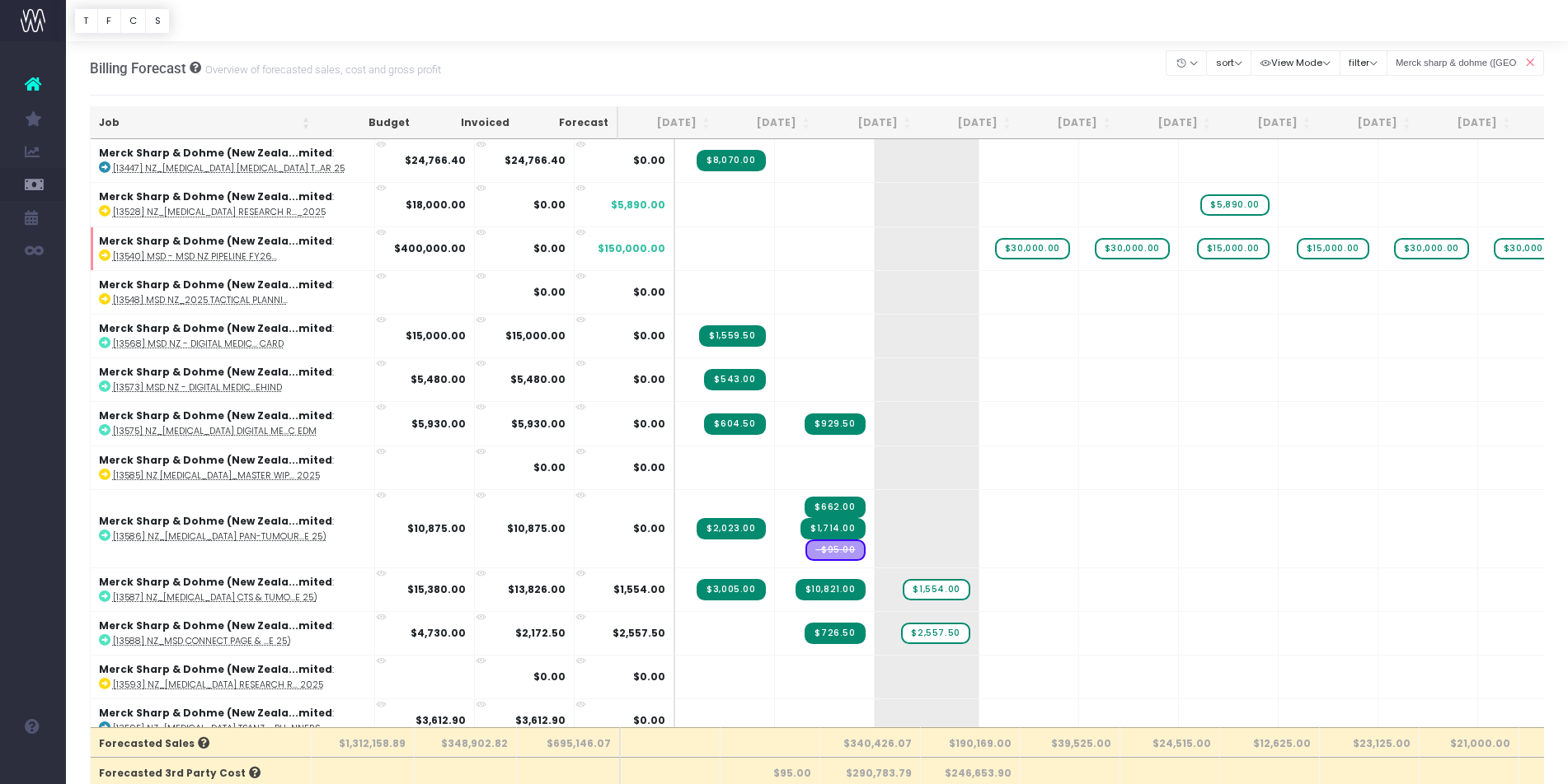
click at [1536, 61] on icon at bounding box center [1528, 63] width 29 height 34
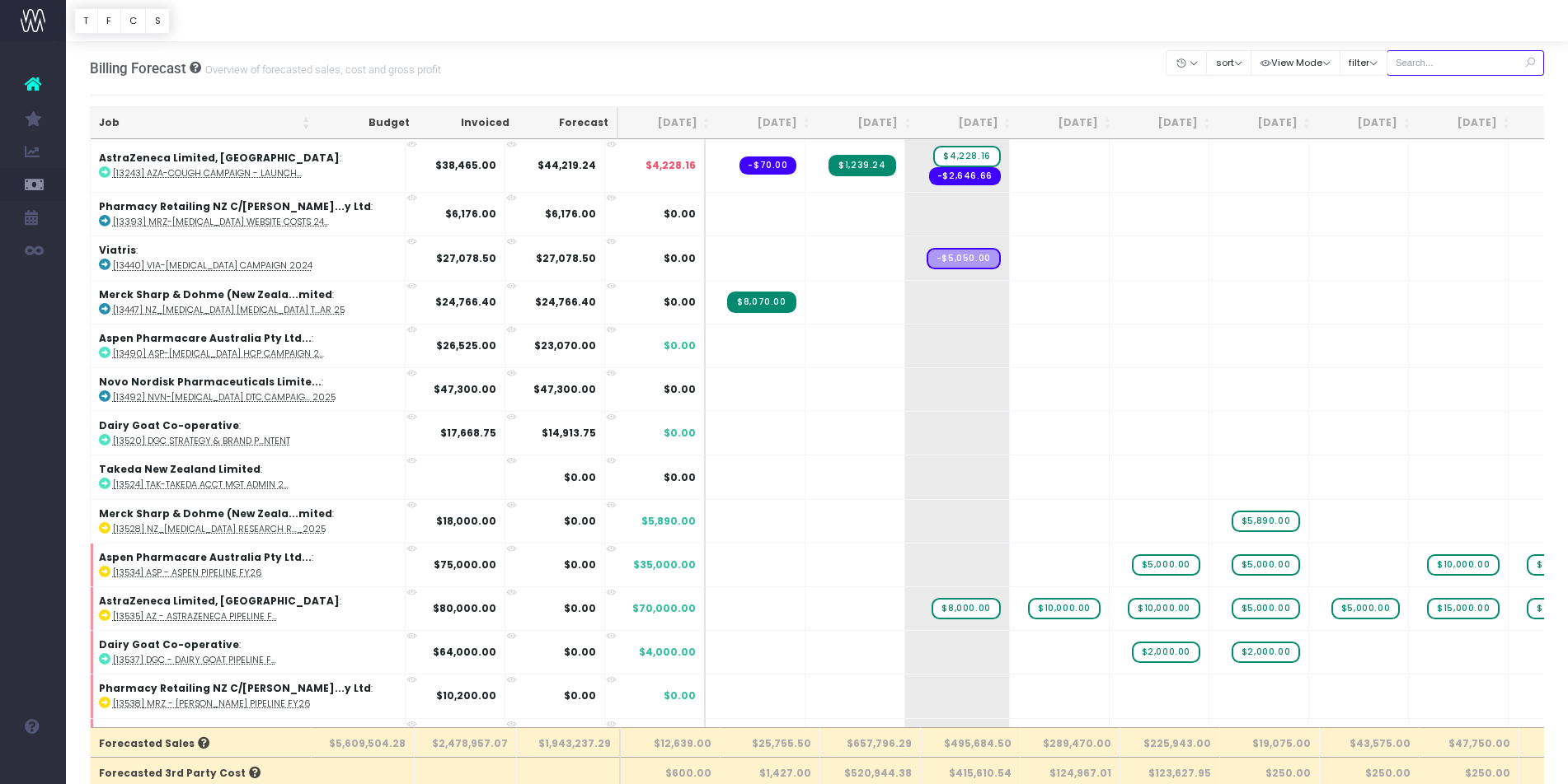
click at [1446, 75] on input "text" at bounding box center [1466, 63] width 158 height 26
type input "Merck sharp & dohme ([GEOGRAPHIC_DATA]"
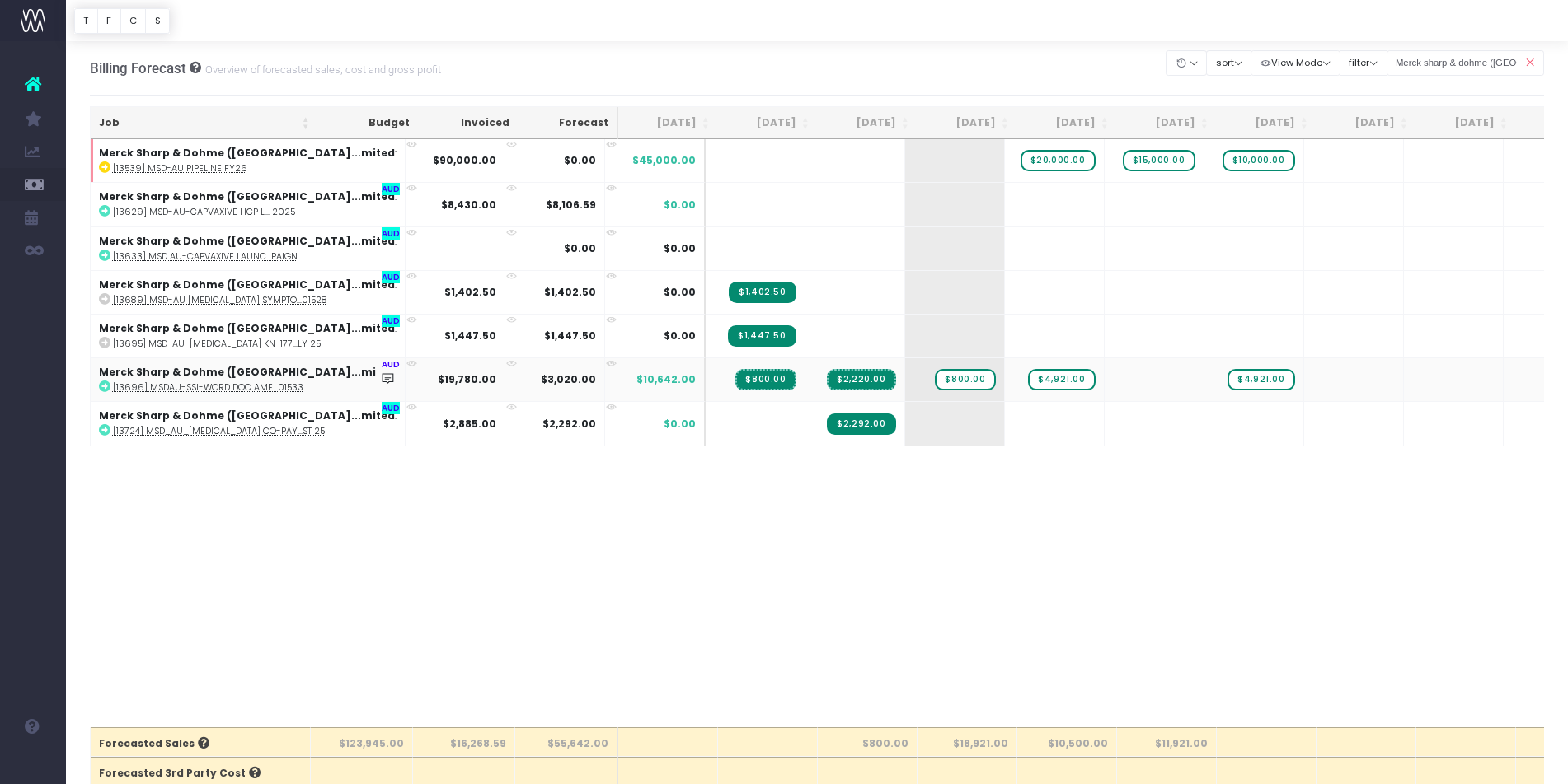
click at [104, 387] on icon at bounding box center [104, 386] width 12 height 12
click at [935, 380] on span "$800.00" at bounding box center [964, 379] width 60 height 21
type input "1636"
click at [1006, 454] on body "Oh my... this is bad. [PERSON_NAME] wasn't able to load this page. Please conta…" at bounding box center [784, 392] width 1568 height 784
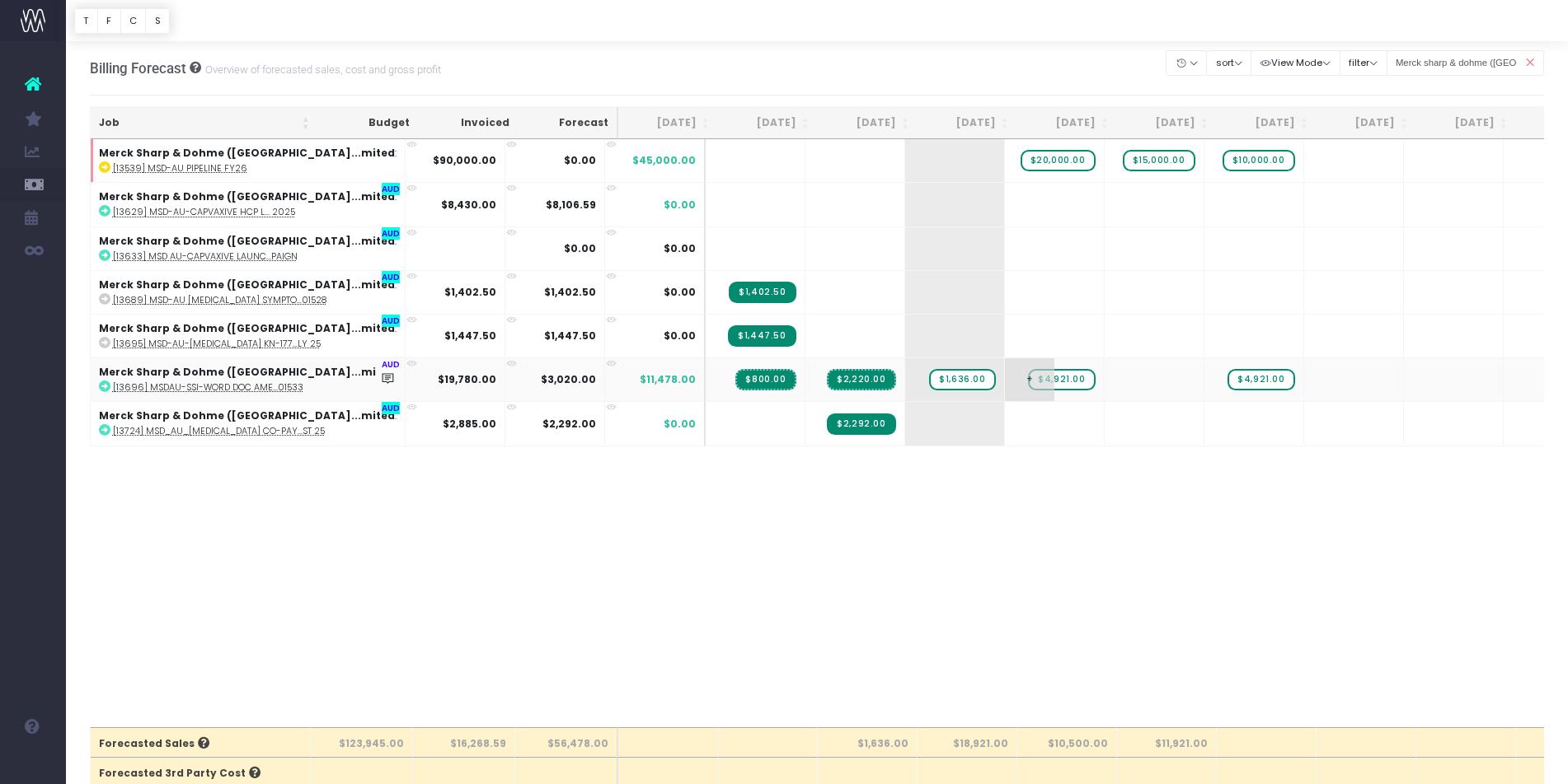
click at [1028, 378] on span "$4,921.00" at bounding box center [1061, 379] width 67 height 21
click at [974, 524] on div "Job Budget Invoiced Forecast [DATE] Aug [DATE] Oct [DATE] Dec [DATE] Feb [DATE]…" at bounding box center [818, 432] width 1455 height 588
click at [1028, 384] on span "$4,921.00" at bounding box center [1061, 379] width 67 height 21
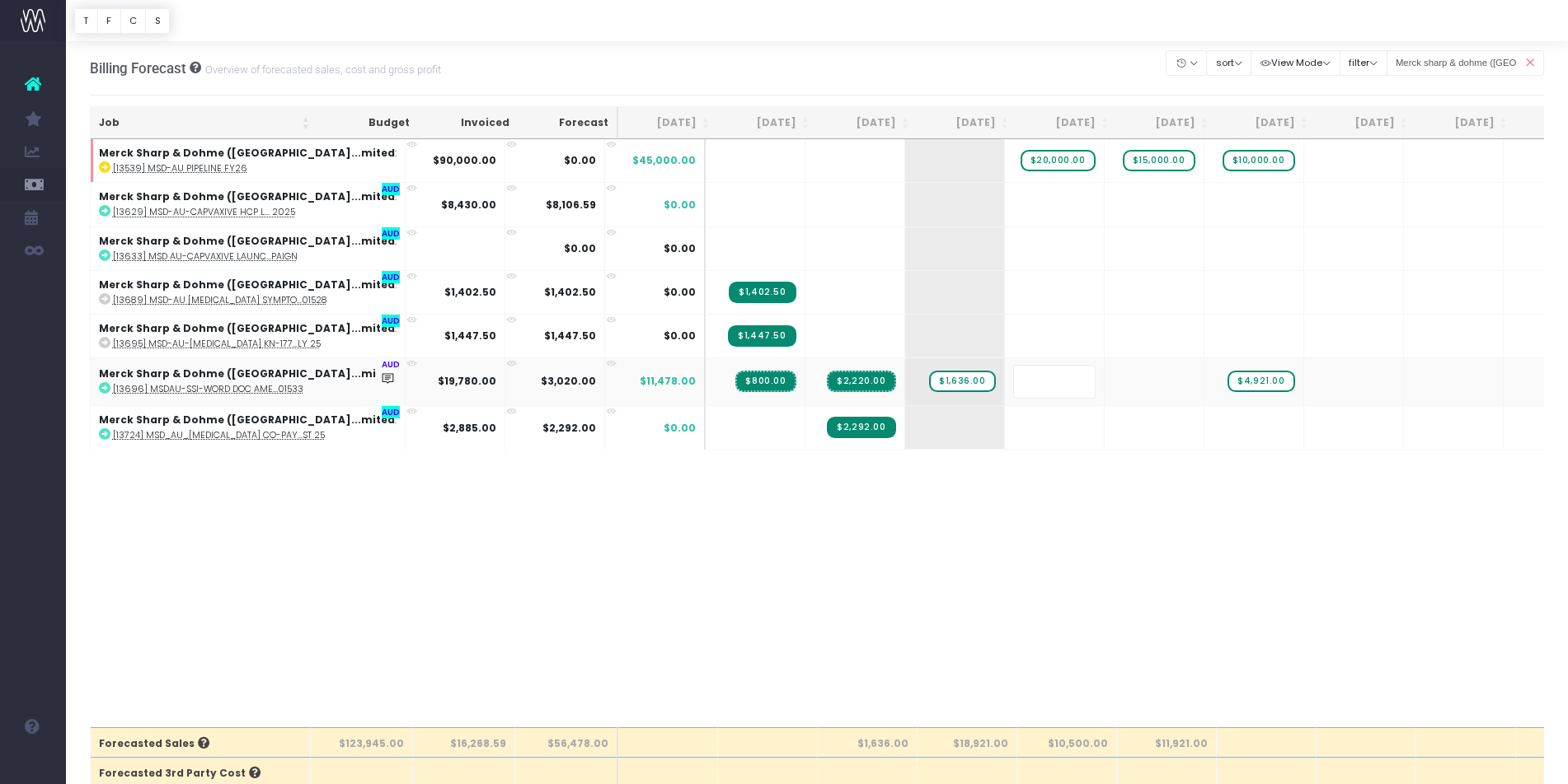
click at [1001, 479] on body "Oh my... this is bad. [PERSON_NAME] wasn't able to load this page. Please conta…" at bounding box center [784, 392] width 1568 height 784
click at [1005, 380] on span "+" at bounding box center [1029, 379] width 50 height 43
click at [970, 452] on body "Oh my... this is bad. [PERSON_NAME] wasn't able to load this page. Please conta…" at bounding box center [784, 392] width 1568 height 784
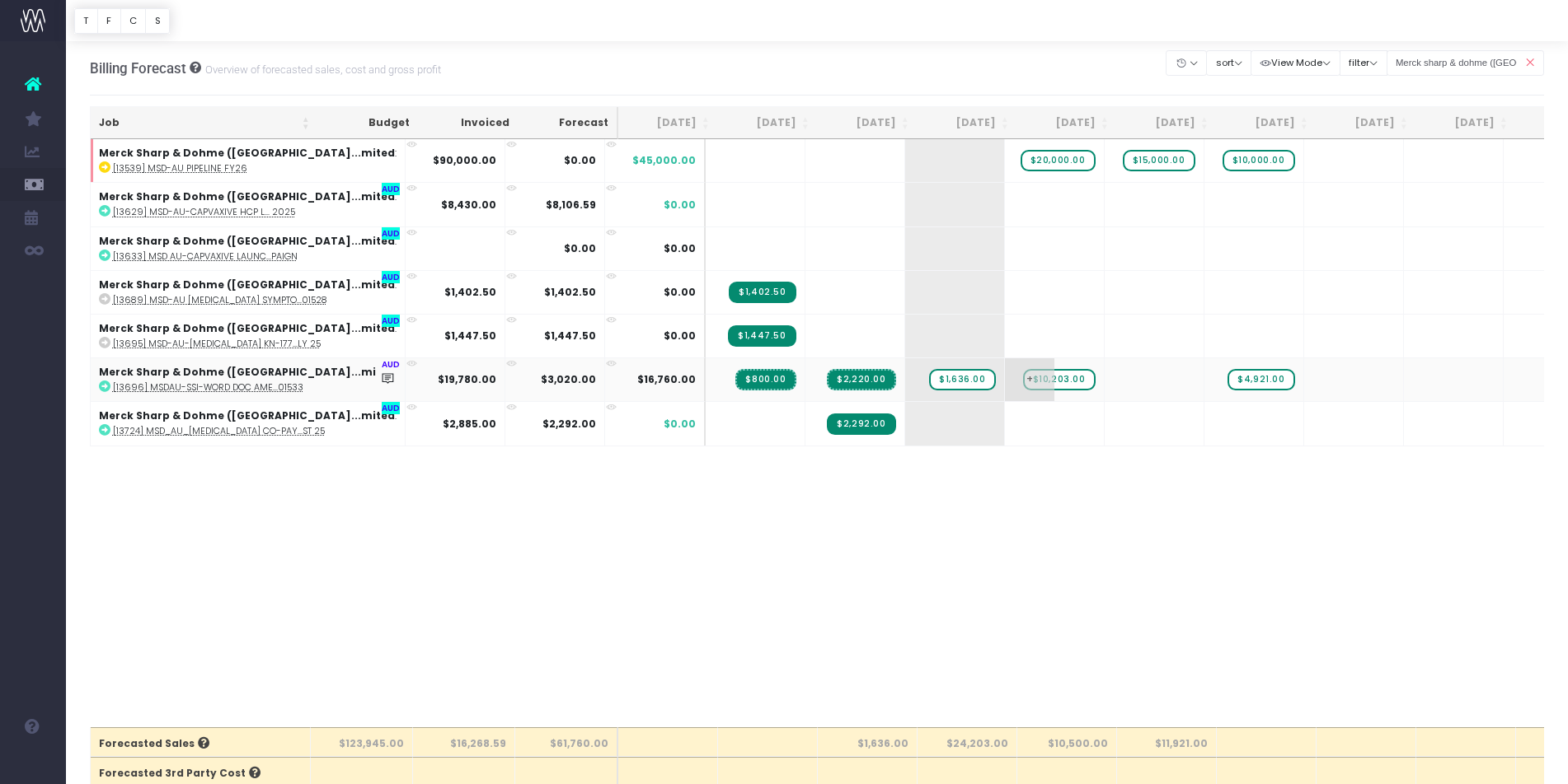
click at [1023, 381] on span "$10,203.00" at bounding box center [1059, 379] width 73 height 21
click at [1185, 386] on div at bounding box center [784, 392] width 1568 height 784
click at [1227, 381] on span "$4,921.00" at bounding box center [1260, 379] width 67 height 21
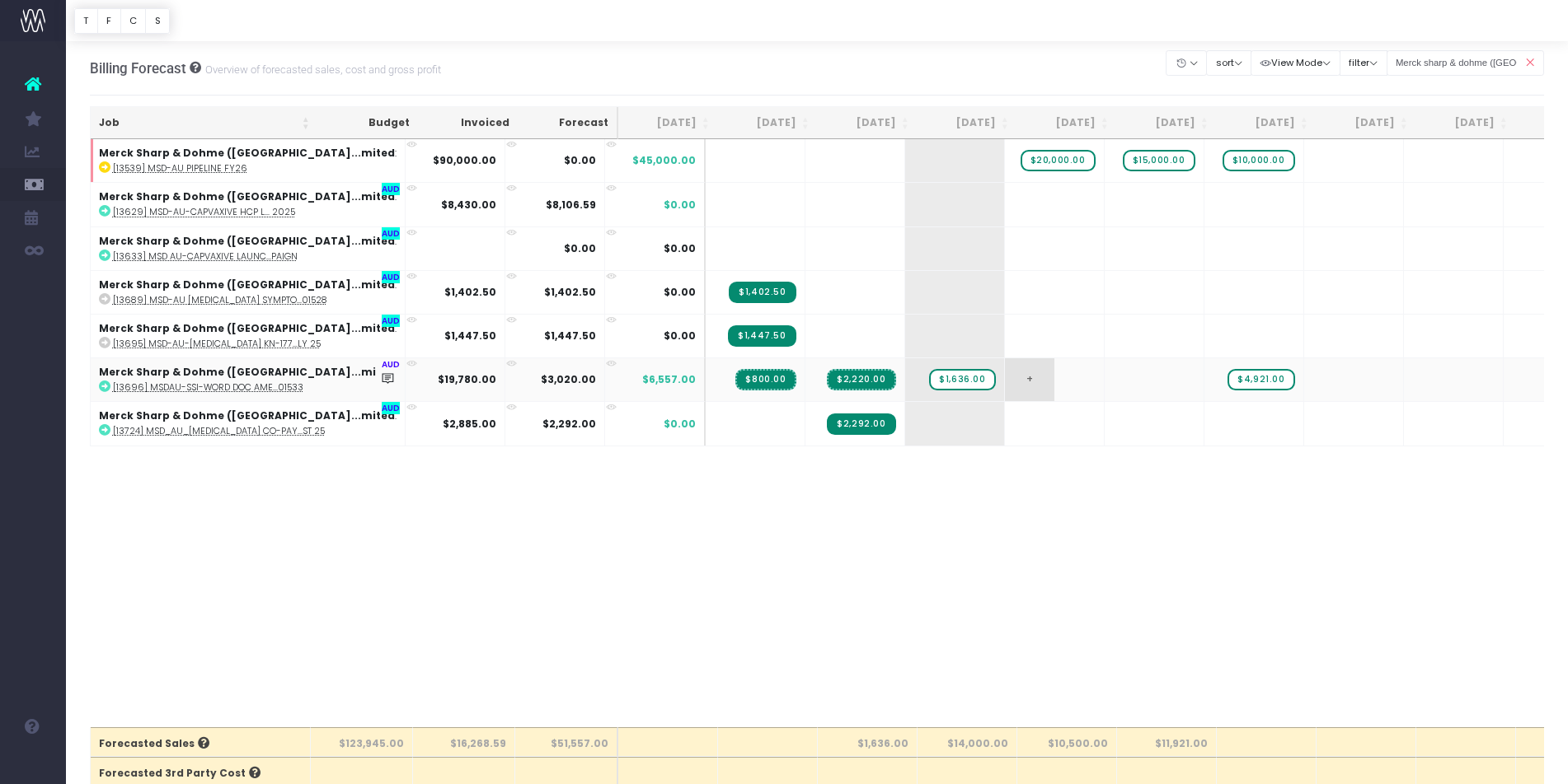
click at [1005, 376] on span "+" at bounding box center [1029, 379] width 50 height 43
type input "4921"
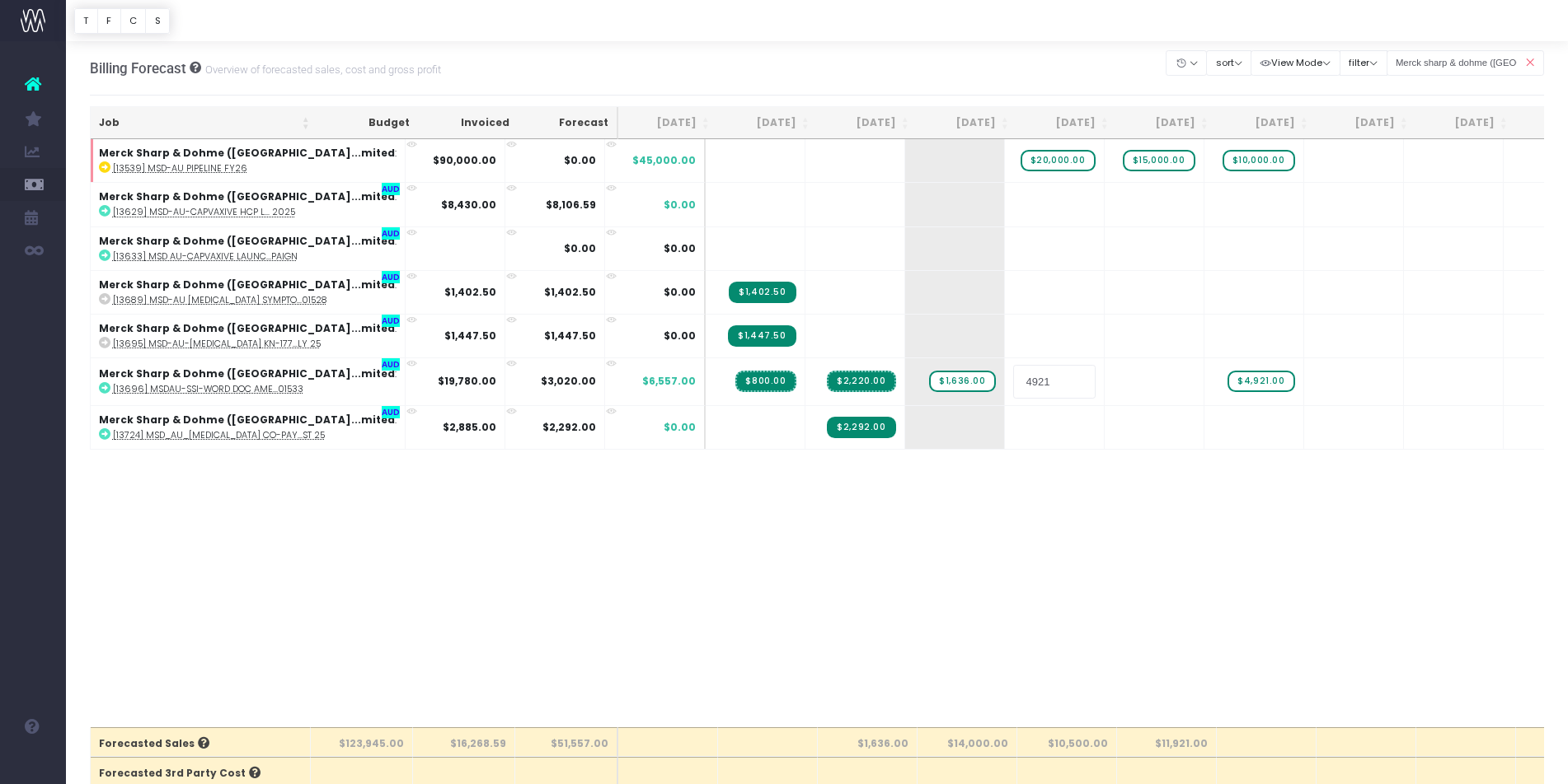
click at [1050, 467] on body "Oh my... this is bad. [PERSON_NAME] wasn't able to load this page. Please conta…" at bounding box center [784, 392] width 1568 height 784
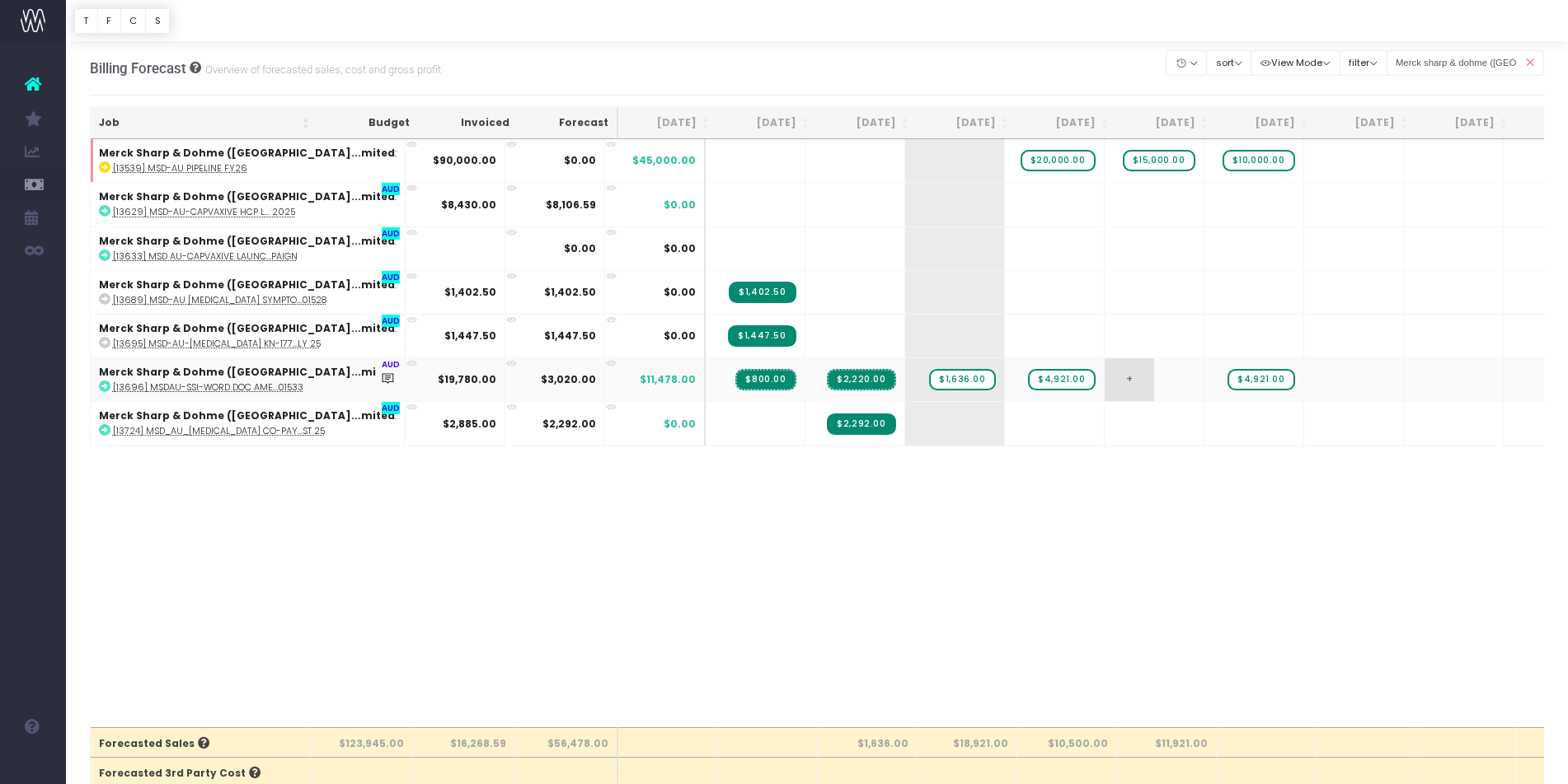
click at [1104, 377] on span "+" at bounding box center [1129, 379] width 50 height 43
click at [1052, 482] on body "Oh my... this is bad. [PERSON_NAME] wasn't able to load this page. Please conta…" at bounding box center [784, 392] width 1568 height 784
drag, startPoint x: 1084, startPoint y: 381, endPoint x: 991, endPoint y: 381, distance: 93.0
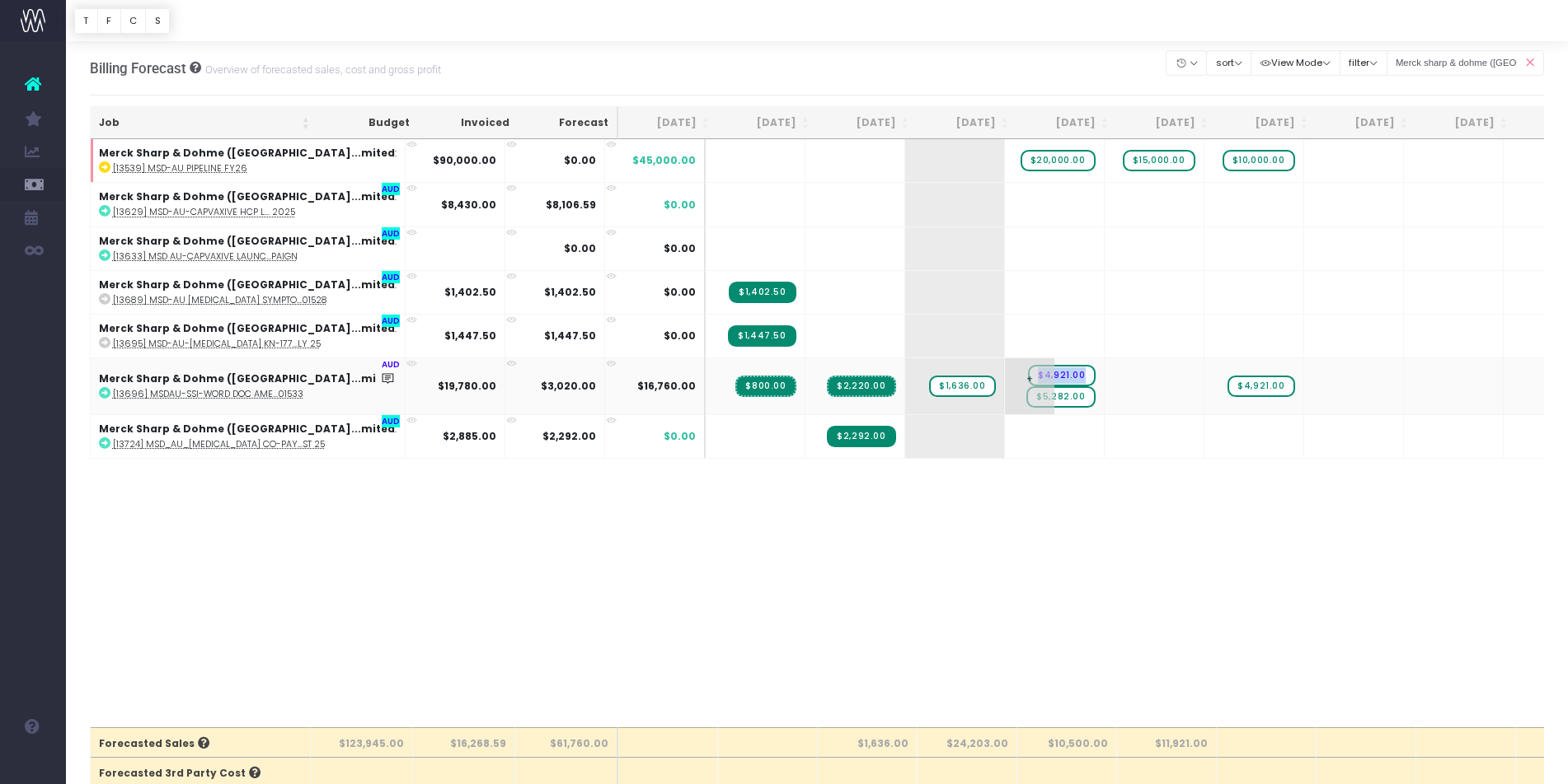
drag, startPoint x: 966, startPoint y: 374, endPoint x: 1003, endPoint y: 374, distance: 37.0
click at [1005, 374] on td "+ $4,921.00 $5,282.00" at bounding box center [1054, 386] width 99 height 57
click at [1104, 436] on span "+" at bounding box center [1129, 436] width 50 height 43
drag, startPoint x: 997, startPoint y: 377, endPoint x: 1065, endPoint y: 376, distance: 68.0
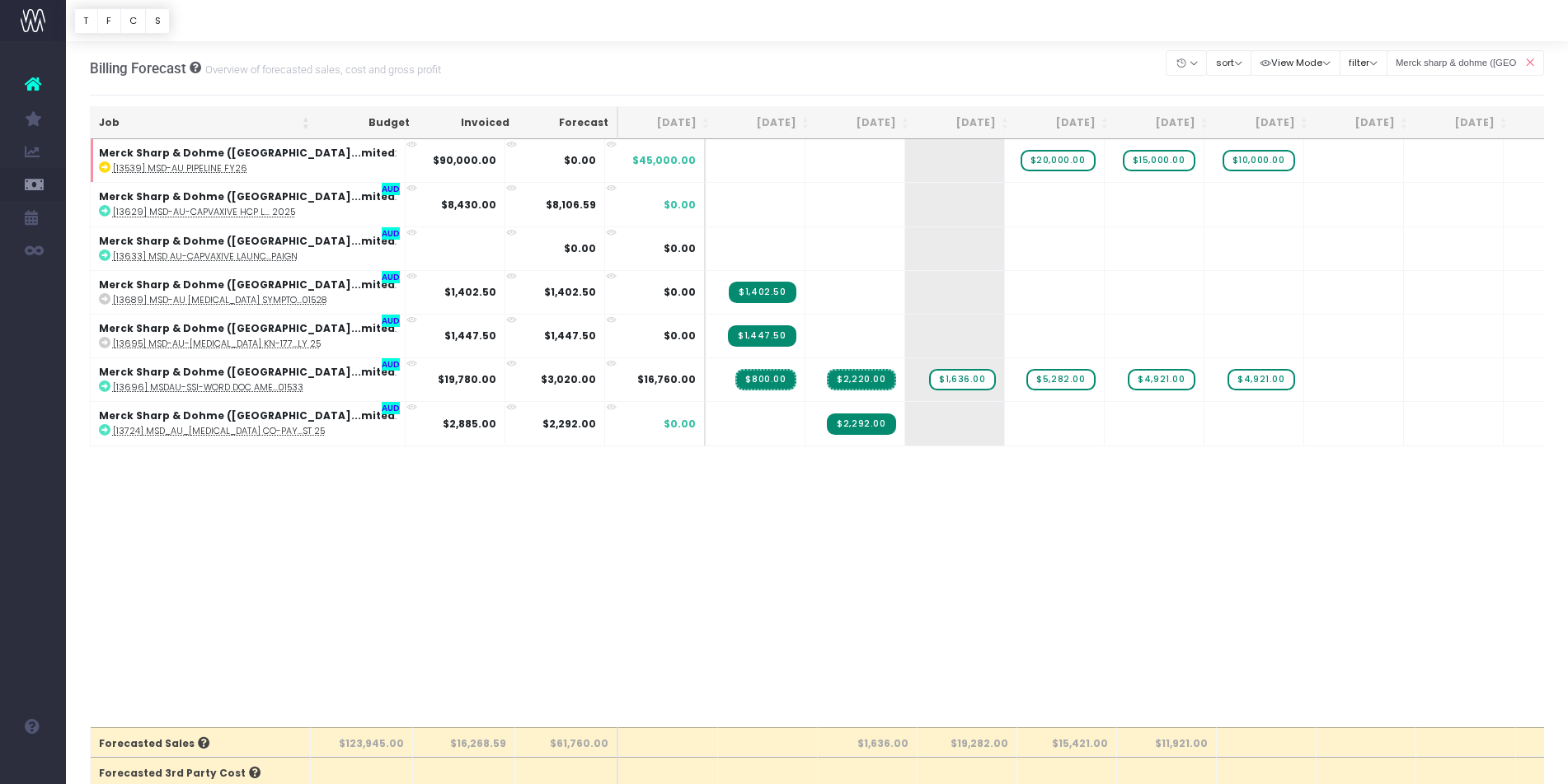
click at [1528, 66] on icon at bounding box center [1528, 63] width 29 height 34
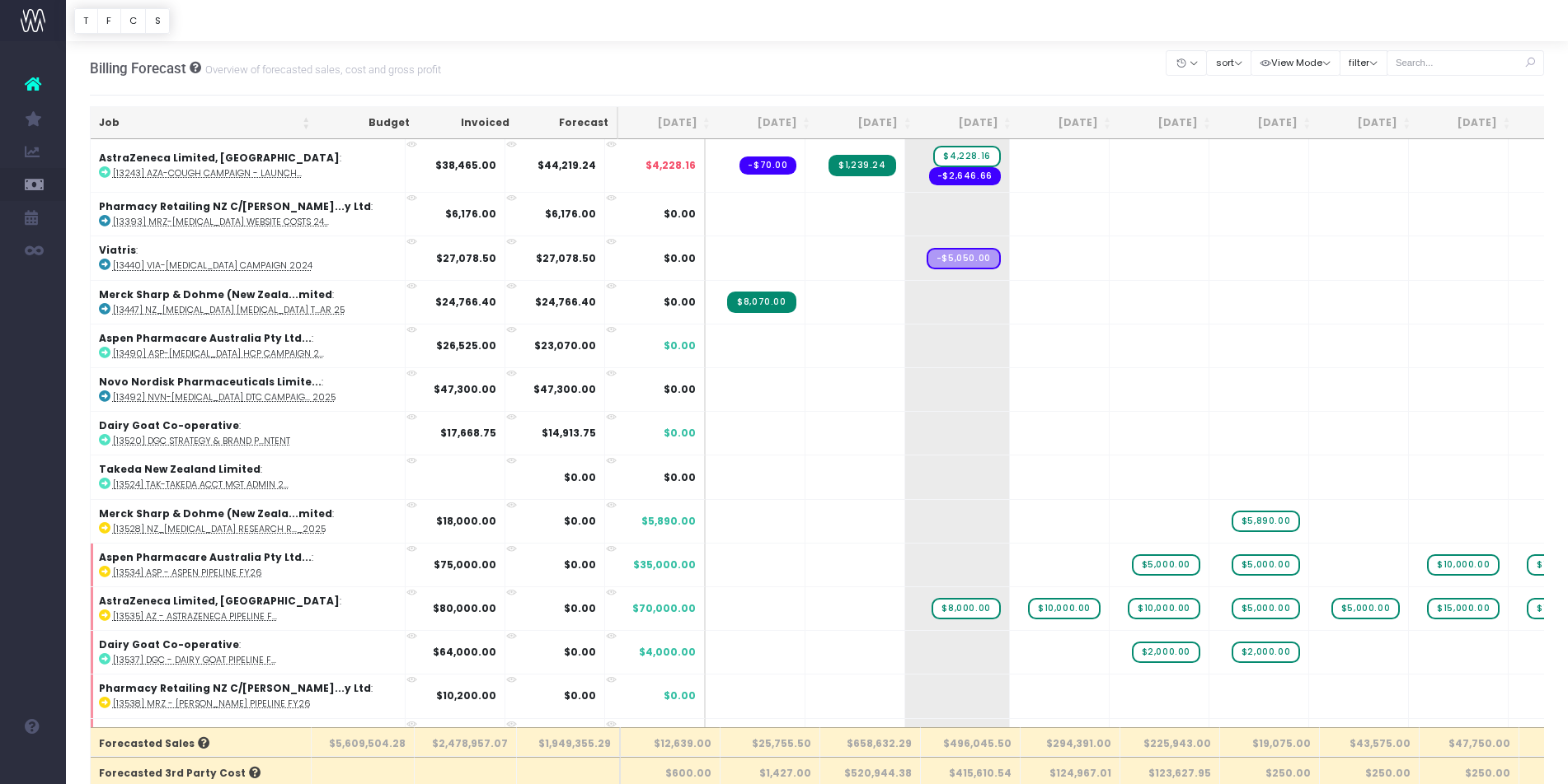
click at [1528, 59] on icon at bounding box center [1528, 63] width 29 height 34
click at [1480, 59] on input "text" at bounding box center [1466, 63] width 158 height 26
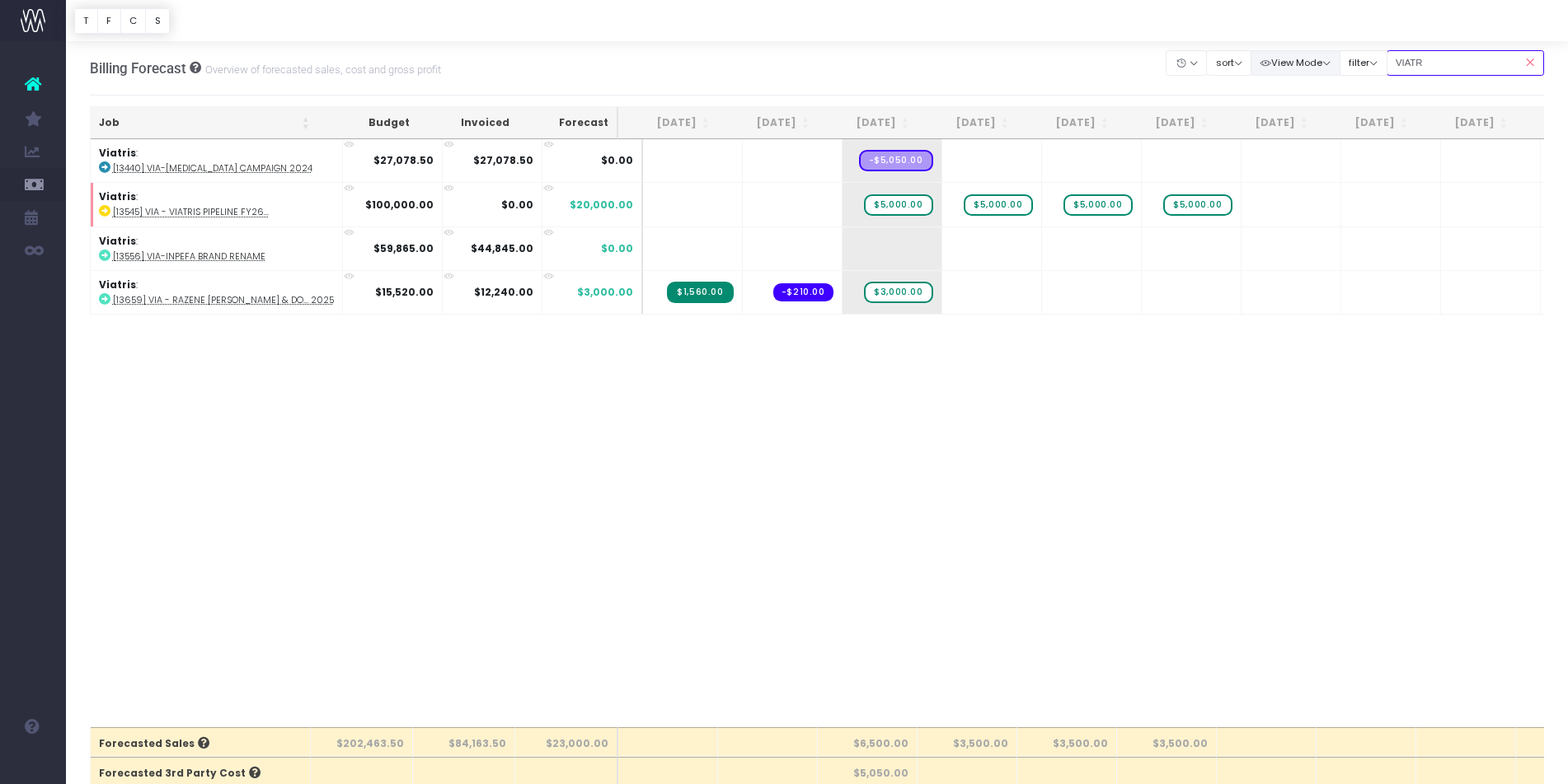
drag, startPoint x: 1458, startPoint y: 63, endPoint x: 1346, endPoint y: 63, distance: 112.0
click at [1346, 63] on div "Clear Filters Hide [DATE] [DATE] [DATE] [DATE] [DATE] [DATE] [DATE] [DATE] [DAT…" at bounding box center [1355, 63] width 377 height 34
type input "VIATR"
click at [884, 204] on span "$5,000.00" at bounding box center [898, 204] width 68 height 21
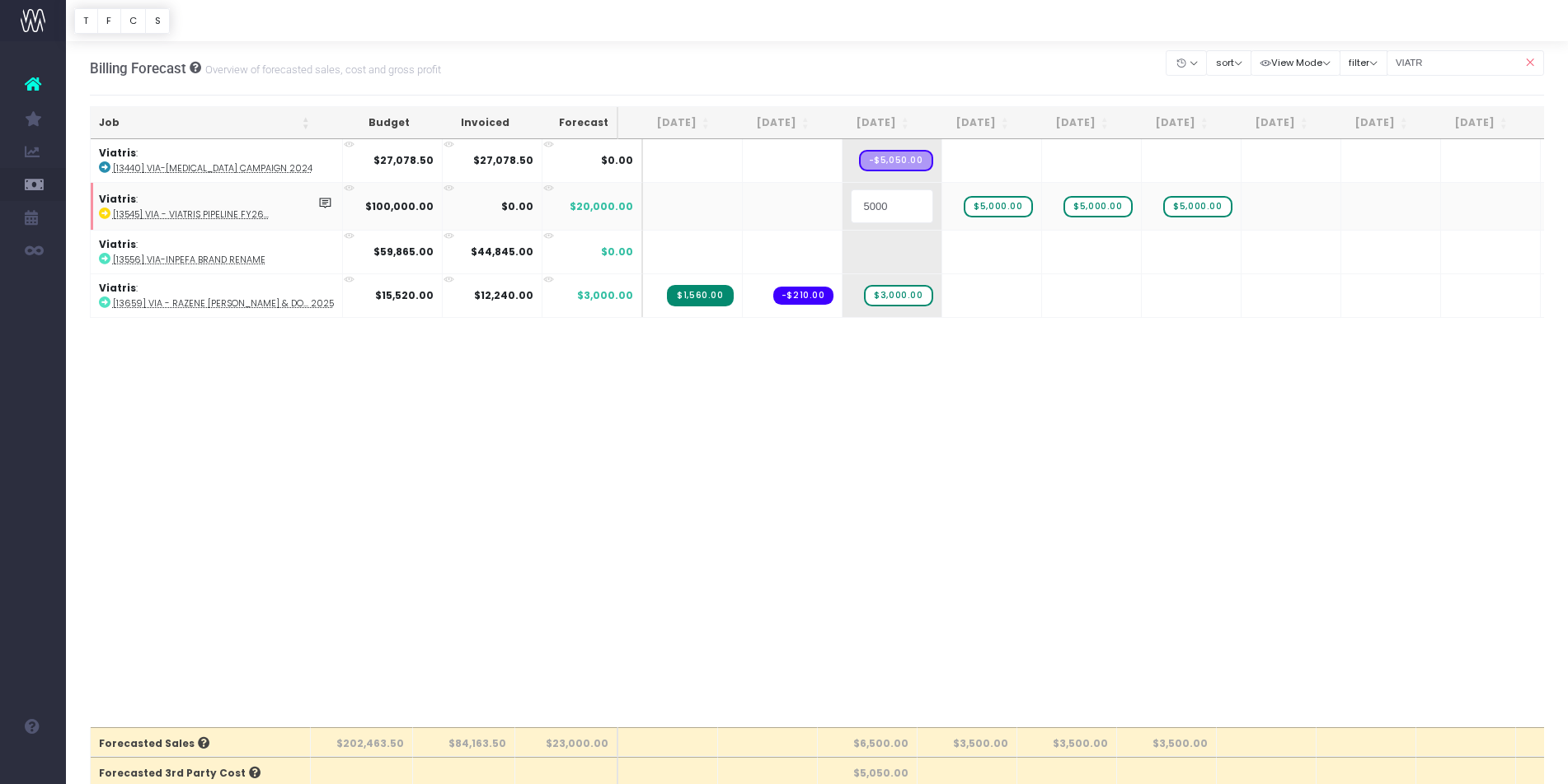
type input "\"
click at [1111, 396] on body "Oh my... this is bad. [PERSON_NAME] wasn't able to load this page. Please conta…" at bounding box center [784, 392] width 1568 height 784
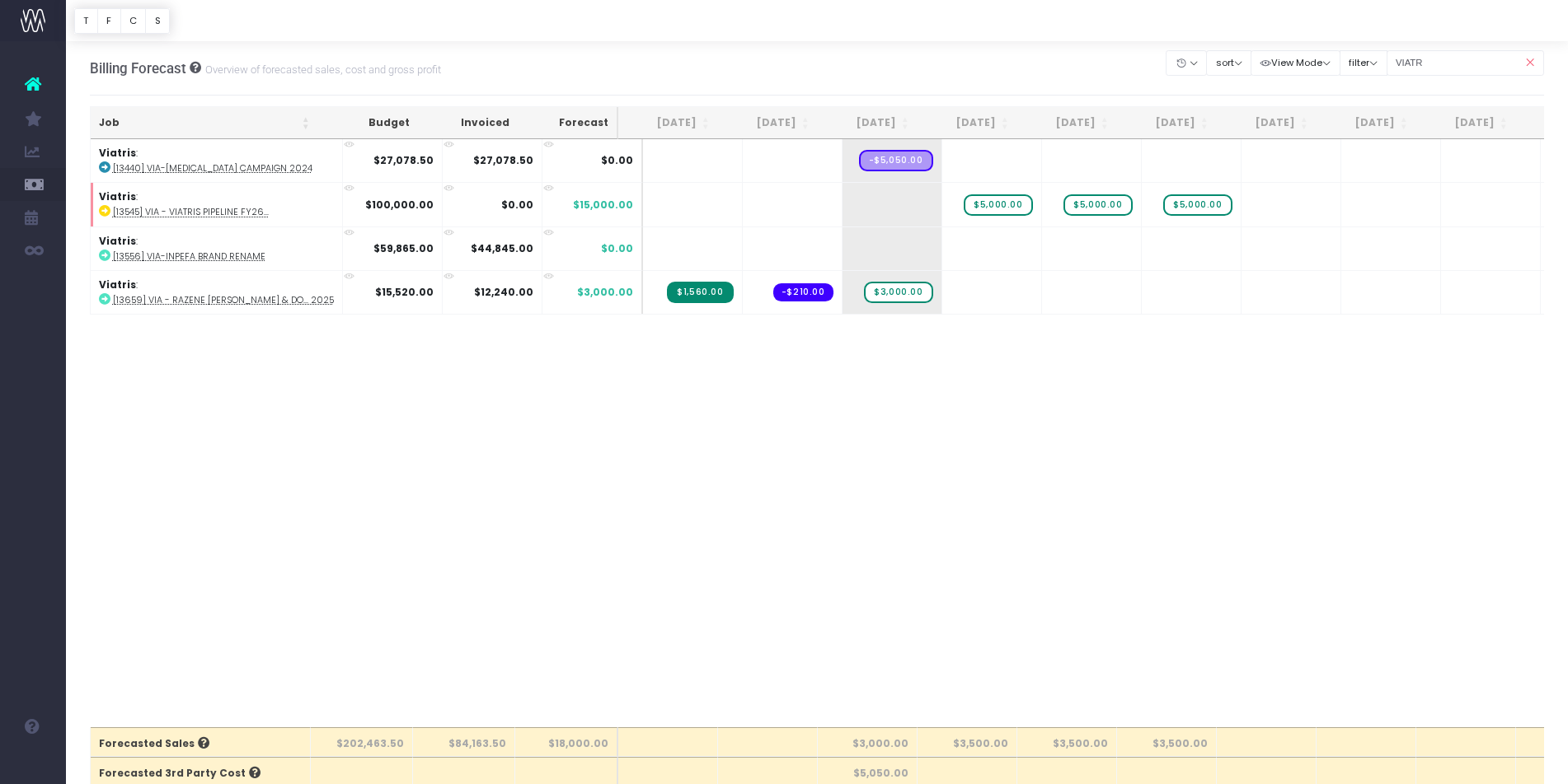
click at [1529, 65] on icon at bounding box center [1528, 63] width 29 height 34
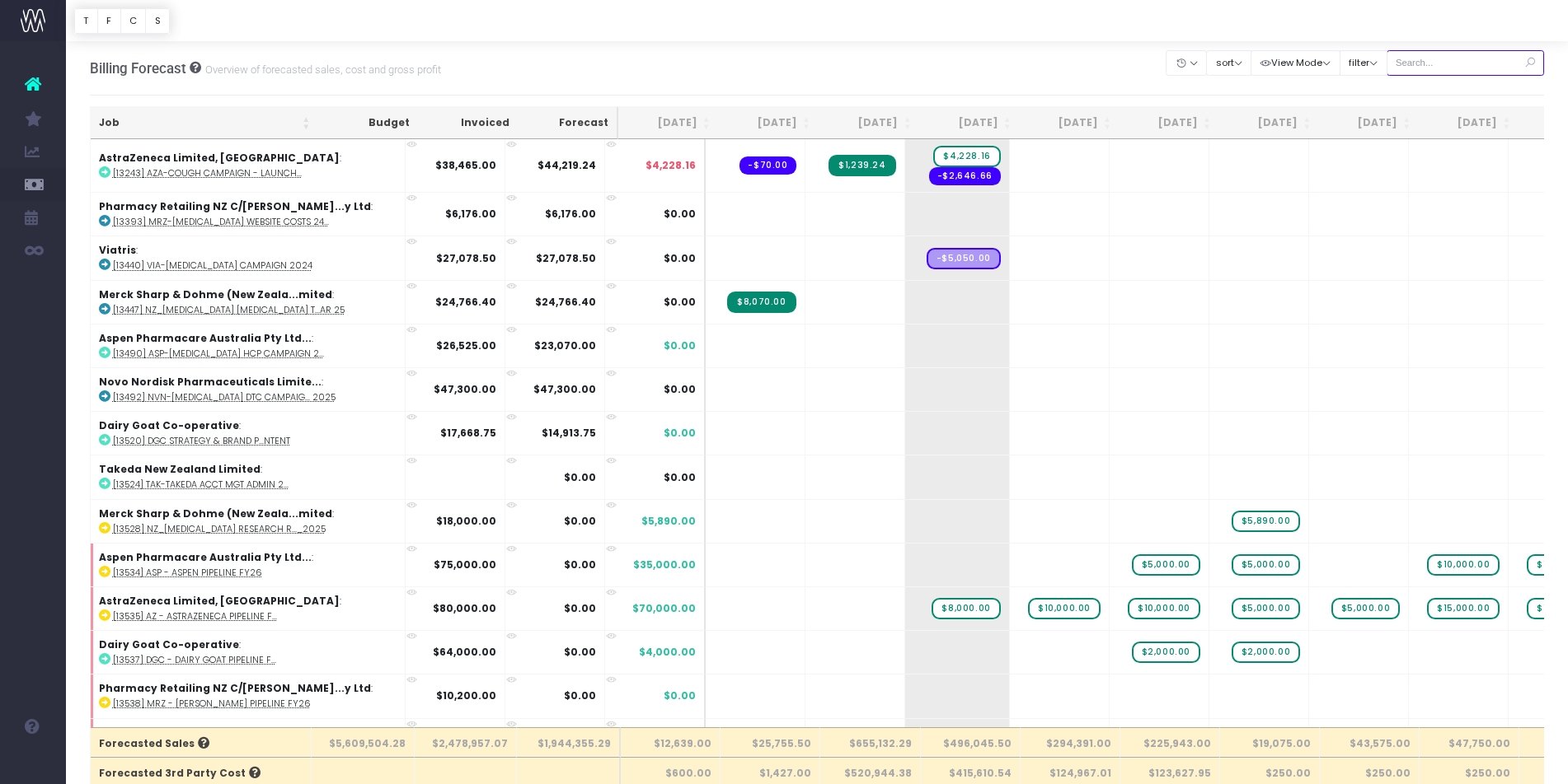
click at [1478, 59] on input "text" at bounding box center [1466, 63] width 158 height 26
type input "organon"
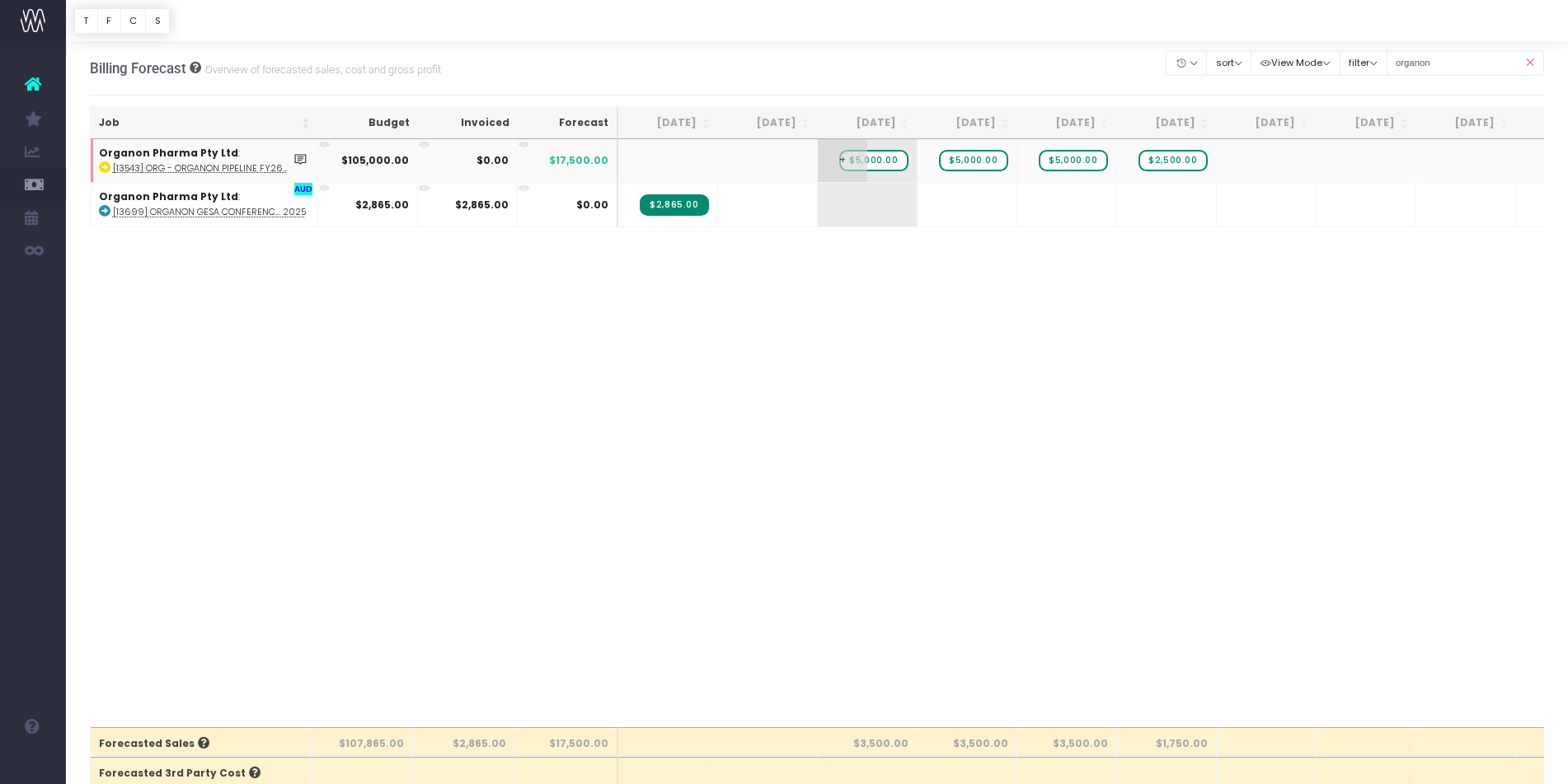
click at [877, 159] on span "$5,000.00" at bounding box center [873, 160] width 68 height 21
click at [1057, 365] on body "Oh my... this is bad. [PERSON_NAME] wasn't able to load this page. Please conta…" at bounding box center [784, 392] width 1568 height 784
click at [1529, 63] on icon at bounding box center [1528, 63] width 29 height 34
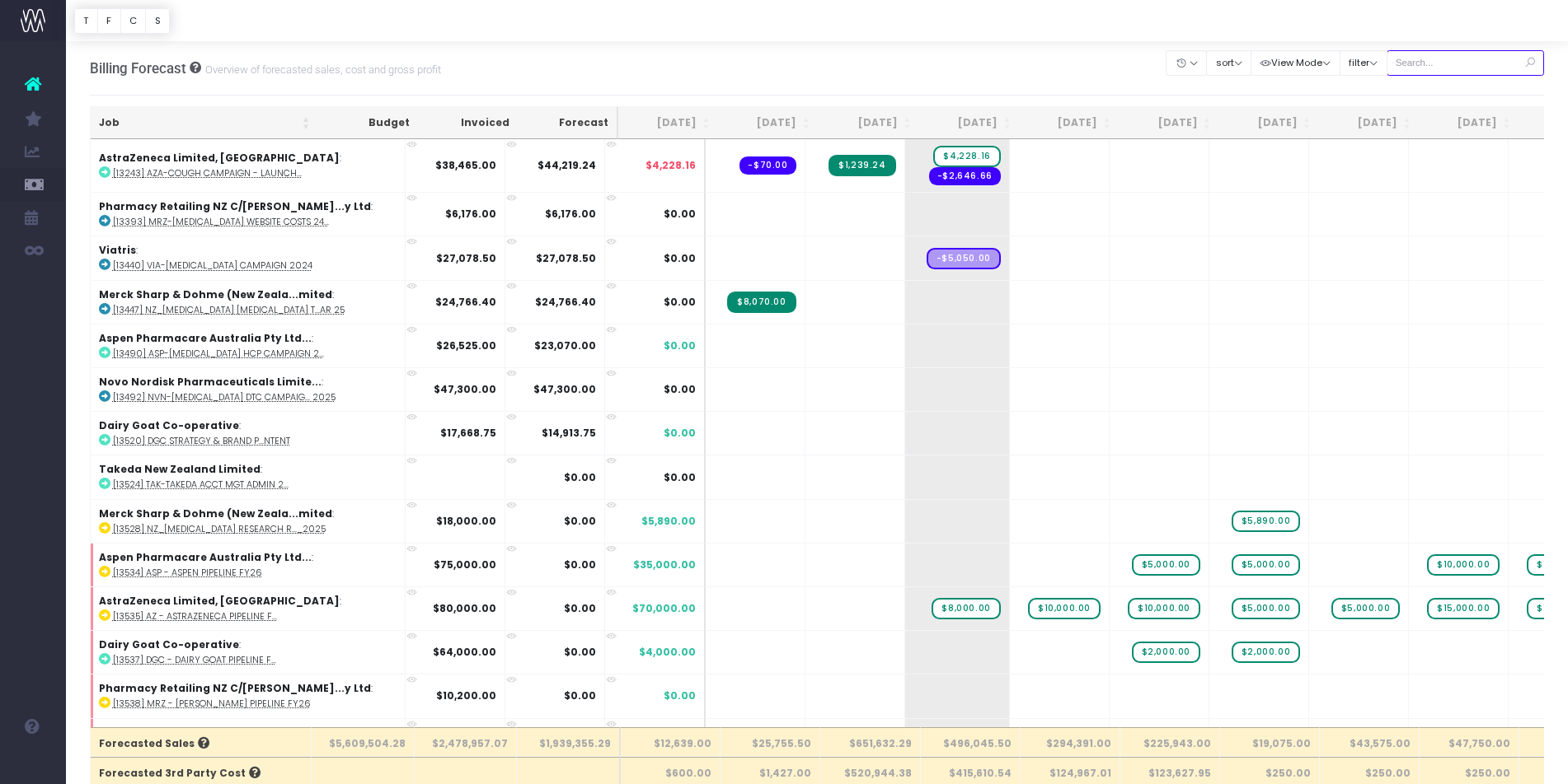
click at [1434, 58] on input "text" at bounding box center [1466, 63] width 158 height 26
type input "Merck sharp & dohme ([GEOGRAPHIC_DATA]"
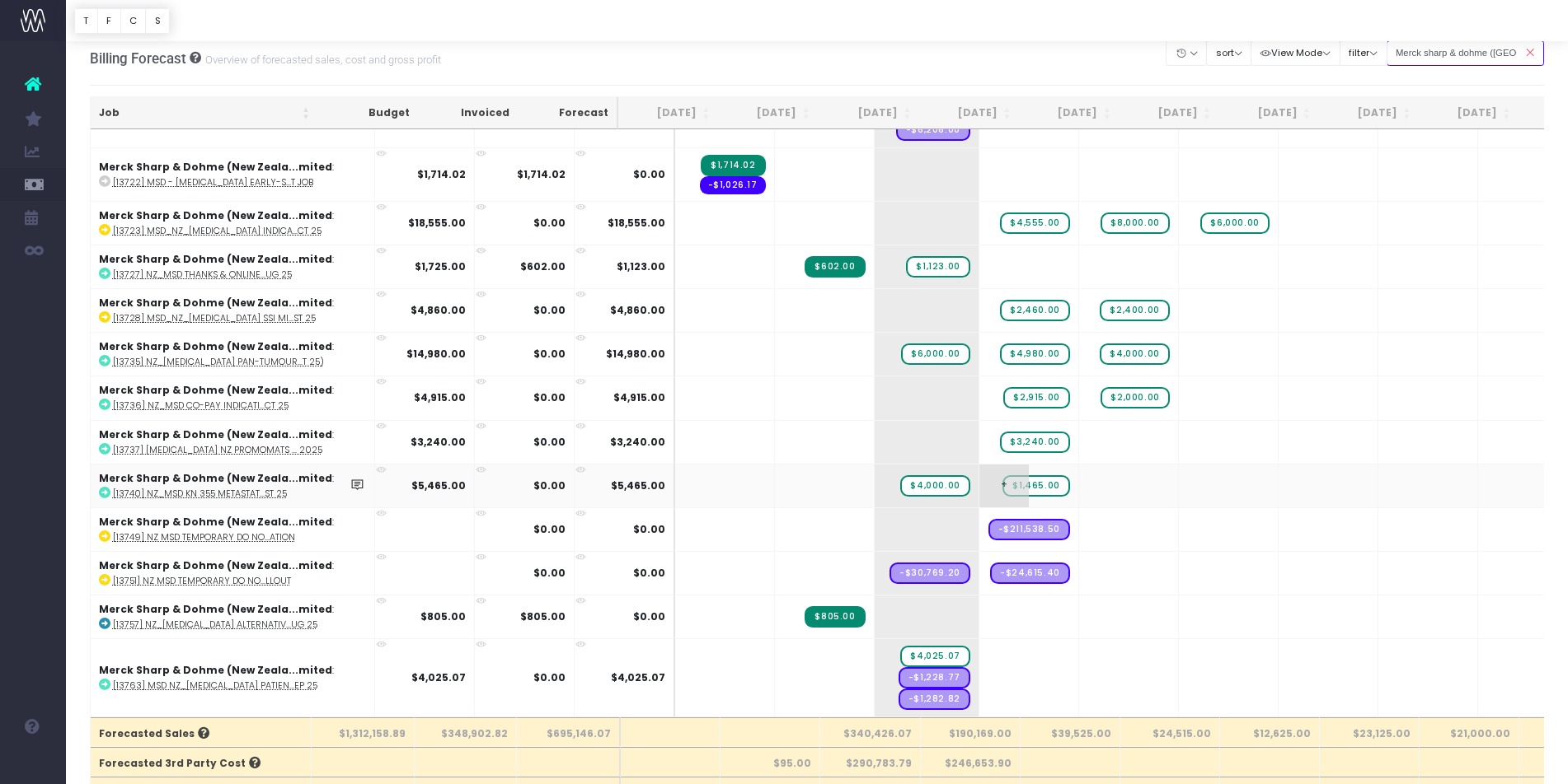
scroll to position [14, 0]
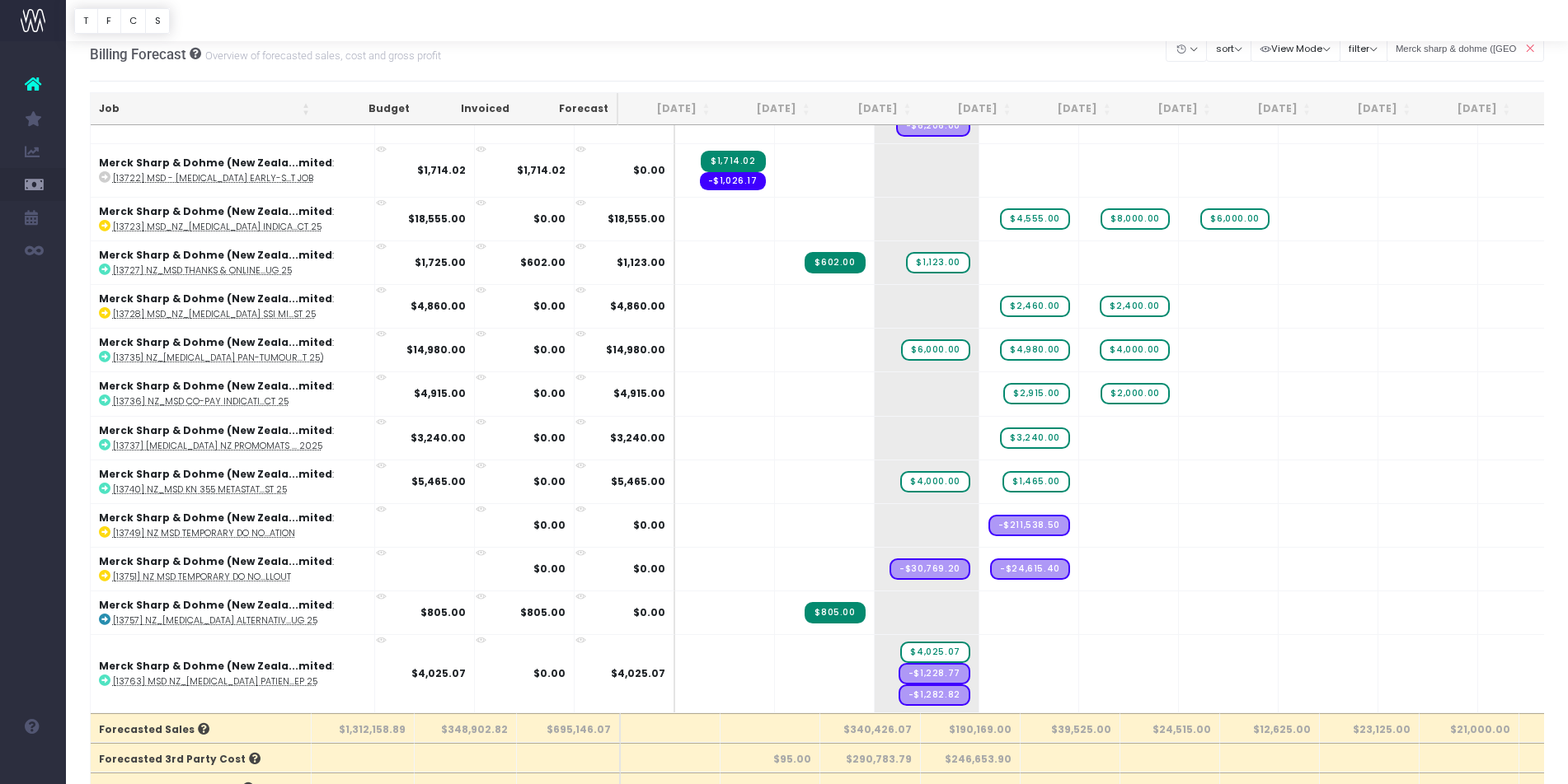
drag, startPoint x: 1532, startPoint y: 50, endPoint x: 1522, endPoint y: 50, distance: 10.0
click at [1532, 50] on icon at bounding box center [1528, 49] width 29 height 34
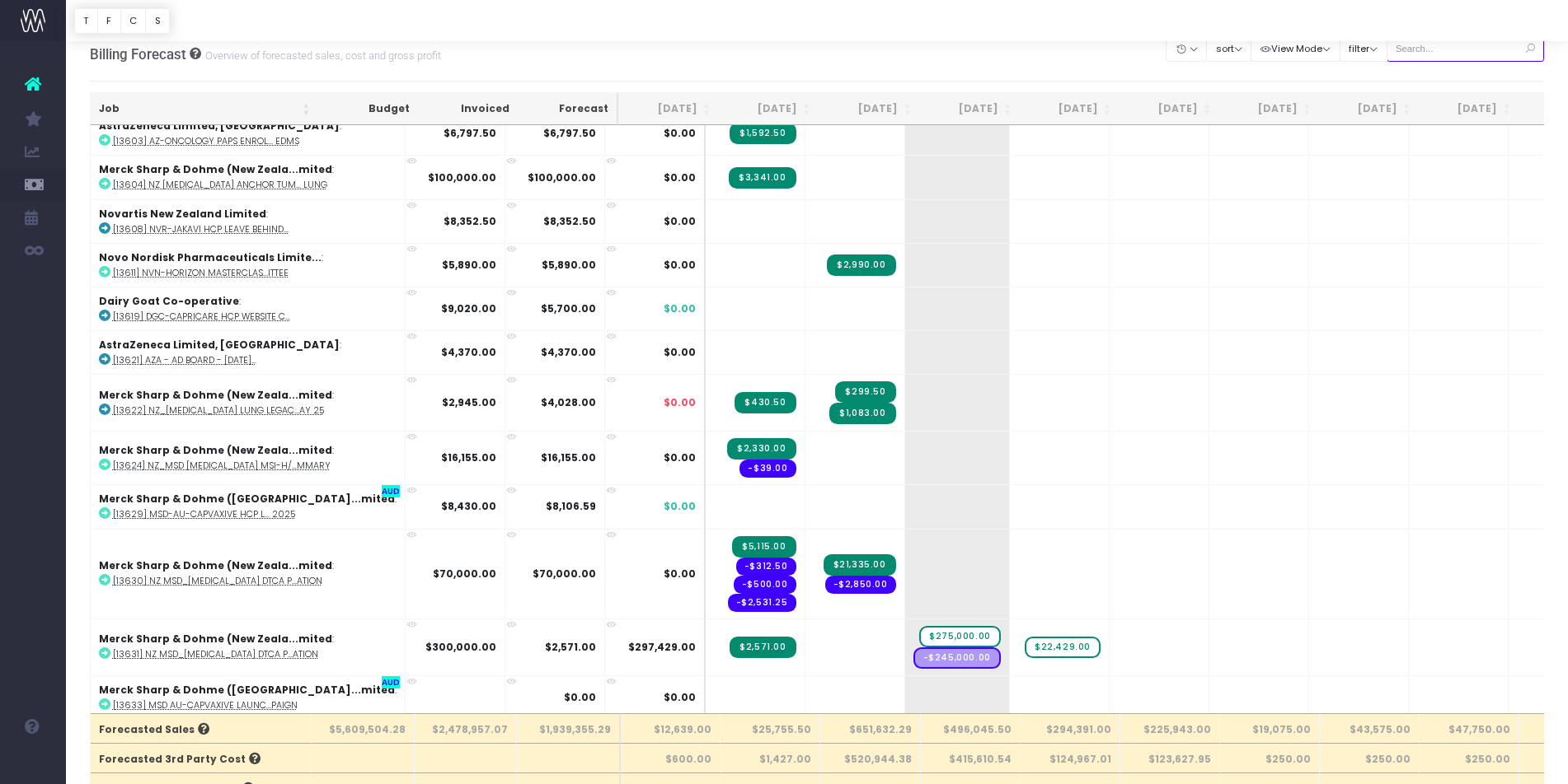
click at [1497, 46] on input "text" at bounding box center [1466, 49] width 158 height 26
type input "Merck sharp & dohme ([GEOGRAPHIC_DATA]"
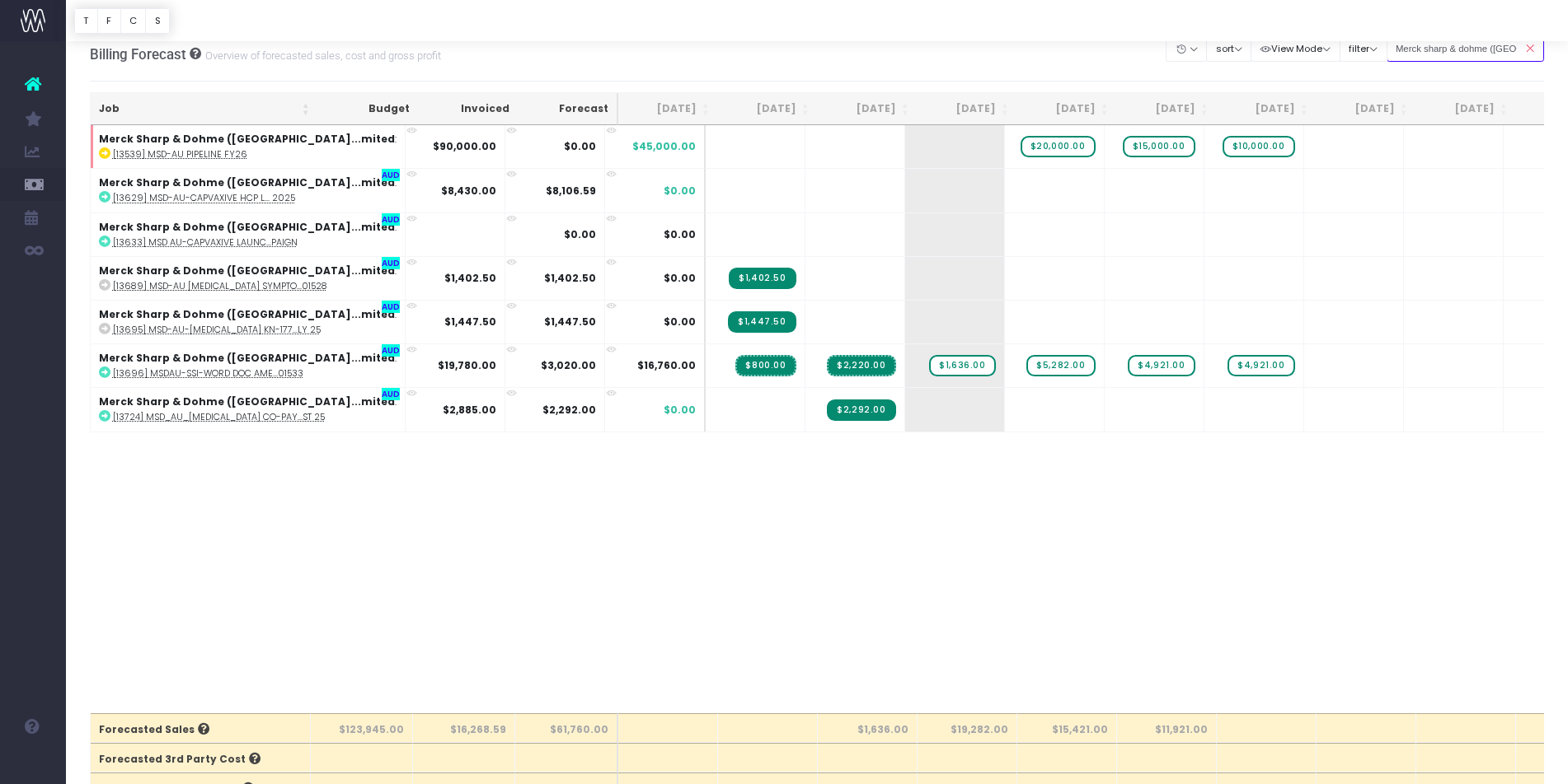
scroll to position [0, 0]
click at [905, 409] on span "+" at bounding box center [930, 409] width 50 height 43
click at [866, 472] on body "Oh my... this is bad. [PERSON_NAME] wasn't able to load this page. Please conta…" at bounding box center [784, 378] width 1568 height 784
click at [1532, 50] on icon at bounding box center [1528, 49] width 29 height 34
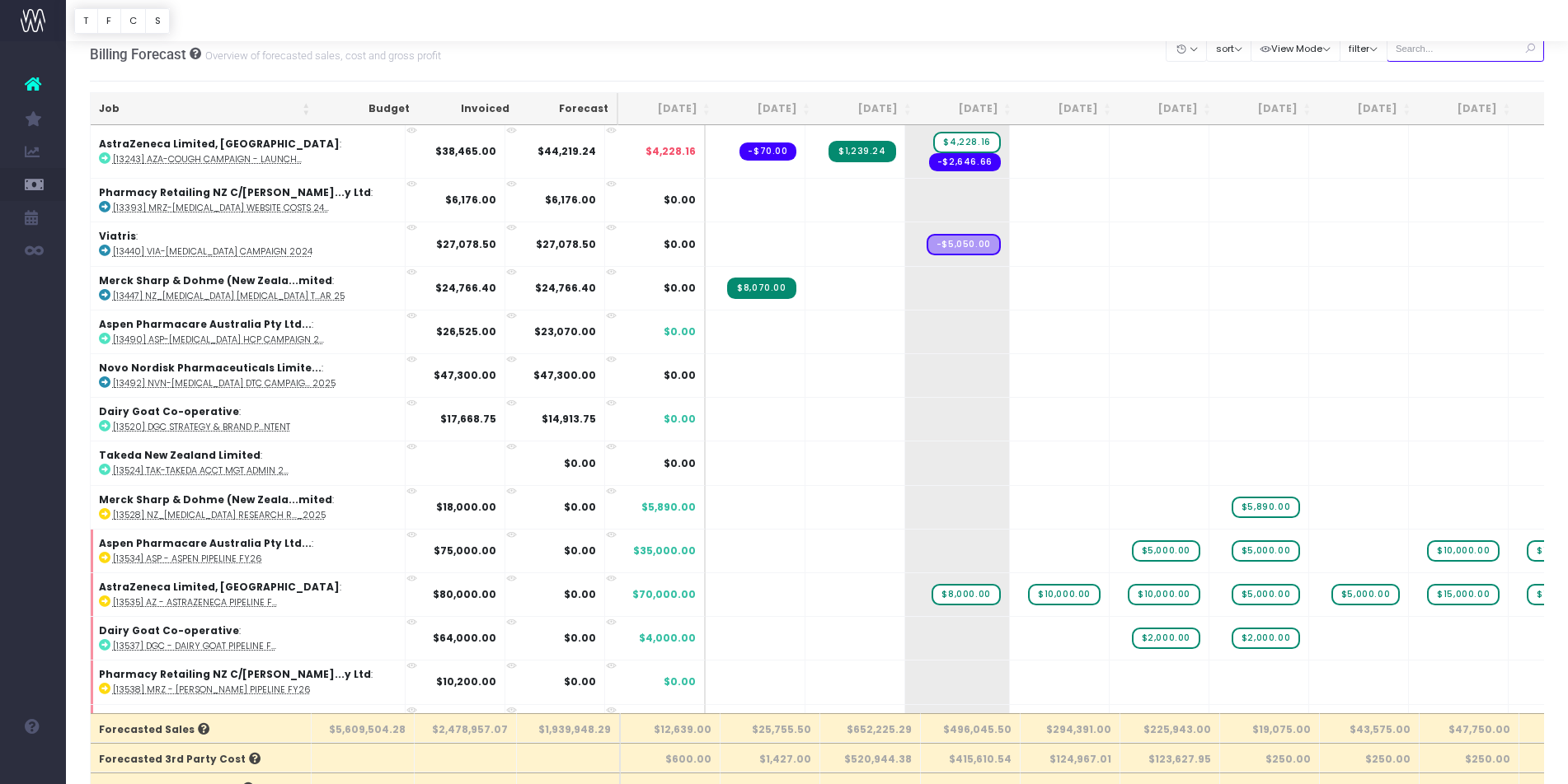
click at [1490, 52] on input "text" at bounding box center [1466, 49] width 158 height 26
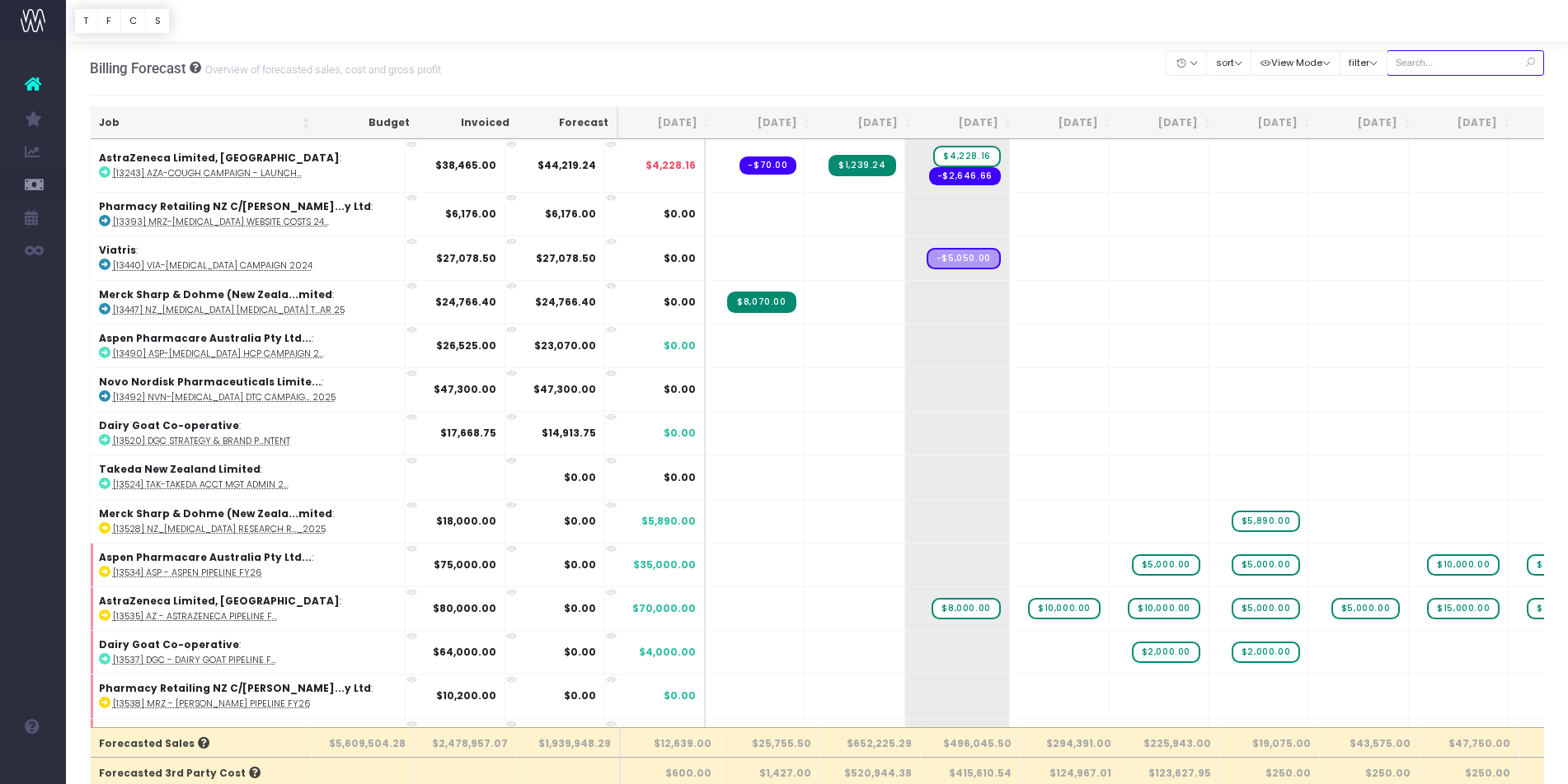
click at [1466, 58] on input "text" at bounding box center [1466, 63] width 158 height 26
type input "Merck sharp & dohme ([GEOGRAPHIC_DATA]"
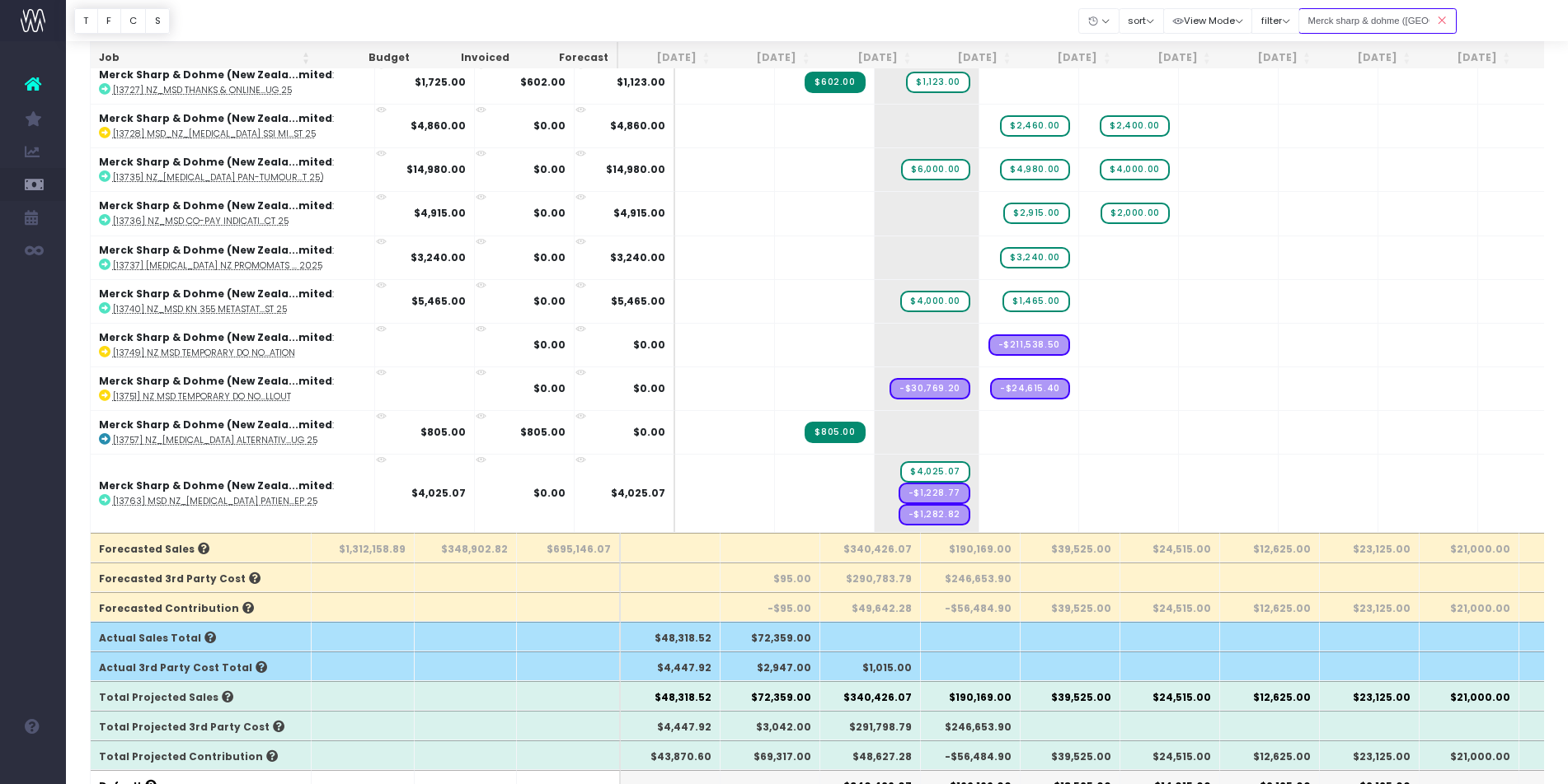
scroll to position [39, 0]
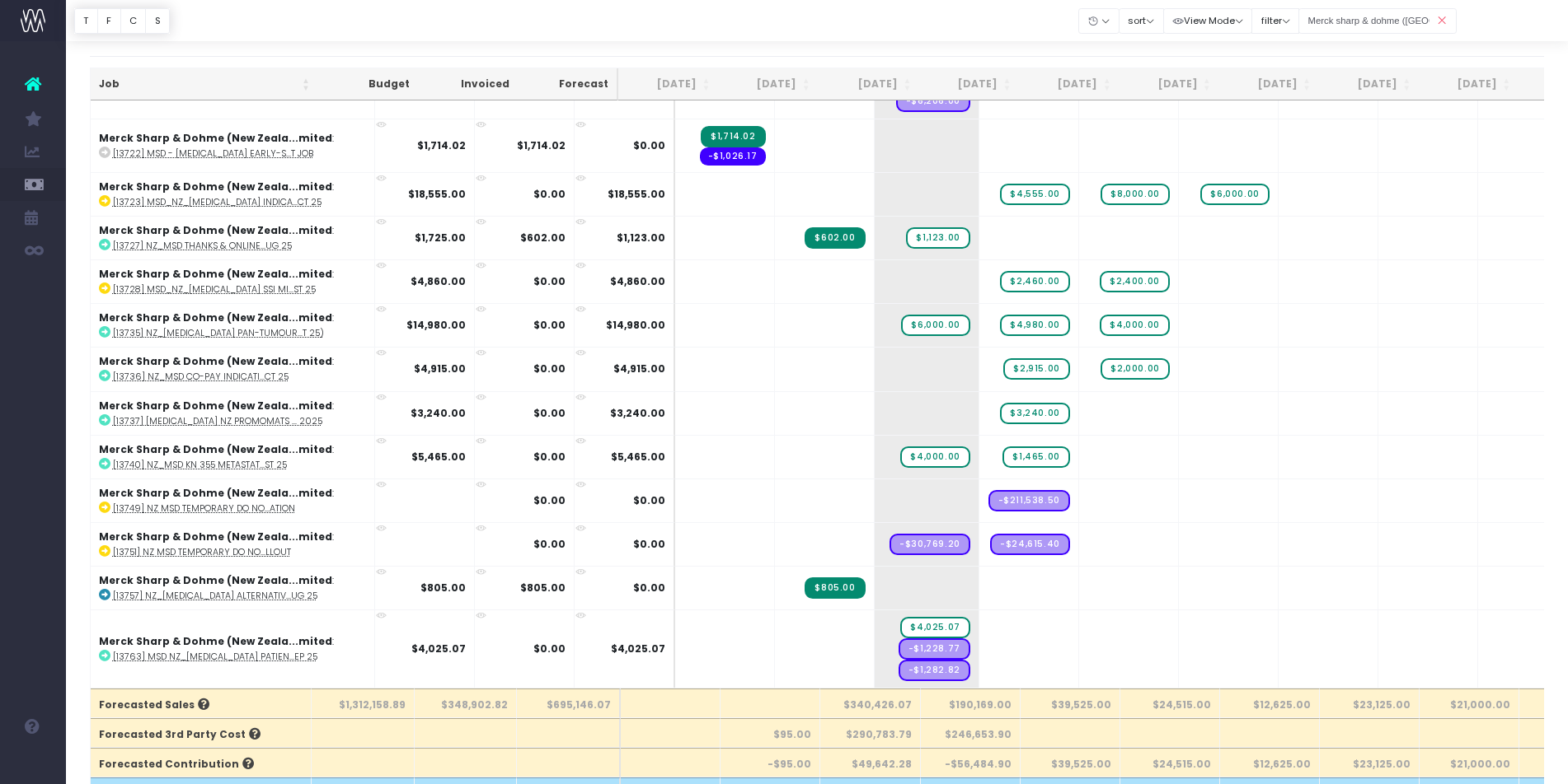
click at [1440, 19] on icon at bounding box center [1441, 20] width 29 height 34
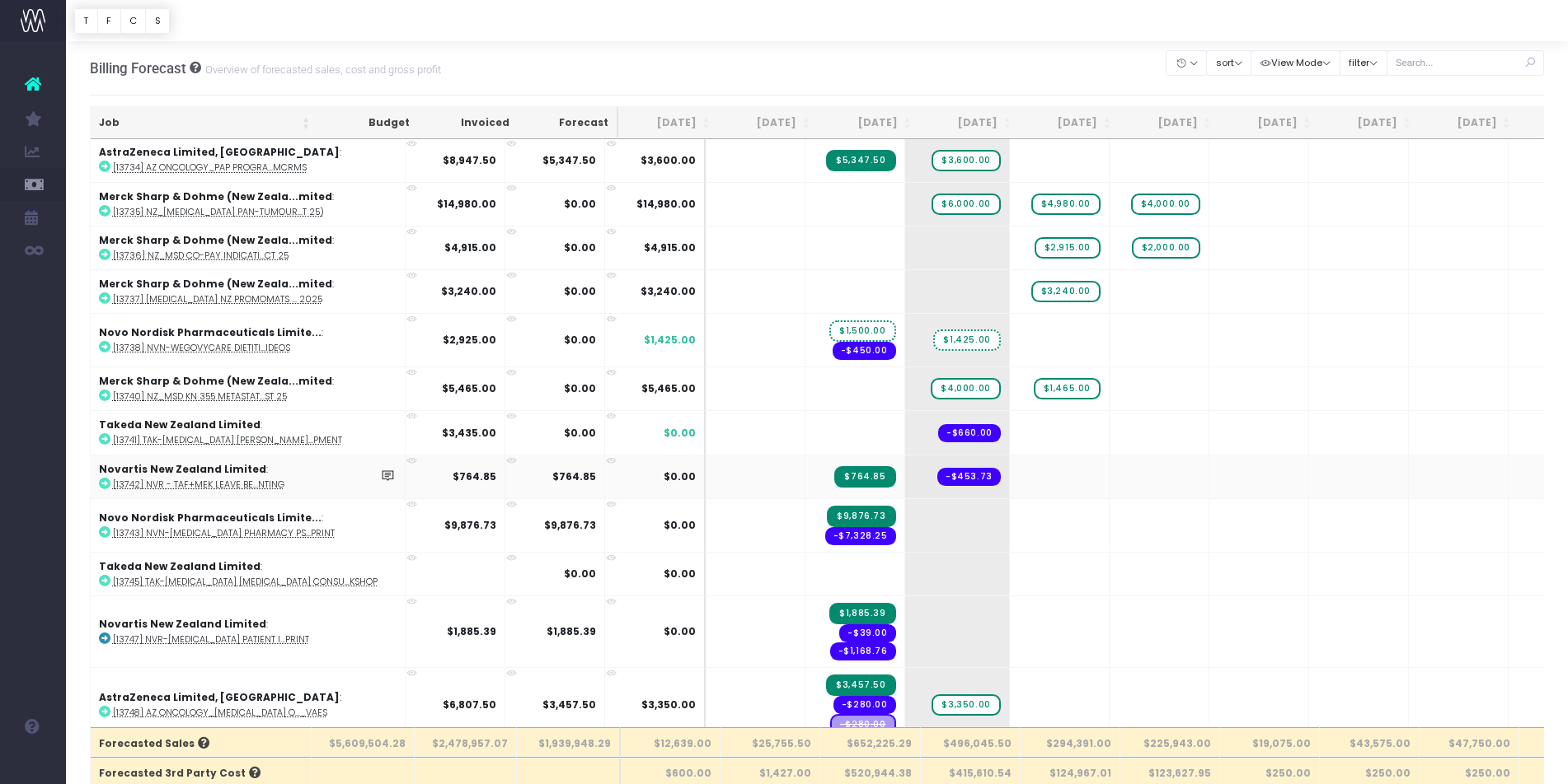
scroll to position [6710, 0]
